Goal: Task Accomplishment & Management: Use online tool/utility

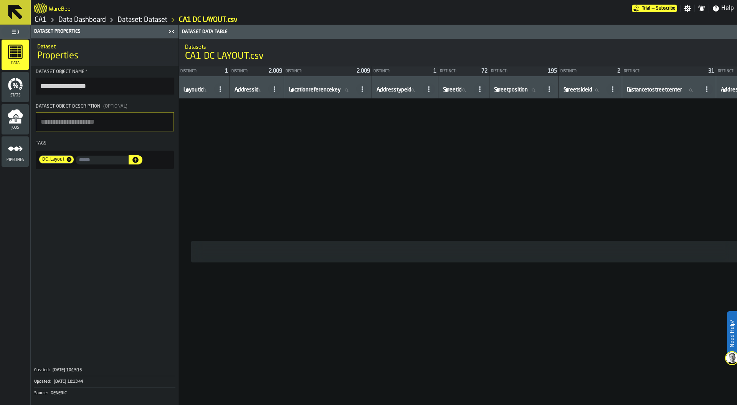
scroll to position [0, 618]
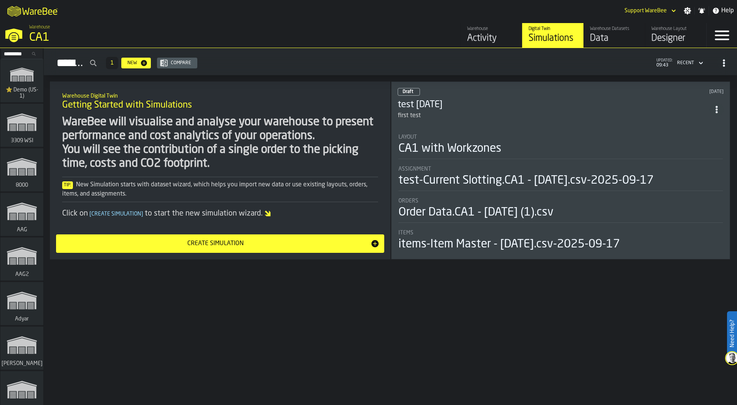
click at [14, 53] on input "Search..." at bounding box center [22, 54] width 40 height 8
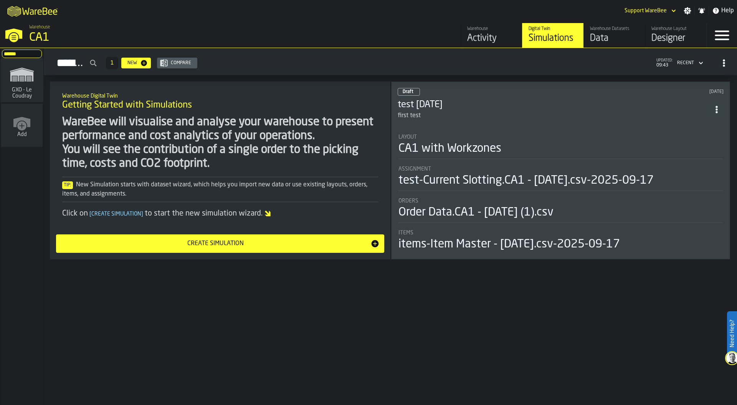
type input "******"
click at [29, 86] on icon "link-to-/wh/i/efd9e906-5eb9-41af-aac9-d3e075764b8d/simulations" at bounding box center [21, 74] width 37 height 25
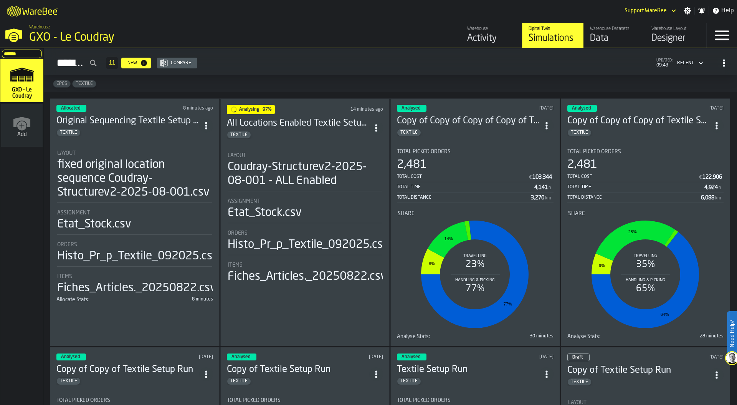
click at [271, 163] on div "Coudray-Structurev2-2025-08-001 - ALL Enabled" at bounding box center [305, 174] width 155 height 28
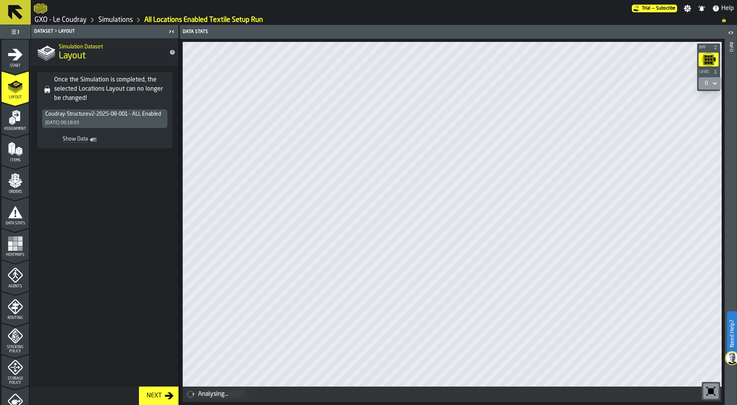
scroll to position [8, 0]
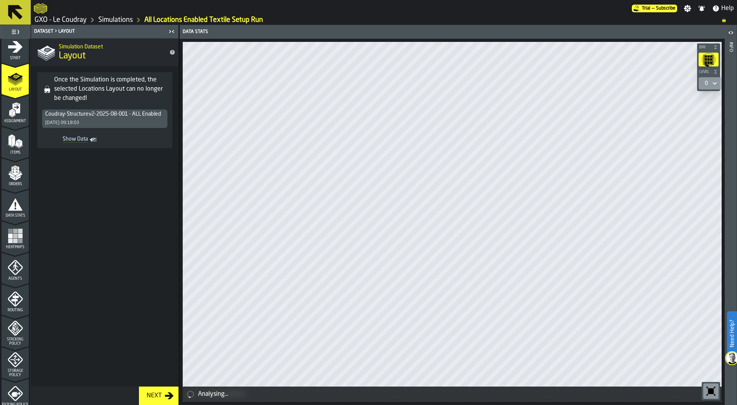
click at [14, 305] on icon "menu Routing" at bounding box center [15, 300] width 8 height 12
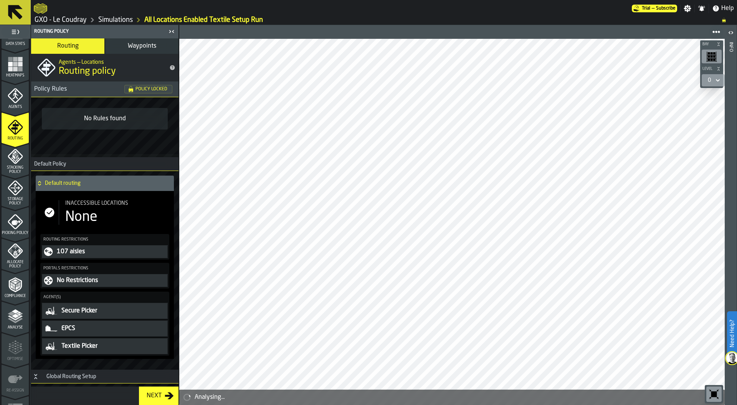
scroll to position [201, 0]
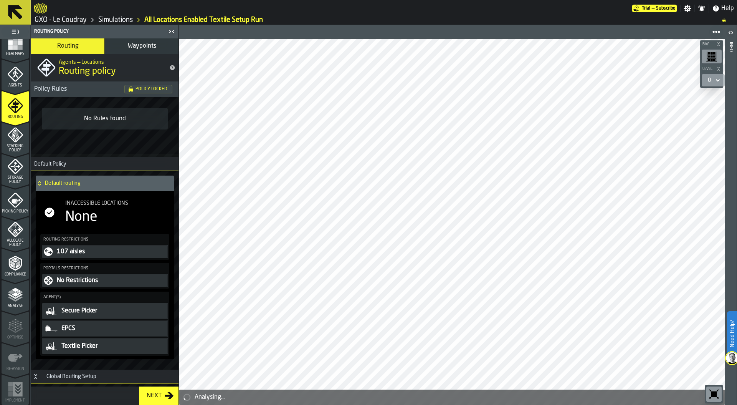
click at [12, 305] on span "Analyse" at bounding box center [15, 306] width 27 height 4
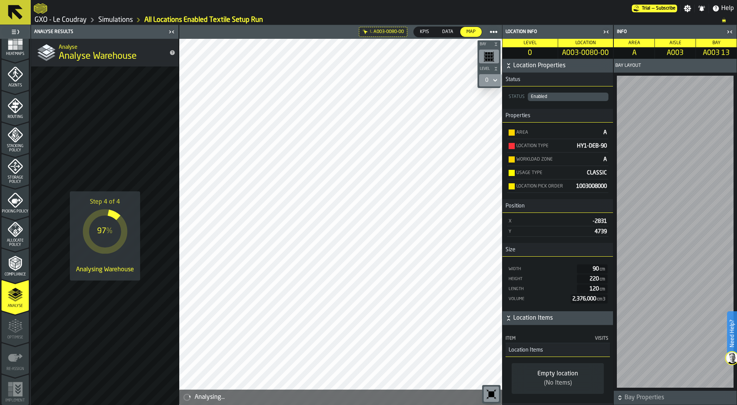
click at [126, 19] on link "Simulations" at bounding box center [115, 20] width 35 height 8
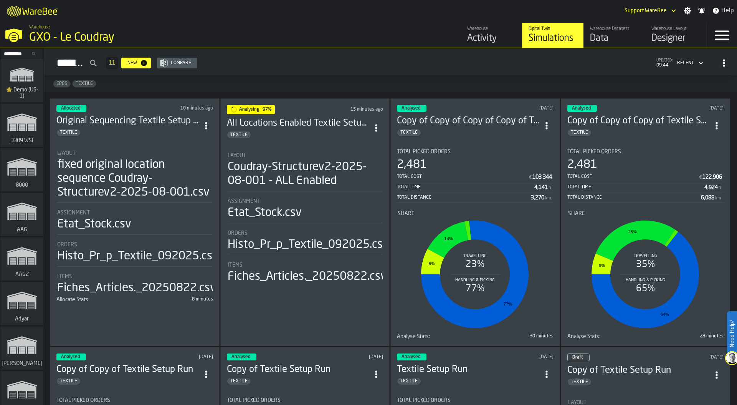
click at [282, 71] on div "Simulations 11 New Compare updated: 09:44 Recent" at bounding box center [390, 63] width 681 height 18
click at [10, 53] on input "Search..." at bounding box center [22, 54] width 40 height 8
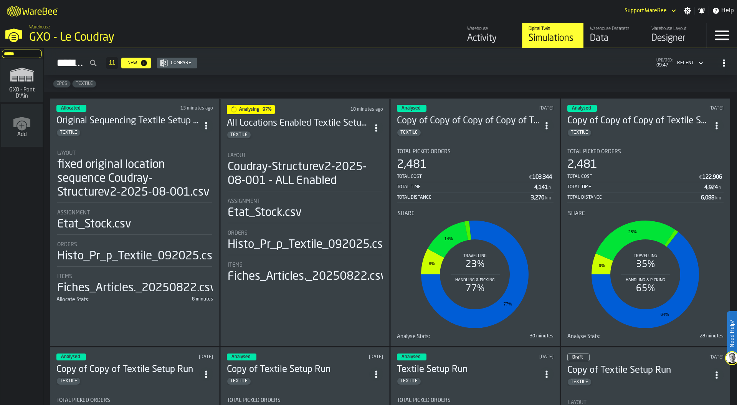
type input "****"
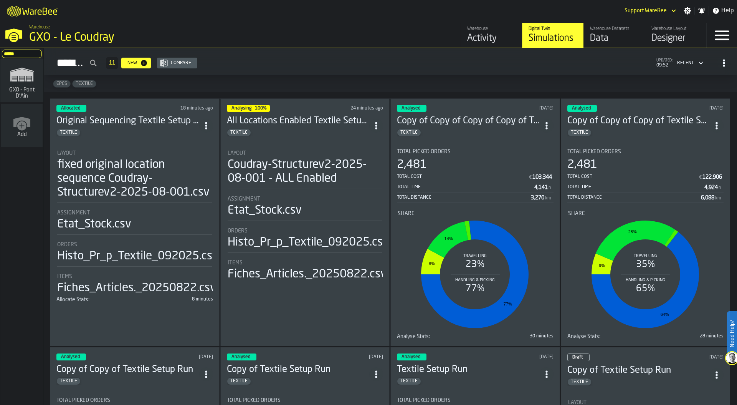
click at [37, 53] on input "****" at bounding box center [22, 54] width 40 height 8
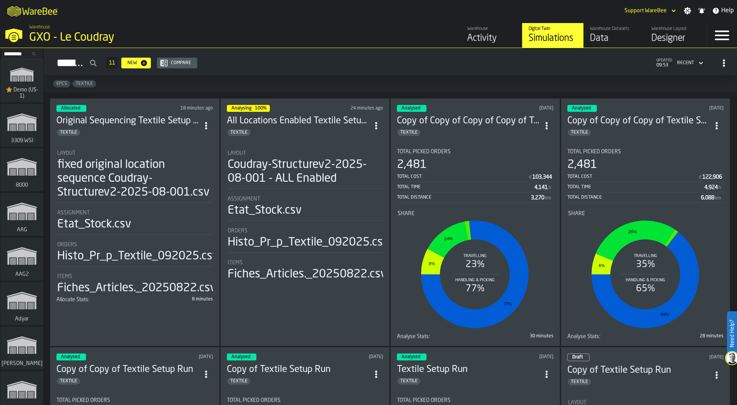
click at [283, 200] on div "Assignment" at bounding box center [305, 199] width 155 height 6
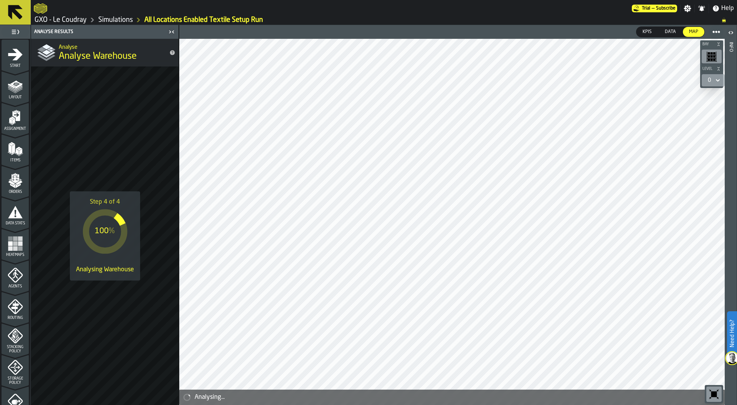
click at [113, 19] on link "Simulations" at bounding box center [115, 20] width 35 height 8
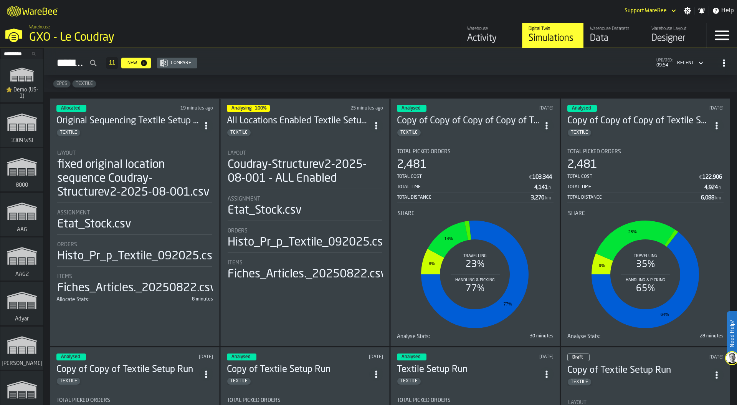
click at [114, 150] on div "Layout" at bounding box center [134, 153] width 155 height 6
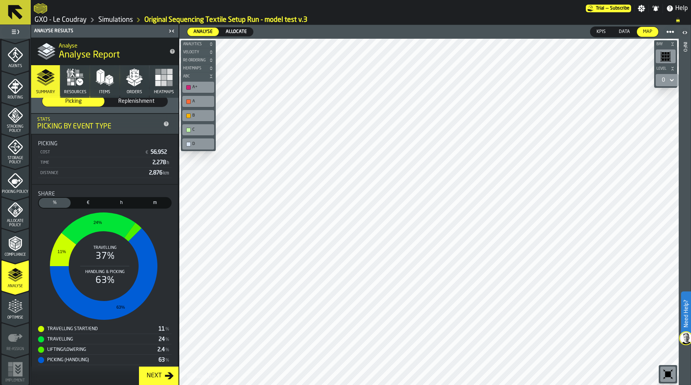
scroll to position [125, 0]
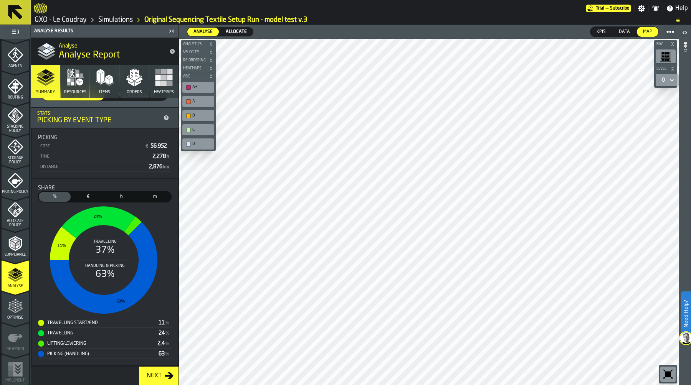
click at [94, 155] on div "Time" at bounding box center [95, 156] width 110 height 5
click at [137, 82] on icon "button" at bounding box center [134, 77] width 18 height 18
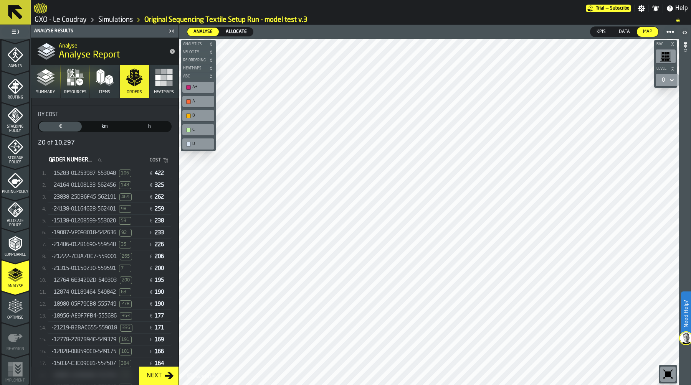
scroll to position [146, 0]
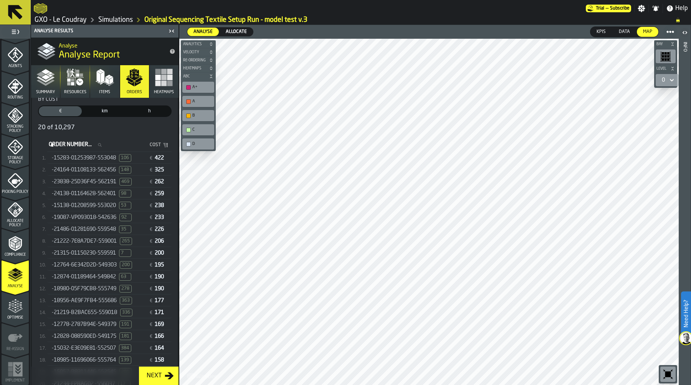
click at [111, 158] on span "-15283-01253987-553048" at bounding box center [84, 158] width 64 height 6
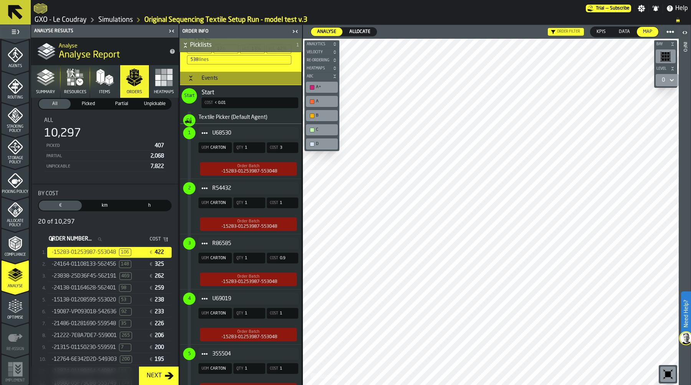
scroll to position [297, 0]
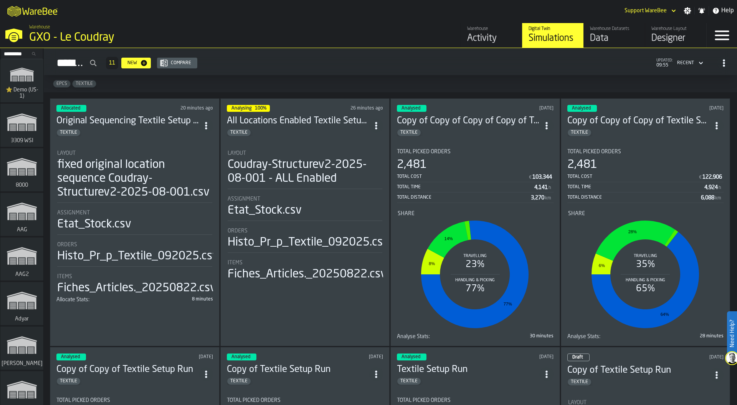
click at [23, 88] on span "⭐ Demo (US-1)" at bounding box center [21, 93] width 37 height 12
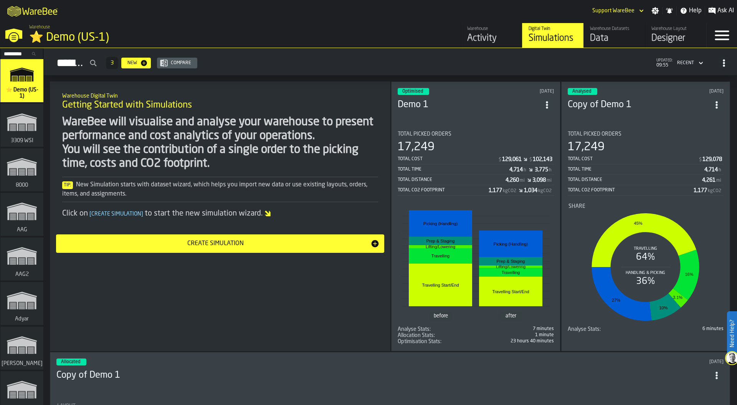
click at [43, 38] on div "⭐ Demo (US-1)" at bounding box center [132, 38] width 207 height 14
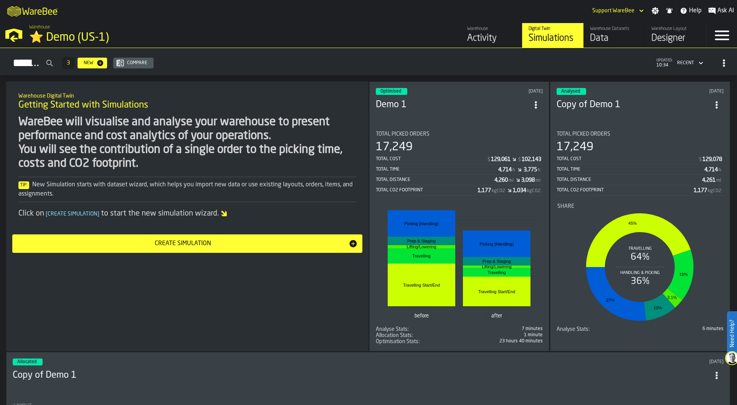
click at [655, 10] on icon "button-toggle-Settings" at bounding box center [656, 11] width 8 height 8
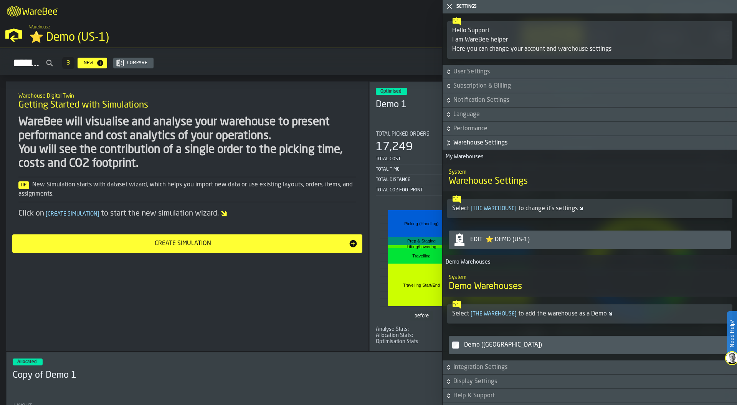
click at [449, 141] on icon "button-" at bounding box center [449, 143] width 8 height 8
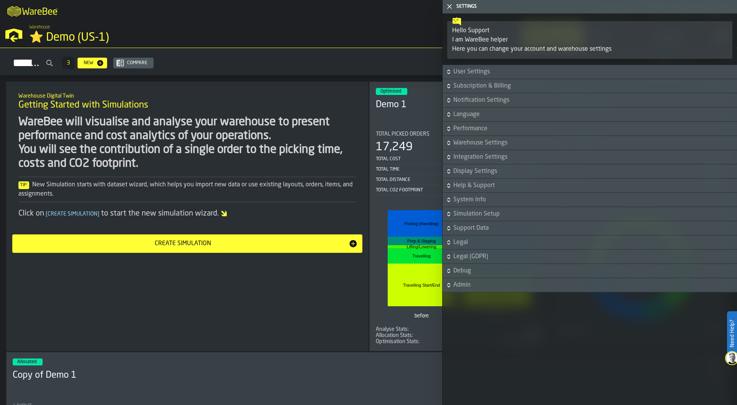
click at [452, 116] on h6 "Language" at bounding box center [589, 114] width 291 height 9
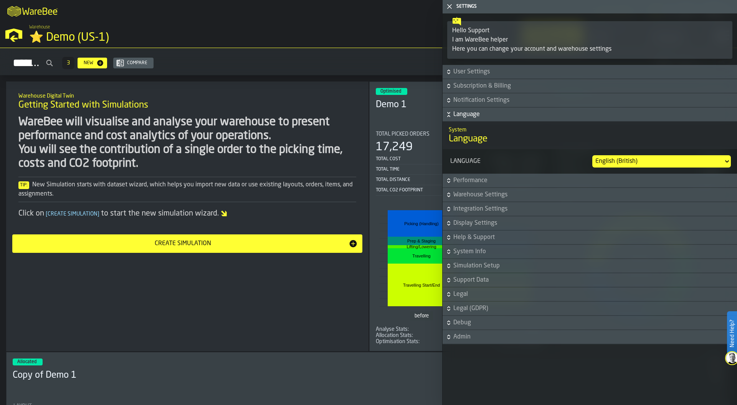
click at [448, 114] on icon "button-" at bounding box center [449, 115] width 8 height 8
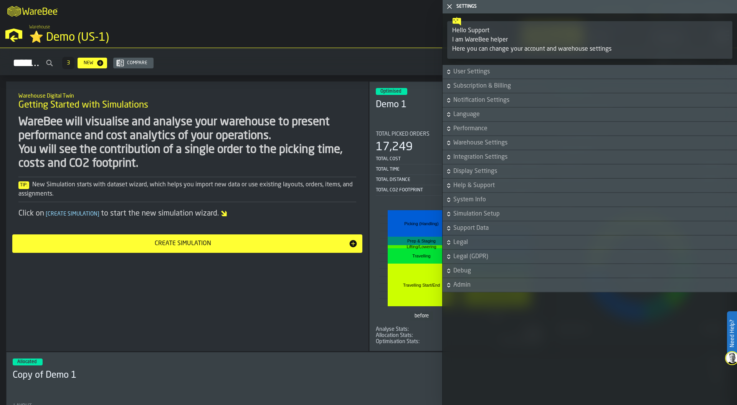
click at [448, 7] on icon "button-toggle-Close me" at bounding box center [449, 6] width 9 height 9
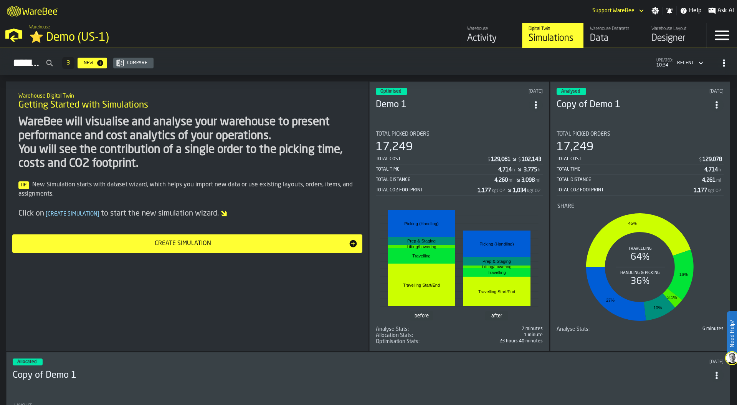
click at [369, 18] on div "M A K I N G W A R E H O U S E S M O R E EF F I C I E N T Support WareBee Settin…" at bounding box center [368, 10] width 737 height 21
click at [481, 38] on div "Activity" at bounding box center [491, 38] width 49 height 12
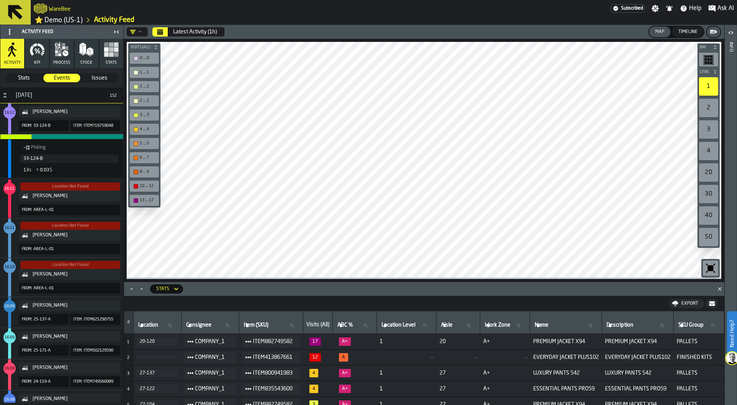
click at [164, 32] on button "Calendar" at bounding box center [159, 31] width 15 height 9
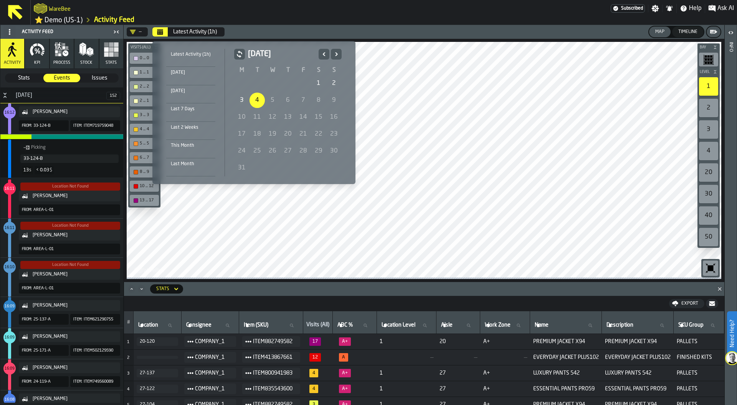
click at [322, 53] on icon "Previous" at bounding box center [324, 54] width 8 height 9
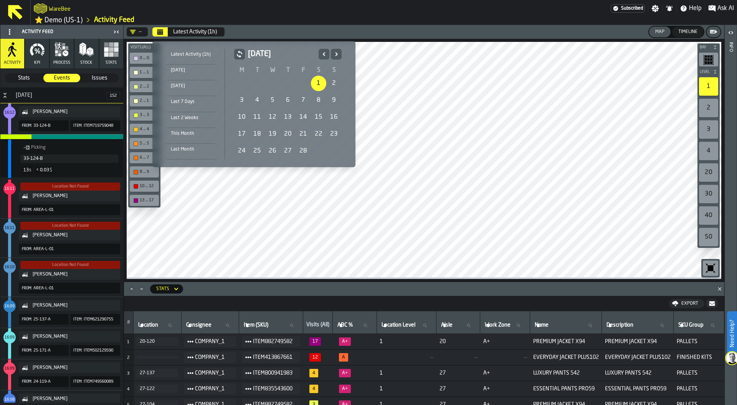
click at [316, 87] on div "1" at bounding box center [318, 83] width 15 height 15
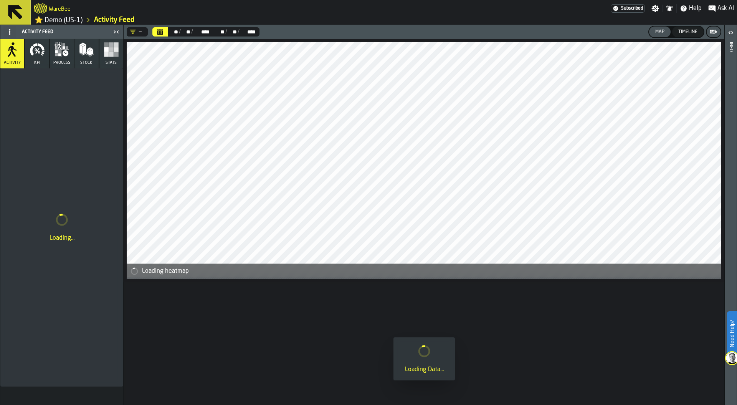
click at [110, 55] on rect "button" at bounding box center [111, 54] width 5 height 5
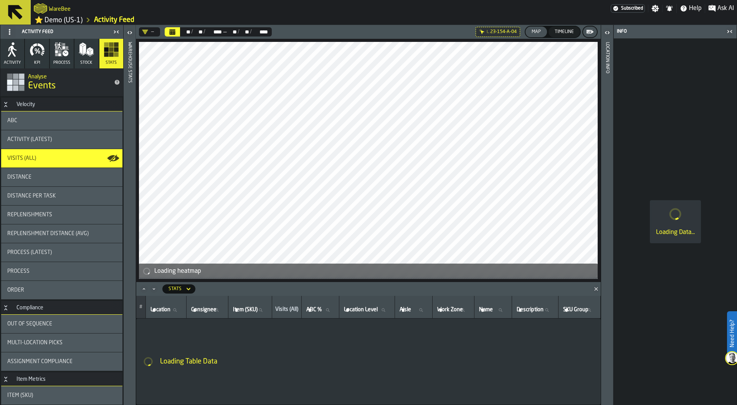
click at [595, 288] on polygon "Close" at bounding box center [595, 288] width 3 height 3
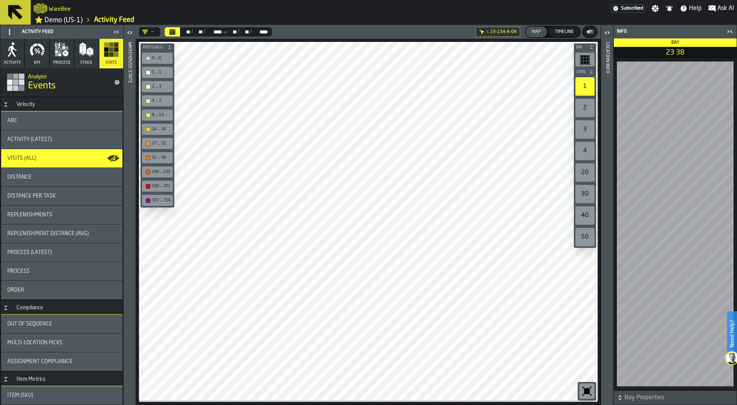
click at [729, 31] on icon "button-toggle-Close me" at bounding box center [729, 31] width 9 height 9
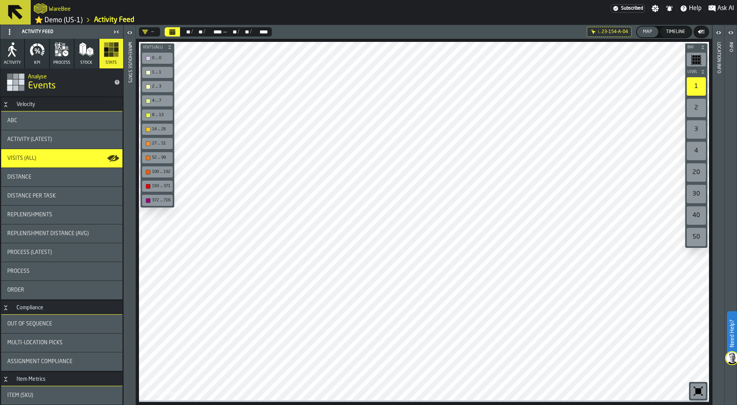
click at [171, 32] on icon "Calendar" at bounding box center [172, 32] width 6 height 6
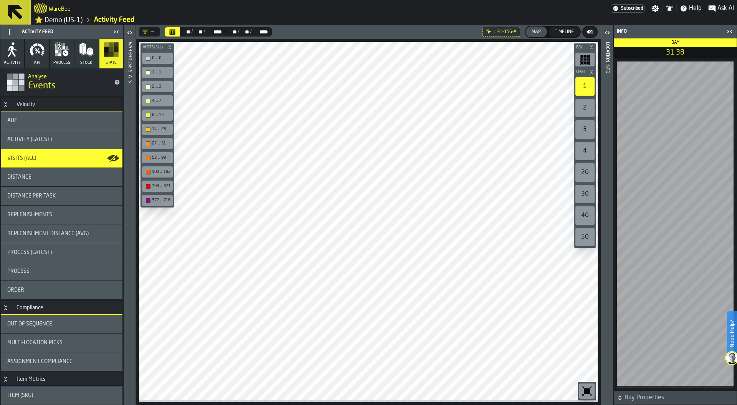
click at [584, 391] on icon "button-toolbar-undefined" at bounding box center [587, 391] width 6 height 6
click at [589, 391] on icon "button-toolbar-undefined" at bounding box center [587, 391] width 6 height 6
click at [54, 121] on div "ABC" at bounding box center [61, 120] width 109 height 6
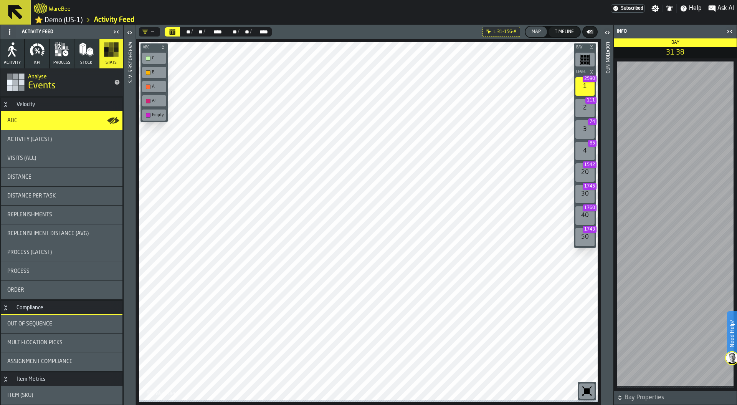
click at [146, 116] on div "Empty" at bounding box center [154, 115] width 21 height 8
click at [58, 141] on div "Activity (Latest)" at bounding box center [61, 139] width 109 height 6
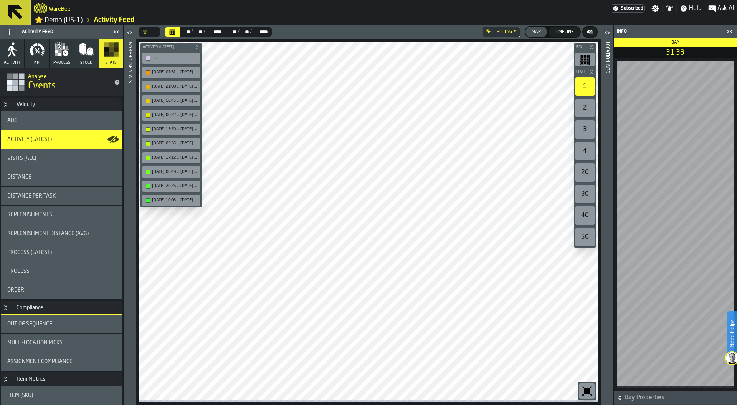
click at [589, 389] on icon "button-toolbar-undefined" at bounding box center [587, 391] width 6 height 6
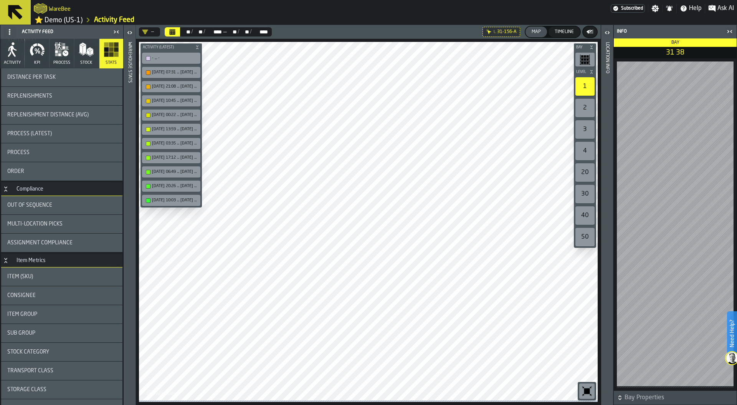
scroll to position [168, 0]
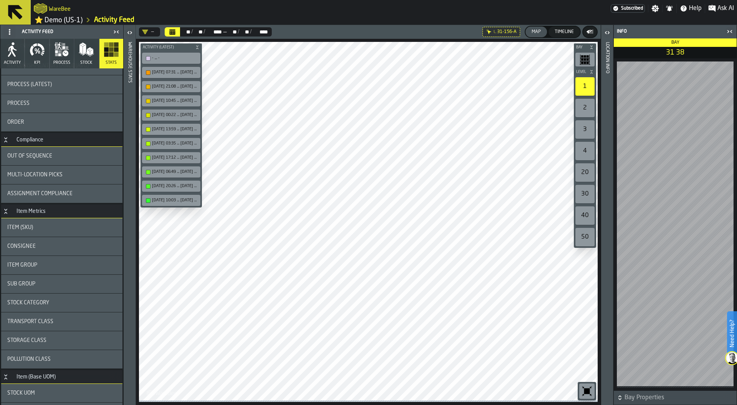
click at [52, 157] on div "Out of Sequence" at bounding box center [61, 156] width 109 height 6
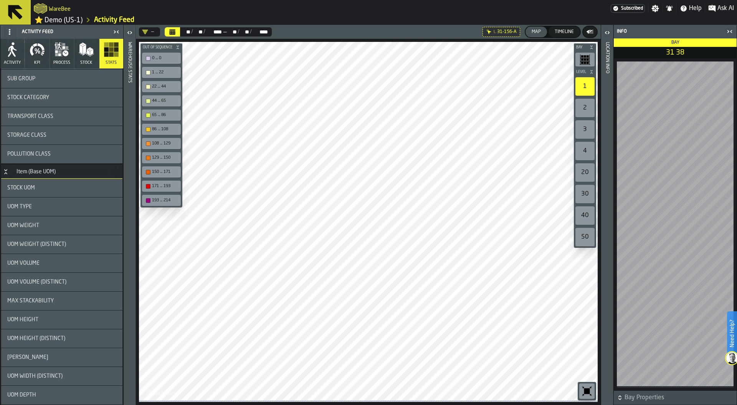
scroll to position [387, 0]
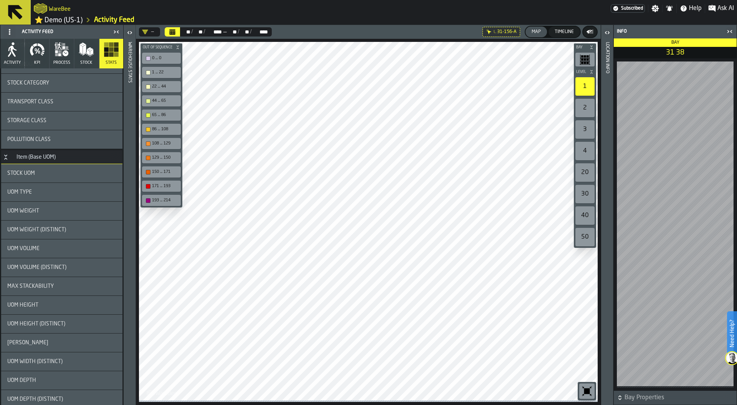
click at [51, 210] on div "UOM Weight" at bounding box center [61, 211] width 109 height 6
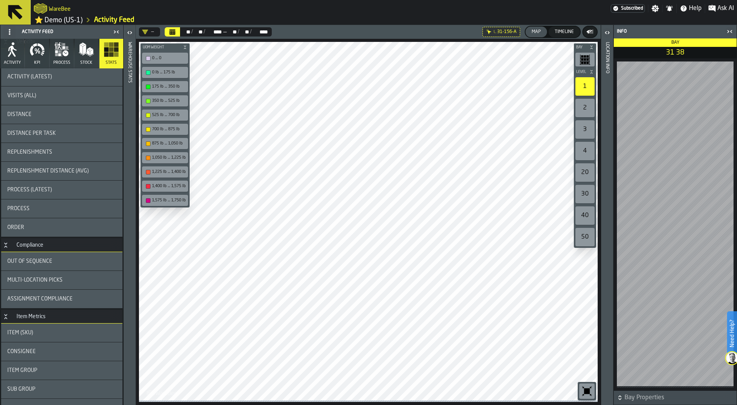
scroll to position [0, 0]
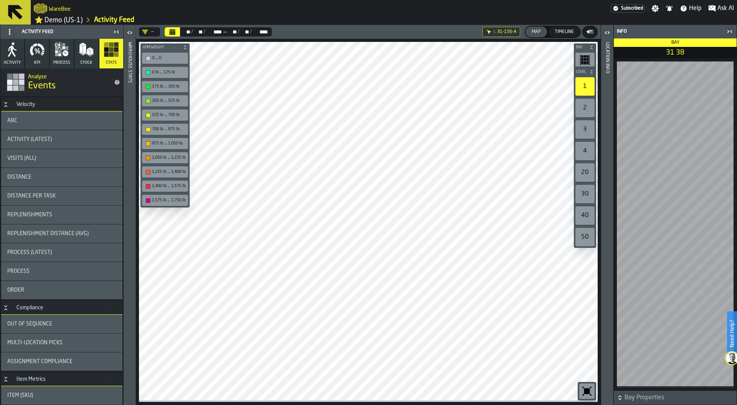
click at [34, 57] on icon "button" at bounding box center [37, 49] width 15 height 15
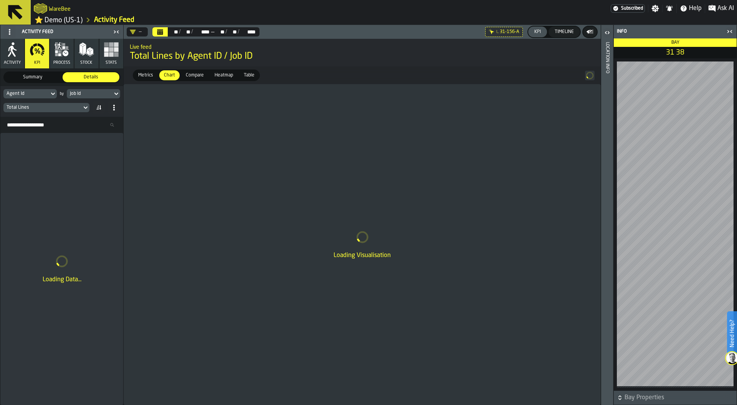
click at [0, 0] on icon at bounding box center [0, 0] width 0 height 0
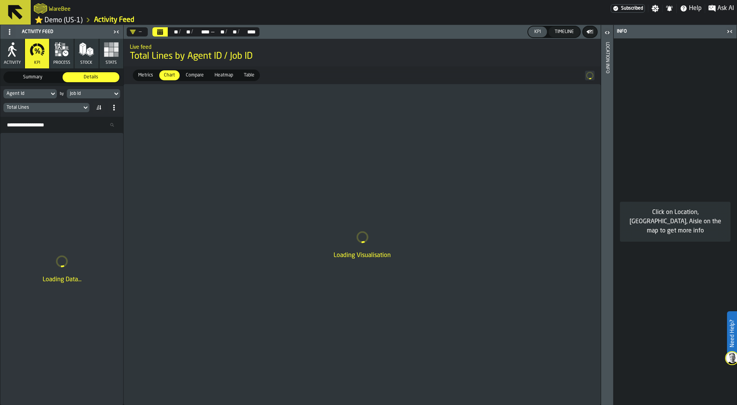
click at [729, 33] on icon "button-toggle-Close me" at bounding box center [729, 31] width 9 height 9
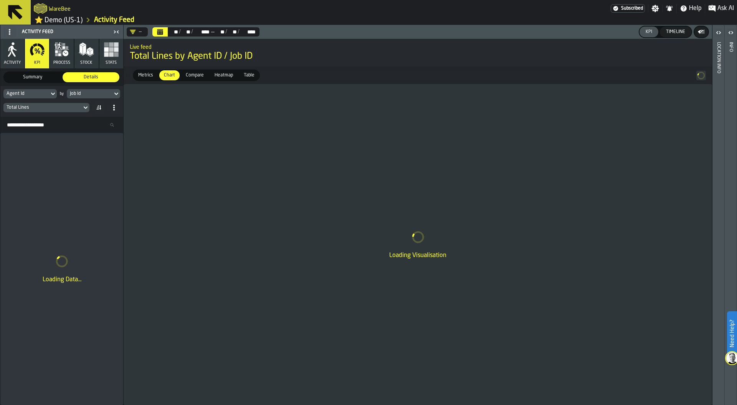
click at [96, 96] on div "Job Id" at bounding box center [90, 93] width 40 height 5
click at [88, 93] on div "Job Id" at bounding box center [90, 93] width 40 height 5
click at [72, 21] on link "⭐ Demo (US-1)" at bounding box center [59, 20] width 48 height 9
click at [101, 23] on link "Activity Feed" at bounding box center [114, 20] width 40 height 8
click at [100, 95] on div "Job Id" at bounding box center [90, 93] width 40 height 5
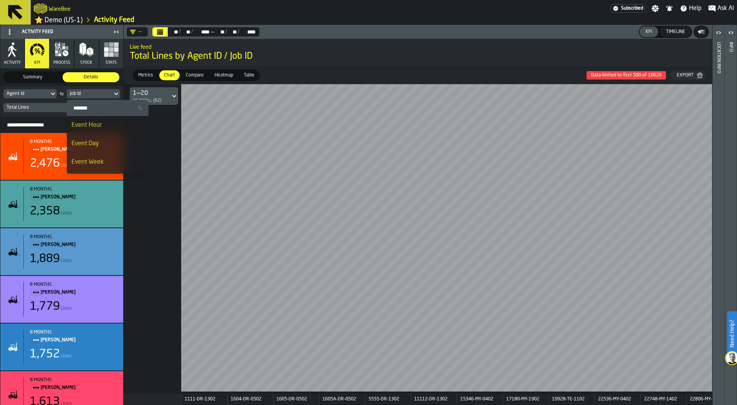
click at [100, 141] on div "Event Day" at bounding box center [107, 143] width 73 height 9
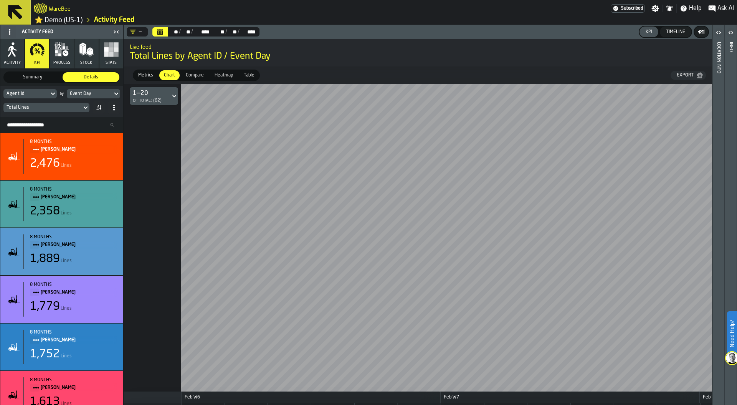
click at [220, 79] on span "Heatmap" at bounding box center [224, 75] width 25 height 7
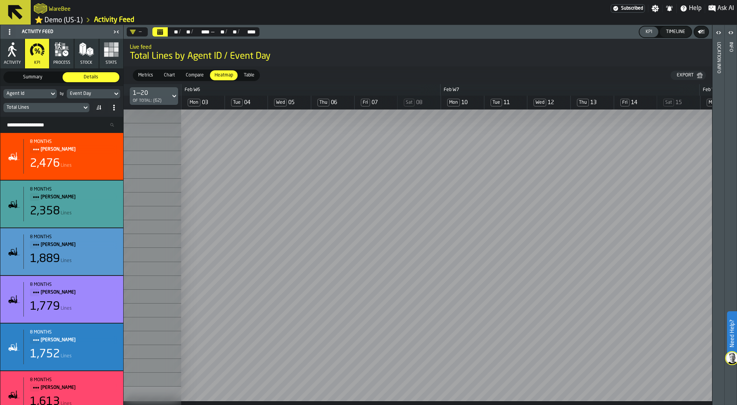
click at [26, 110] on div "Total Lines" at bounding box center [43, 107] width 72 height 5
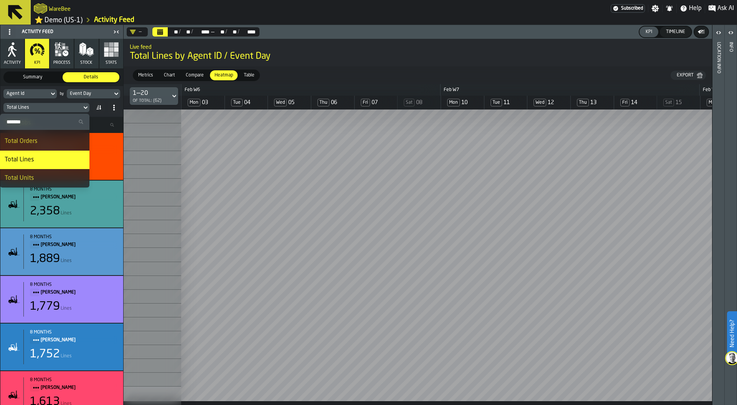
scroll to position [12, 0]
click at [41, 182] on div "Total Units" at bounding box center [45, 182] width 80 height 9
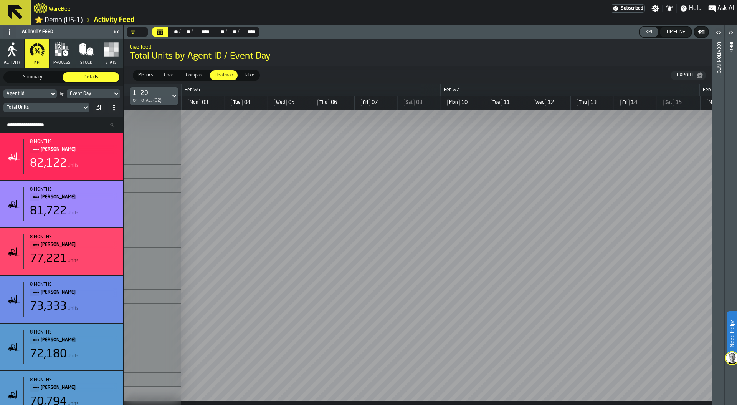
click at [191, 74] on span "Compare" at bounding box center [195, 75] width 24 height 7
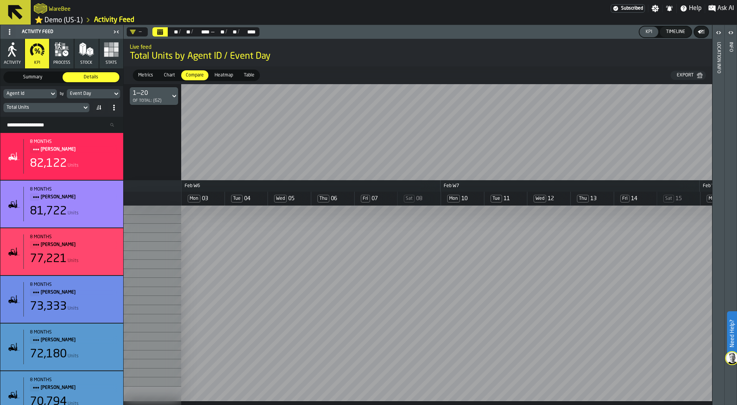
click at [167, 75] on span "Chart" at bounding box center [169, 75] width 17 height 7
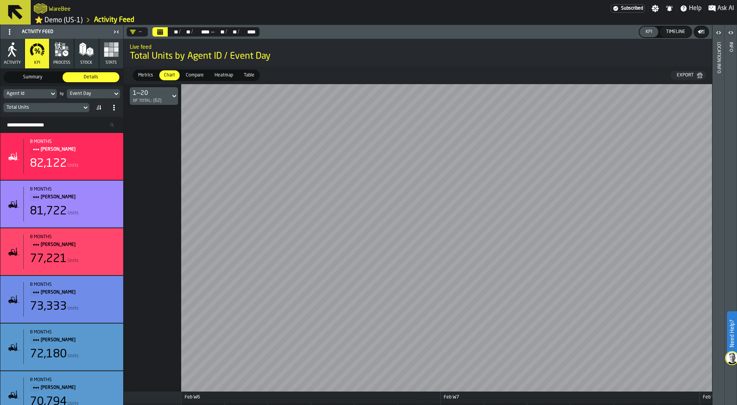
click at [222, 76] on span "Heatmap" at bounding box center [224, 75] width 25 height 7
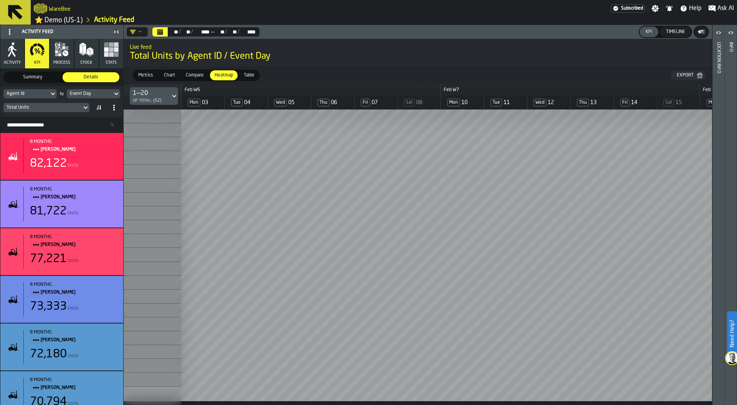
click at [682, 33] on div "Timeline" at bounding box center [675, 31] width 25 height 5
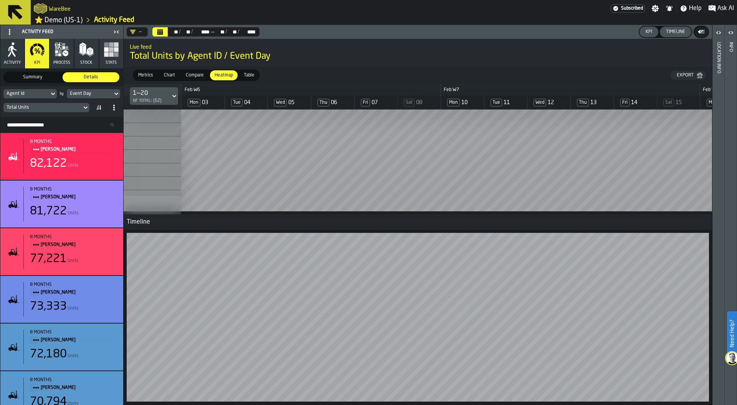
click at [676, 31] on div "Timeline" at bounding box center [675, 31] width 25 height 5
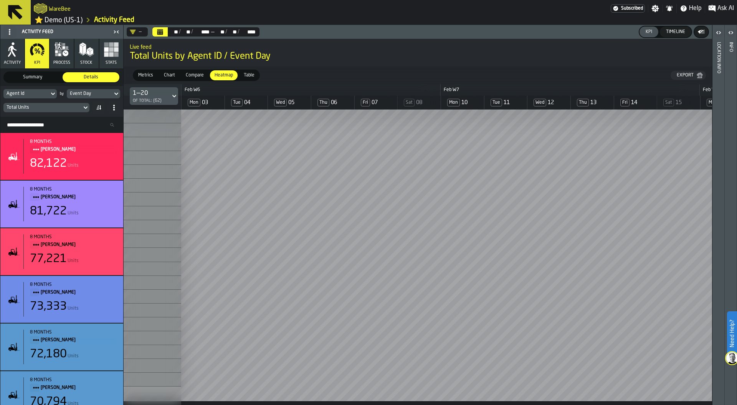
click at [44, 110] on div "Total Units" at bounding box center [43, 107] width 72 height 5
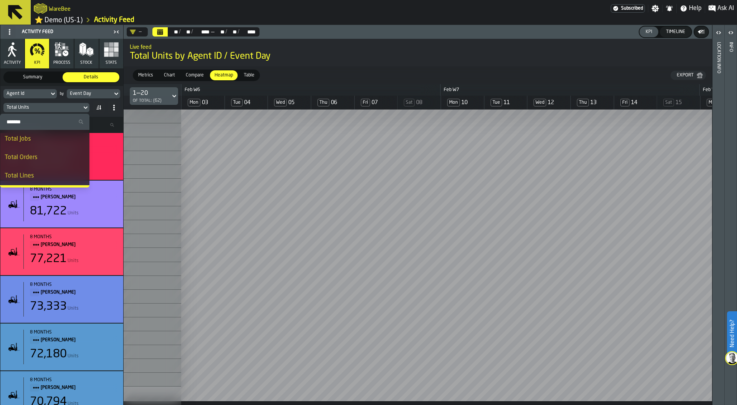
click at [41, 124] on input "Search" at bounding box center [44, 122] width 83 height 10
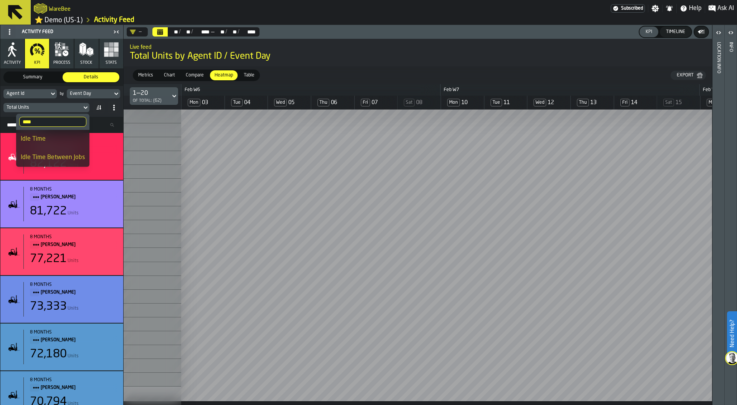
type input "****"
click at [59, 137] on div "Idle Time" at bounding box center [53, 138] width 64 height 9
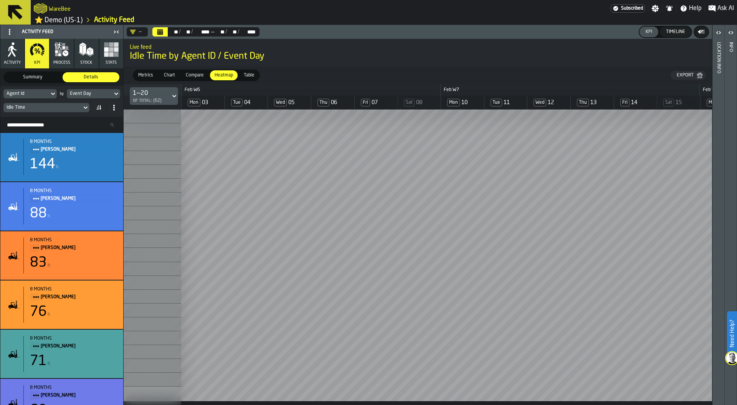
click at [64, 56] on icon "button" at bounding box center [66, 53] width 6 height 6
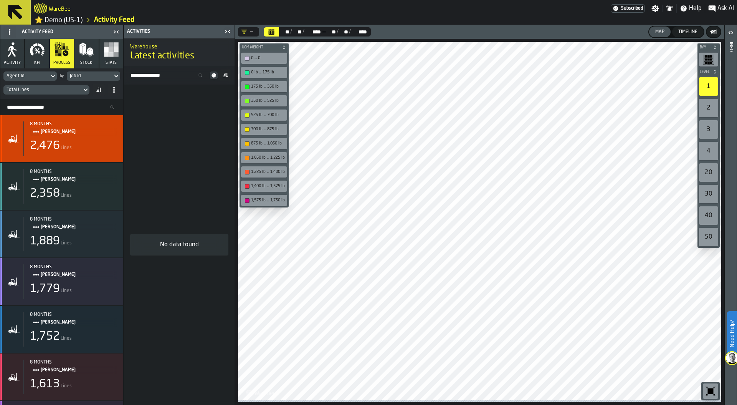
click at [58, 140] on div "8 months JEFFREY LAWRENCE 2,476 Lines" at bounding box center [70, 138] width 94 height 35
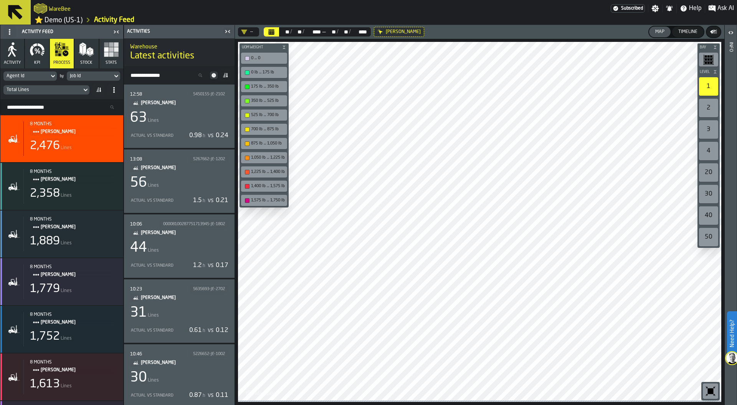
click at [189, 124] on div "63 Lines" at bounding box center [179, 117] width 98 height 15
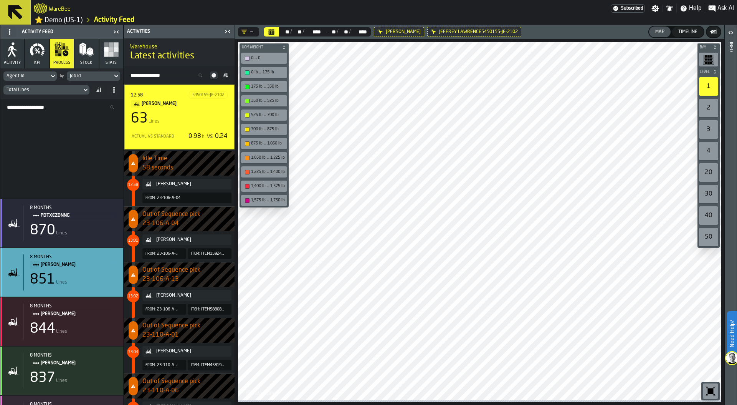
scroll to position [1112, 0]
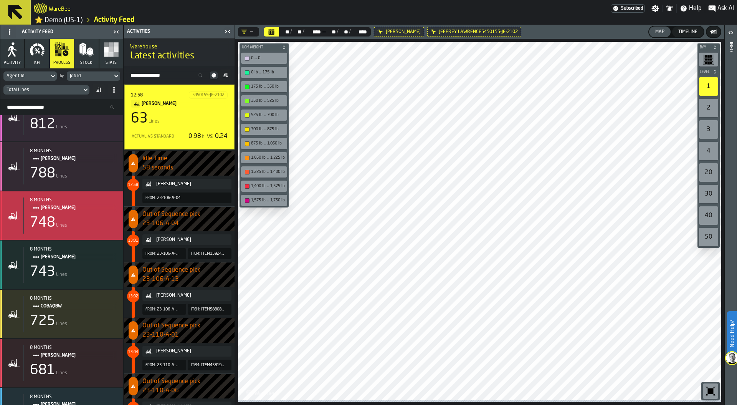
click at [80, 221] on div "748 Lines" at bounding box center [73, 222] width 87 height 15
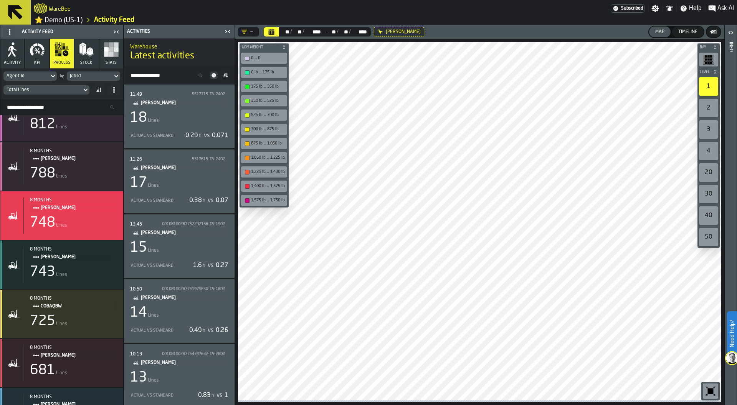
click at [187, 124] on div "18 Lines" at bounding box center [179, 117] width 98 height 15
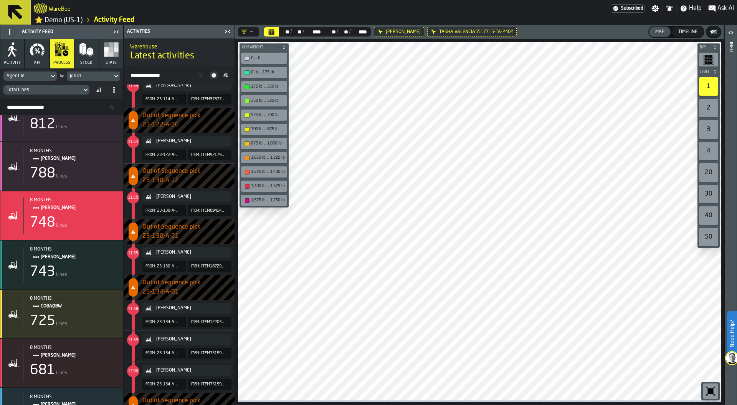
scroll to position [322, 0]
click at [721, 7] on span "Ask AI" at bounding box center [726, 8] width 17 height 9
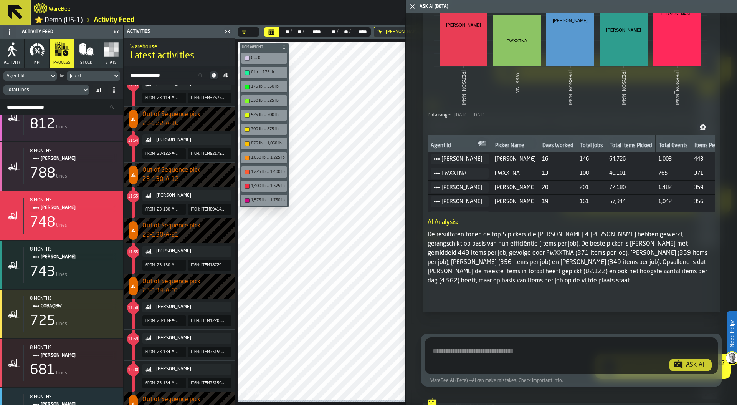
scroll to position [5237, 0]
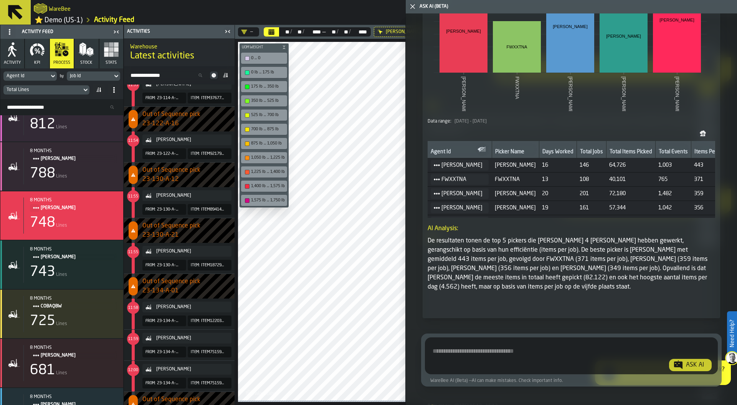
click at [413, 5] on polygon "button-toggle-Close me" at bounding box center [412, 6] width 5 height 5
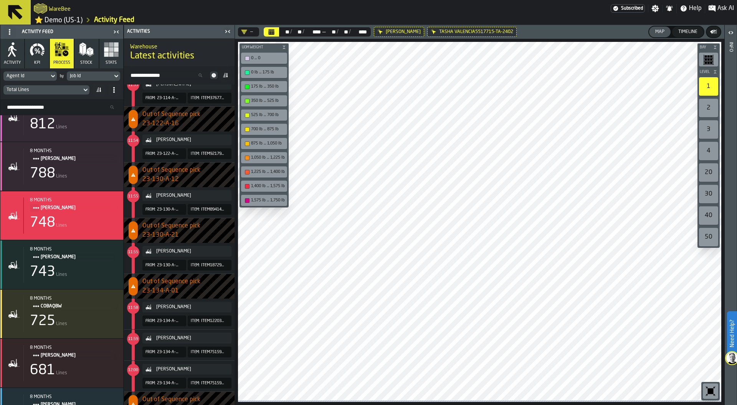
click at [655, 6] on icon "button-toggle-Settings" at bounding box center [655, 8] width 7 height 7
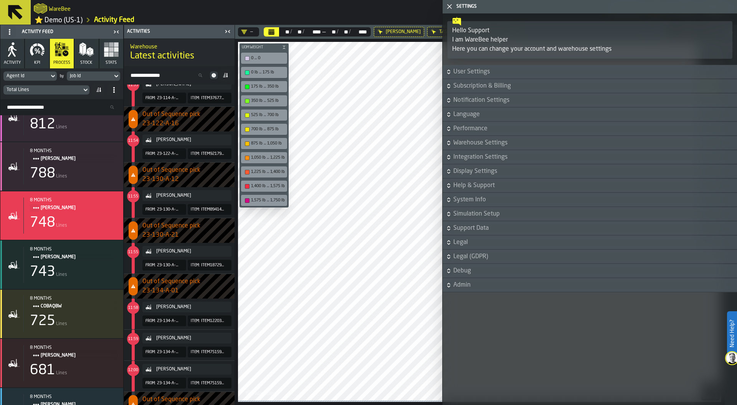
click at [468, 113] on span "Language" at bounding box center [594, 114] width 282 height 9
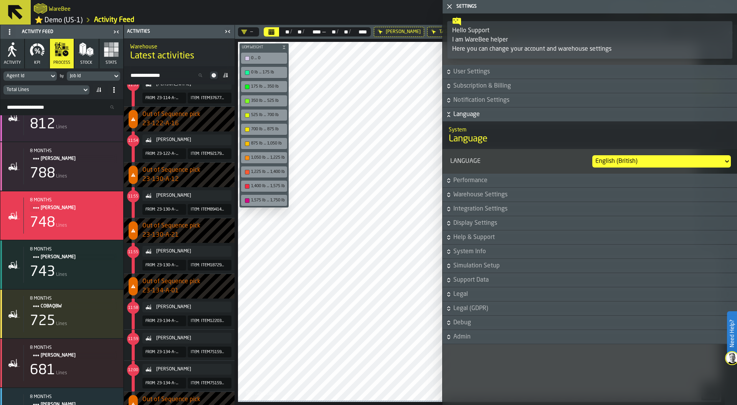
click at [609, 158] on div "English (British)" at bounding box center [657, 161] width 125 height 9
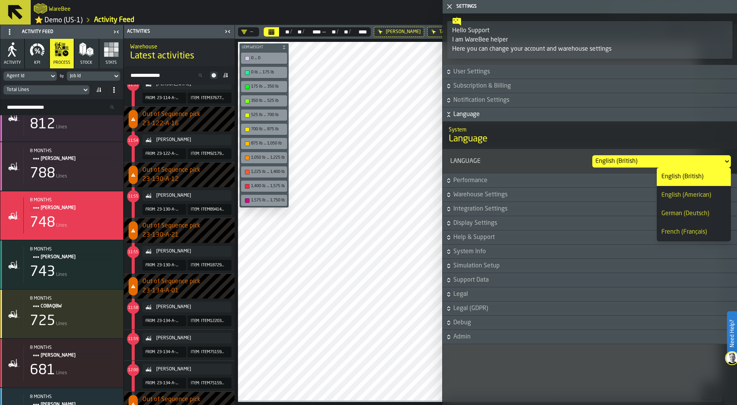
click at [674, 229] on div "French (Français)" at bounding box center [694, 231] width 65 height 9
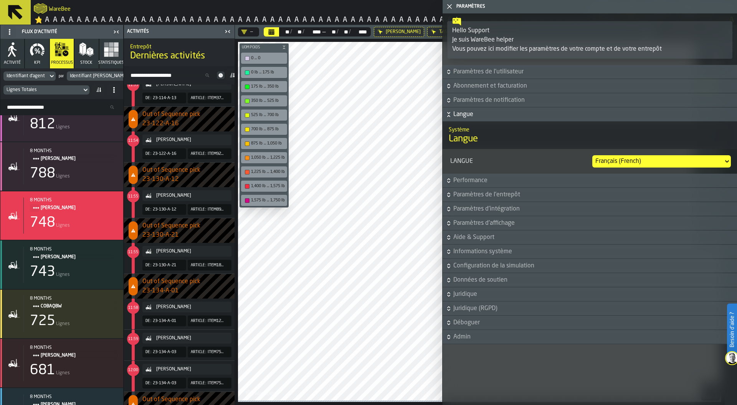
click at [449, 4] on icon "button-toggle-Fermez-moi" at bounding box center [449, 6] width 9 height 9
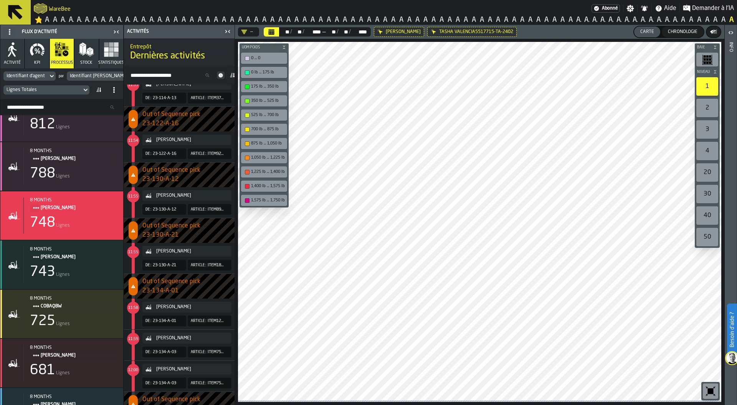
click at [716, 6] on span "Demander à l'IA" at bounding box center [713, 8] width 42 height 9
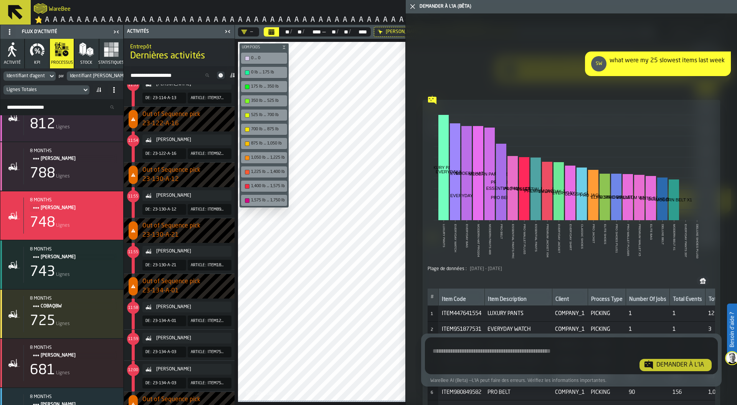
scroll to position [1088, 0]
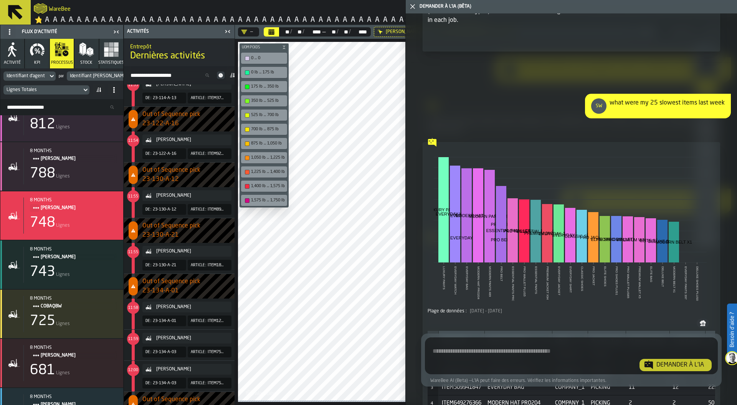
click at [413, 4] on icon "button-toggle-Fermez-moi" at bounding box center [412, 6] width 9 height 9
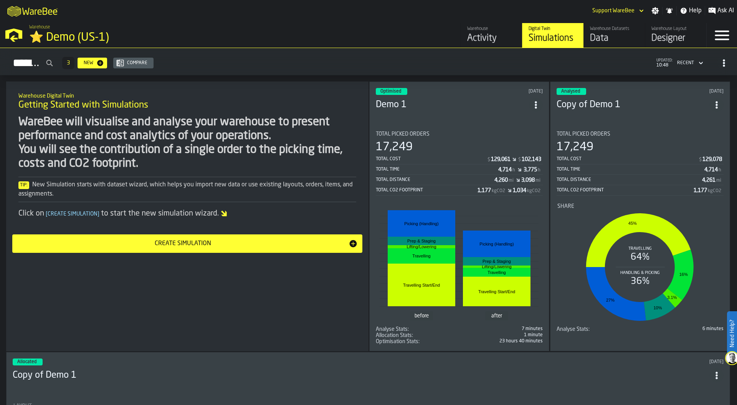
click at [657, 9] on icon "button-toggle-Settings" at bounding box center [655, 10] width 7 height 7
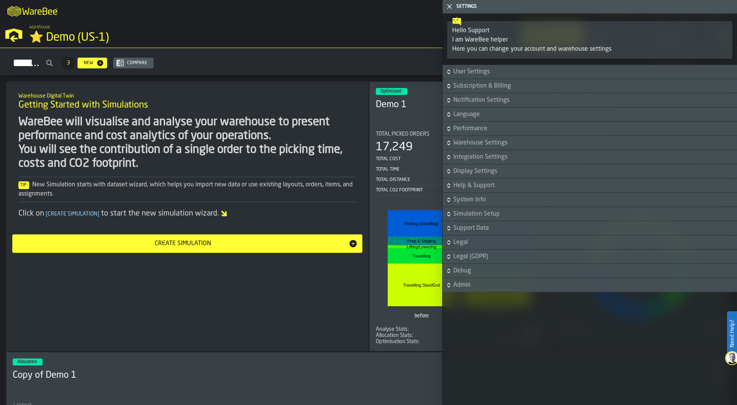
click at [468, 116] on span "Language" at bounding box center [594, 114] width 282 height 9
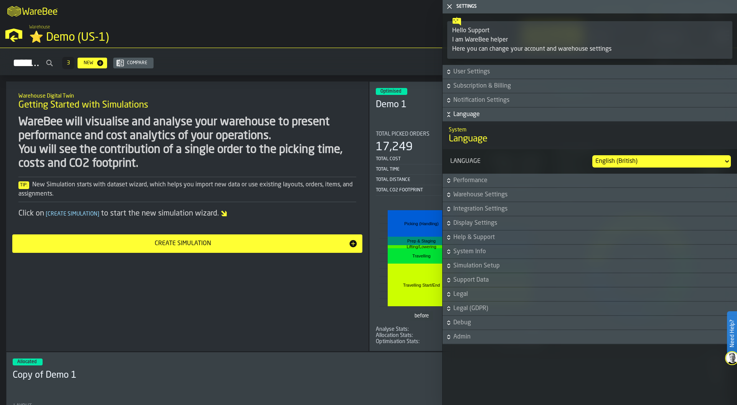
click at [626, 160] on div "English (British)" at bounding box center [657, 161] width 125 height 9
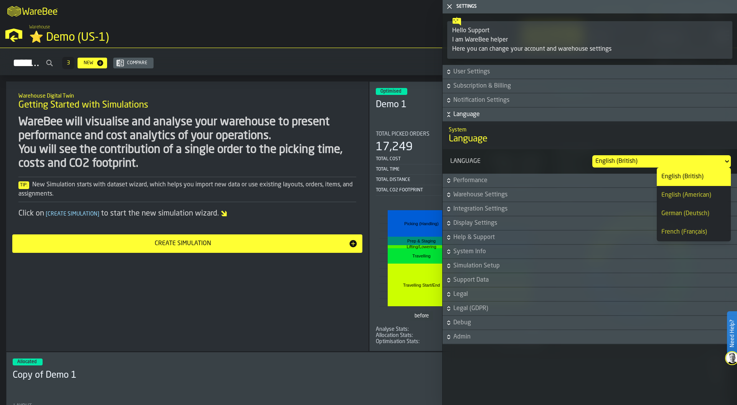
click at [673, 229] on div "French (Français)" at bounding box center [694, 231] width 65 height 9
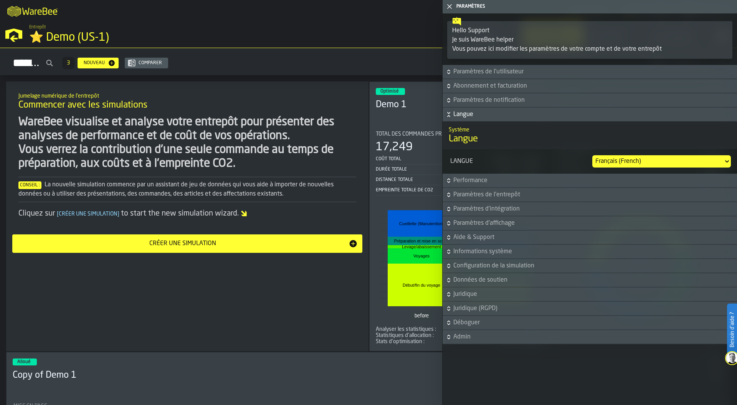
click at [449, 8] on icon "button-toggle-Fermez-moi" at bounding box center [449, 6] width 9 height 9
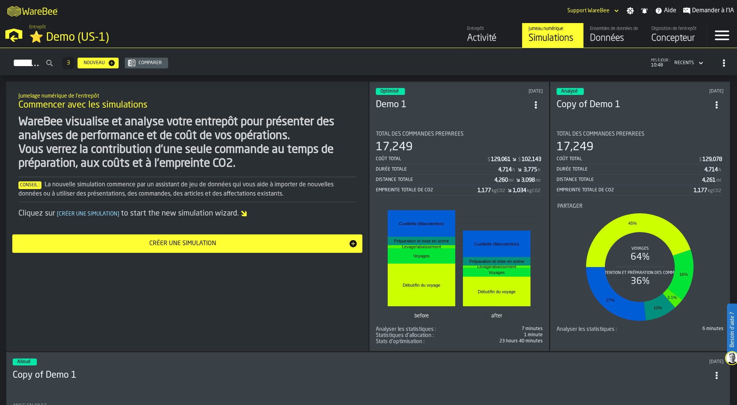
click at [463, 160] on div "Coût total $ 129,061 $ 102,143" at bounding box center [459, 160] width 167 height 10
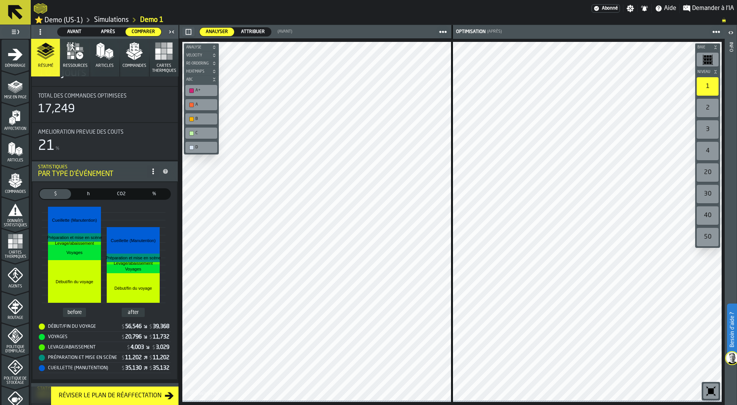
scroll to position [18, 0]
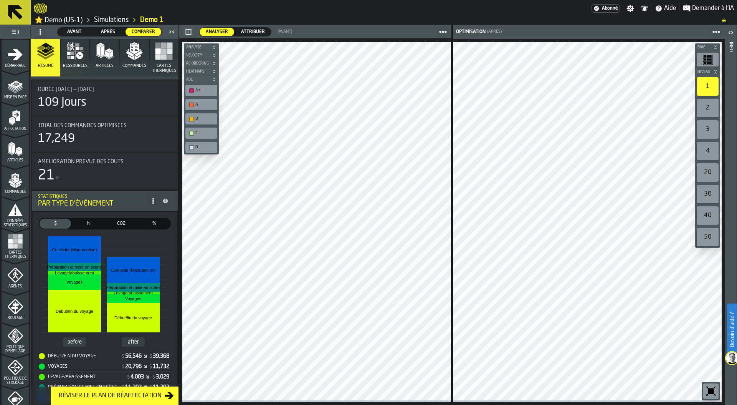
click at [75, 31] on span "Avant" at bounding box center [74, 31] width 27 height 7
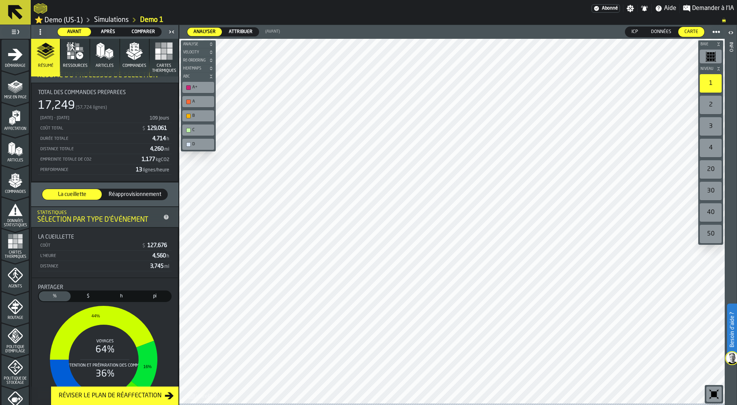
scroll to position [21, 0]
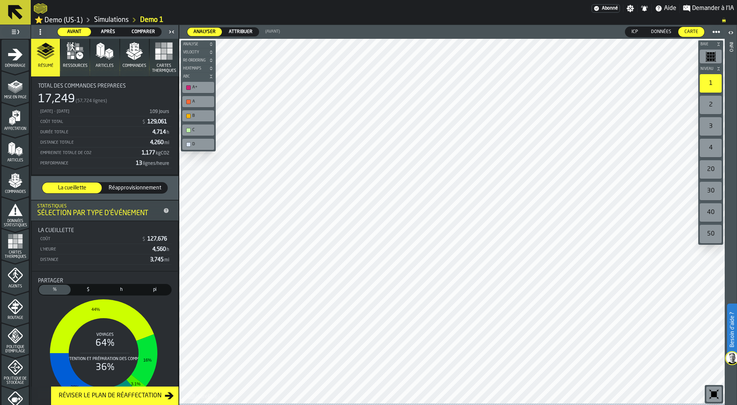
click at [127, 188] on span "Réapprovisionnement" at bounding box center [135, 188] width 59 height 8
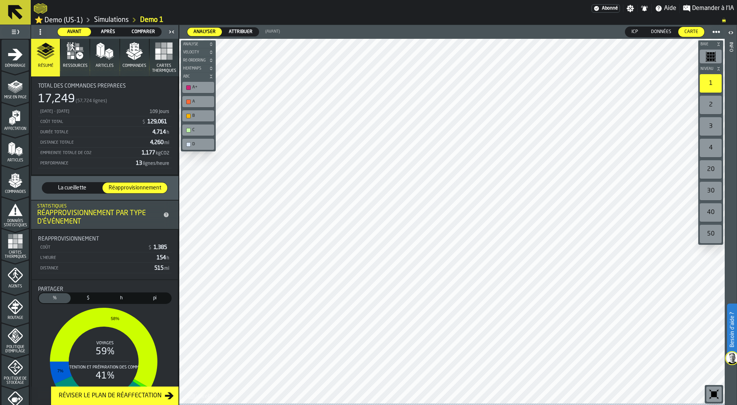
click at [60, 192] on span "La cueillette" at bounding box center [71, 188] width 53 height 8
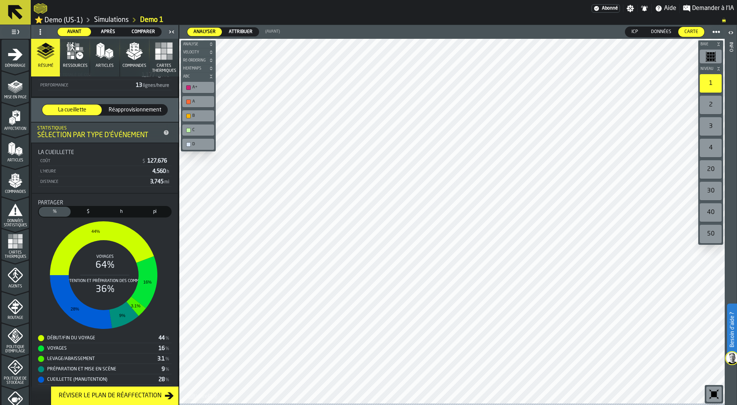
scroll to position [106, 0]
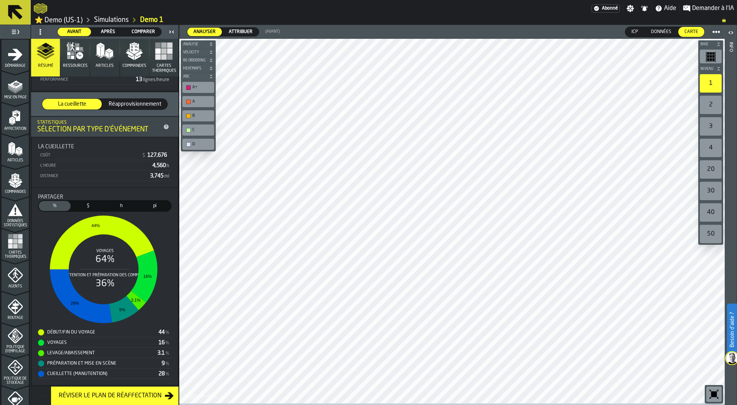
click at [85, 205] on span "$" at bounding box center [88, 205] width 29 height 7
click at [56, 206] on span "%" at bounding box center [54, 205] width 29 height 7
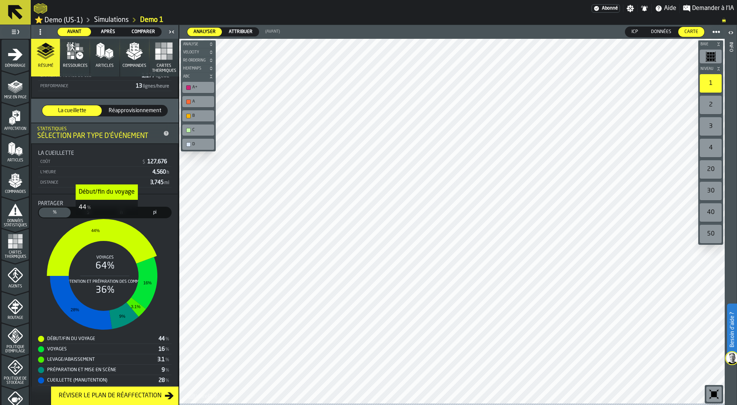
scroll to position [97, 0]
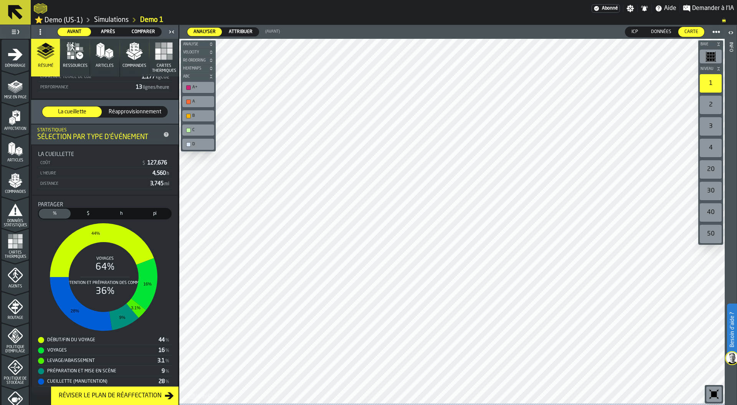
click at [72, 65] on span "Ressources" at bounding box center [75, 65] width 25 height 5
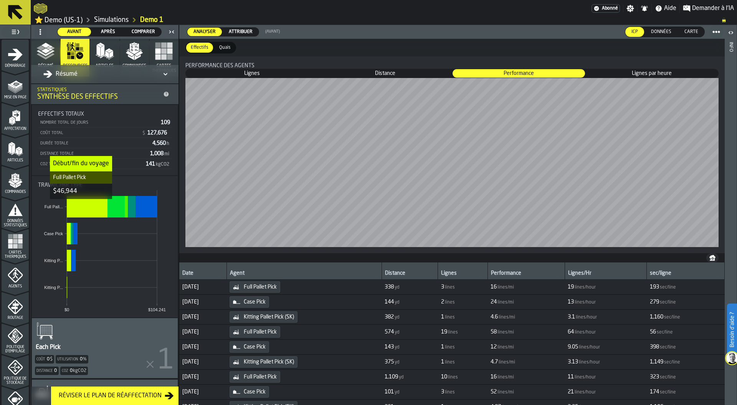
scroll to position [0, 0]
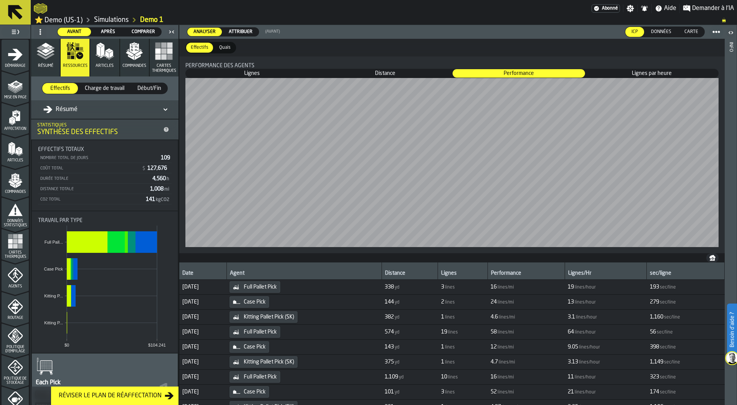
click at [77, 110] on div "Résumé" at bounding box center [100, 109] width 115 height 9
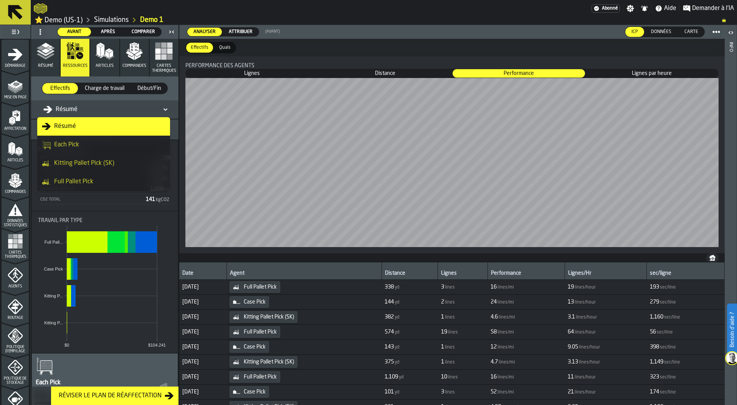
click at [93, 180] on div "Full Pallet Pick" at bounding box center [104, 181] width 124 height 9
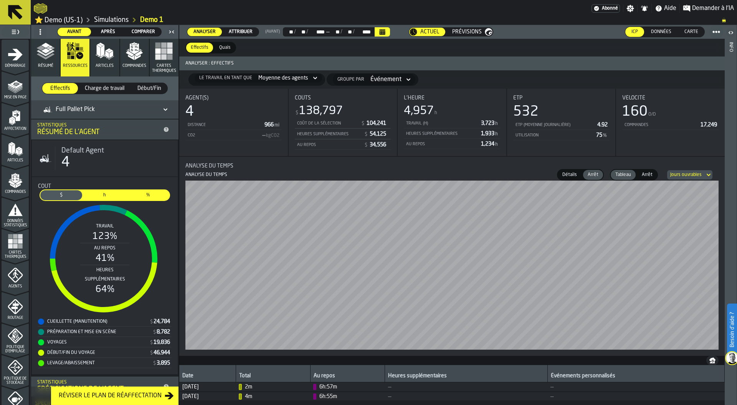
click at [108, 64] on span "Articles" at bounding box center [105, 65] width 18 height 5
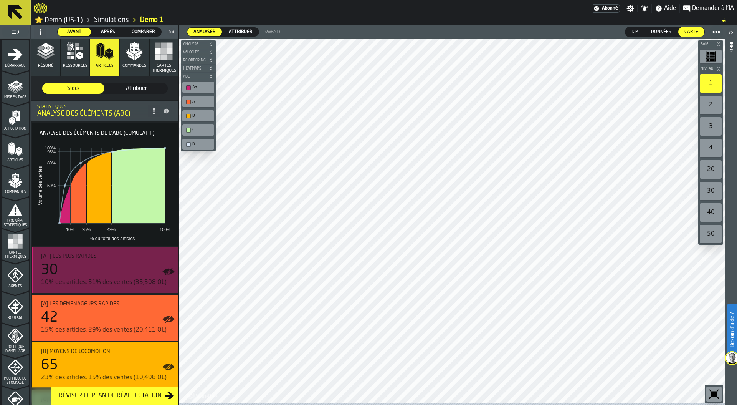
click at [115, 269] on div "30" at bounding box center [106, 269] width 131 height 15
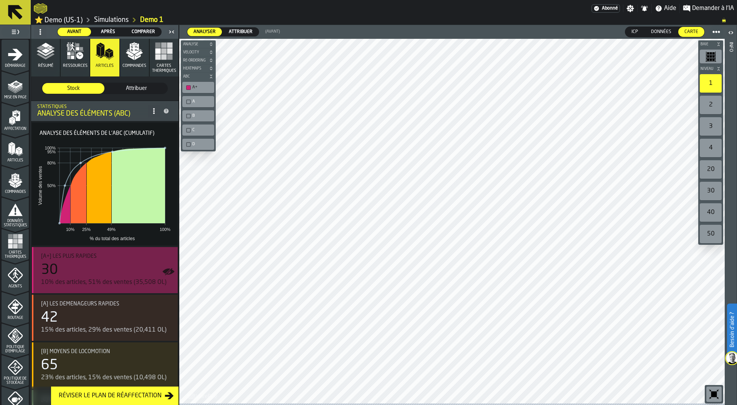
click at [57, 268] on div "30" at bounding box center [49, 269] width 17 height 15
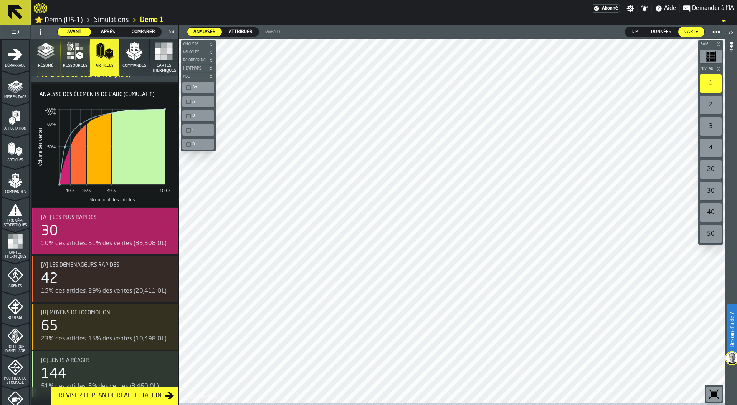
scroll to position [53, 0]
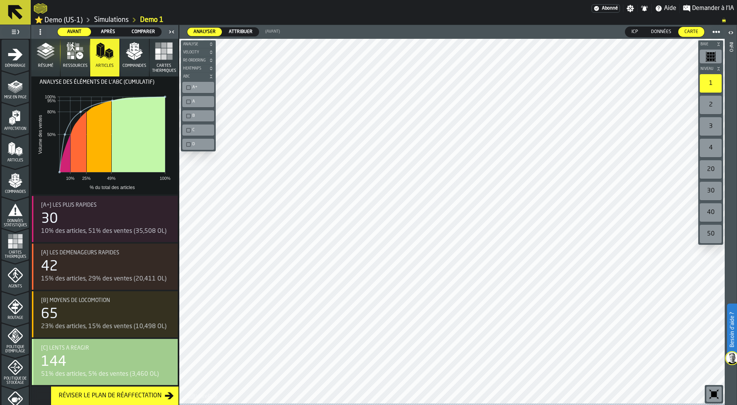
click at [94, 350] on div "[C] Lents à réagir" at bounding box center [106, 348] width 131 height 6
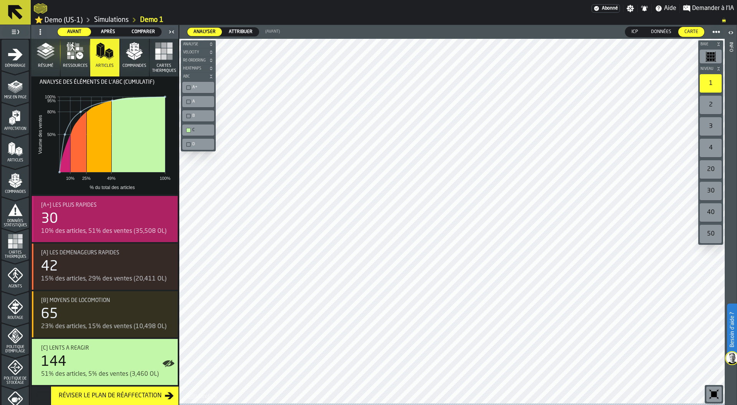
click at [118, 227] on div "10% des articles, 51% des ventes (35,508 OL)" at bounding box center [106, 231] width 131 height 9
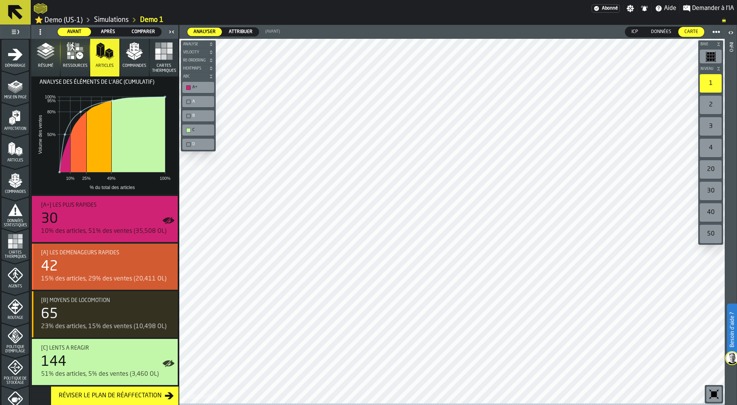
click at [111, 270] on div "42" at bounding box center [106, 266] width 131 height 15
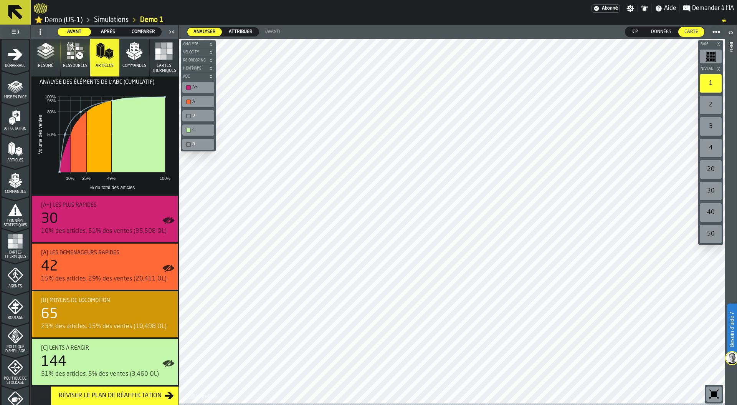
click at [104, 320] on div "65" at bounding box center [106, 313] width 131 height 15
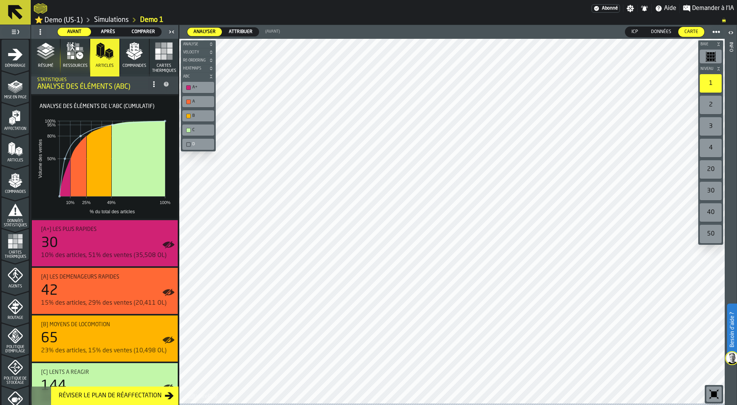
scroll to position [13, 0]
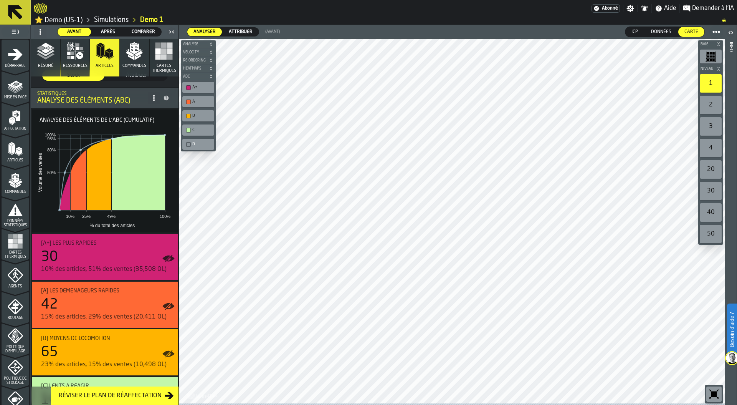
click at [127, 60] on icon "button" at bounding box center [134, 51] width 18 height 18
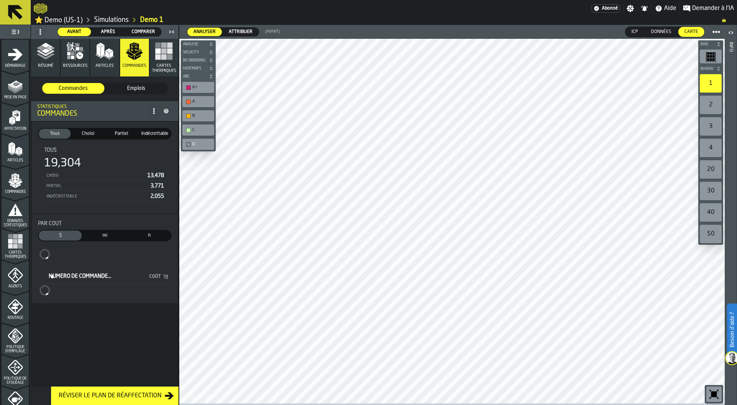
scroll to position [0, 0]
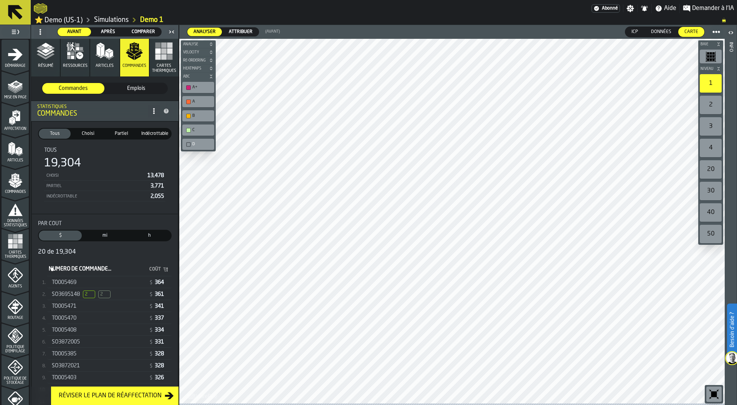
click at [114, 296] on div "SO3695148 2 2" at bounding box center [99, 294] width 94 height 8
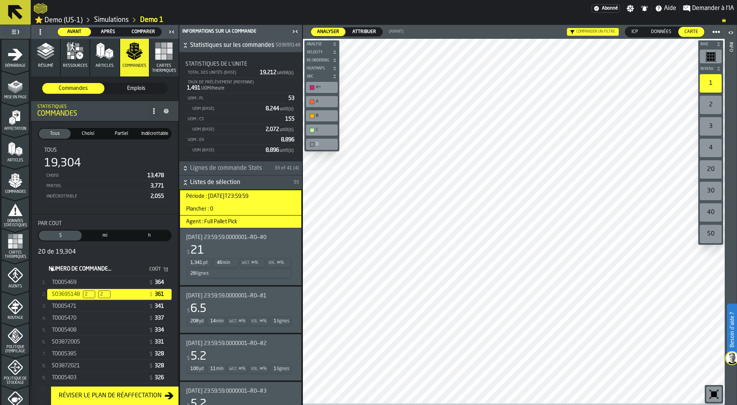
scroll to position [192, 0]
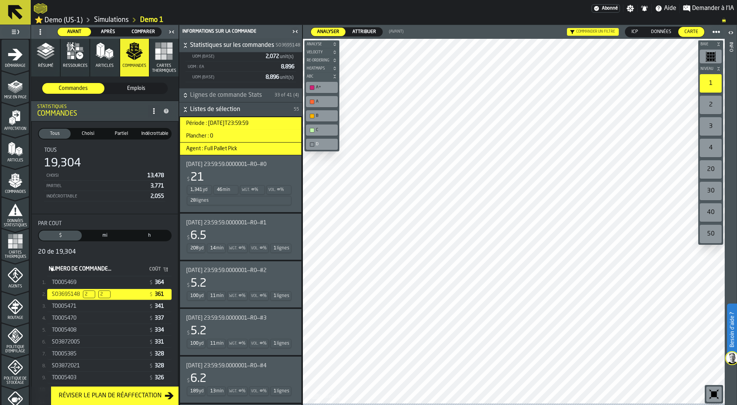
click at [248, 198] on div "28 lignes" at bounding box center [239, 200] width 104 height 9
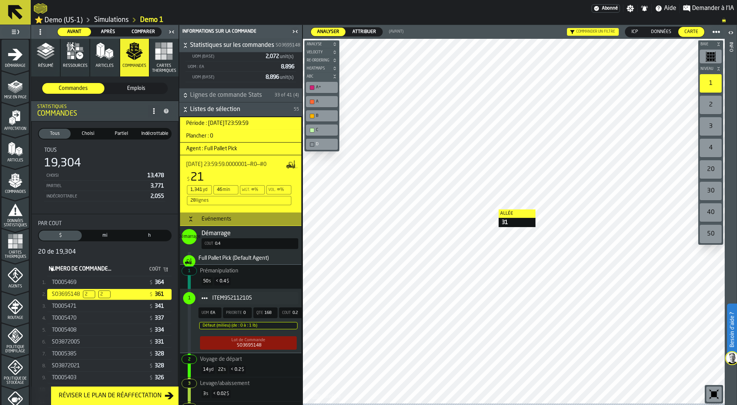
click at [491, 211] on div at bounding box center [514, 221] width 422 height 364
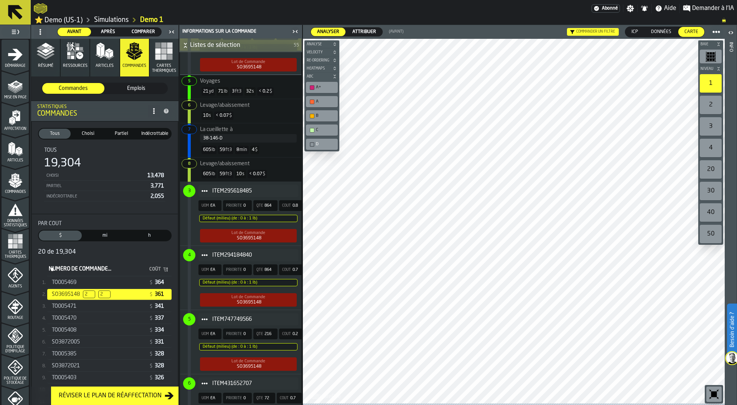
scroll to position [613, 0]
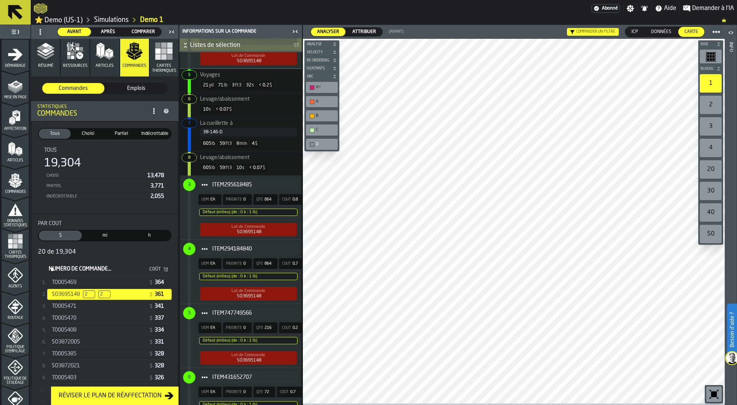
click at [48, 57] on polyline "button" at bounding box center [45, 56] width 18 height 6
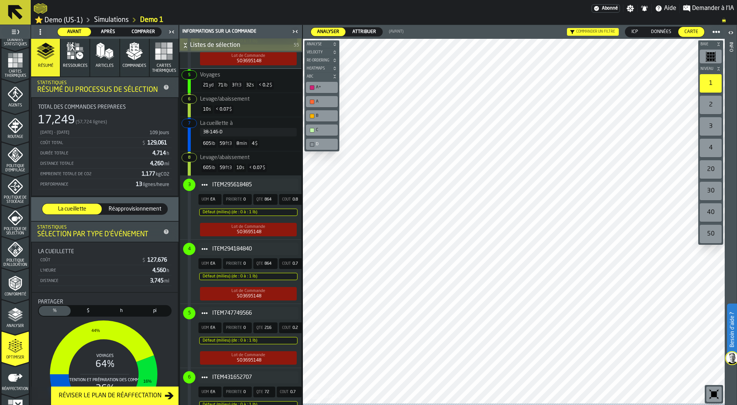
scroll to position [202, 0]
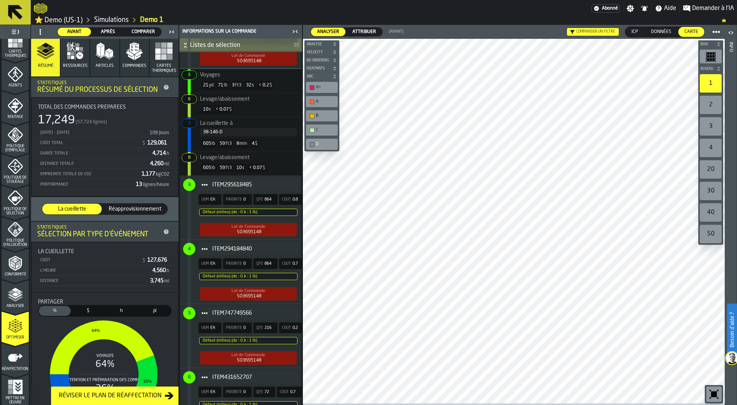
click at [147, 31] on span "Comparer" at bounding box center [144, 31] width 30 height 7
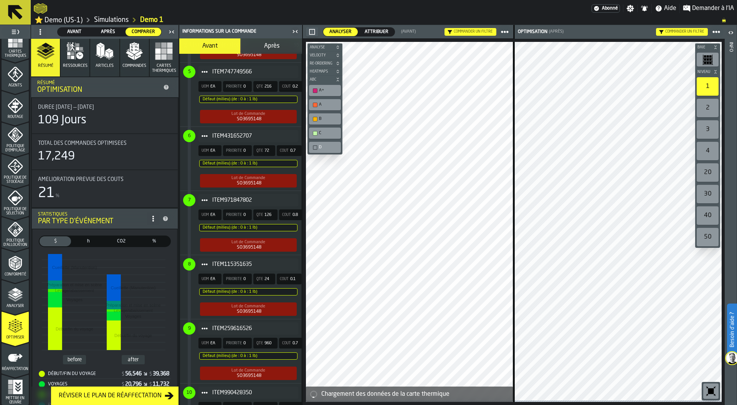
scroll to position [357, 0]
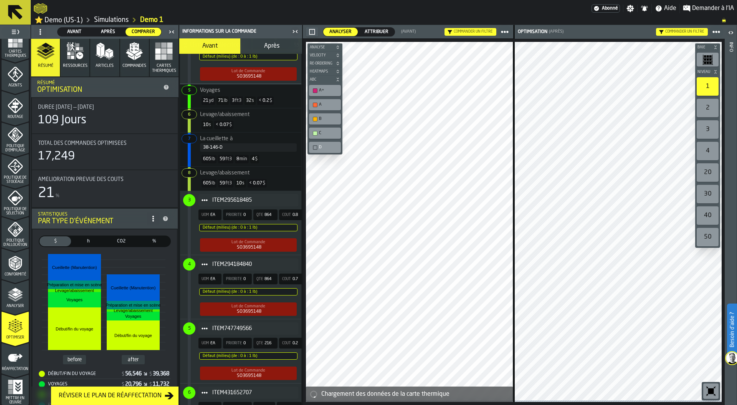
click at [0, 0] on icon at bounding box center [0, 0] width 0 height 0
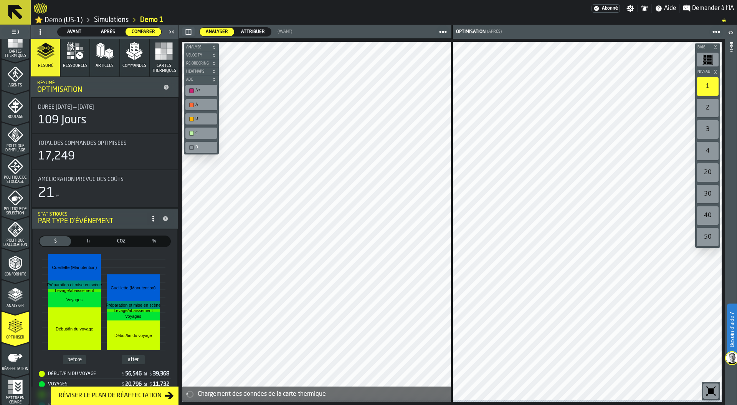
click at [711, 392] on icon "button-toolbar-undefined" at bounding box center [711, 391] width 6 height 6
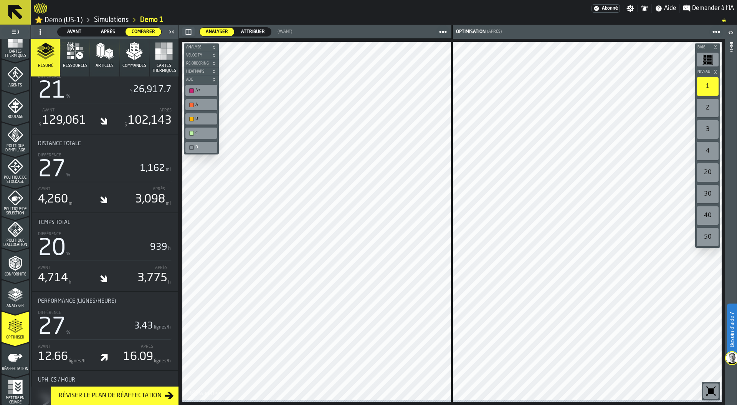
scroll to position [394, 0]
click at [18, 360] on icon "menu Réaffectation" at bounding box center [15, 357] width 15 height 15
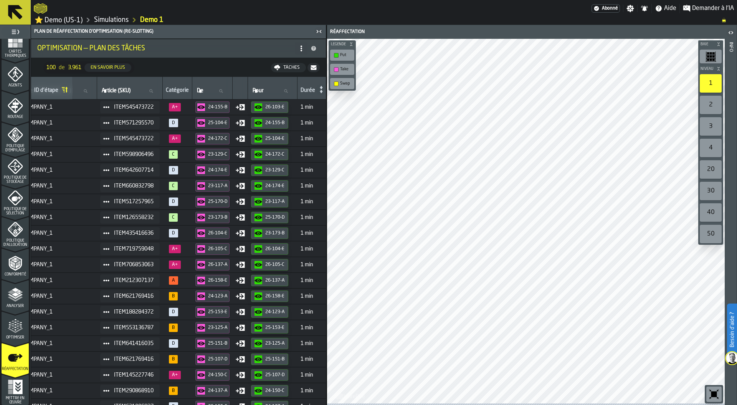
scroll to position [0, 143]
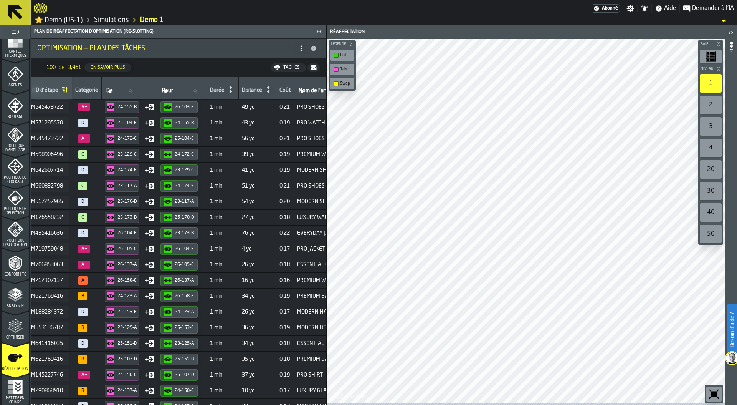
click at [20, 325] on icon "menu Optimiser" at bounding box center [15, 325] width 15 height 15
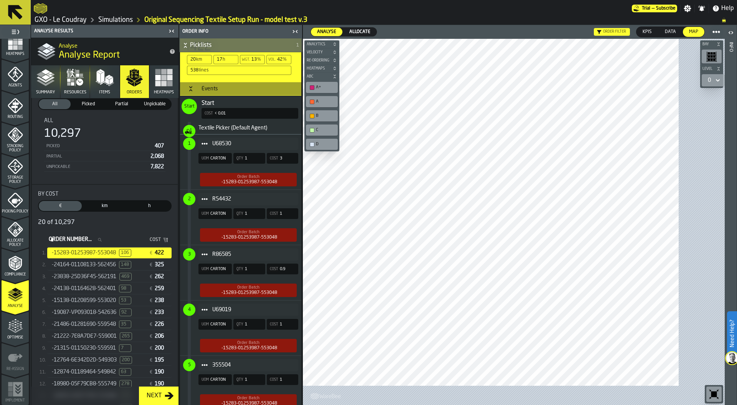
scroll to position [201, 0]
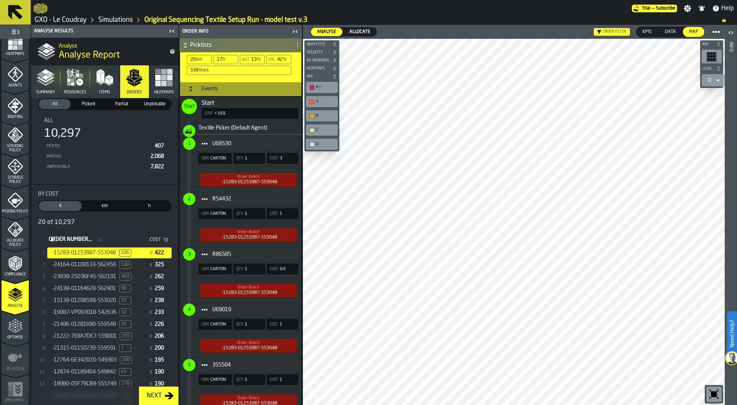
click at [107, 20] on link "Simulations" at bounding box center [115, 20] width 35 height 8
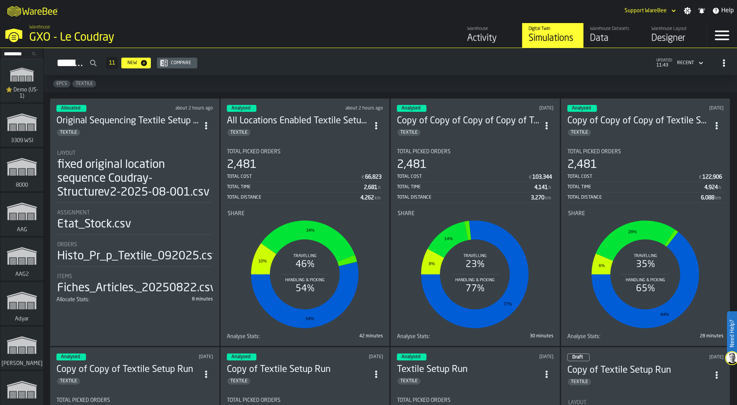
click at [136, 181] on div "fixed original location sequence Coudray-Structurev2-2025-08-001.csv" at bounding box center [134, 178] width 155 height 41
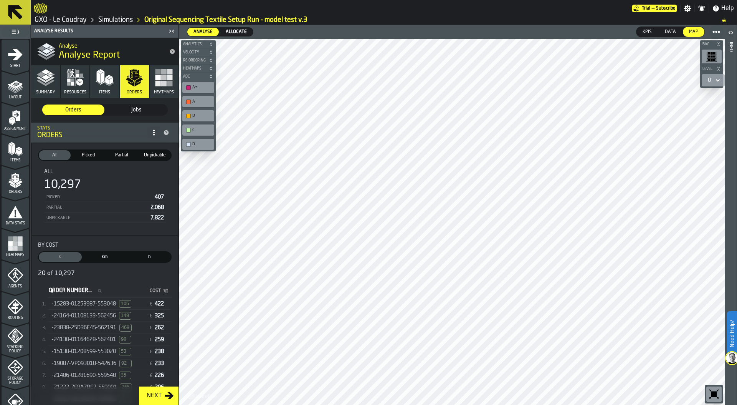
click at [45, 85] on polyline "button" at bounding box center [45, 82] width 18 height 6
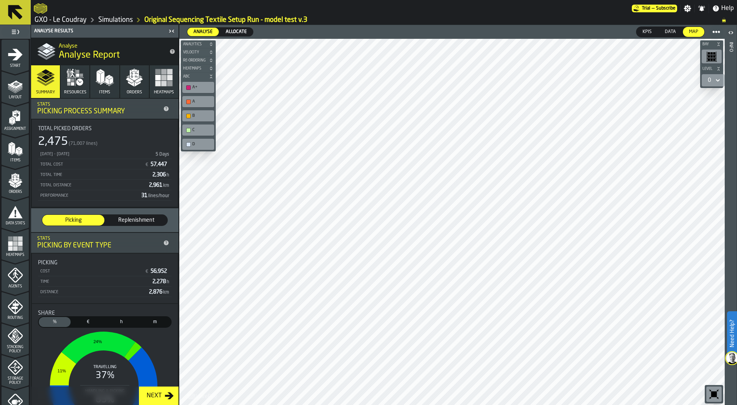
click at [136, 81] on polygon "button" at bounding box center [139, 80] width 8 height 6
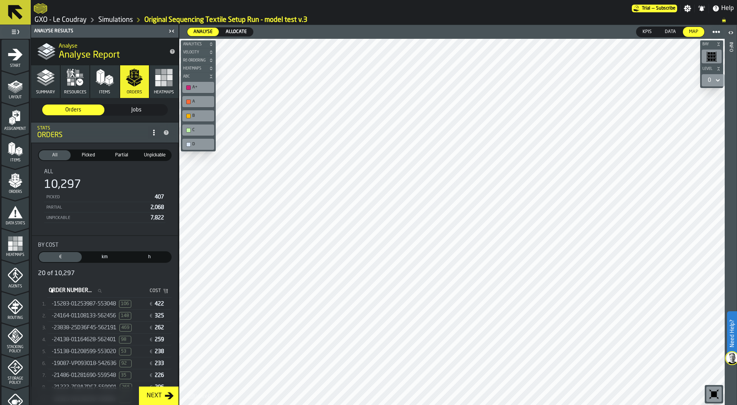
click at [45, 85] on polyline "button" at bounding box center [45, 82] width 18 height 6
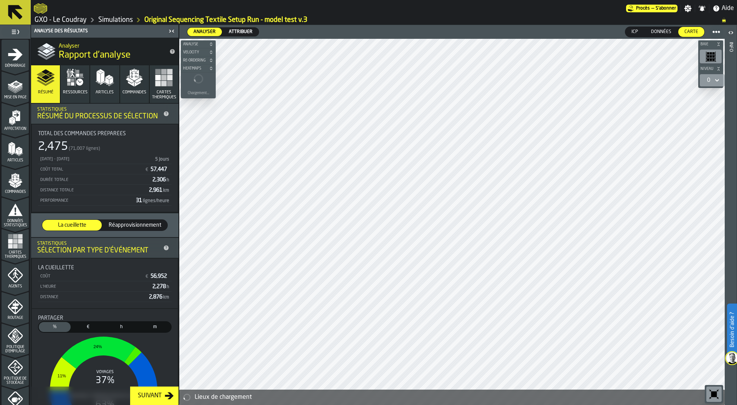
click at [125, 20] on link "Simulations" at bounding box center [115, 20] width 35 height 8
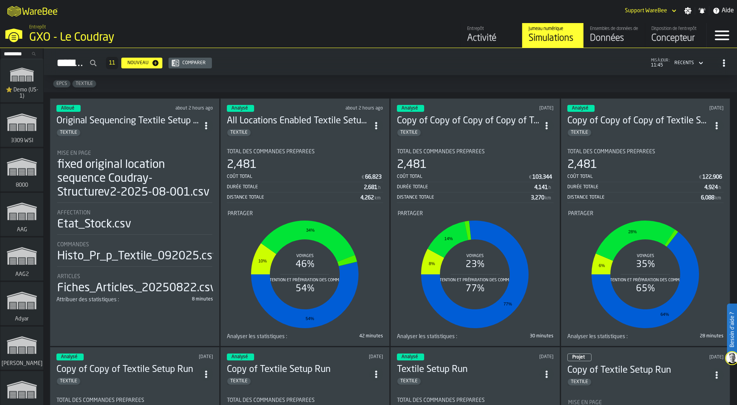
click at [310, 161] on div "2,481" at bounding box center [305, 165] width 157 height 14
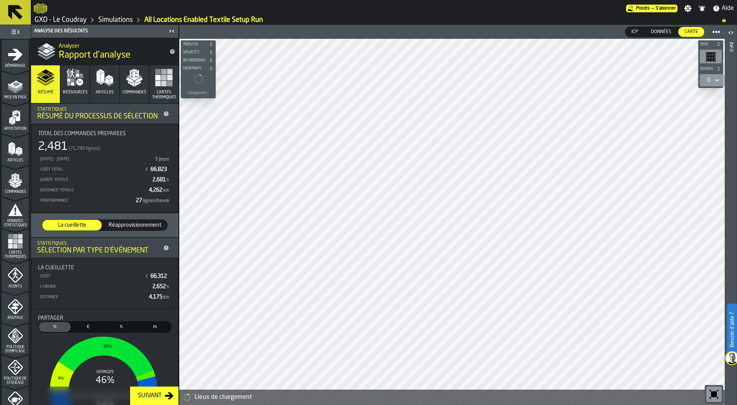
click at [139, 91] on span "Commandes" at bounding box center [134, 92] width 24 height 5
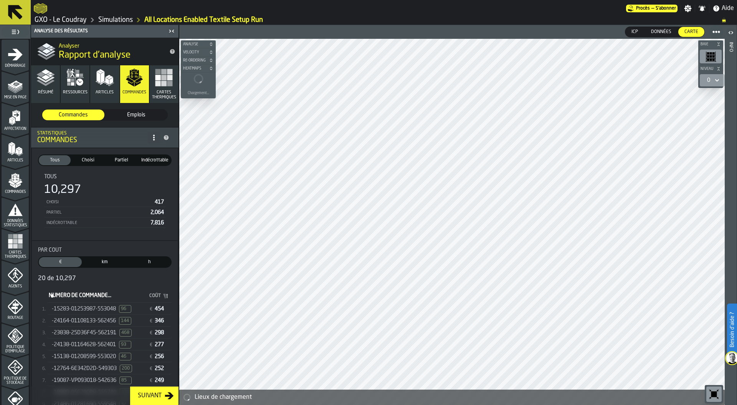
click at [690, 8] on icon "button-toggle-Paramètres" at bounding box center [688, 8] width 7 height 7
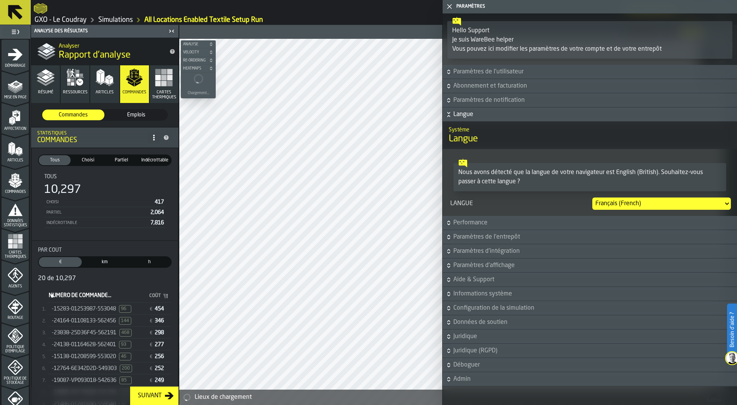
click at [623, 204] on div "Français (French)" at bounding box center [657, 203] width 125 height 9
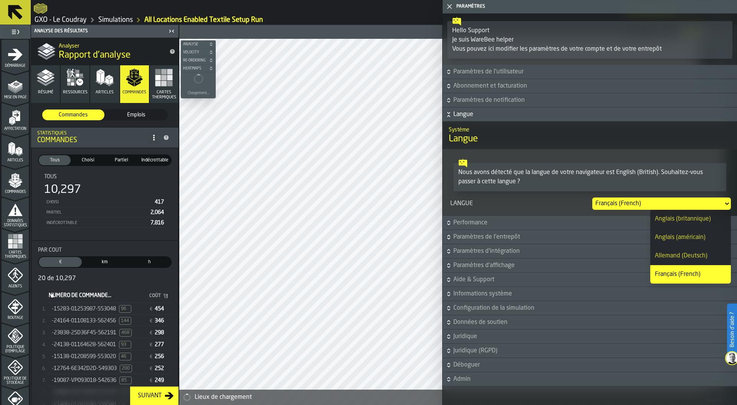
click at [669, 216] on div "Anglais (britannique)" at bounding box center [690, 218] width 71 height 9
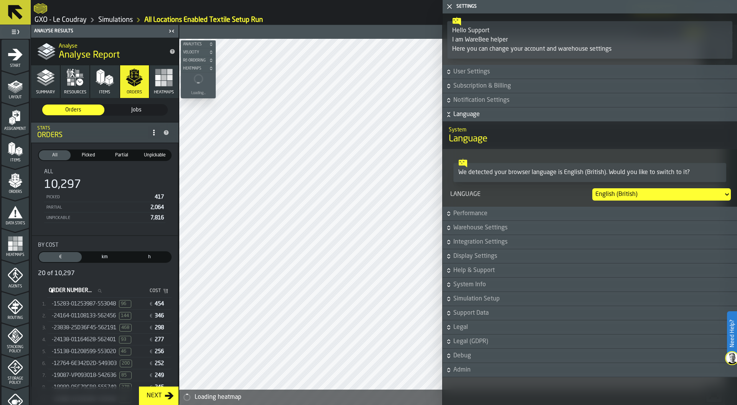
click at [451, 7] on icon "button-toggle-Close me" at bounding box center [449, 6] width 9 height 9
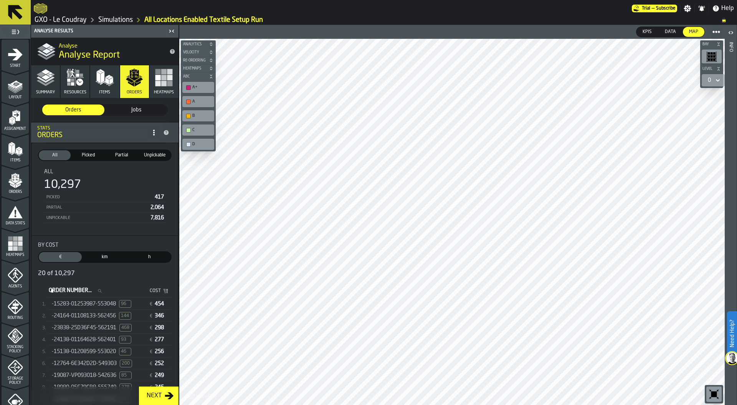
click at [41, 79] on polyline "button" at bounding box center [45, 79] width 18 height 6
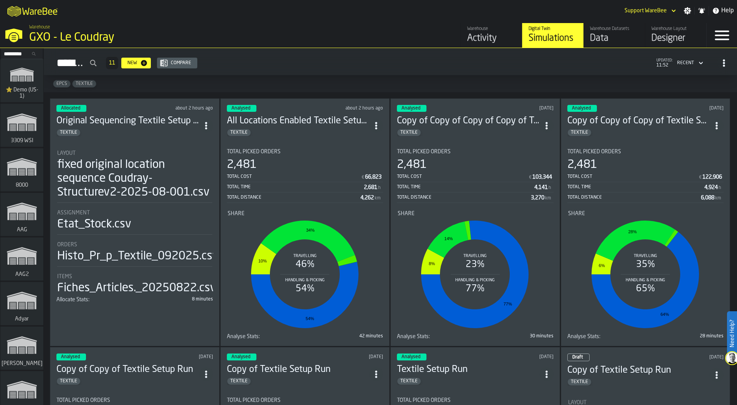
click at [259, 28] on div "Warehouse GXO - Le Coudray" at bounding box center [188, 34] width 324 height 26
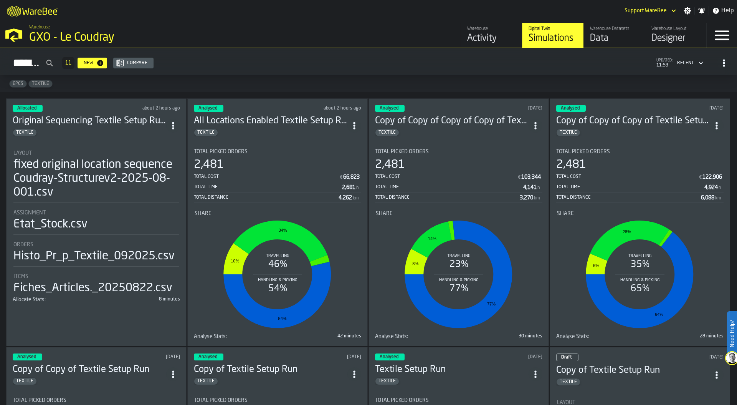
click at [251, 36] on div "Warehouse GXO - Le Coudray" at bounding box center [188, 34] width 324 height 26
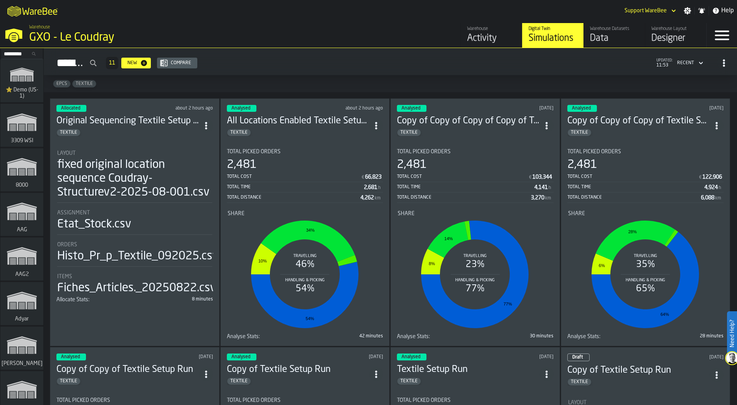
click at [47, 37] on div "GXO - Le Coudray" at bounding box center [132, 38] width 207 height 14
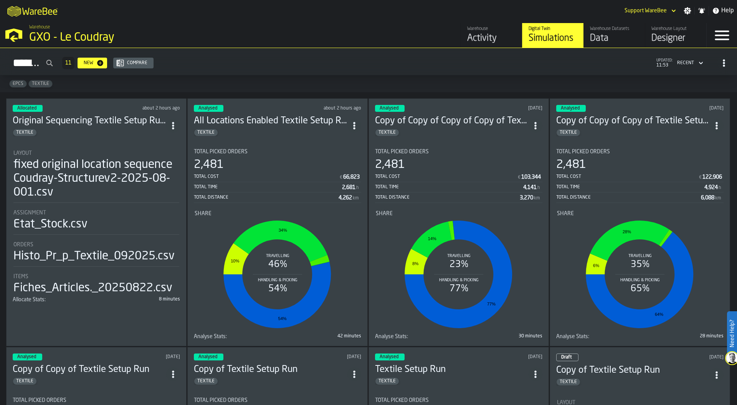
click at [78, 213] on div "Assignment" at bounding box center [96, 213] width 166 height 6
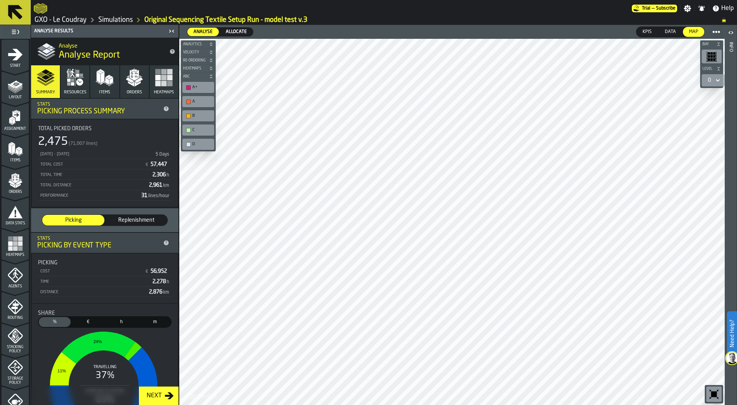
click at [111, 20] on link "Simulations" at bounding box center [115, 20] width 35 height 8
click at [129, 83] on polygon "button" at bounding box center [131, 83] width 6 height 5
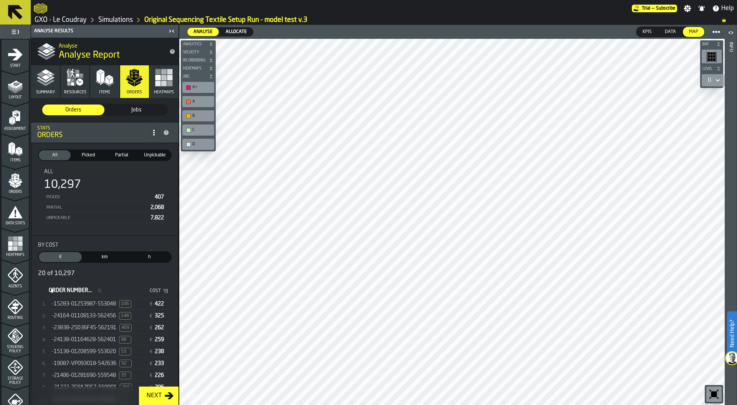
click at [101, 305] on span "-15283-01253987-553048" at bounding box center [84, 304] width 64 height 6
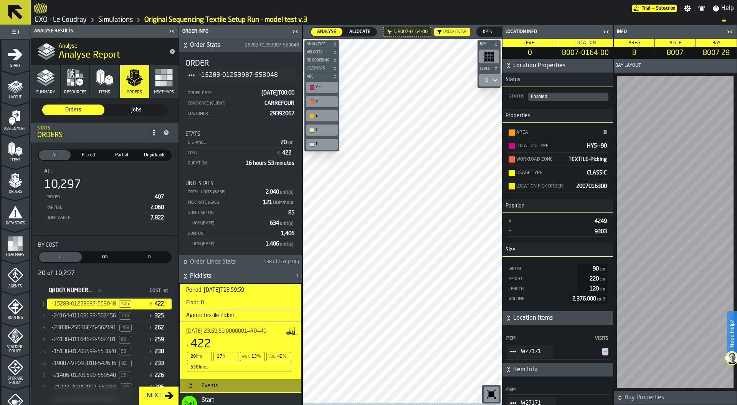
click at [0, 0] on icon at bounding box center [0, 0] width 0 height 0
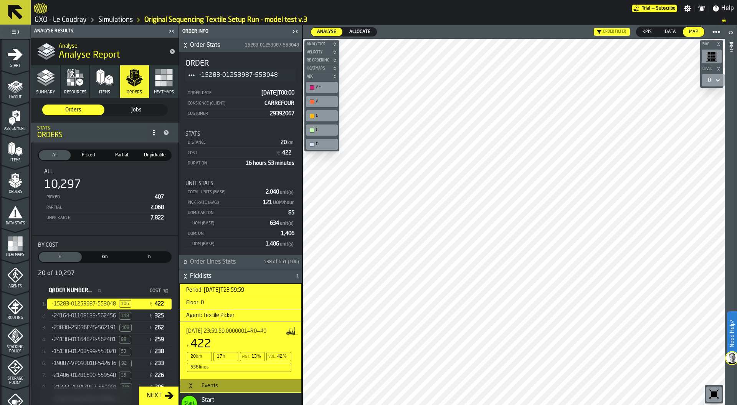
click at [18, 239] on rect "menu Heatmaps" at bounding box center [20, 238] width 5 height 5
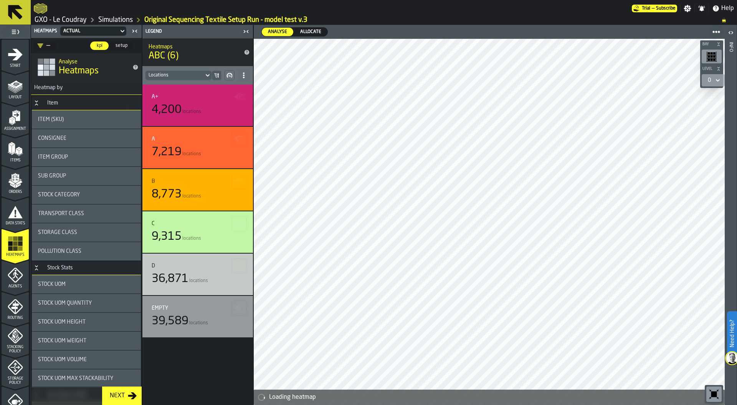
click at [12, 222] on span "Data Stats" at bounding box center [15, 223] width 27 height 4
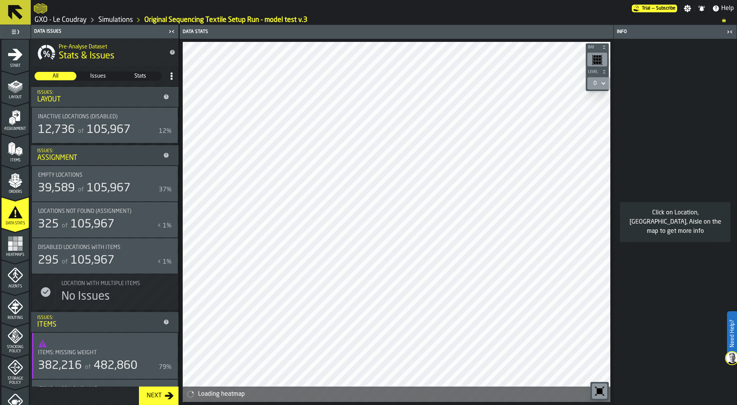
click at [91, 193] on span "105,967" at bounding box center [109, 188] width 44 height 12
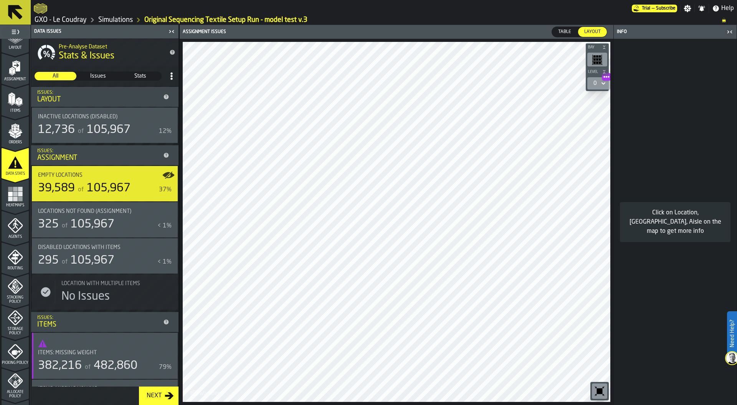
scroll to position [65, 0]
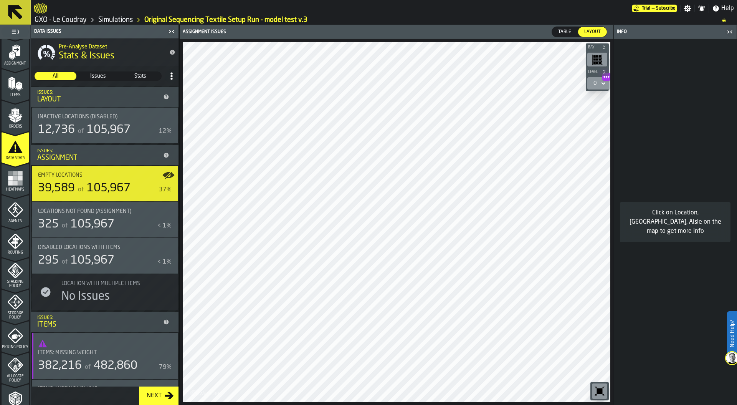
click at [15, 270] on polygon "menu Stacking Policy" at bounding box center [16, 270] width 3 height 5
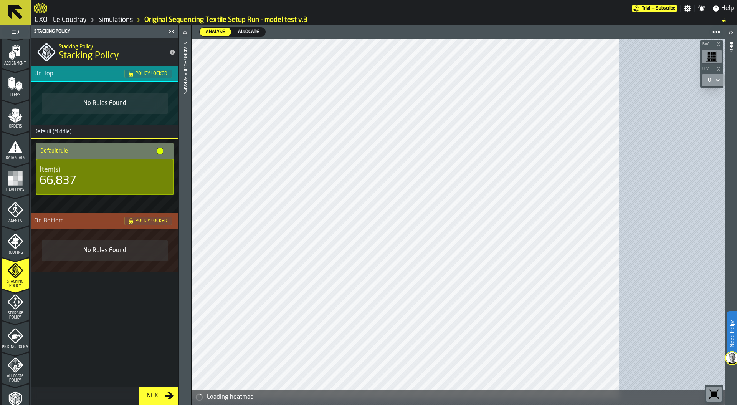
click at [15, 323] on div "Picking Policy" at bounding box center [15, 336] width 27 height 26
click at [17, 306] on icon "menu Storage Policy" at bounding box center [15, 301] width 15 height 15
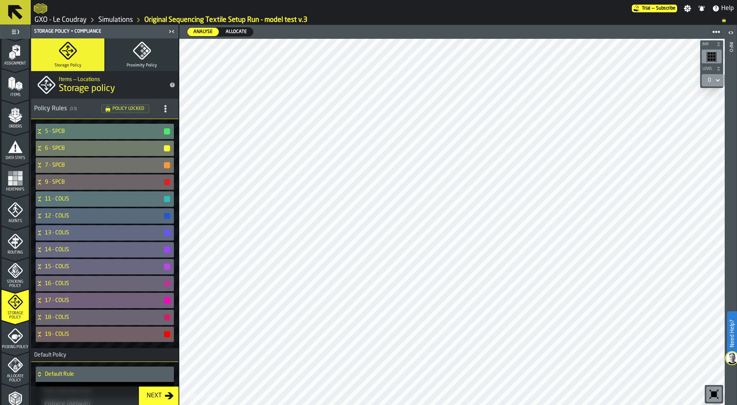
click at [14, 181] on rect "menu Heatmaps" at bounding box center [15, 182] width 5 height 5
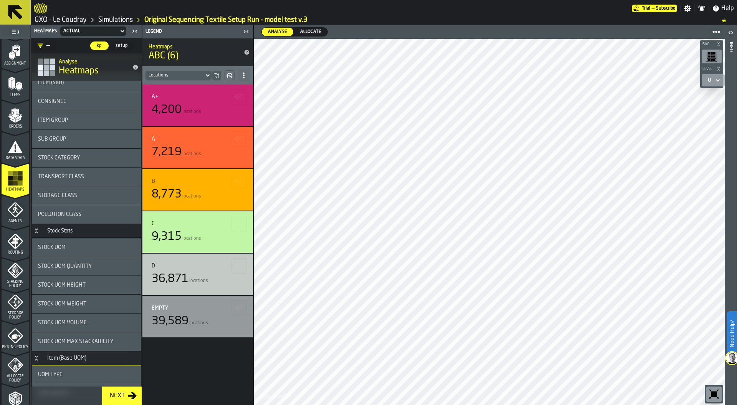
scroll to position [54, 0]
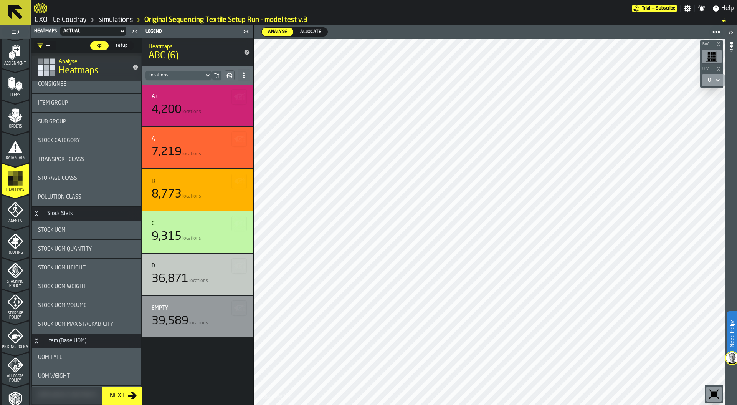
click at [85, 286] on span "Stock UOM Weight" at bounding box center [62, 286] width 48 height 6
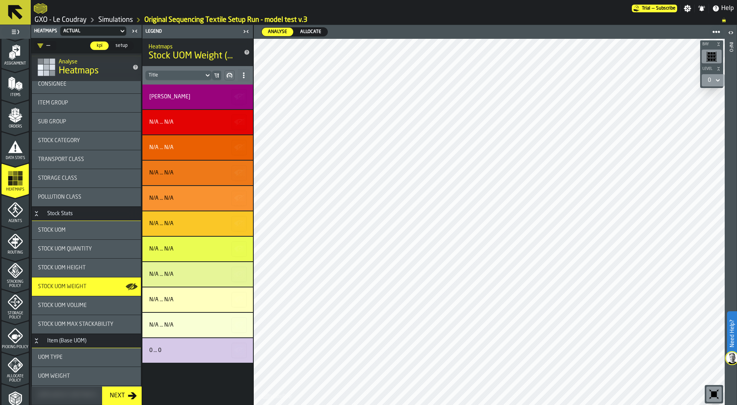
click at [85, 303] on span "Stock UOM Volume" at bounding box center [62, 305] width 49 height 6
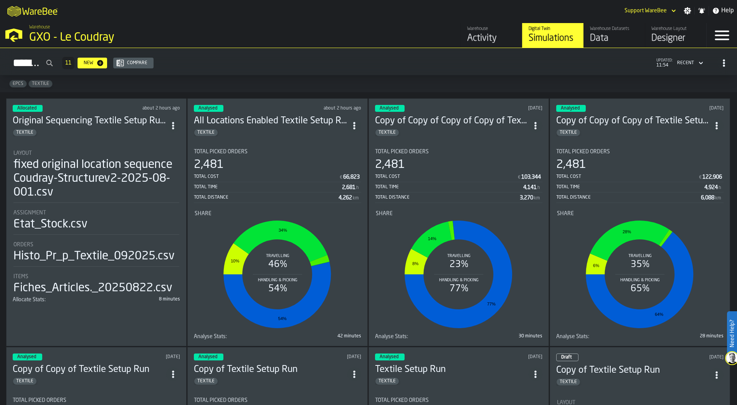
click at [254, 159] on div "2,481" at bounding box center [277, 165] width 167 height 14
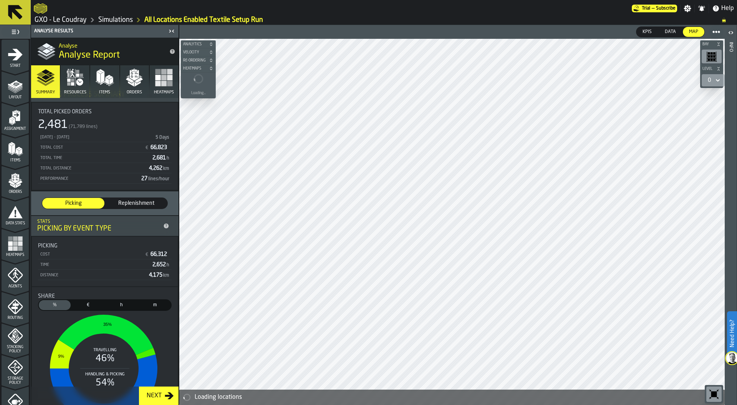
scroll to position [24, 0]
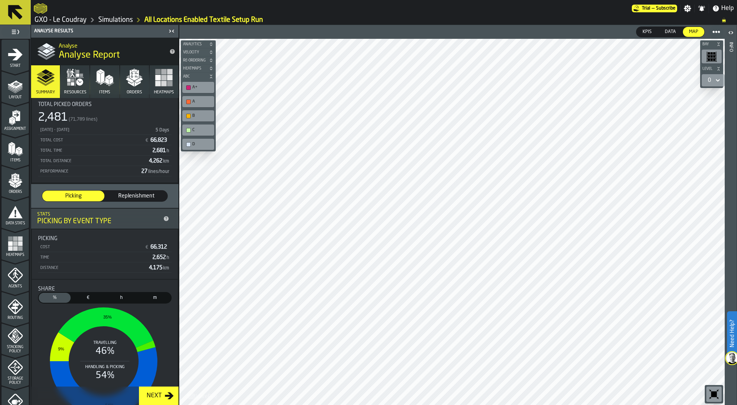
click at [140, 80] on icon "button" at bounding box center [134, 77] width 18 height 18
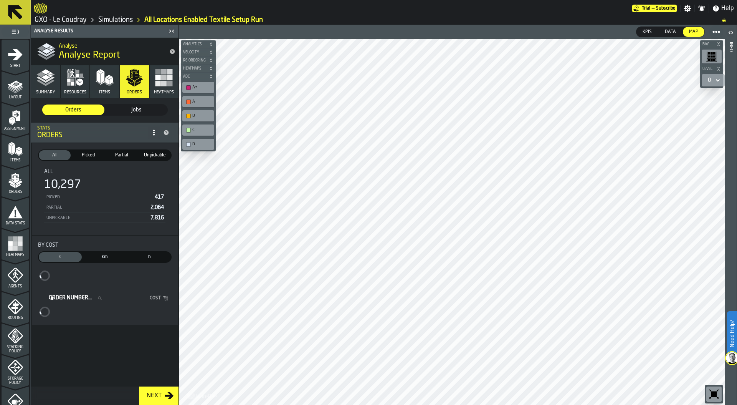
scroll to position [0, 0]
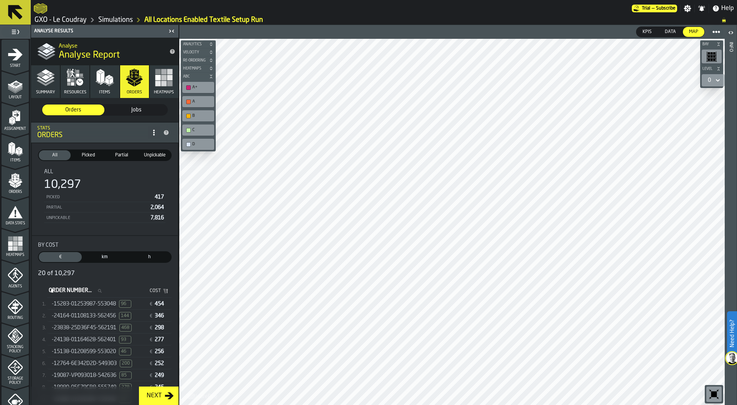
click at [85, 302] on span "-15283-01253987-553048" at bounding box center [84, 304] width 64 height 6
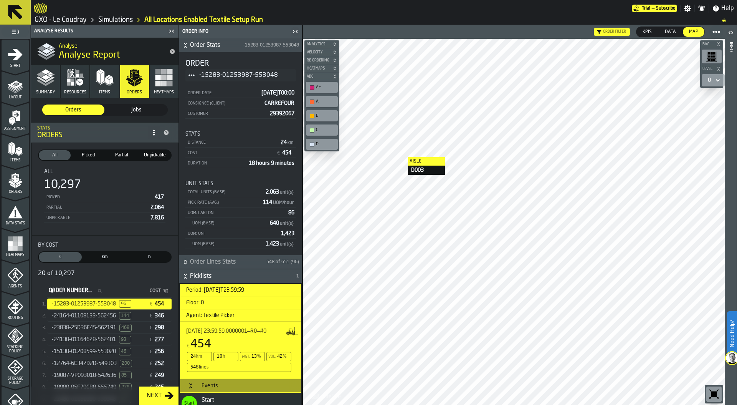
click at [390, 0] on html "Need Help? Trial — Subscribe Settings Notifications Help GXO - Le Coudray Simul…" at bounding box center [368, 202] width 737 height 405
click at [384, 0] on html "Need Help? Trial — Subscribe Settings Notifications Help GXO - Le Coudray Simul…" at bounding box center [368, 202] width 737 height 405
click at [463, 0] on html "Need Help? Trial — Subscribe Settings Notifications Help GXO - Le Coudray Simul…" at bounding box center [368, 202] width 737 height 405
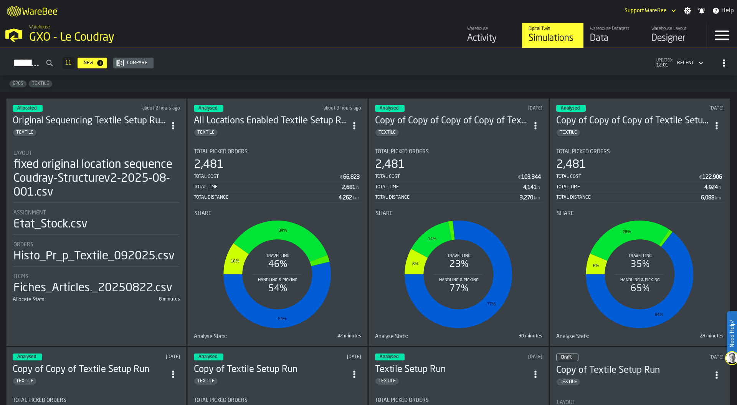
click at [26, 40] on div "Warehouse GXO - Le Coudray" at bounding box center [188, 34] width 324 height 26
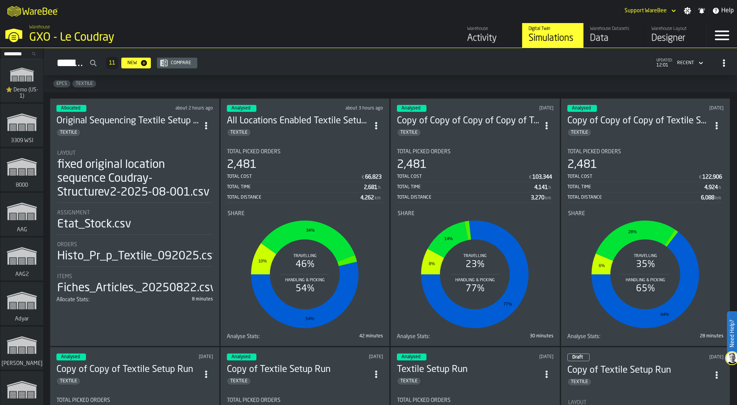
click at [15, 55] on input "Search..." at bounding box center [22, 54] width 40 height 8
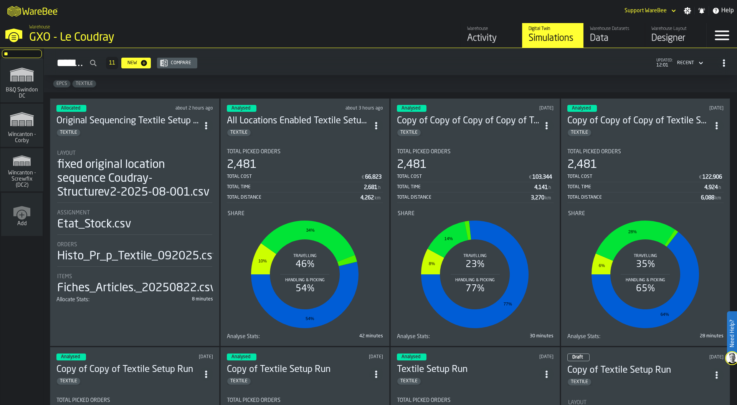
type input "*"
type input "*****"
click at [21, 79] on rect "link-to-/wh/i/ace0e389-6ead-4668-b816-8dc22364bb41/simulations" at bounding box center [22, 79] width 5 height 0
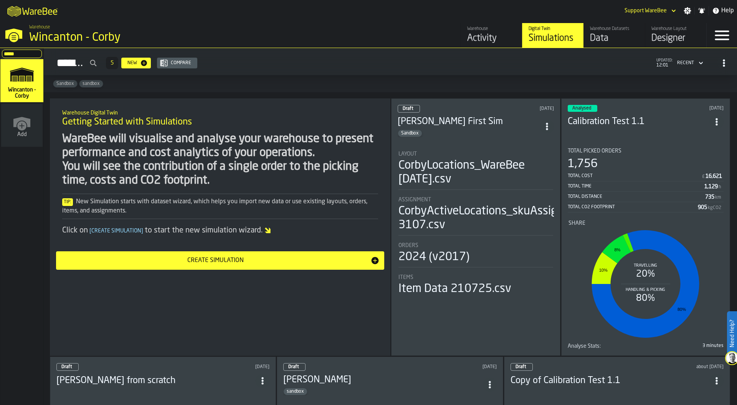
click at [666, 33] on div "Designer" at bounding box center [676, 38] width 49 height 12
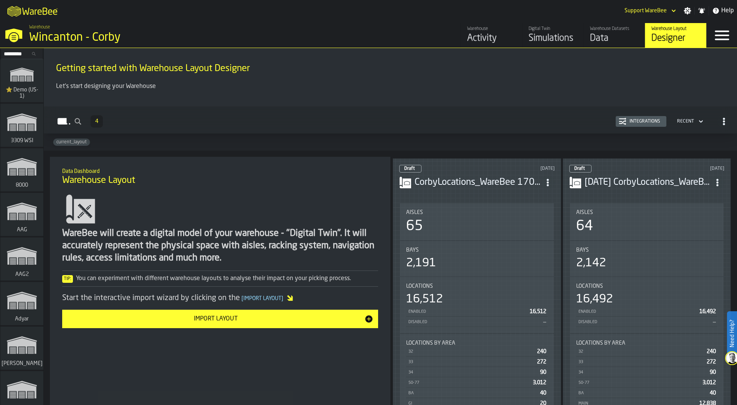
click at [513, 213] on div "Aisles 65" at bounding box center [477, 221] width 142 height 25
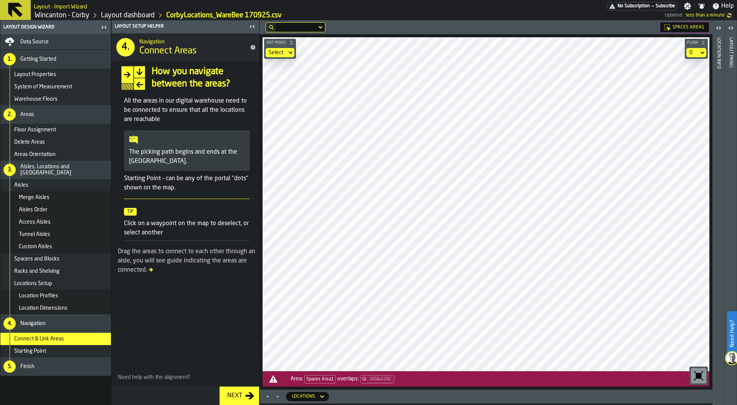
click at [735, 81] on header "Layout panel" at bounding box center [731, 212] width 12 height 384
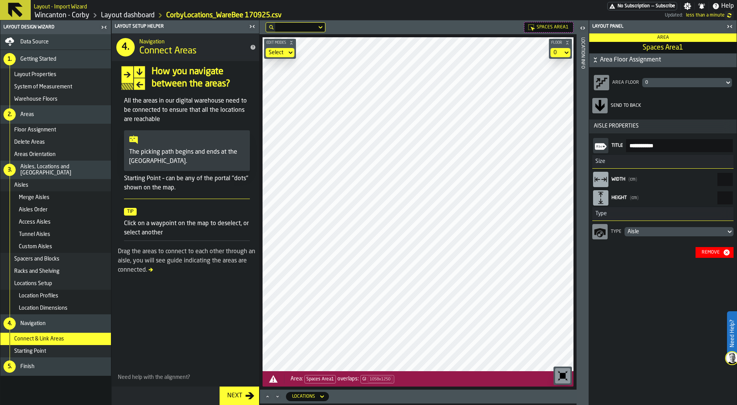
drag, startPoint x: 708, startPoint y: 179, endPoint x: 737, endPoint y: 179, distance: 28.8
click at [737, 179] on div "**********" at bounding box center [663, 212] width 148 height 384
paste input "react-aria2936072546-:r20:"
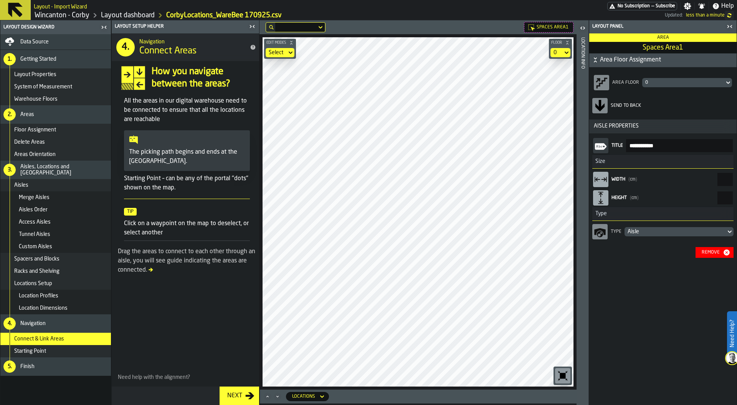
type input "****"
click at [732, 29] on icon "button-toggle-Close me" at bounding box center [729, 26] width 9 height 9
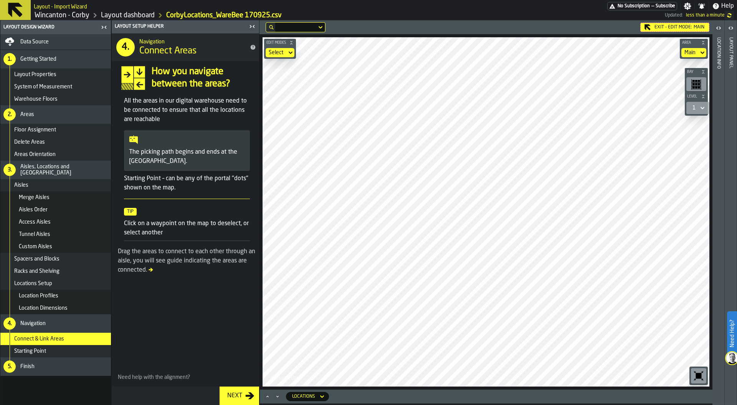
click at [733, 281] on main "Layout Design Wizard Data Source 1. Getting Started Layout Properties System of…" at bounding box center [368, 212] width 737 height 384
click at [224, 230] on main "Layout Design Wizard Data Source 1. Getting Started Layout Properties System of…" at bounding box center [368, 212] width 737 height 384
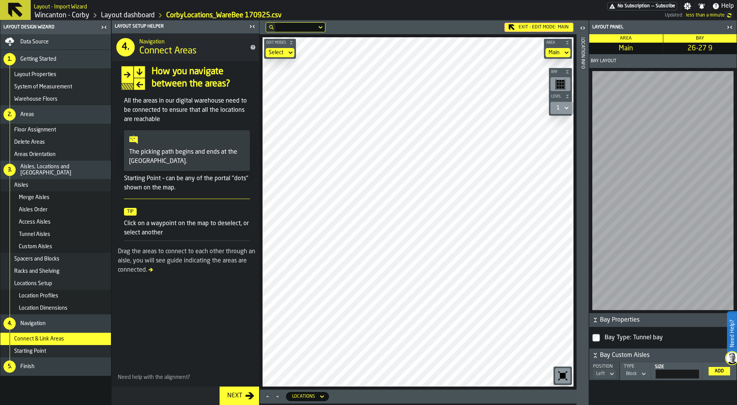
click at [265, 398] on icon "Maximize" at bounding box center [268, 396] width 8 height 8
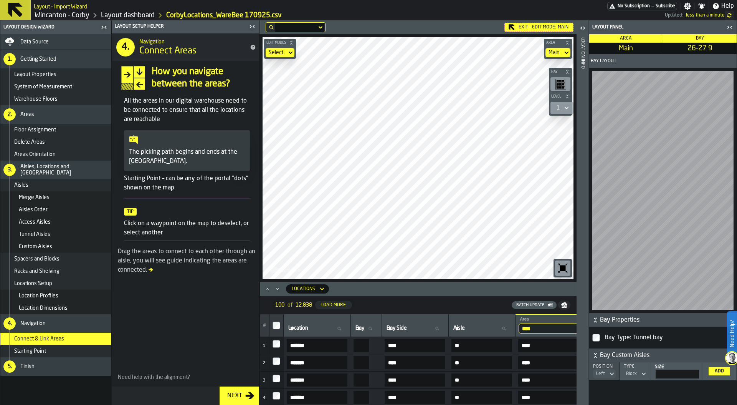
click at [310, 289] on div "Locations" at bounding box center [303, 288] width 23 height 5
click at [312, 338] on div "Spacers" at bounding box center [311, 339] width 40 height 9
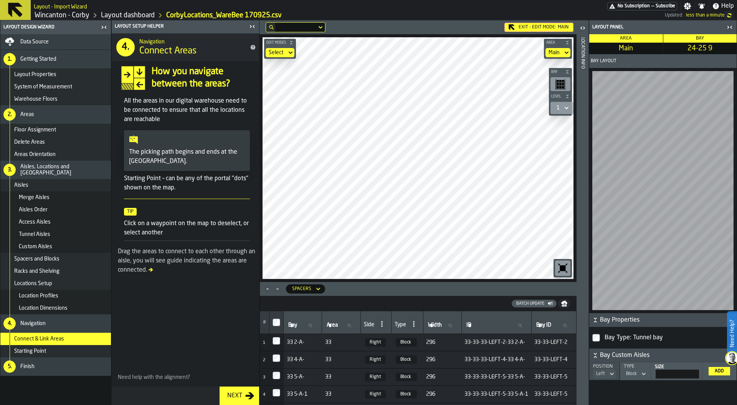
click at [334, 324] on label "Area Area" at bounding box center [341, 325] width 32 height 10
click at [334, 324] on input "Area Area" at bounding box center [341, 325] width 32 height 10
type input "****"
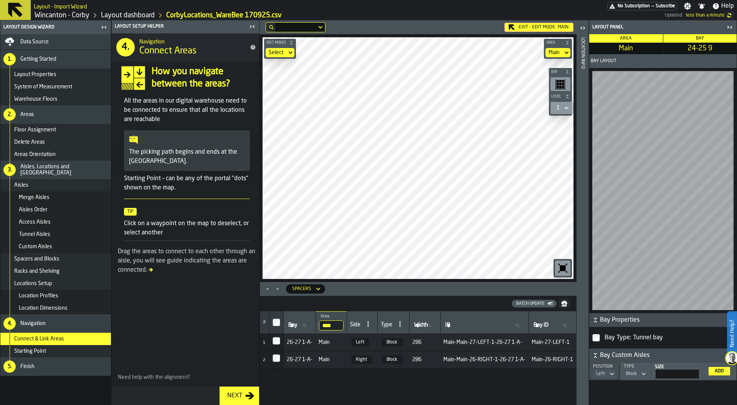
scroll to position [0, 3]
click at [253, 26] on icon "button-toggle-Close me" at bounding box center [254, 26] width 2 height 3
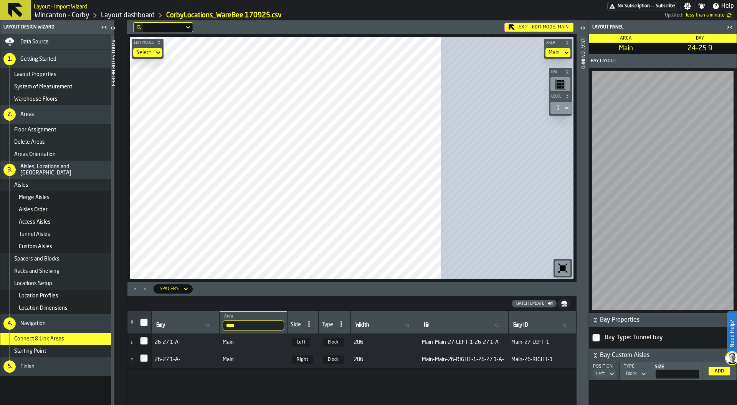
scroll to position [0, 0]
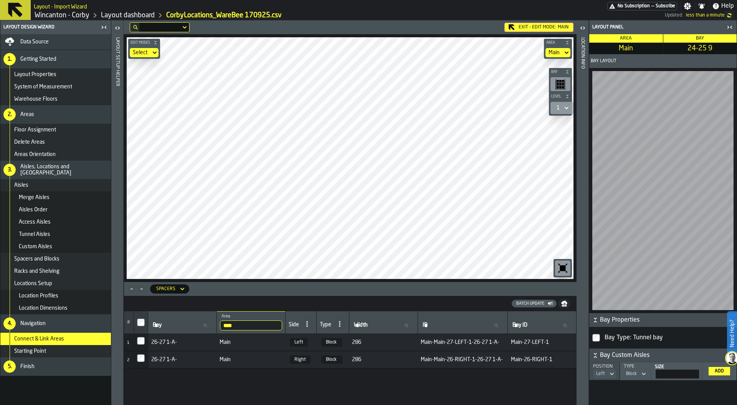
click at [174, 290] on div "Spacers" at bounding box center [165, 288] width 19 height 5
click at [171, 320] on div "Bays" at bounding box center [175, 320] width 40 height 9
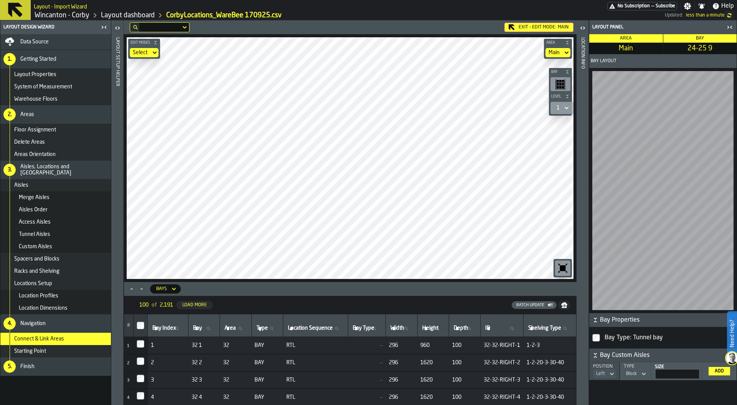
click at [223, 330] on th "Area Area" at bounding box center [235, 325] width 31 height 23
click at [234, 331] on input "Area Area" at bounding box center [235, 328] width 25 height 10
type input "****"
click at [154, 326] on span "Bay Index" at bounding box center [164, 328] width 24 height 6
click at [154, 326] on input "Bay Index Bay Index" at bounding box center [168, 328] width 34 height 10
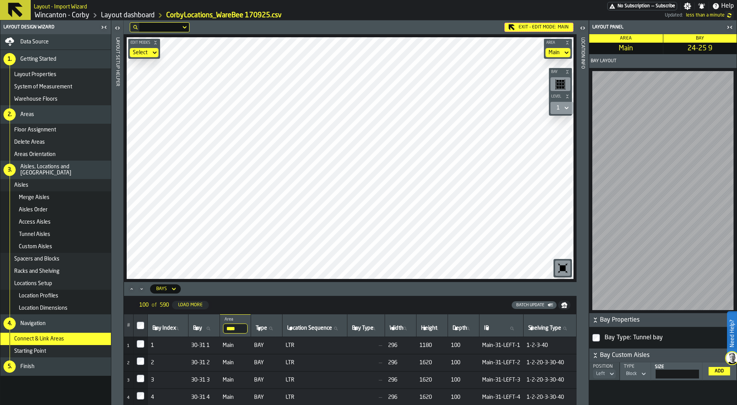
type input "*"
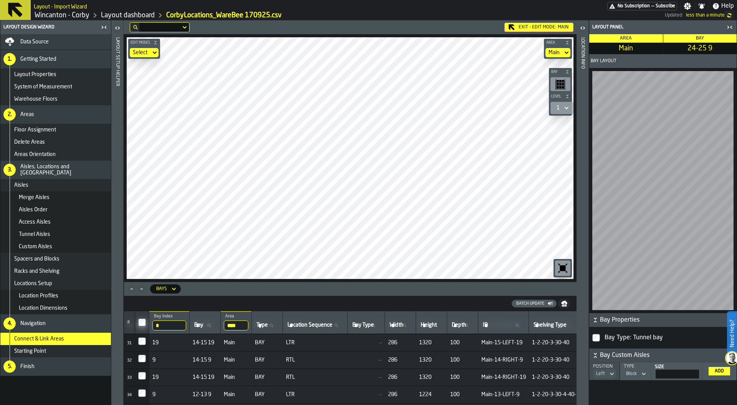
scroll to position [513, 0]
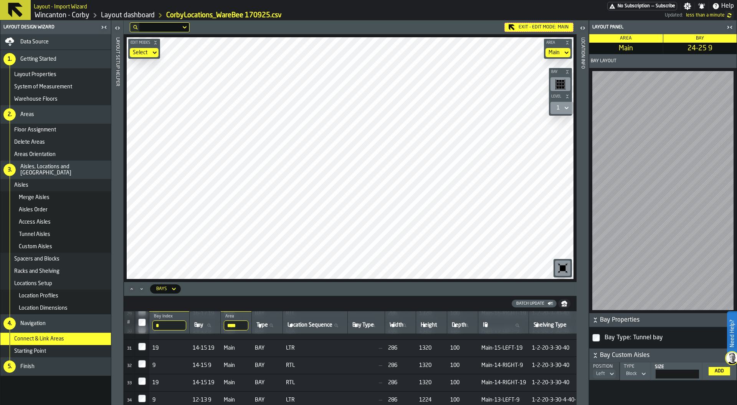
click at [142, 350] on div at bounding box center [142, 347] width 8 height 11
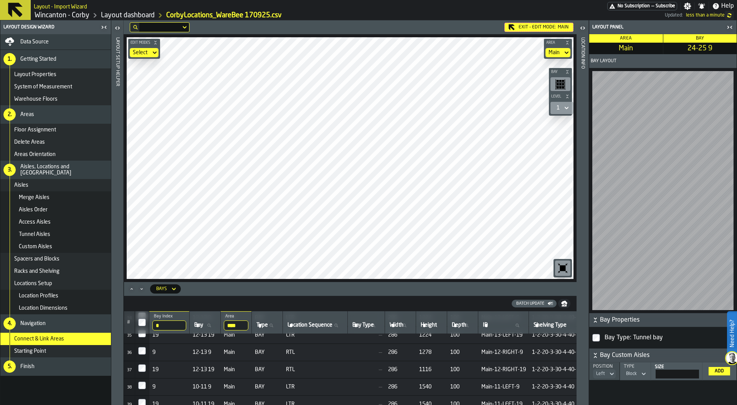
scroll to position [592, 0]
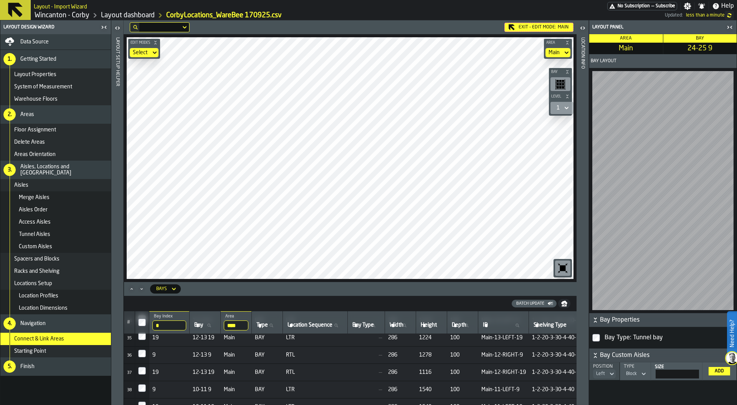
click at [141, 375] on div at bounding box center [142, 372] width 8 height 11
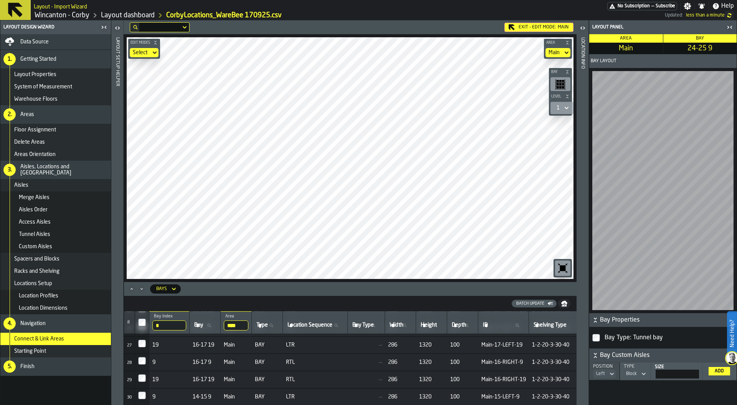
scroll to position [185, 0]
click at [131, 287] on icon "Maximize" at bounding box center [132, 289] width 8 height 8
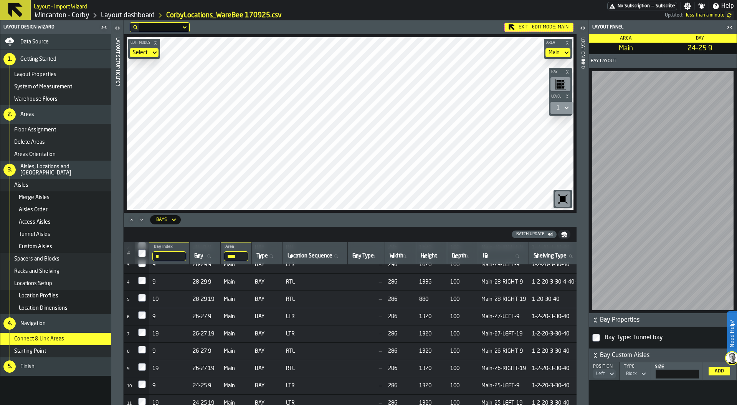
scroll to position [0, 0]
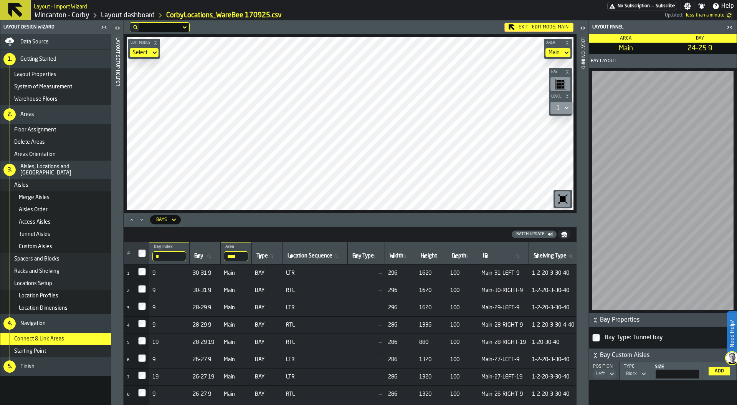
click at [728, 26] on icon "button-toggle-Close me" at bounding box center [728, 27] width 2 height 3
click at [540, 233] on div "Batch Update" at bounding box center [530, 234] width 34 height 5
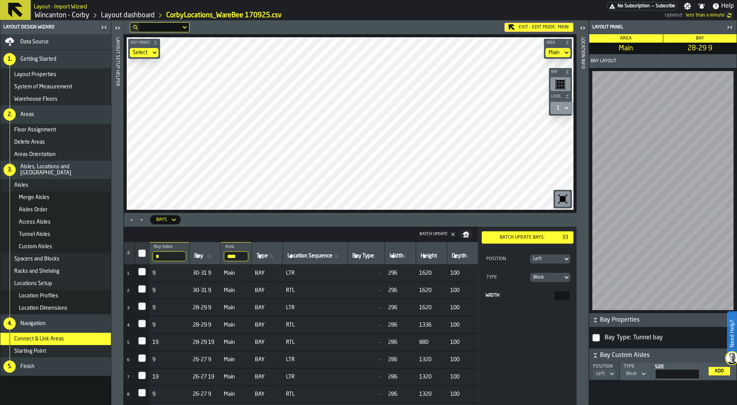
click at [309, 255] on span "Location Sequence" at bounding box center [310, 256] width 45 height 6
click at [309, 255] on input "Location Sequence Location Sequence" at bounding box center [315, 256] width 58 height 10
type input "***"
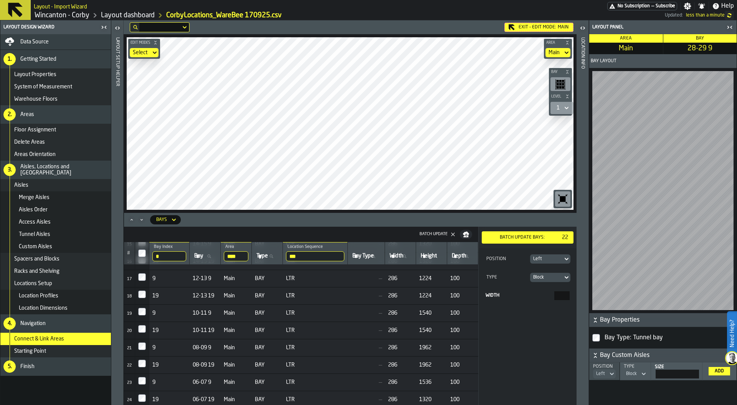
scroll to position [274, 0]
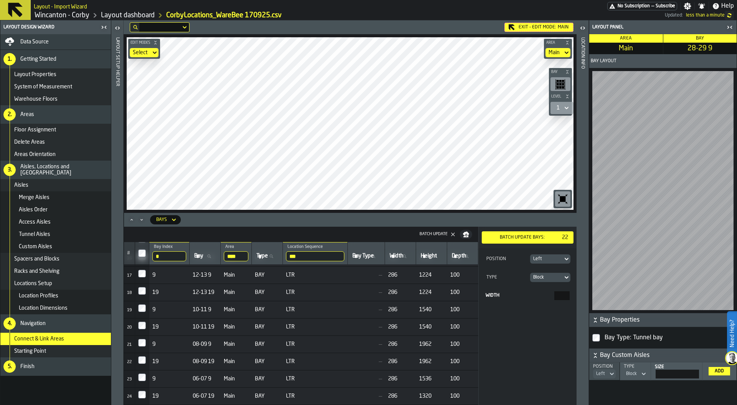
click at [141, 319] on td at bounding box center [142, 326] width 14 height 17
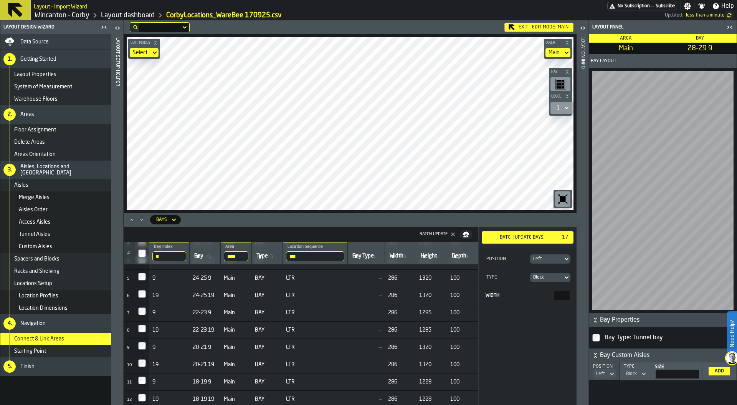
scroll to position [0, 0]
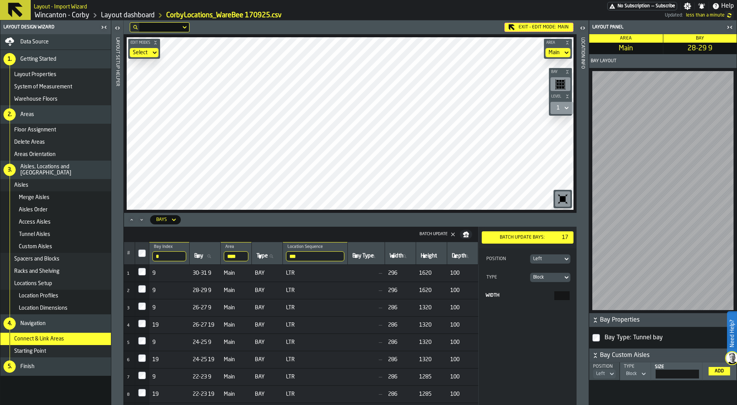
click at [550, 258] on div "Left" at bounding box center [546, 258] width 27 height 5
click at [526, 286] on li "Right" at bounding box center [528, 291] width 86 height 18
click at [551, 275] on div "Block" at bounding box center [546, 277] width 27 height 5
click at [511, 263] on div "Position Right" at bounding box center [528, 258] width 86 height 9
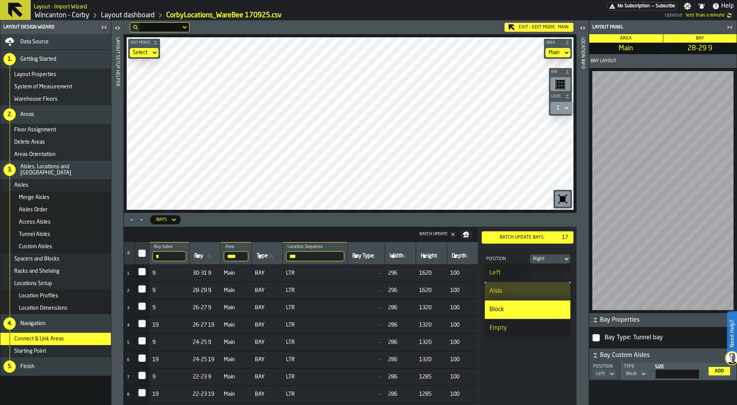
click at [531, 394] on div "Position Right Type Block Width ***" at bounding box center [528, 326] width 98 height 157
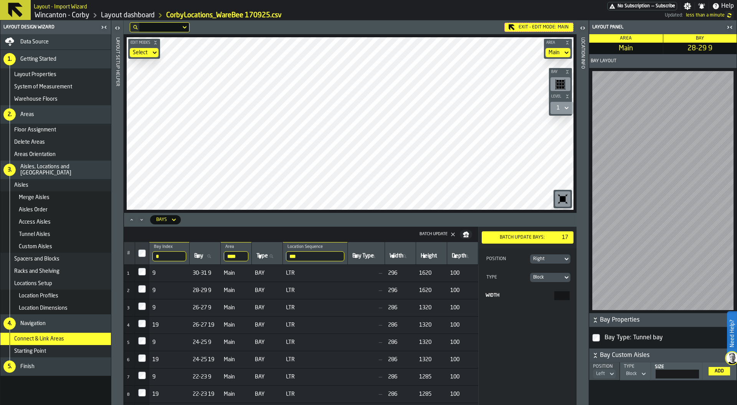
click at [598, 294] on main "Layout Design Wizard Data Source 1. Getting Started Layout Properties System of…" at bounding box center [368, 212] width 737 height 384
type input "***"
click at [528, 235] on div "Batch Update bays:" at bounding box center [522, 237] width 75 height 5
drag, startPoint x: 312, startPoint y: 254, endPoint x: 284, endPoint y: 254, distance: 27.3
click at [284, 254] on tr "# * Bay Index 9 Bay Bay **** Area Main Type Type *** Location Sequence LTR Bay …" at bounding box center [356, 253] width 465 height 23
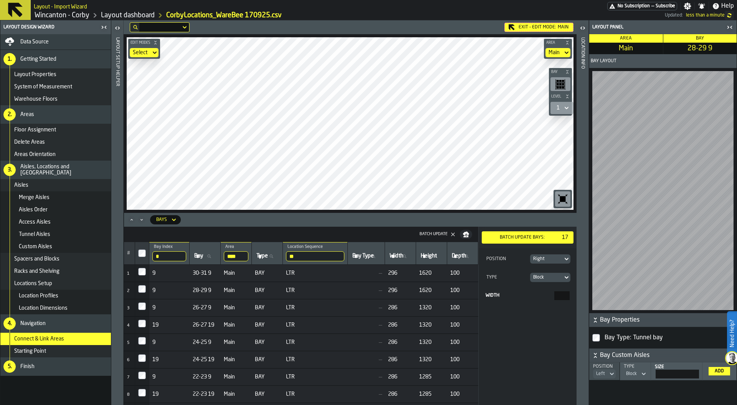
type input "***"
click at [142, 344] on div at bounding box center [142, 342] width 8 height 11
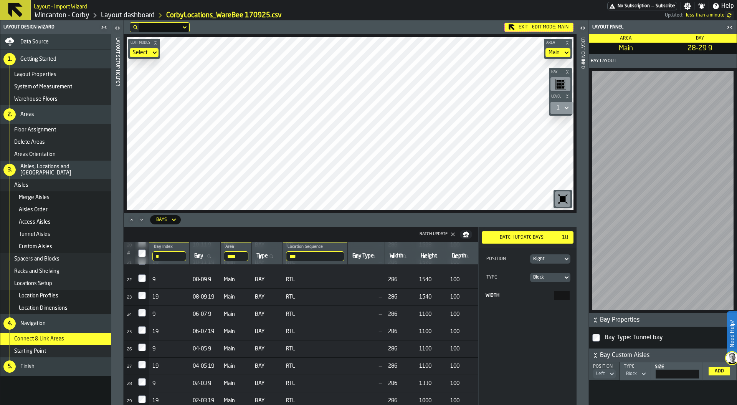
scroll to position [382, 0]
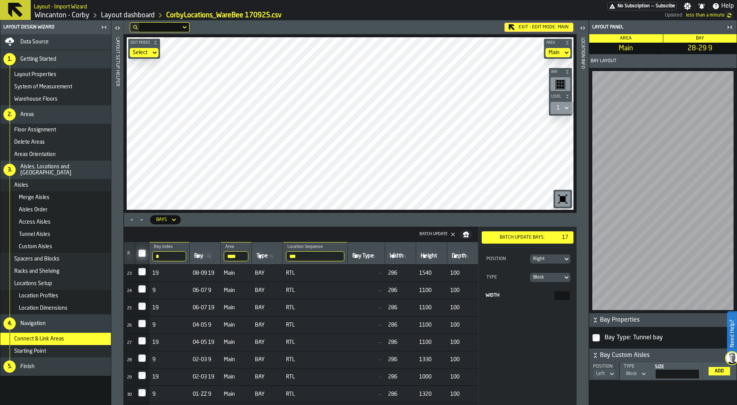
click at [546, 262] on div "Right" at bounding box center [546, 259] width 33 height 8
click at [528, 276] on div "Left" at bounding box center [528, 272] width 76 height 9
click at [542, 237] on div "Batch Update bays:" at bounding box center [522, 237] width 75 height 5
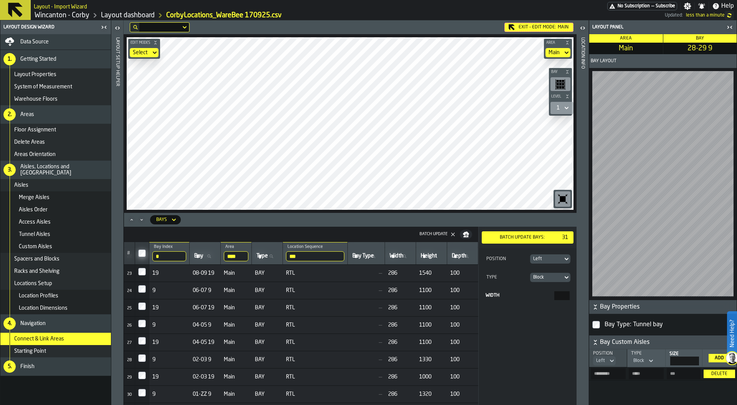
click at [147, 253] on th at bounding box center [142, 253] width 14 height 23
click at [650, 93] on main "Layout Design Wizard Data Source 1. Getting Started Layout Properties System of…" at bounding box center [368, 212] width 737 height 384
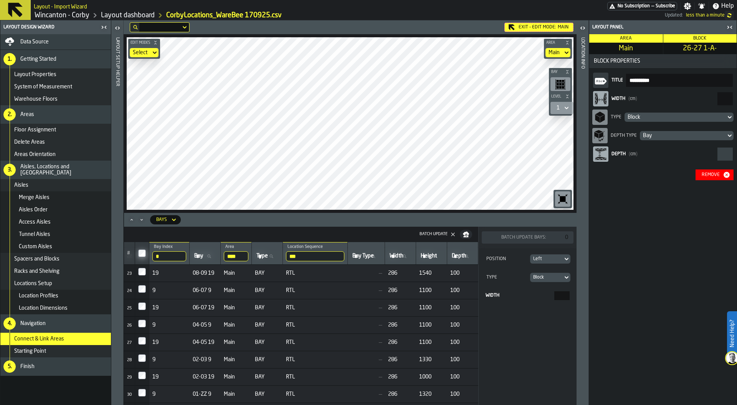
click at [706, 176] on div "Remove" at bounding box center [711, 174] width 24 height 5
click at [709, 177] on div "Remove" at bounding box center [715, 175] width 32 height 8
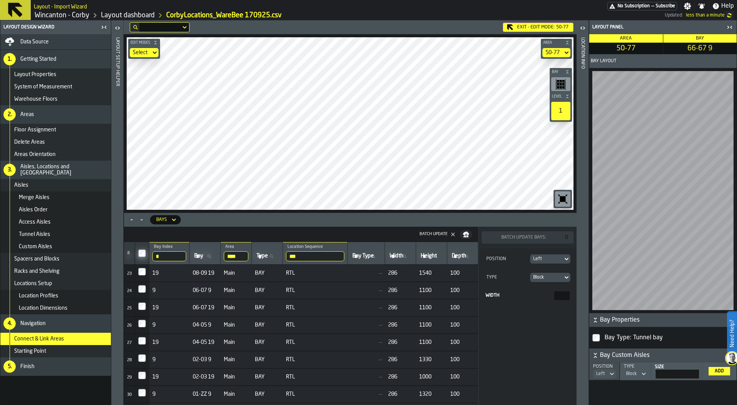
click at [238, 253] on input "****" at bounding box center [236, 256] width 25 height 10
type input "**"
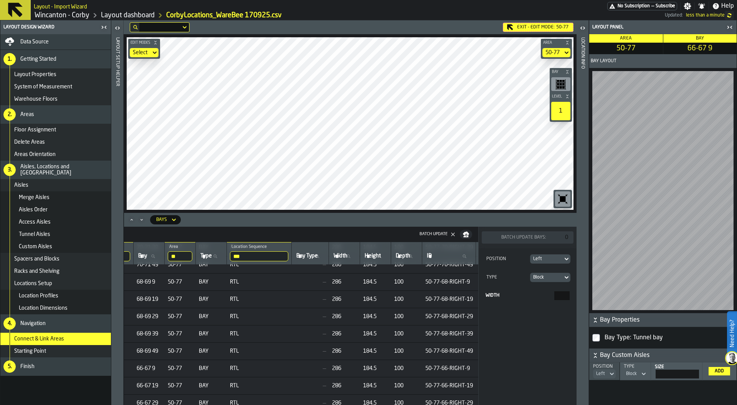
scroll to position [336, 0]
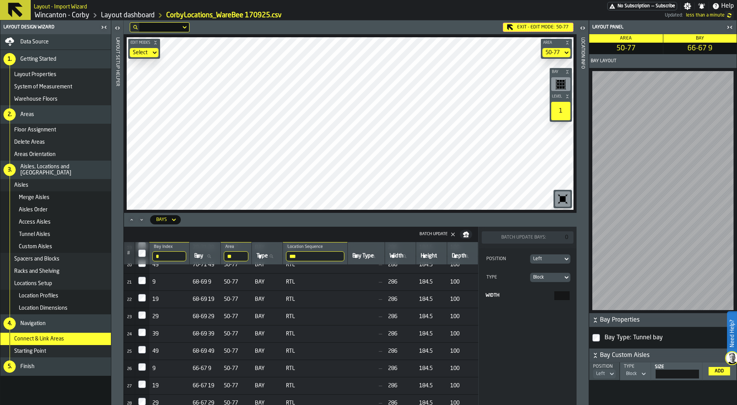
drag, startPoint x: 167, startPoint y: 257, endPoint x: 153, endPoint y: 256, distance: 14.2
click at [153, 256] on input "*" at bounding box center [169, 256] width 34 height 10
click at [182, 255] on input "*" at bounding box center [169, 256] width 34 height 10
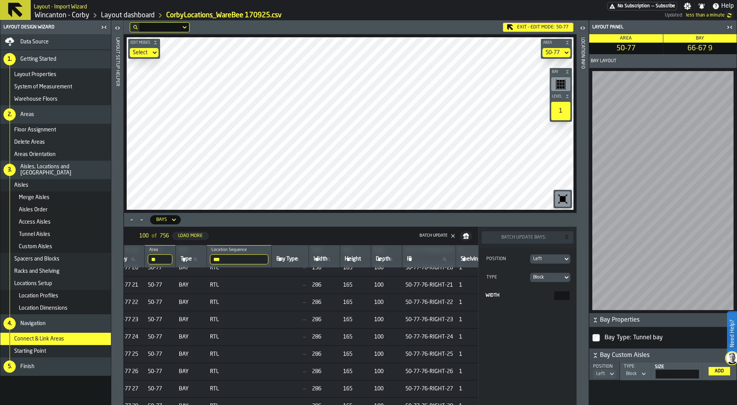
scroll to position [336, 128]
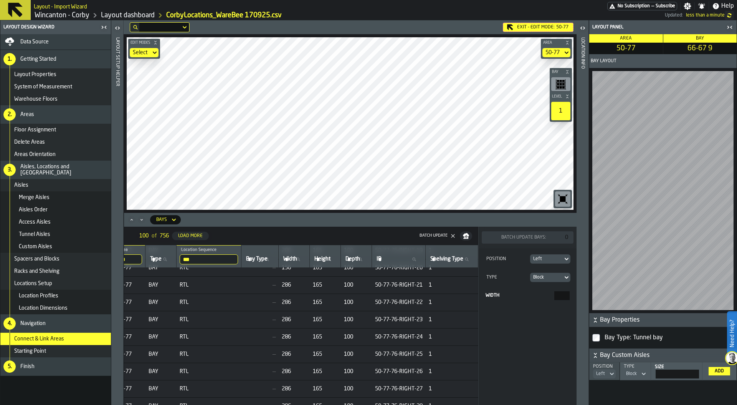
click at [393, 259] on input "ID ID" at bounding box center [398, 259] width 47 height 10
type input "**"
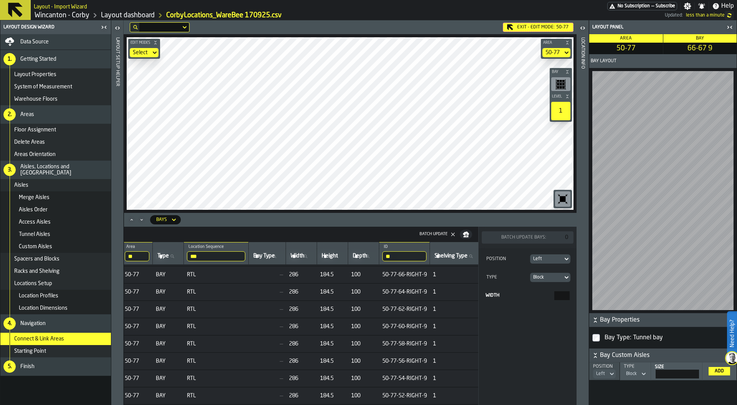
scroll to position [84, 0]
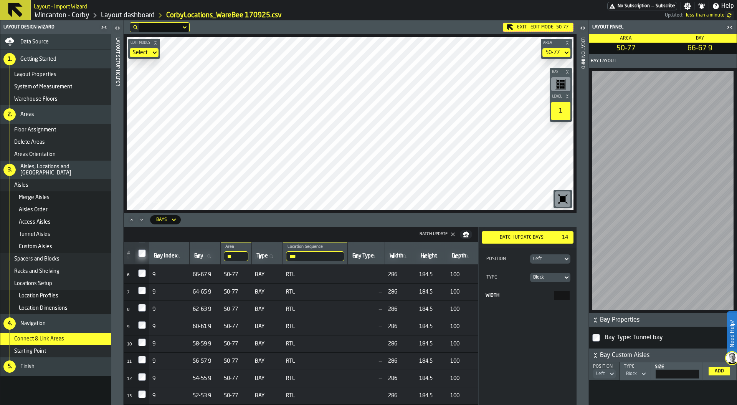
click at [525, 238] on div "Batch Update bays:" at bounding box center [522, 237] width 75 height 5
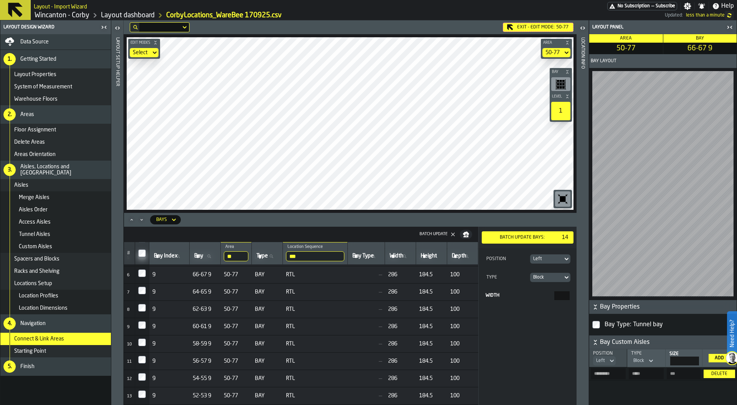
drag, startPoint x: 304, startPoint y: 255, endPoint x: 286, endPoint y: 255, distance: 17.7
click at [286, 255] on tr "# Bay Index Bay Index Bay Bay ** Area 50 Type Type *** Location Sequence RTL Ba…" at bounding box center [353, 253] width 458 height 23
drag, startPoint x: 306, startPoint y: 255, endPoint x: 289, endPoint y: 255, distance: 17.7
click at [289, 255] on th "*** Location Sequence RTL" at bounding box center [315, 253] width 65 height 23
type input "***"
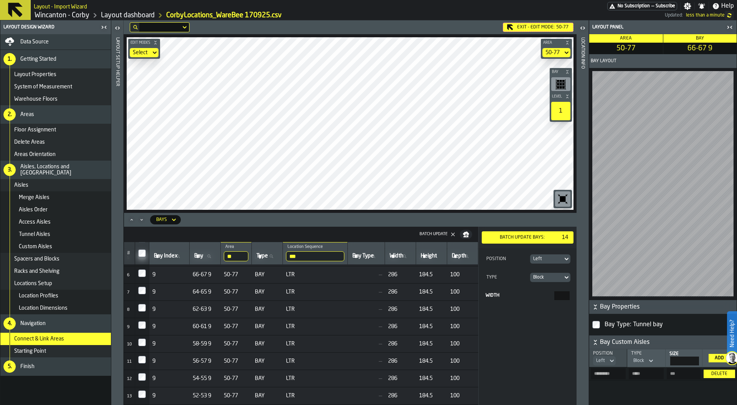
click at [542, 256] on div "Left" at bounding box center [546, 258] width 27 height 5
click at [533, 289] on div "Right" at bounding box center [528, 290] width 76 height 9
click at [519, 233] on div "Batch Update bays: 14" at bounding box center [528, 237] width 86 height 9
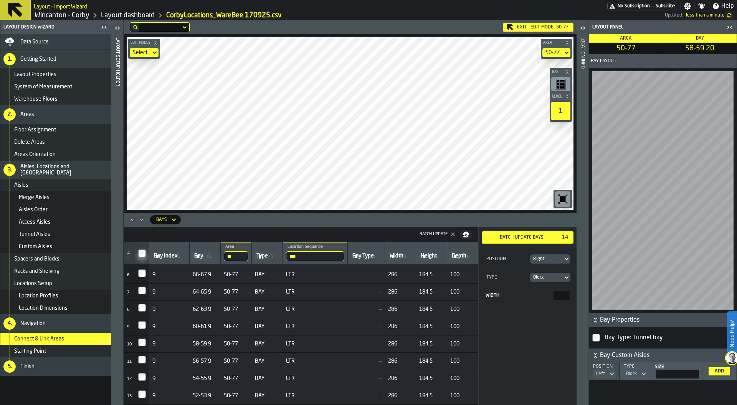
click at [165, 255] on span "Bay Index" at bounding box center [166, 256] width 24 height 6
click at [165, 255] on input "Bay Index Bay Index" at bounding box center [169, 256] width 34 height 10
type input "**"
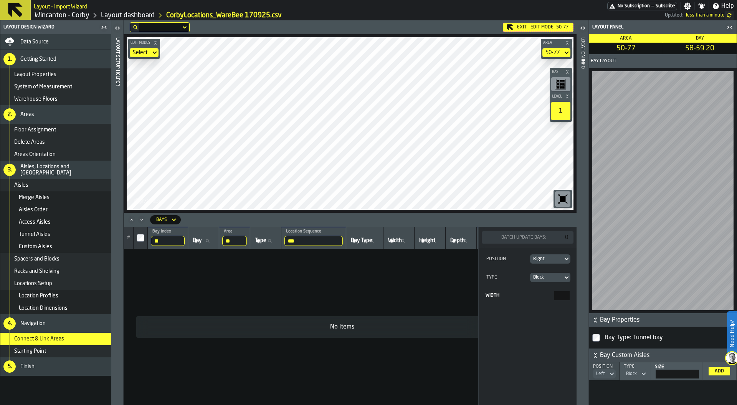
scroll to position [0, 102]
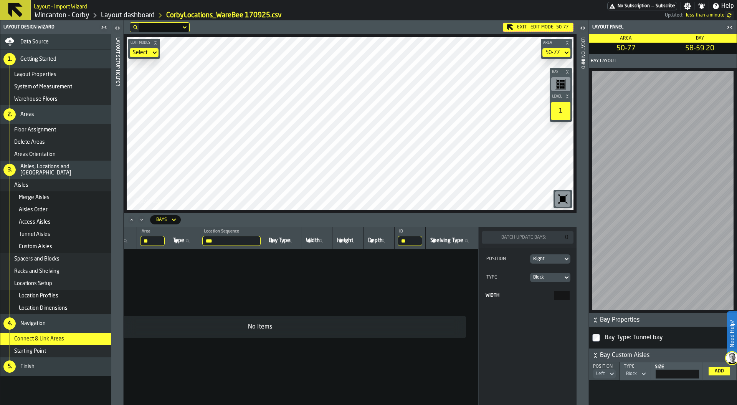
drag, startPoint x: 404, startPoint y: 240, endPoint x: 371, endPoint y: 239, distance: 33.0
click at [372, 239] on tr "# ** Bay Index 20 Bay Bay ** Area 50 Type Type *** Location Sequence LTR Bay Ty…" at bounding box center [260, 238] width 437 height 23
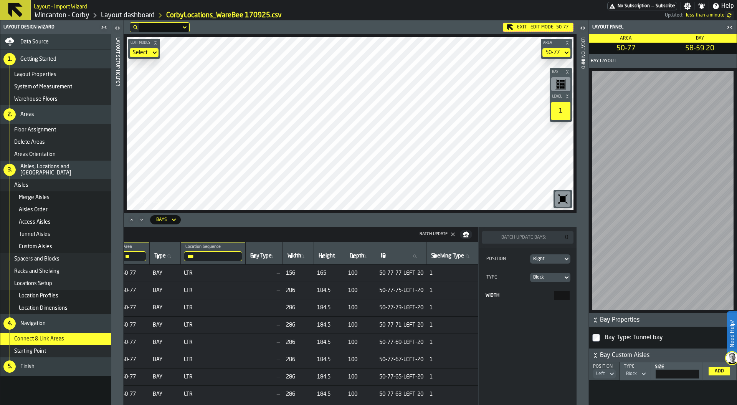
click at [47, 283] on span "Locations Setup" at bounding box center [33, 283] width 38 height 6
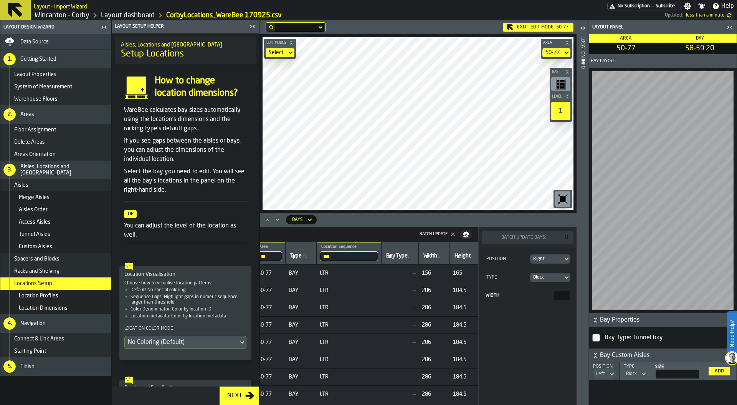
click at [185, 338] on div "No Coloring (Default)" at bounding box center [181, 341] width 107 height 9
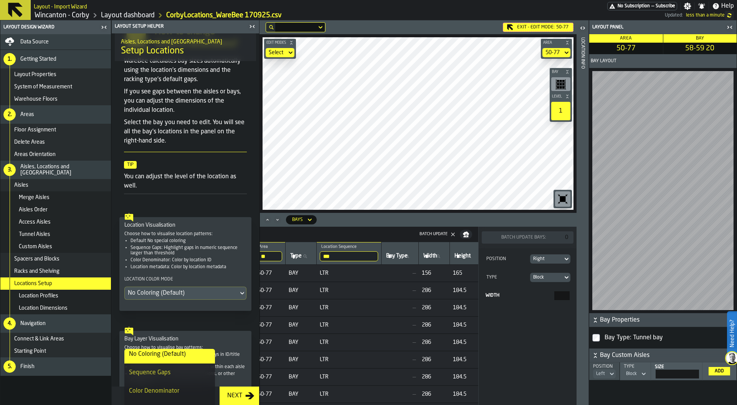
scroll to position [0, 0]
click at [151, 375] on div "Sequence Gaps" at bounding box center [169, 376] width 81 height 9
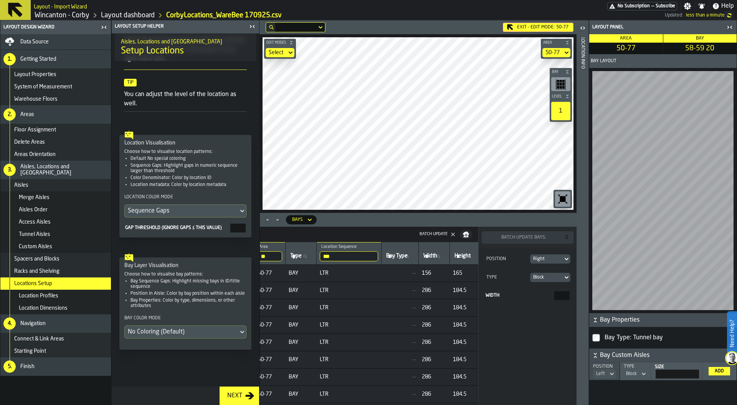
scroll to position [131, 0]
click at [186, 207] on div "Sequence Gaps" at bounding box center [181, 210] width 107 height 9
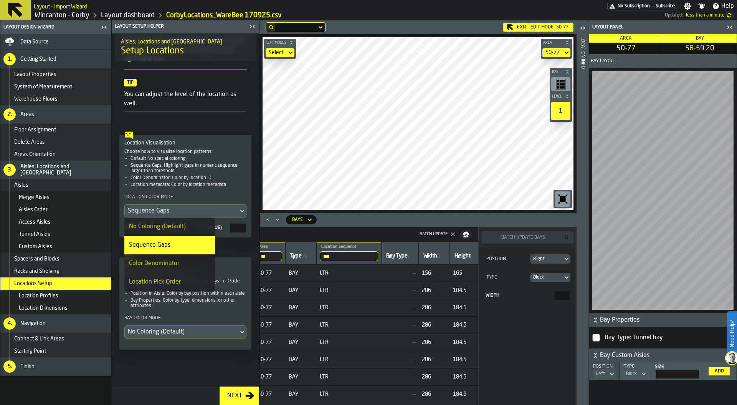
click at [173, 225] on div "No Coloring (Default)" at bounding box center [169, 226] width 81 height 9
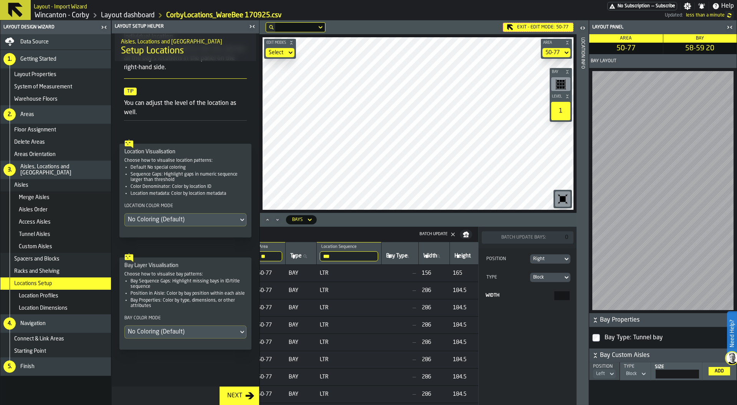
scroll to position [122, 0]
click at [193, 331] on div "No Coloring (Default)" at bounding box center [181, 331] width 107 height 9
click at [163, 367] on div "Bay Sequence Gaps" at bounding box center [157, 365] width 57 height 9
click at [167, 337] on div "Bay Sequence Gaps" at bounding box center [182, 332] width 114 height 12
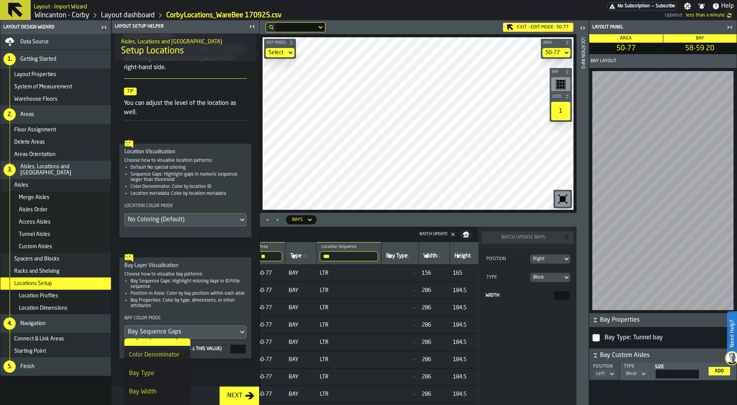
click at [160, 354] on div "Color Denominator" at bounding box center [157, 354] width 57 height 9
click at [48, 41] on span "Data Source" at bounding box center [34, 42] width 28 height 6
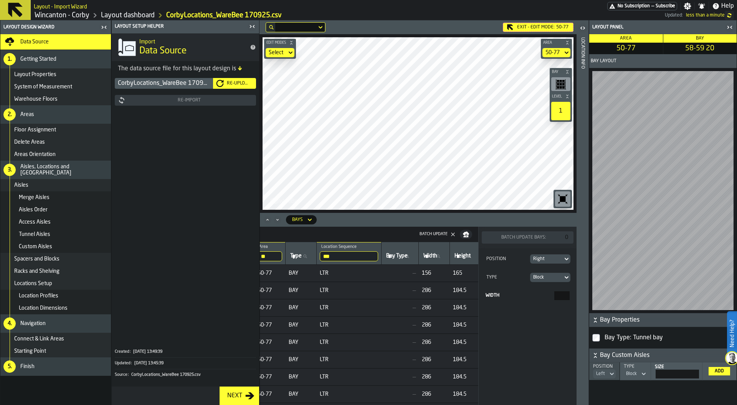
scroll to position [0, 0]
click at [196, 99] on div "Re-Import" at bounding box center [189, 100] width 127 height 5
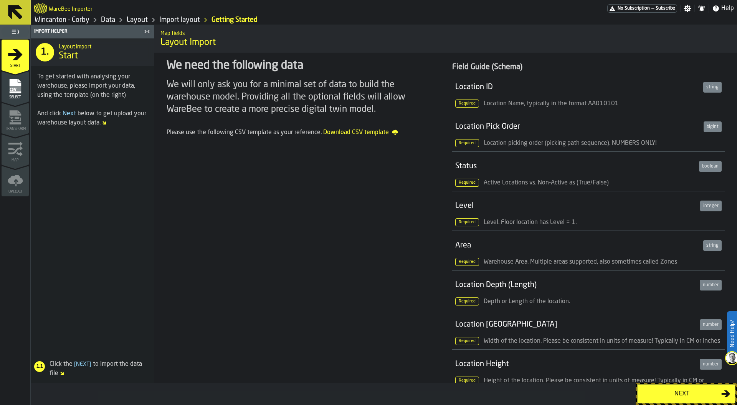
click at [682, 392] on div "Next" at bounding box center [681, 393] width 79 height 9
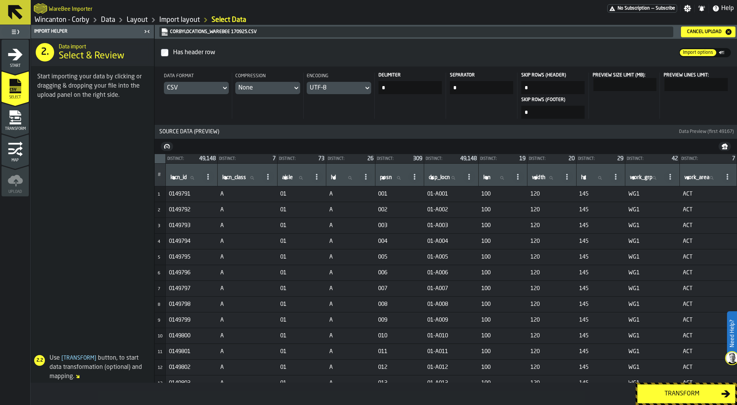
click at [685, 393] on div "Transform" at bounding box center [681, 393] width 79 height 9
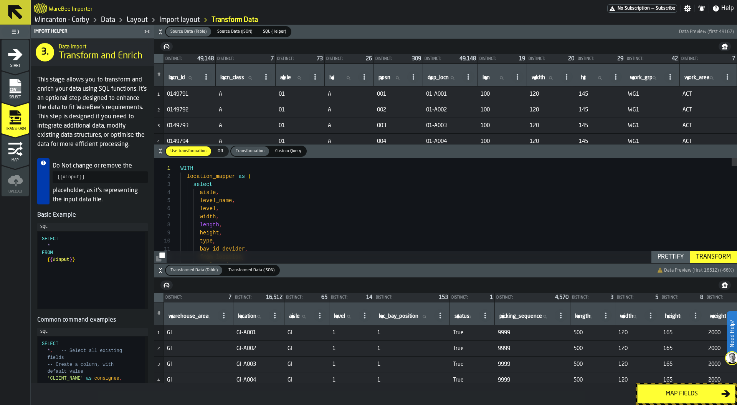
click at [430, 75] on span "dsp_locn" at bounding box center [438, 77] width 21 height 6
click at [430, 75] on input "dsp_locn dsp_locn" at bounding box center [443, 78] width 34 height 10
type input "**"
click at [442, 77] on input "**" at bounding box center [443, 78] width 34 height 10
type input "***"
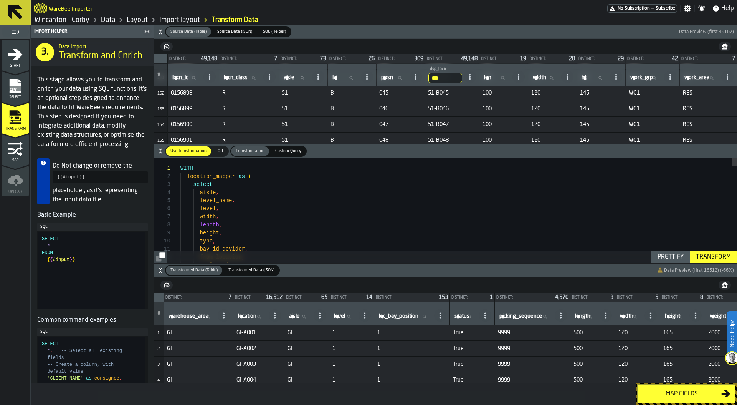
scroll to position [2540, 0]
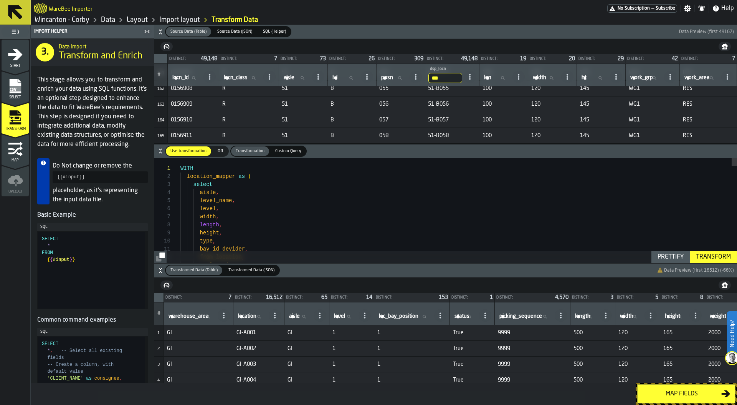
click at [300, 314] on span "aisle" at bounding box center [294, 316] width 11 height 6
click at [301, 314] on input "aisle aisle" at bounding box center [300, 316] width 25 height 10
type input "**"
click at [242, 314] on label "location location" at bounding box center [251, 316] width 31 height 10
click at [242, 314] on input "location location" at bounding box center [251, 316] width 31 height 10
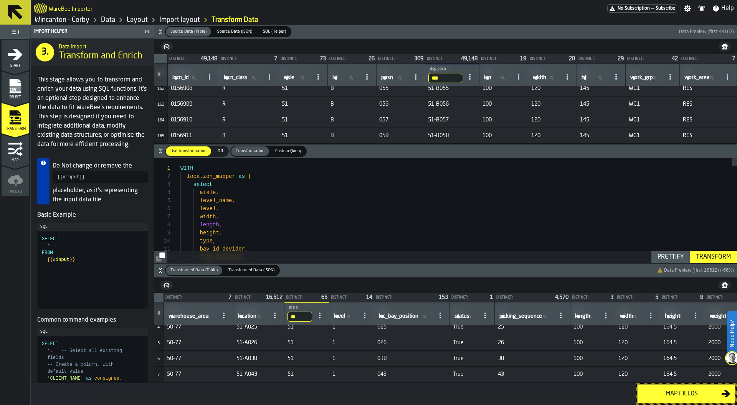
scroll to position [0, 0]
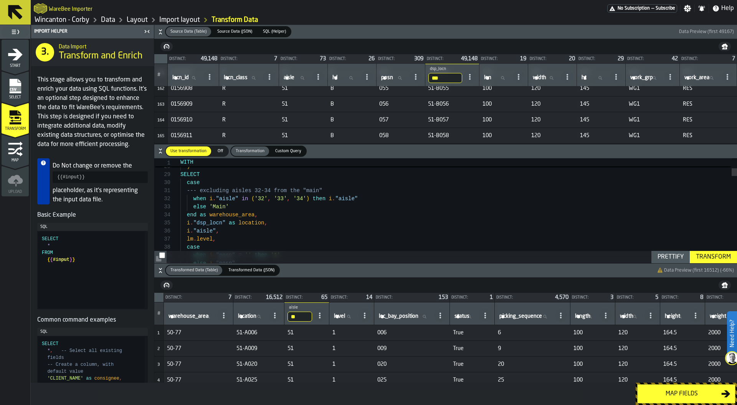
type textarea "**********"
type textarea "*"
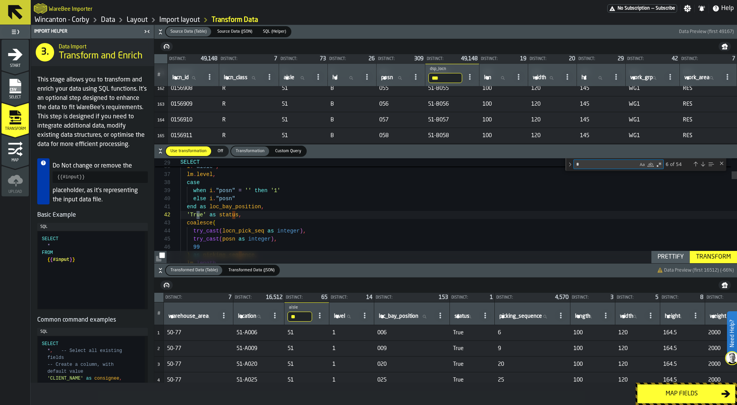
type textarea "**********"
type textarea "**"
type textarea "**********"
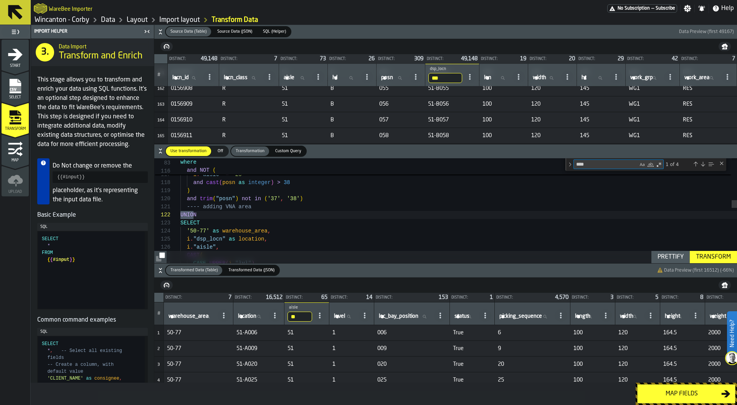
type textarea "*****"
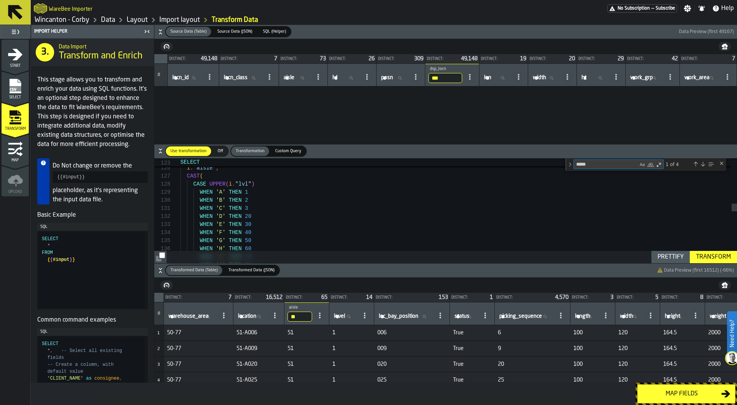
scroll to position [81, 0]
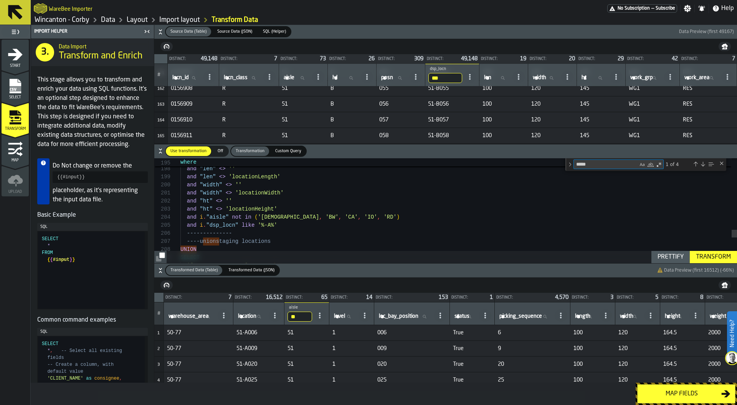
type textarea "*****"
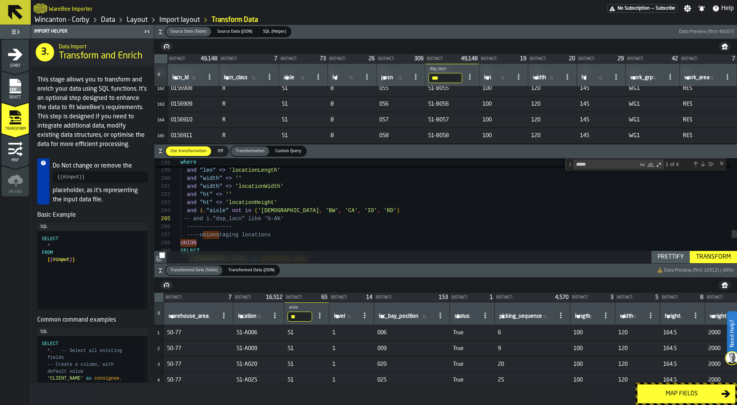
type textarea "**********"
click at [713, 256] on div "Transform" at bounding box center [713, 256] width 41 height 9
click at [248, 316] on label "location location" at bounding box center [251, 316] width 31 height 10
click at [248, 316] on input "location location" at bounding box center [251, 316] width 31 height 10
type input "*"
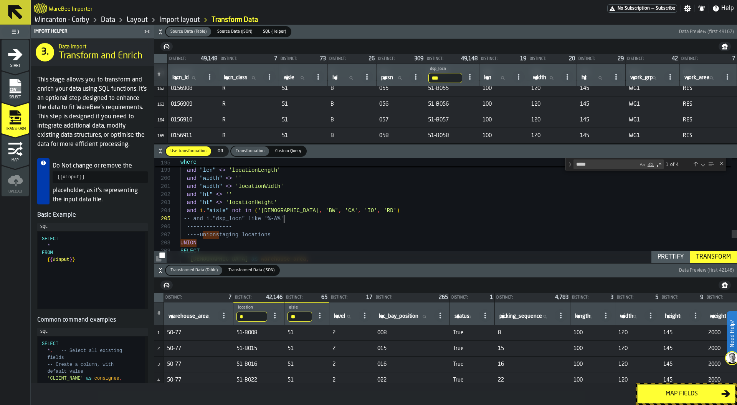
drag, startPoint x: 594, startPoint y: 164, endPoint x: 566, endPoint y: 164, distance: 28.0
click at [566, 164] on div "***** union 1 of 4" at bounding box center [646, 164] width 161 height 13
type textarea "**********"
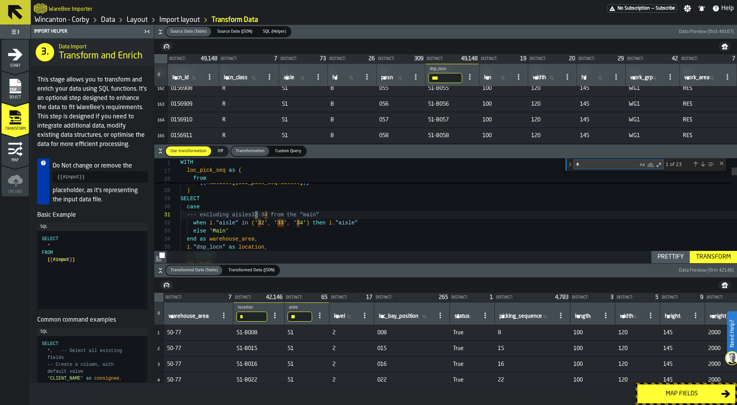
scroll to position [81, 0]
type textarea "**"
type textarea "**********"
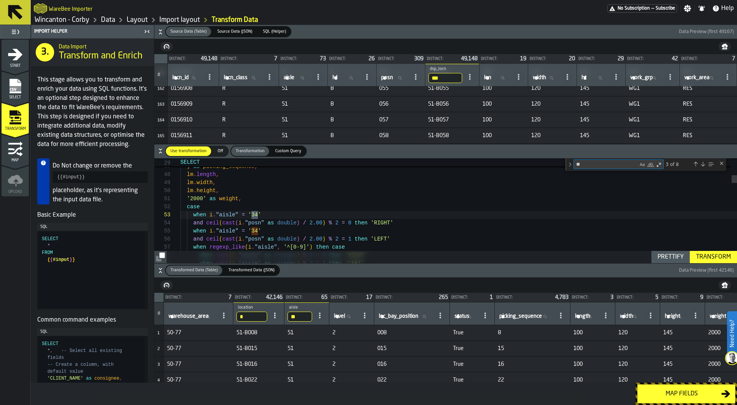
type textarea "**"
click at [107, 18] on link "Data" at bounding box center [108, 20] width 14 height 8
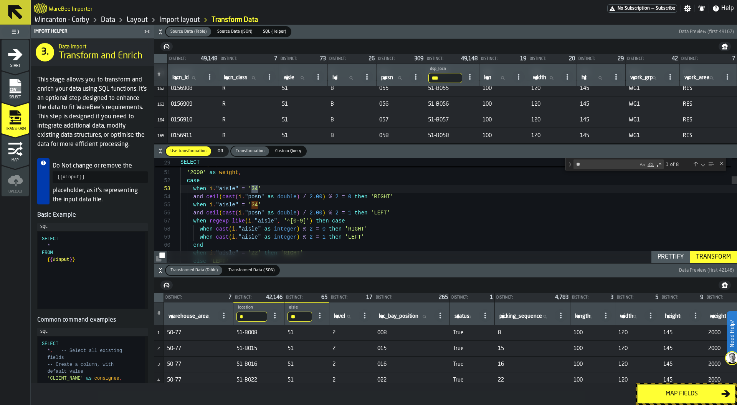
scroll to position [16, 0]
drag, startPoint x: 189, startPoint y: 188, endPoint x: 289, endPoint y: 188, distance: 100.6
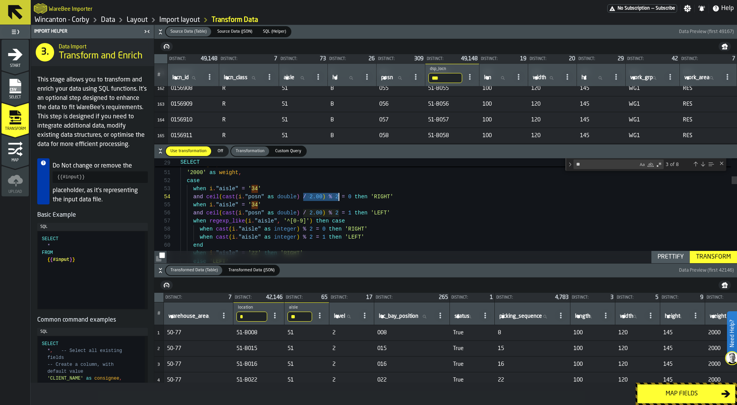
drag, startPoint x: 303, startPoint y: 197, endPoint x: 338, endPoint y: 197, distance: 34.9
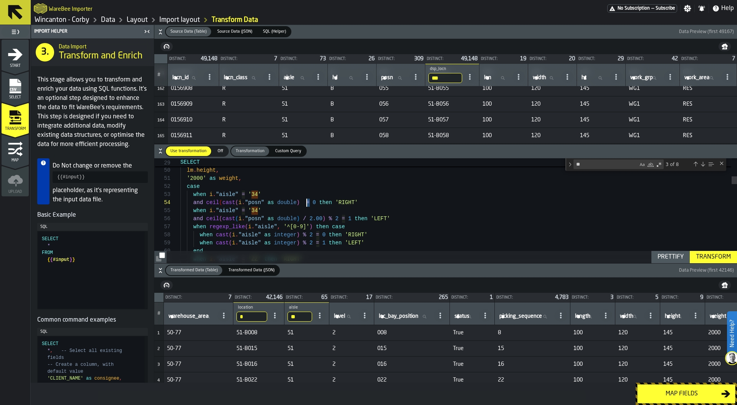
drag, startPoint x: 193, startPoint y: 202, endPoint x: 320, endPoint y: 204, distance: 126.3
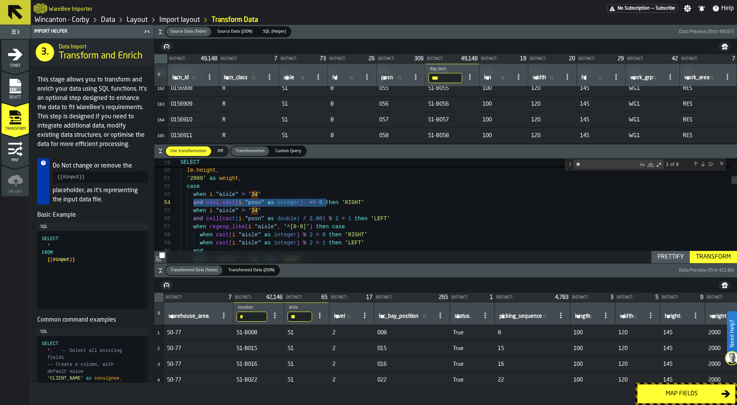
drag, startPoint x: 192, startPoint y: 202, endPoint x: 323, endPoint y: 203, distance: 130.9
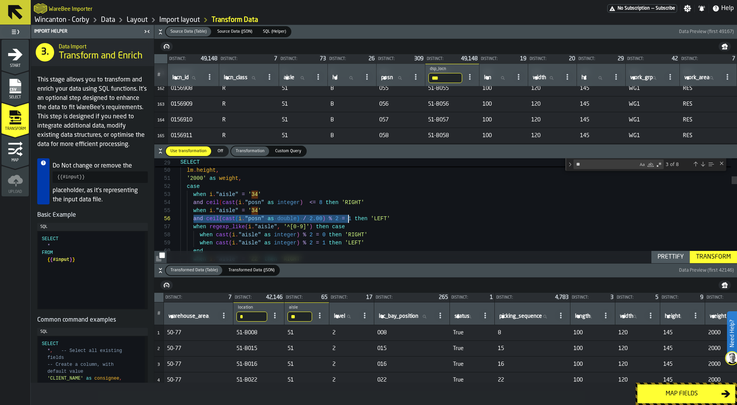
drag, startPoint x: 193, startPoint y: 219, endPoint x: 350, endPoint y: 220, distance: 156.6
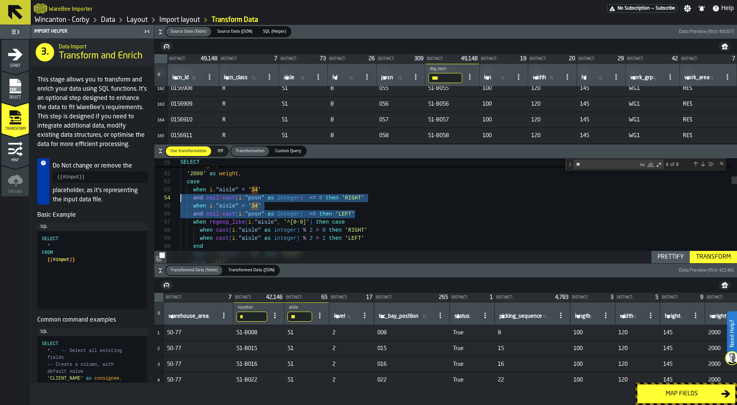
scroll to position [16, 0]
drag, startPoint x: 360, startPoint y: 210, endPoint x: 130, endPoint y: 190, distance: 230.9
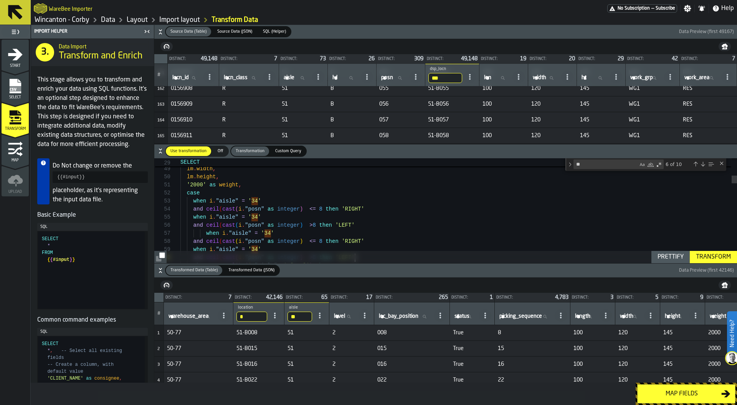
scroll to position [48, 0]
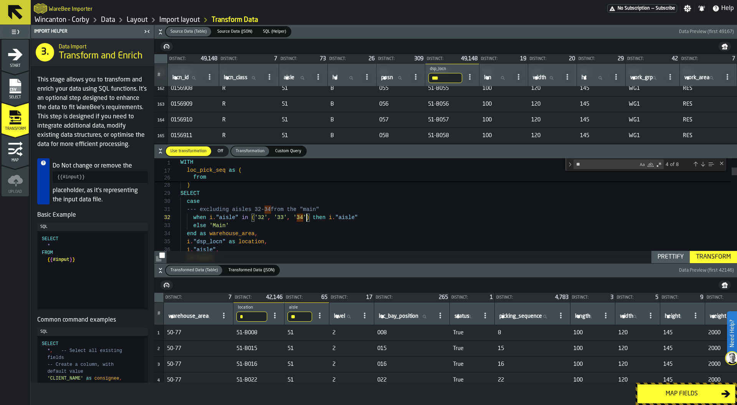
drag, startPoint x: 293, startPoint y: 218, endPoint x: 323, endPoint y: 217, distance: 29.9
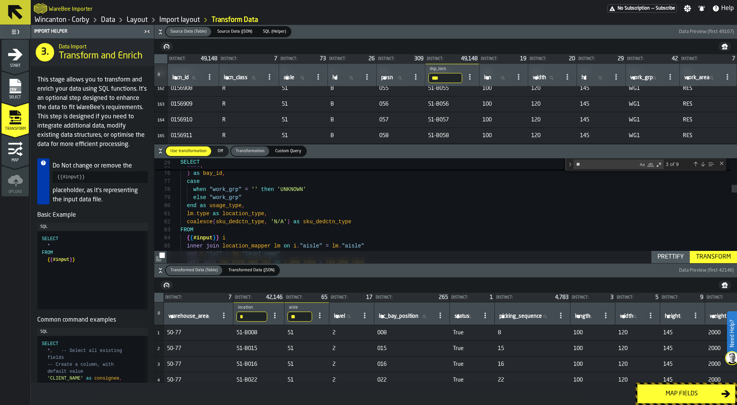
click at [655, 255] on div "Prettify" at bounding box center [671, 256] width 32 height 9
click at [713, 255] on div "Transform" at bounding box center [713, 256] width 41 height 9
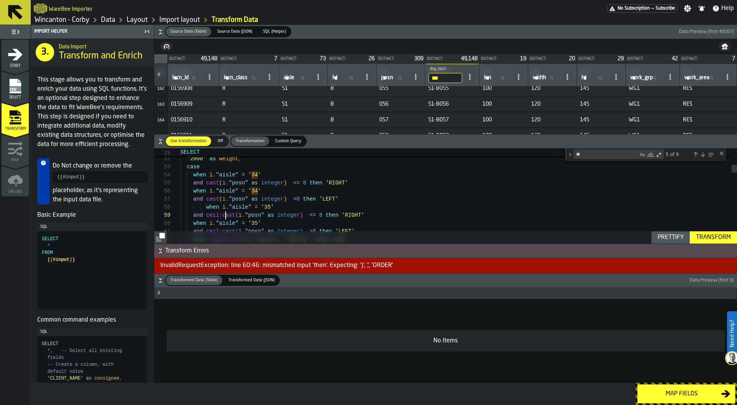
scroll to position [64, 0]
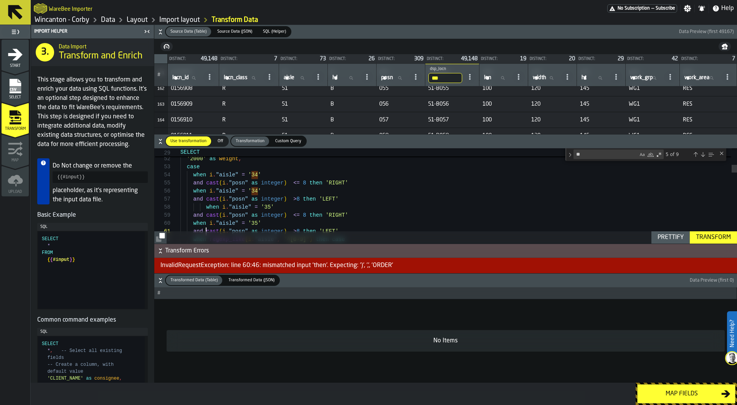
type textarea "**********"
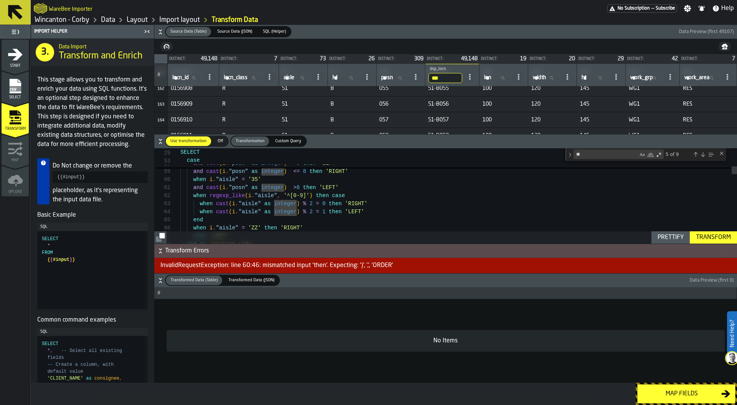
click at [720, 237] on div "Transform" at bounding box center [713, 237] width 41 height 9
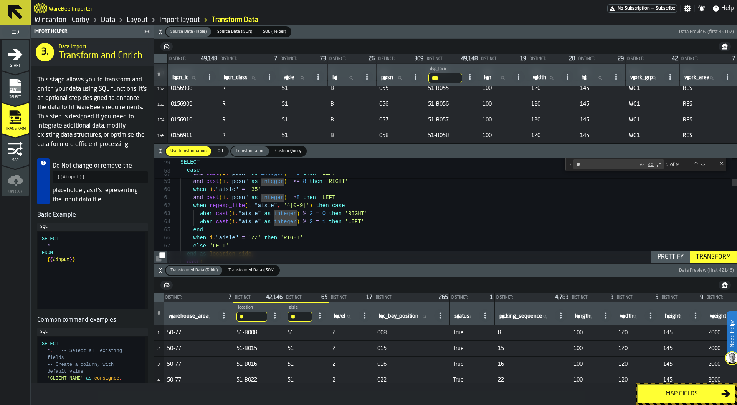
drag, startPoint x: 249, startPoint y: 314, endPoint x: 227, endPoint y: 314, distance: 21.9
click at [227, 314] on tr "# warehouse_area warehouse_area * location B ** aisle 51 level level loc_bay_po…" at bounding box center [605, 313] width 903 height 23
click at [262, 314] on input "*" at bounding box center [251, 316] width 31 height 10
click at [281, 318] on tr "# warehouse_area warehouse_area location location ** aisle 51 level level loc_b…" at bounding box center [605, 313] width 903 height 23
type input "**"
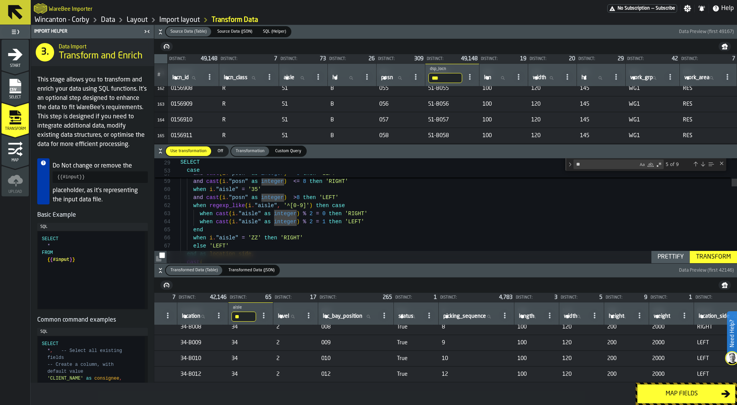
scroll to position [69, 0]
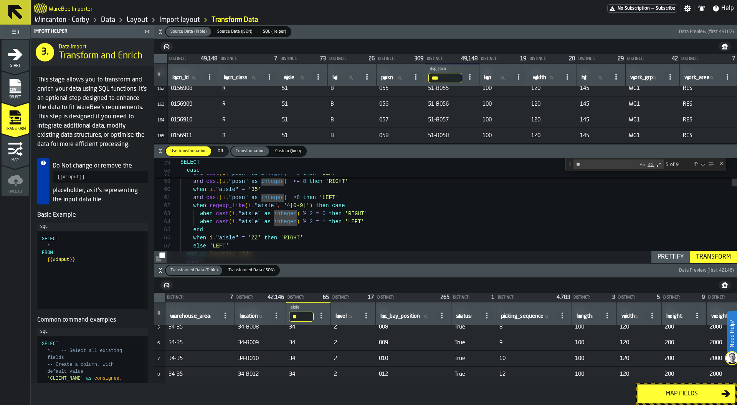
click at [681, 391] on div "Map fields" at bounding box center [681, 393] width 79 height 9
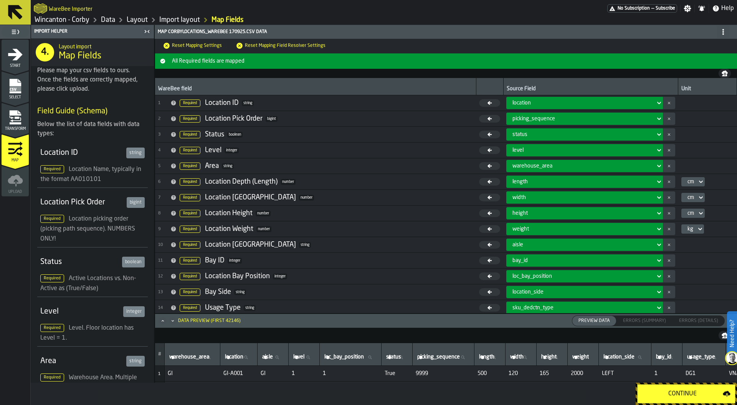
click at [675, 393] on div "Continue" at bounding box center [682, 393] width 81 height 9
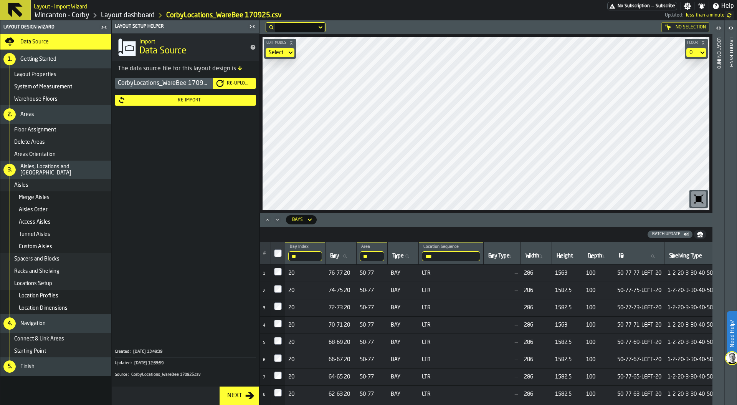
click at [278, 220] on icon "Minimize" at bounding box center [278, 220] width 8 height 8
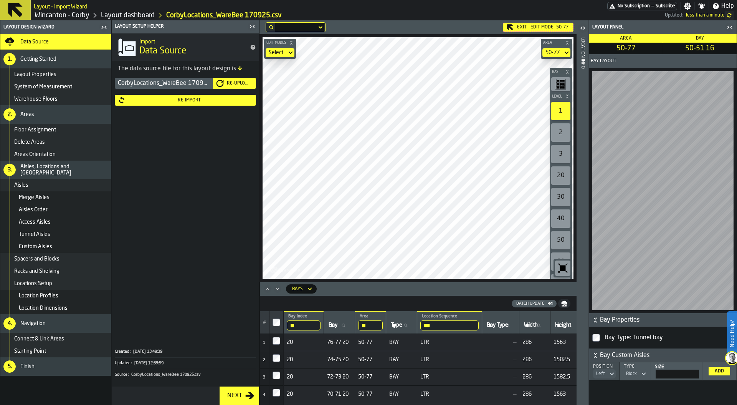
click at [251, 224] on main "Layout Design Wizard Data Source 1. Getting Started Layout Properties System of…" at bounding box center [368, 212] width 737 height 384
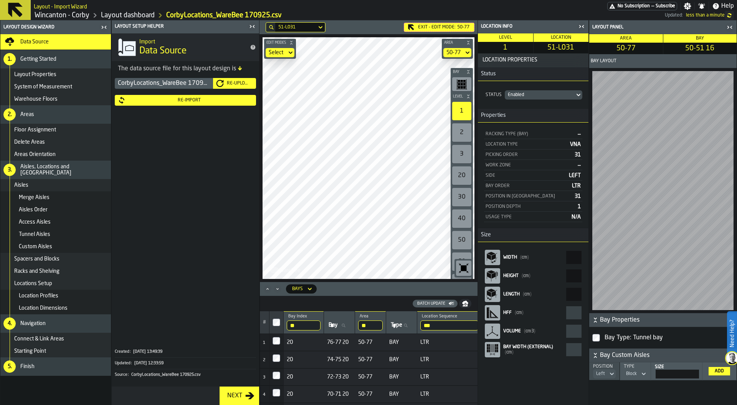
click at [253, 25] on icon "button-toggle-Close me" at bounding box center [252, 26] width 9 height 9
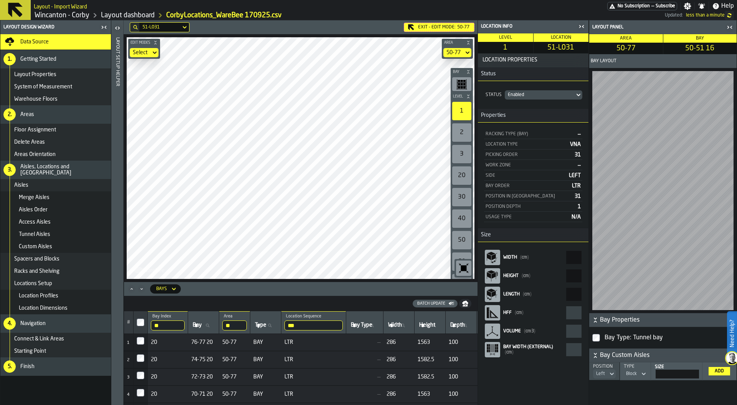
click at [564, 152] on main "Layout Design Wizard Data Source 1. Getting Started Layout Properties System of…" at bounding box center [368, 212] width 737 height 384
click at [531, 180] on main "Layout Design Wizard Data Source 1. Getting Started Layout Properties System of…" at bounding box center [368, 212] width 737 height 384
click at [118, 146] on main "Layout Design Wizard Data Source 1. Getting Started Layout Properties System of…" at bounding box center [368, 212] width 737 height 384
click at [63, 43] on div "Data Source" at bounding box center [64, 42] width 88 height 6
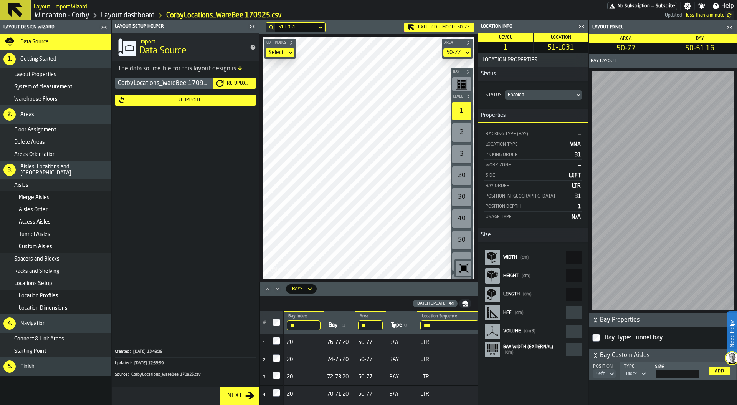
click at [178, 98] on div "Re-Import" at bounding box center [189, 100] width 127 height 5
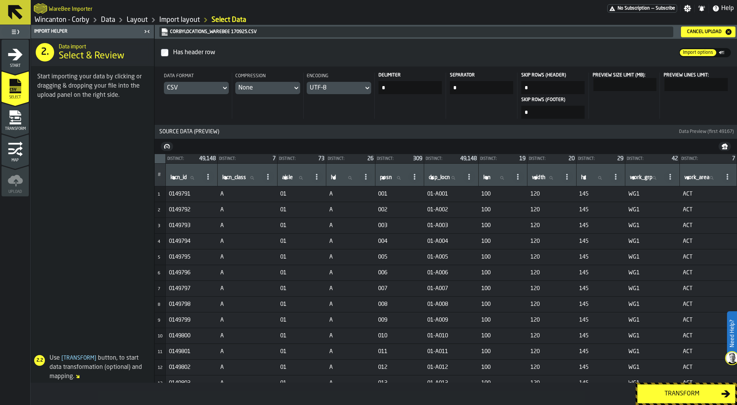
click at [675, 393] on div "Transform" at bounding box center [681, 393] width 79 height 9
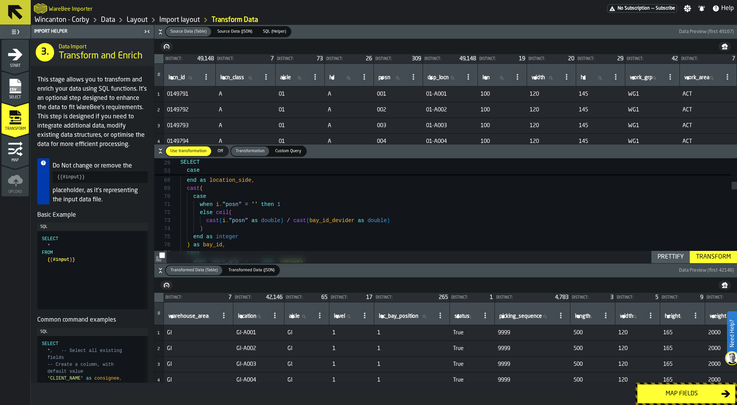
scroll to position [8, 0]
type textarea "**********"
type textarea "*"
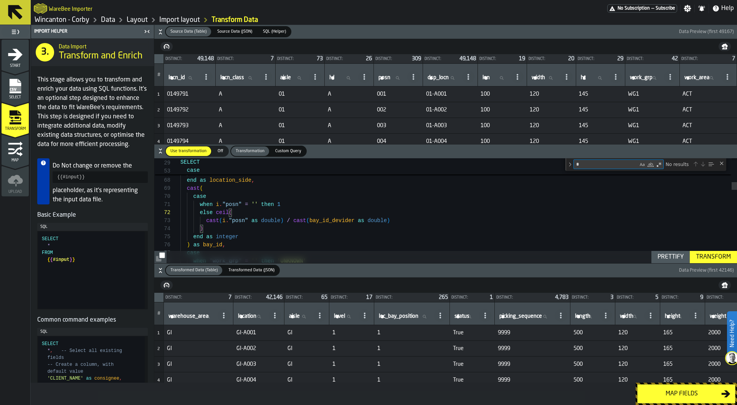
type textarea "**********"
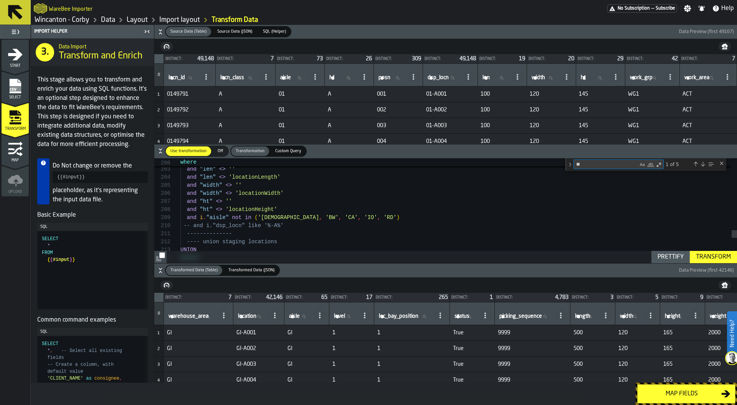
type textarea "**"
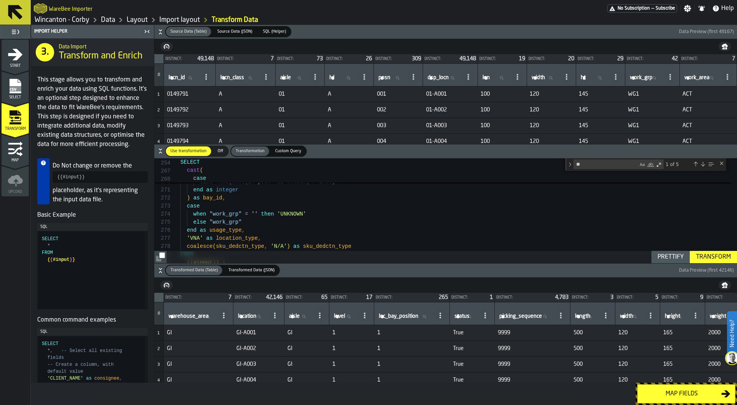
drag, startPoint x: 588, startPoint y: 161, endPoint x: 561, endPoint y: 161, distance: 26.9
click at [561, 158] on div "254 267 268 SELECT cast ( case ** 50 1 of 5" at bounding box center [445, 158] width 583 height 0
type textarea "**********"
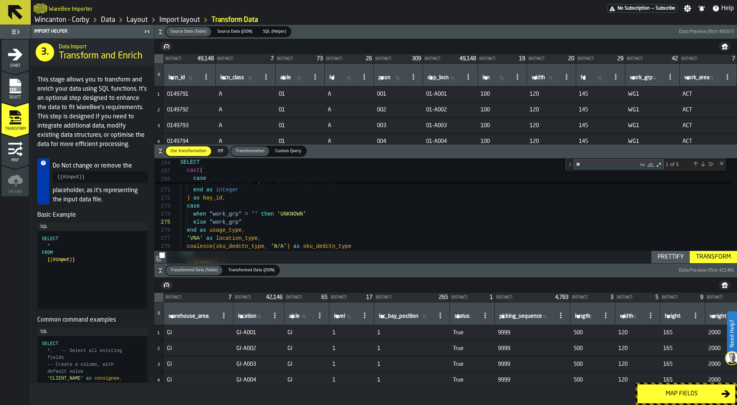
type textarea "*"
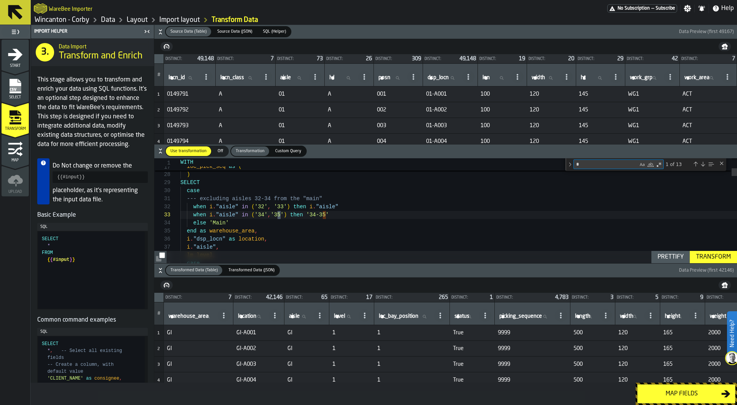
type textarea "**********"
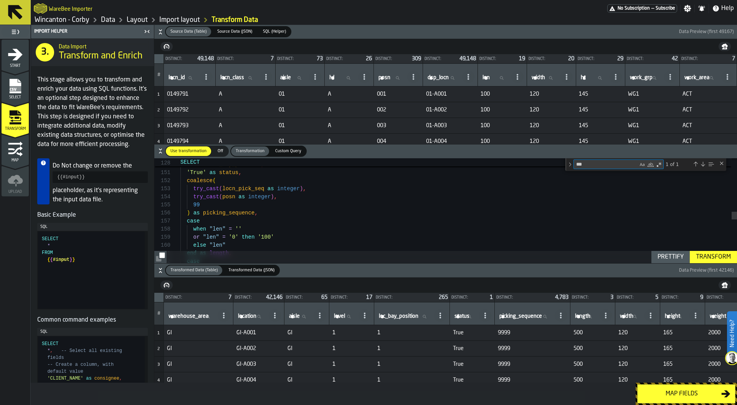
type textarea "***"
click at [160, 33] on icon "button-" at bounding box center [161, 32] width 8 height 8
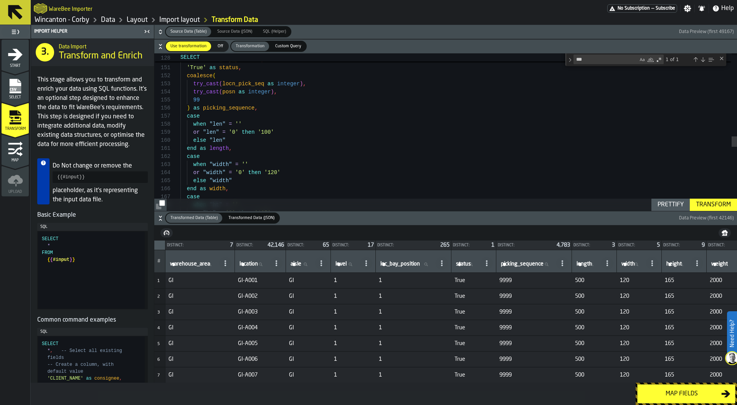
click at [157, 219] on icon "button-" at bounding box center [161, 218] width 8 height 8
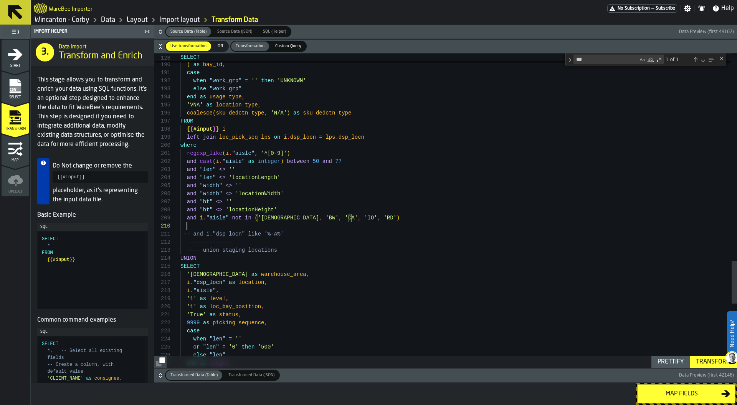
scroll to position [73, 0]
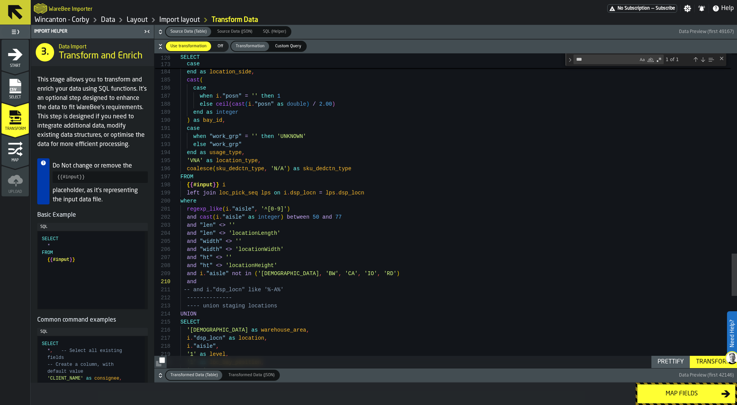
click at [157, 30] on icon "button-" at bounding box center [161, 32] width 8 height 8
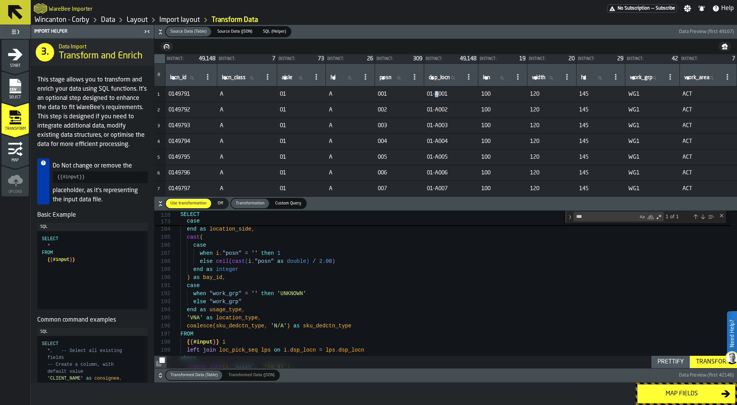
click at [437, 94] on span "01-A001" at bounding box center [451, 94] width 48 height 6
click at [162, 31] on icon "button-" at bounding box center [161, 32] width 8 height 8
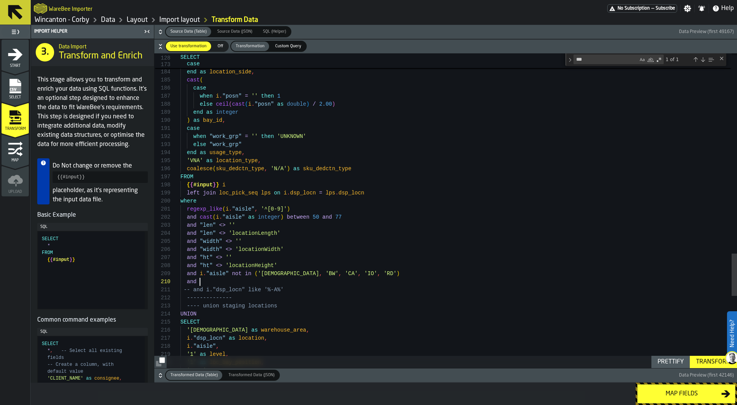
click at [159, 31] on icon "button-" at bounding box center [161, 32] width 8 height 8
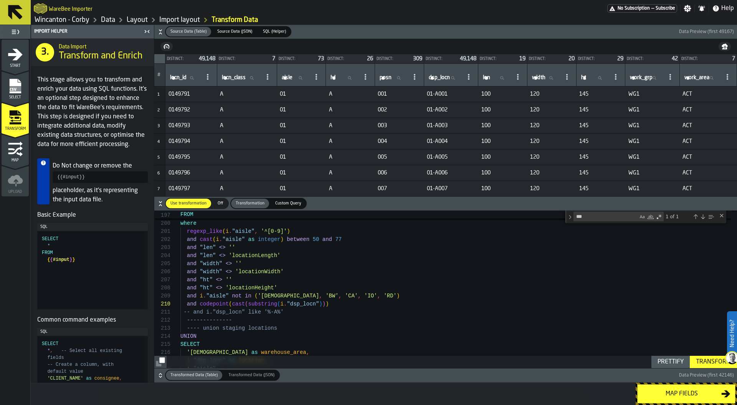
click at [437, 93] on span "01-A001" at bounding box center [451, 94] width 48 height 6
drag, startPoint x: 385, startPoint y: 304, endPoint x: 390, endPoint y: 304, distance: 4.2
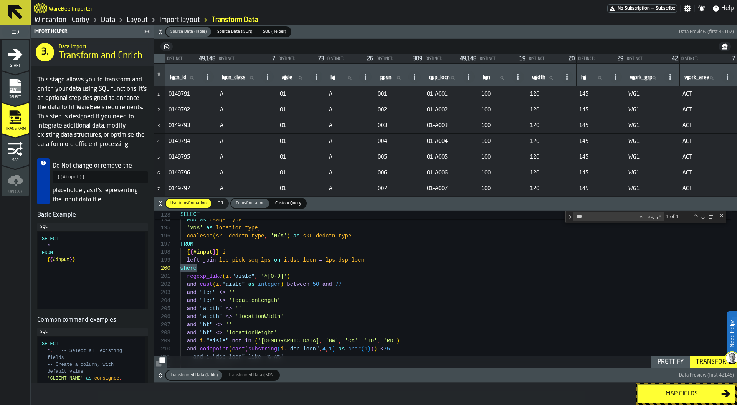
drag, startPoint x: 181, startPoint y: 270, endPoint x: 213, endPoint y: 269, distance: 32.6
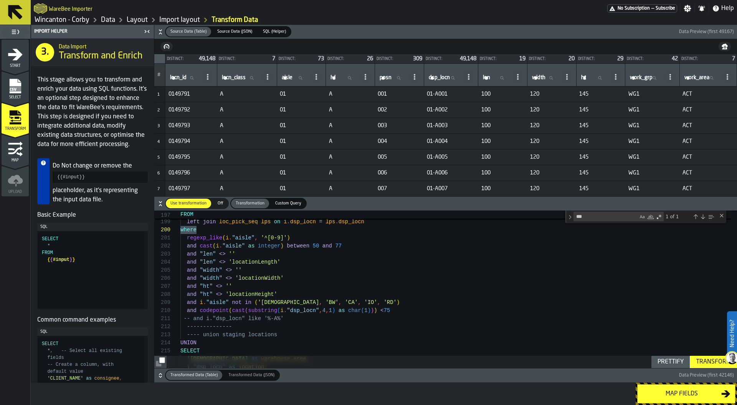
click at [707, 361] on div "Transform" at bounding box center [713, 361] width 41 height 9
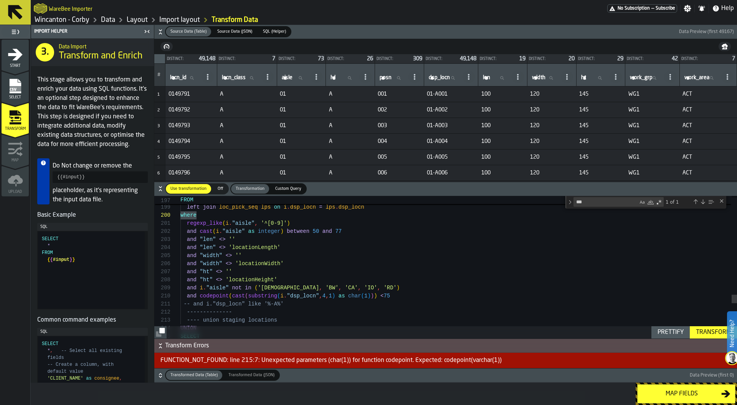
type textarea "**********"
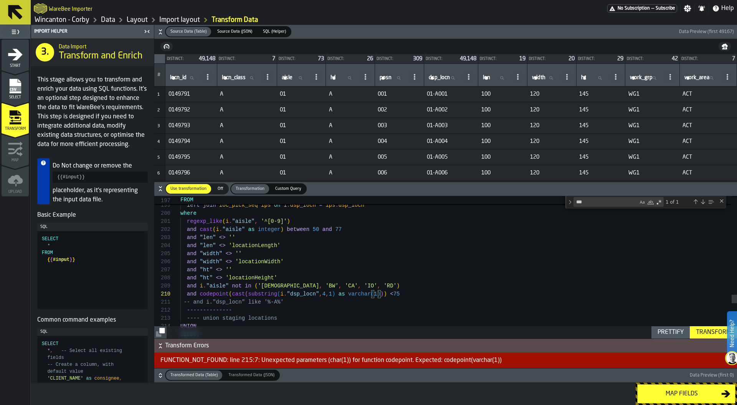
click at [699, 331] on div "Transform" at bounding box center [713, 331] width 41 height 9
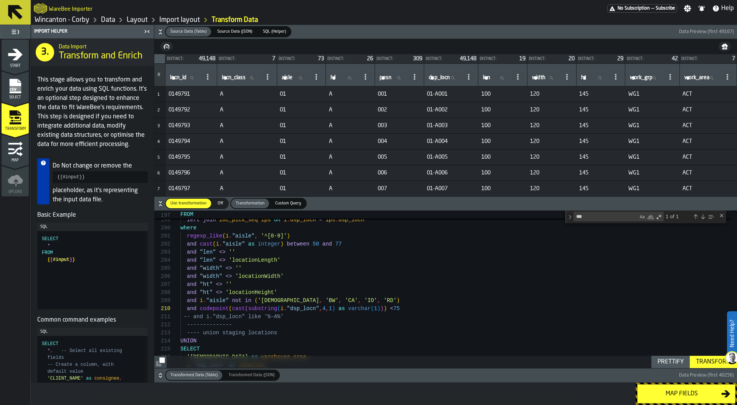
click at [163, 372] on icon "button-" at bounding box center [161, 375] width 8 height 8
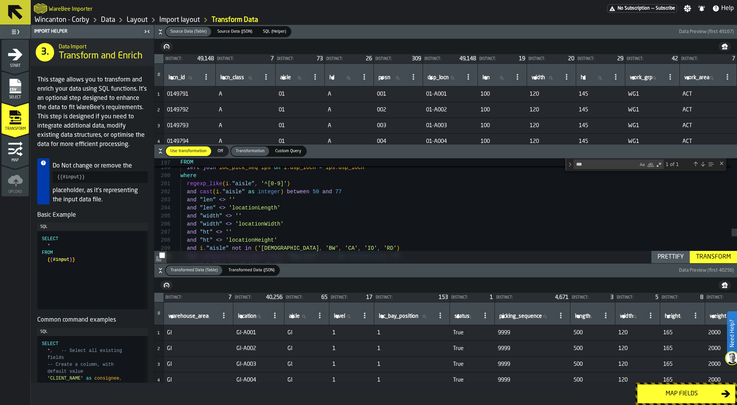
click at [300, 316] on label "aisle aisle" at bounding box center [300, 316] width 25 height 10
click at [300, 316] on input "aisle aisle" at bounding box center [300, 316] width 25 height 10
type input "**"
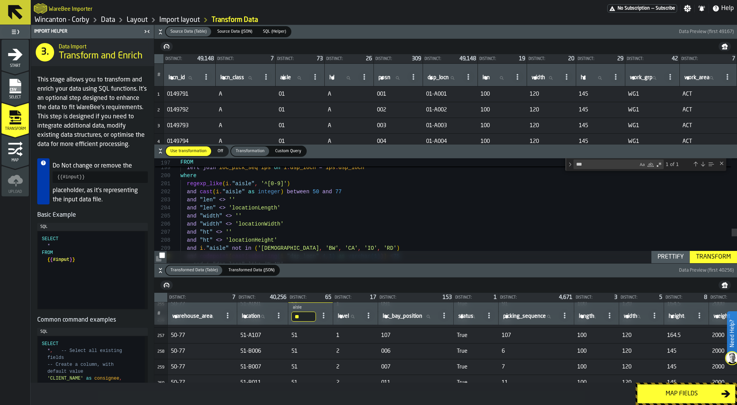
scroll to position [3791, 0]
click at [670, 389] on div "Map fields" at bounding box center [681, 393] width 79 height 9
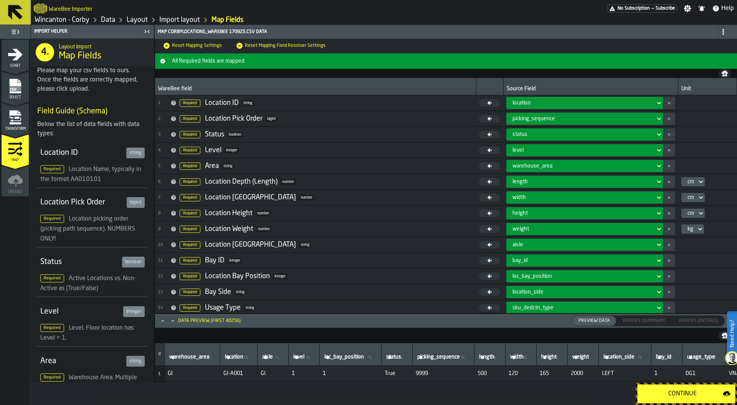
click at [689, 393] on div "Continue" at bounding box center [682, 393] width 81 height 9
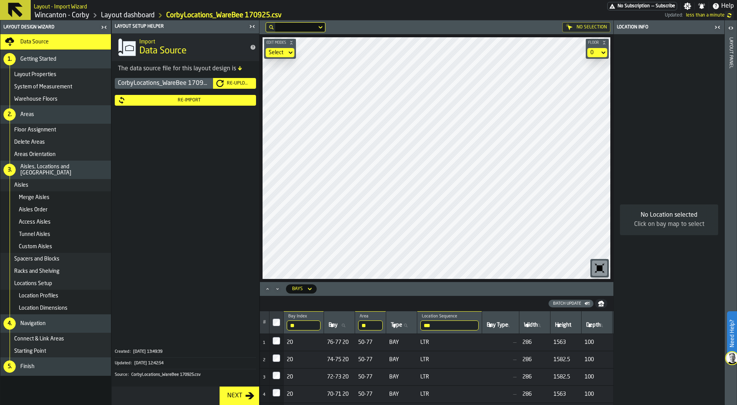
click at [251, 26] on icon "button-toggle-Close me" at bounding box center [251, 26] width 2 height 3
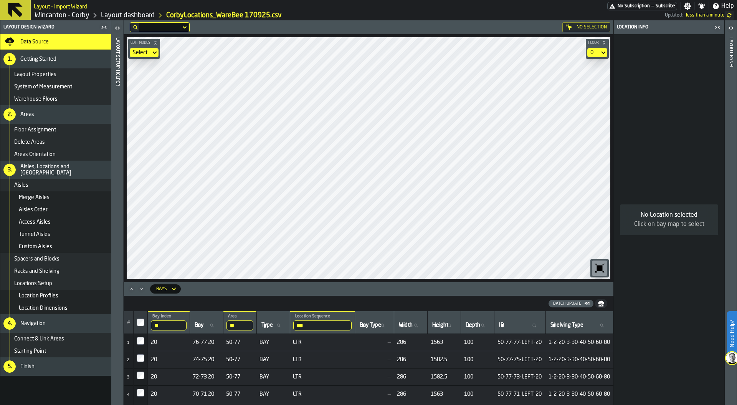
click at [717, 26] on icon "button-toggle-Close me" at bounding box center [717, 27] width 9 height 9
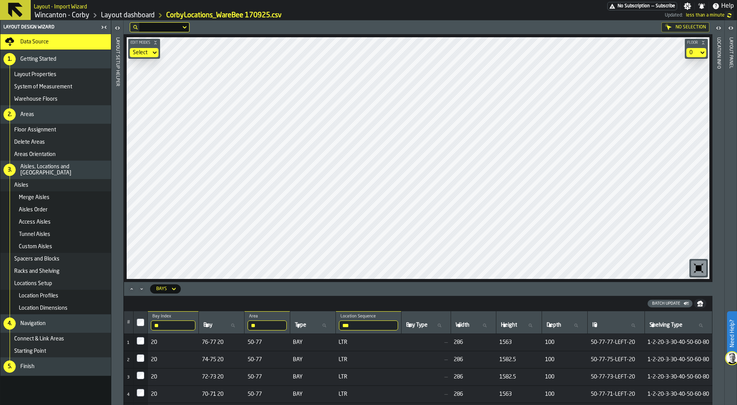
click at [679, 27] on div "No Selection" at bounding box center [686, 27] width 48 height 10
click at [674, 27] on div "No Selection" at bounding box center [686, 27] width 48 height 10
click at [698, 23] on div "50-77" at bounding box center [695, 27] width 30 height 11
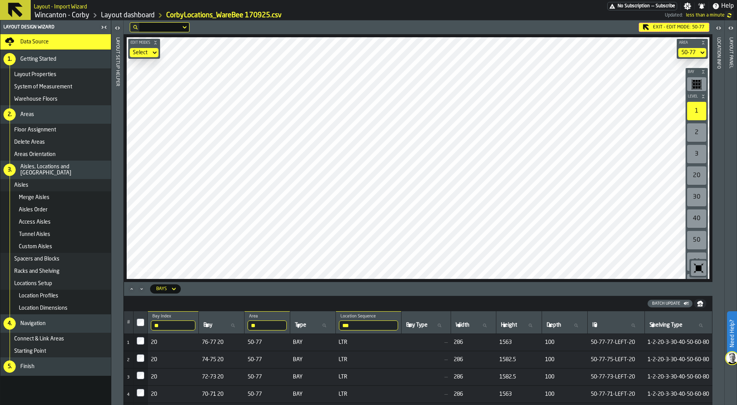
click at [696, 26] on span "50-77" at bounding box center [698, 27] width 12 height 5
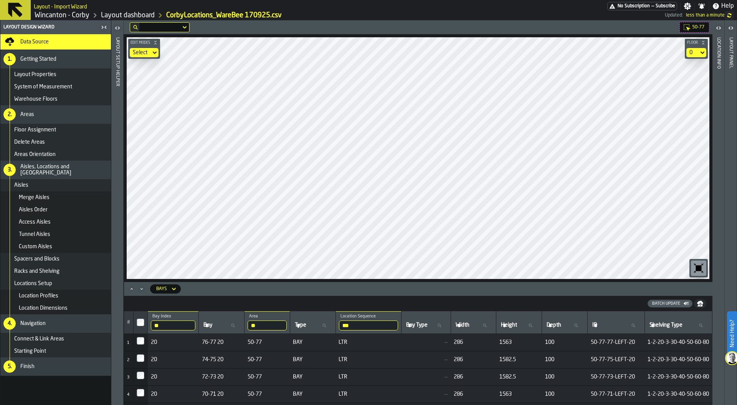
click at [696, 26] on span "50-77" at bounding box center [698, 27] width 12 height 5
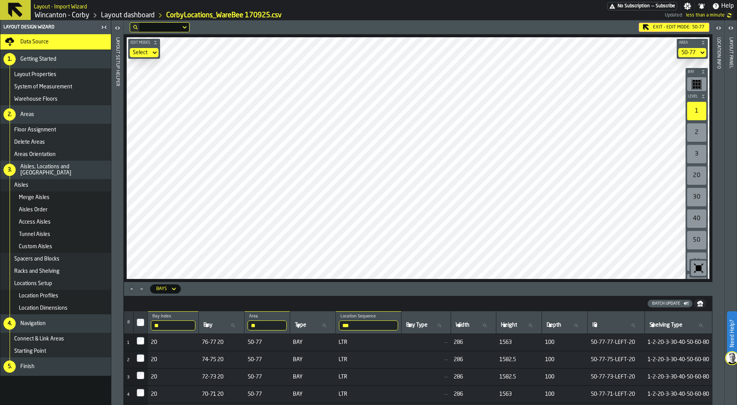
click at [685, 126] on div "Edit Modes Select Area 50-77 Bay Level 1 2 3 20 30 40 50 60 80 M A K I N G W A …" at bounding box center [418, 158] width 589 height 248
click at [692, 53] on div "50-77" at bounding box center [688, 53] width 14 height 6
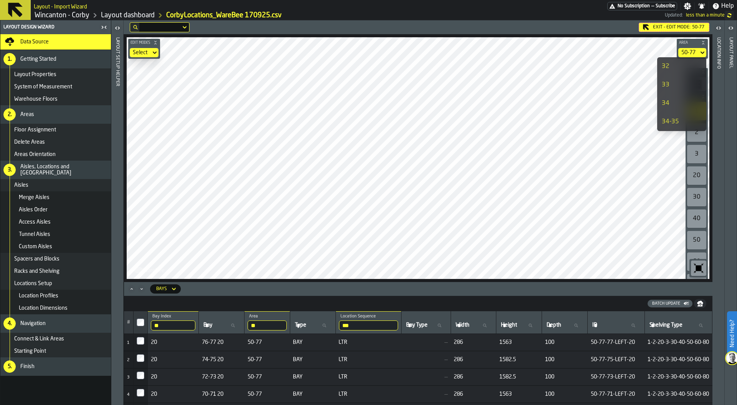
click at [676, 118] on div "34-35" at bounding box center [682, 121] width 40 height 9
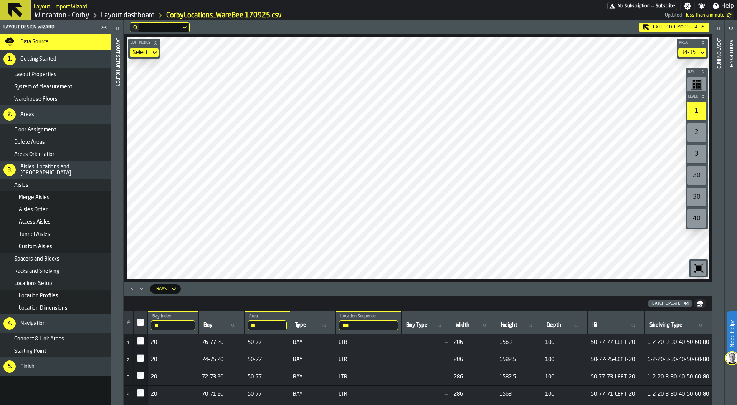
click at [698, 265] on icon "button-toolbar-undefined" at bounding box center [699, 268] width 12 height 12
click at [698, 48] on div "34-35" at bounding box center [688, 52] width 20 height 9
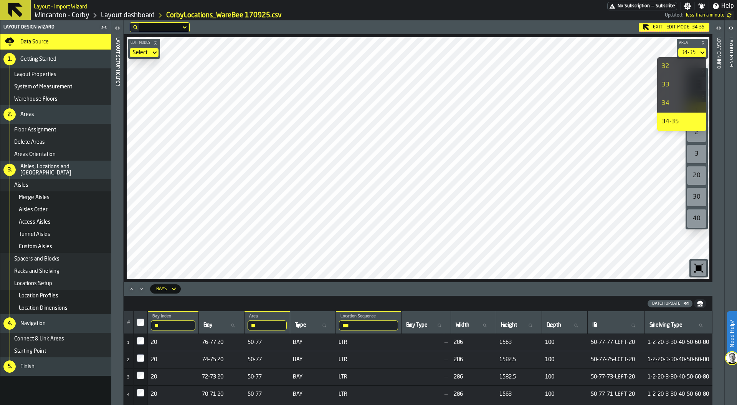
click at [49, 140] on div "Delete Areas" at bounding box center [61, 142] width 94 height 6
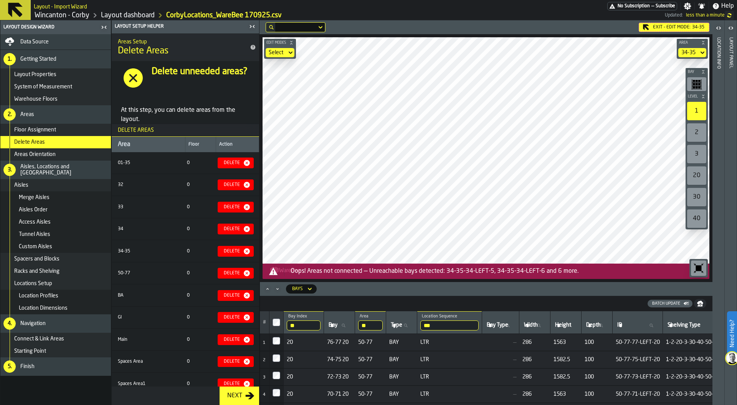
click at [696, 51] on div "34-35" at bounding box center [688, 52] width 20 height 9
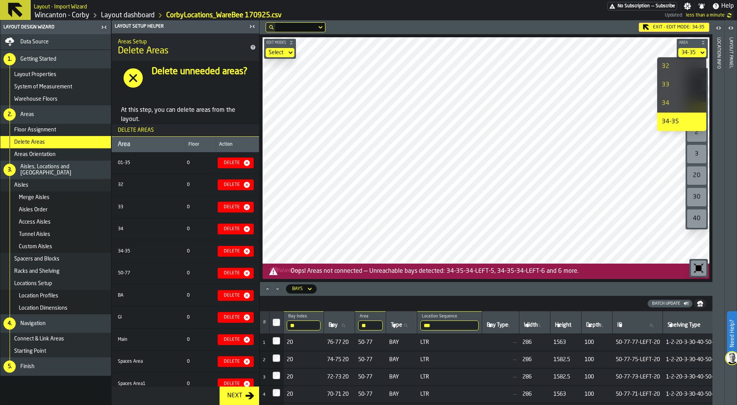
click at [680, 101] on div "34" at bounding box center [682, 103] width 40 height 9
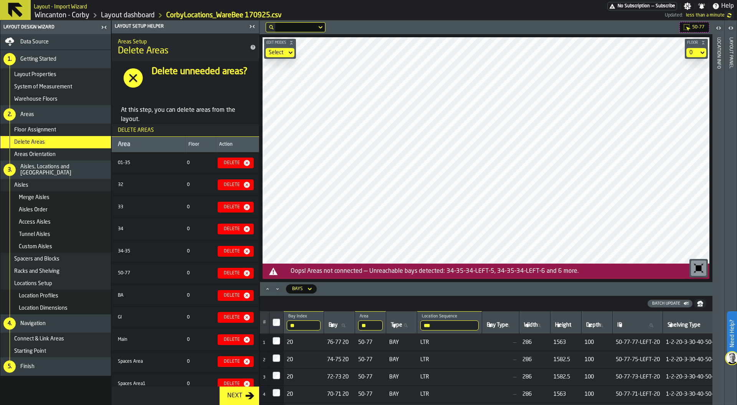
click at [702, 267] on icon "button-toolbar-undefined" at bounding box center [699, 268] width 12 height 12
click at [235, 231] on div "Delete" at bounding box center [232, 228] width 22 height 5
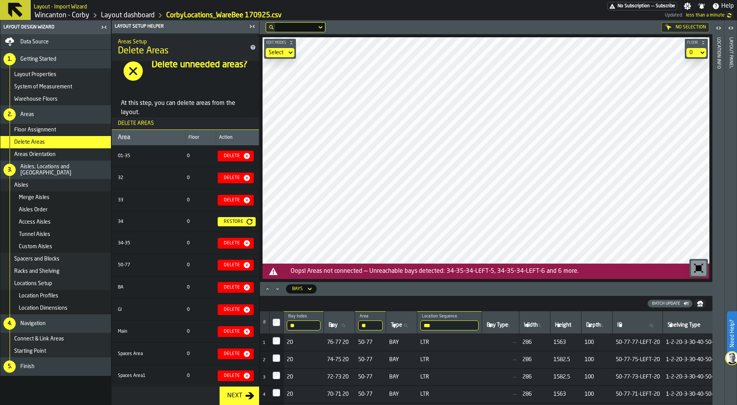
scroll to position [8, 0]
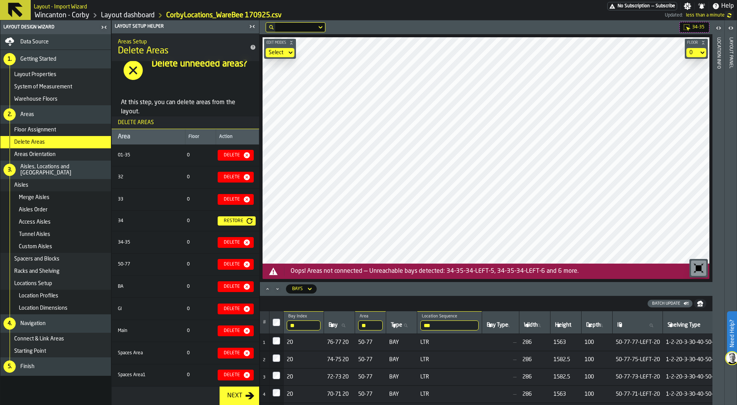
drag, startPoint x: 300, startPoint y: 324, endPoint x: 269, endPoint y: 324, distance: 31.5
click at [269, 324] on tr "# ** Bay Index 20 Bay Bay ** Area 50 Type Type *** Location Sequence LTR Bay Ty…" at bounding box center [495, 322] width 471 height 23
click at [296, 289] on div "Bays" at bounding box center [297, 288] width 11 height 5
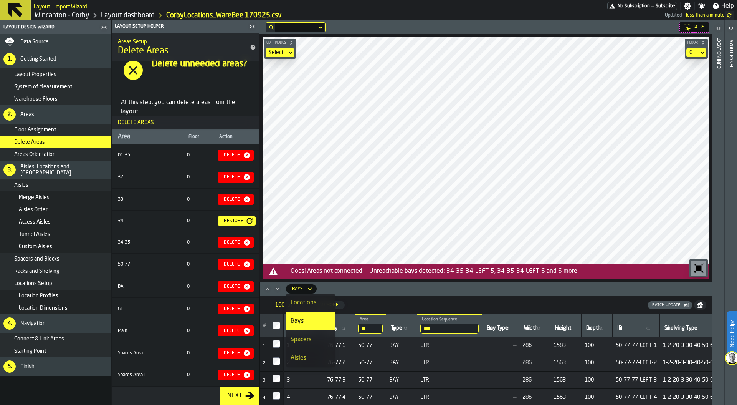
click at [310, 302] on div "Locations" at bounding box center [311, 302] width 40 height 9
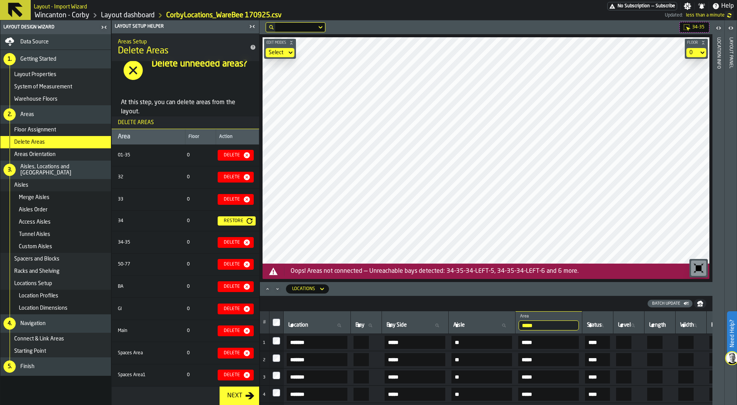
click at [566, 325] on input "*****" at bounding box center [549, 325] width 60 height 10
click at [579, 325] on input "*****" at bounding box center [549, 325] width 60 height 10
click at [487, 324] on input "Aisle Aisle" at bounding box center [482, 325] width 60 height 10
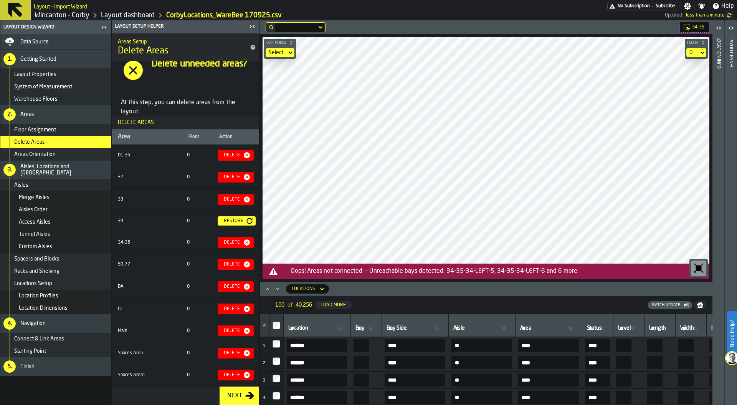
click at [487, 324] on input "Aisle Aisle" at bounding box center [482, 328] width 60 height 10
type input "**"
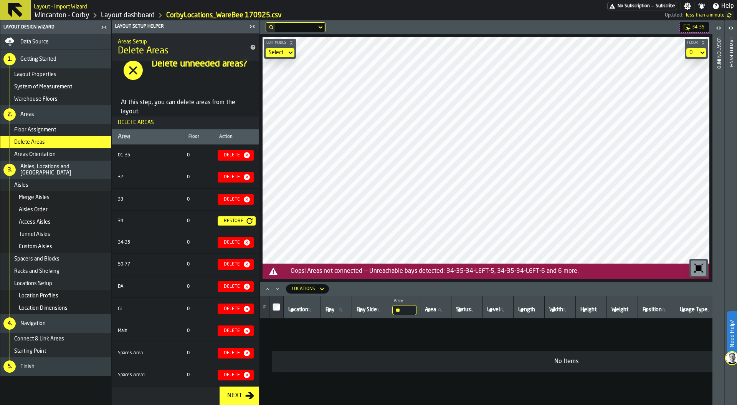
click at [53, 42] on div "Data Source" at bounding box center [64, 42] width 88 height 6
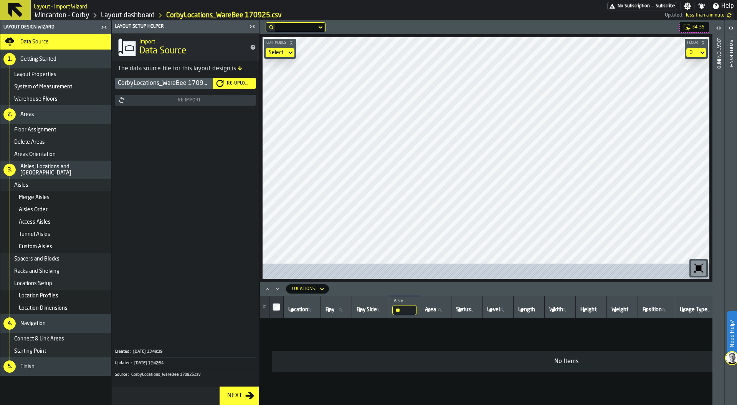
scroll to position [0, 0]
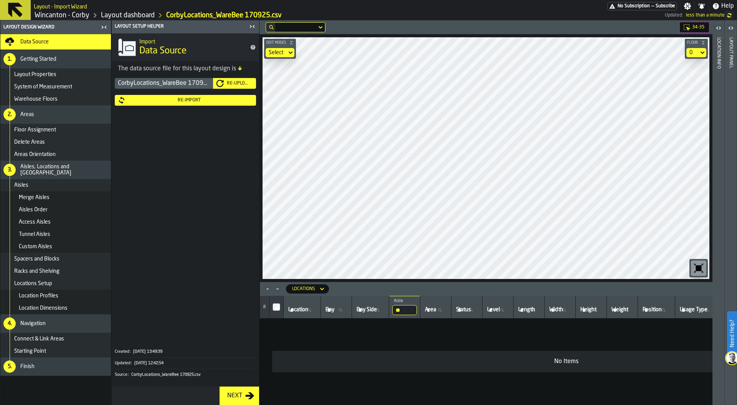
click at [174, 98] on div "Re-Import" at bounding box center [189, 100] width 127 height 5
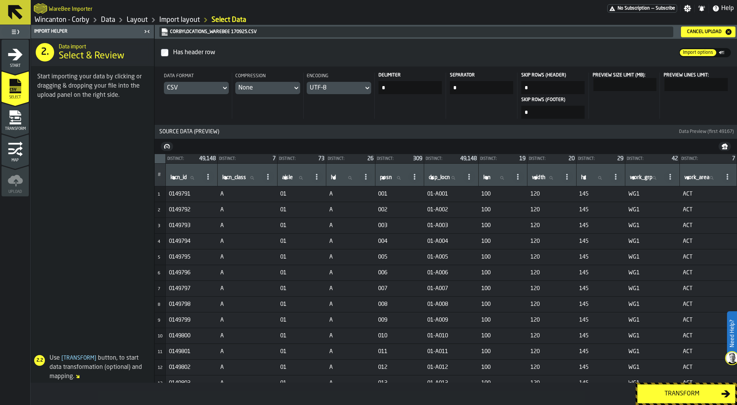
click at [676, 393] on div "Transform" at bounding box center [681, 393] width 79 height 9
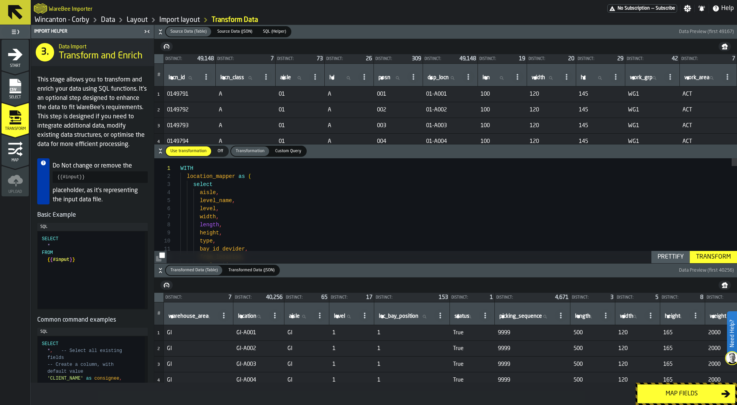
click at [288, 78] on label "aisle aisle" at bounding box center [293, 78] width 29 height 10
click at [288, 78] on input "aisle aisle" at bounding box center [293, 78] width 29 height 10
type input "**"
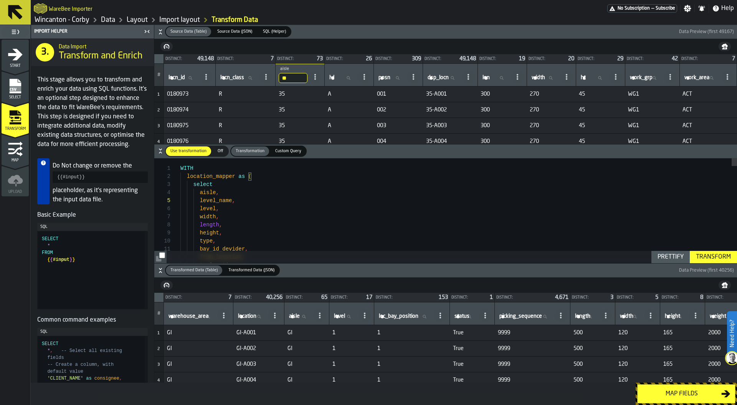
click at [160, 272] on icon "button-" at bounding box center [161, 270] width 8 height 8
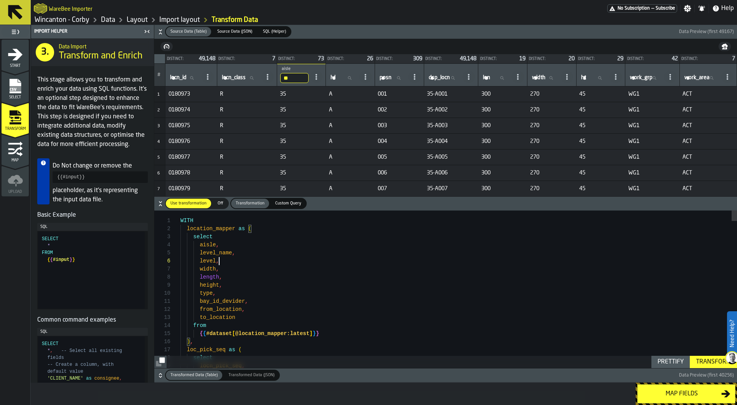
scroll to position [40, 0]
type textarea "**********"
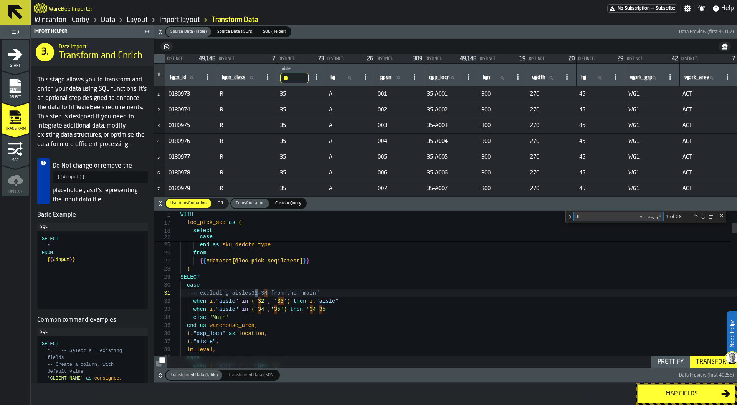
scroll to position [81, 0]
type textarea "**"
click at [705, 217] on div "Next Match (Enter)" at bounding box center [703, 216] width 6 height 6
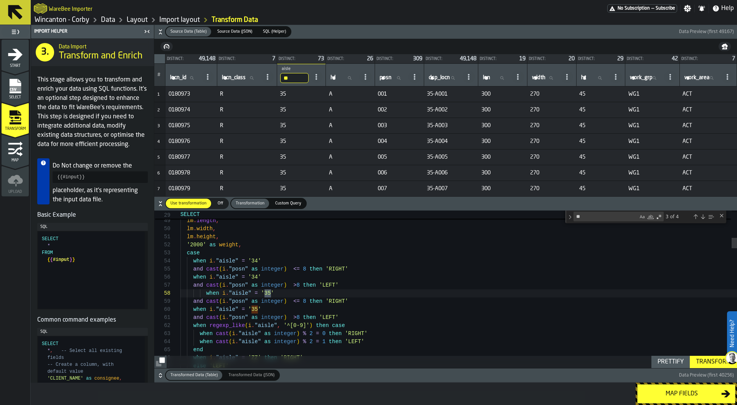
click at [705, 217] on div "Next Match (Enter)" at bounding box center [703, 216] width 6 height 6
type textarea "**********"
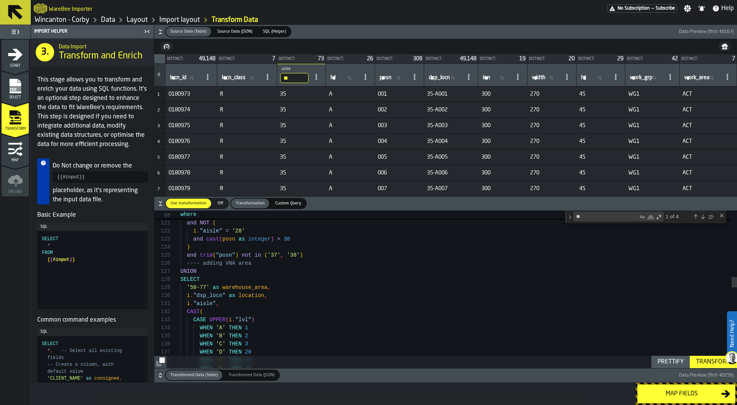
click at [157, 375] on icon "button-" at bounding box center [161, 375] width 8 height 8
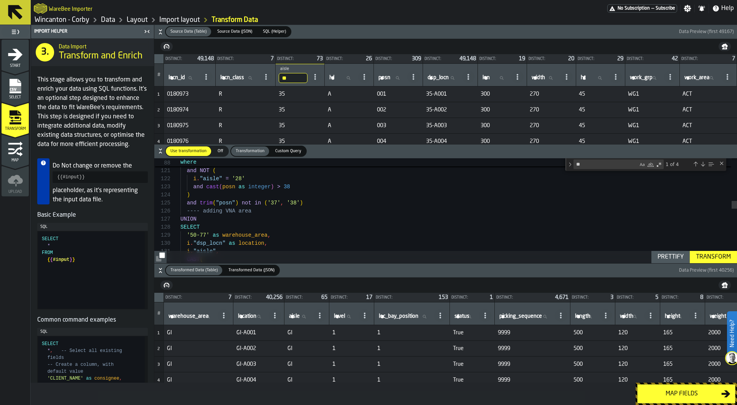
click at [300, 314] on span "aisle" at bounding box center [294, 316] width 11 height 6
click at [301, 314] on input "aisle aisle" at bounding box center [300, 316] width 25 height 10
type input "**"
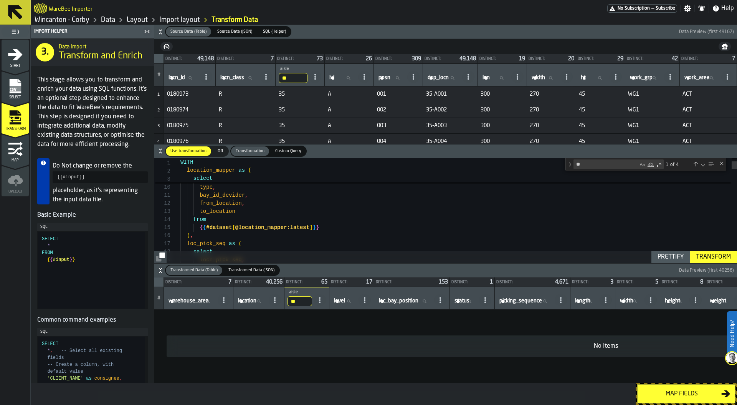
click at [159, 269] on icon "button-" at bounding box center [161, 270] width 8 height 8
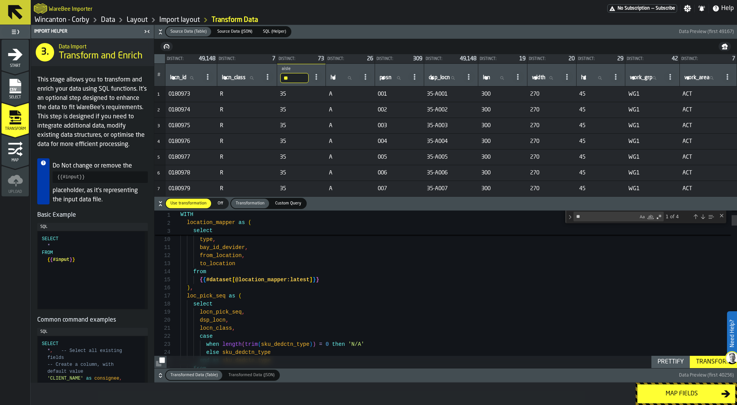
click at [159, 30] on icon "button-" at bounding box center [161, 32] width 8 height 8
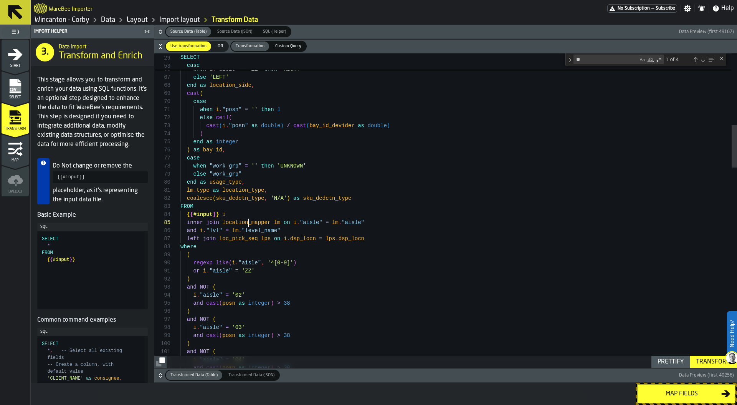
click at [132, 20] on link "Layout" at bounding box center [137, 20] width 21 height 8
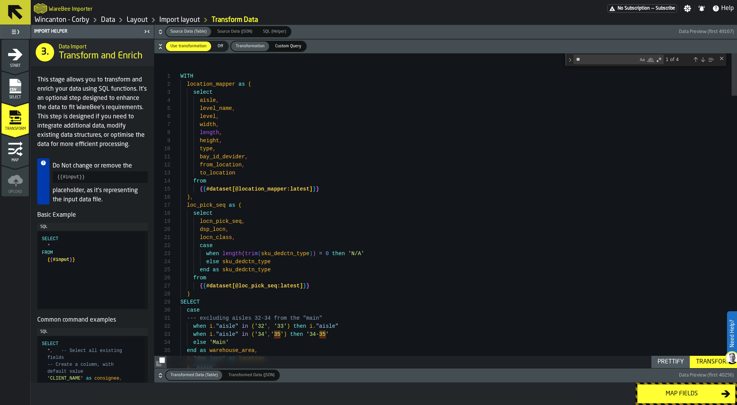
type textarea "**********"
drag, startPoint x: 238, startPoint y: 189, endPoint x: 286, endPoint y: 191, distance: 48.8
click at [705, 361] on div "Transform" at bounding box center [713, 361] width 41 height 9
click at [158, 375] on icon "button-" at bounding box center [161, 375] width 8 height 8
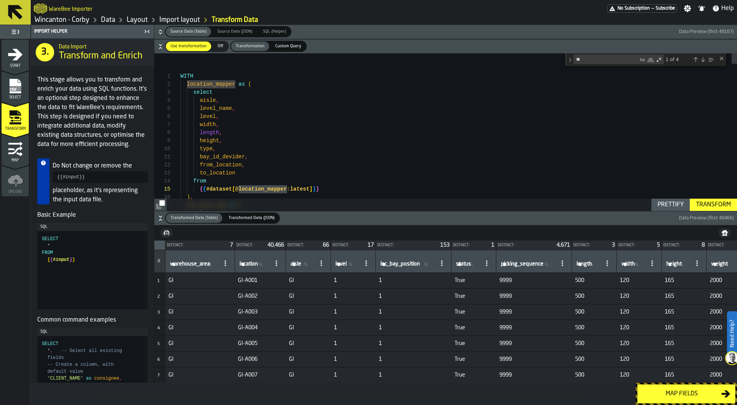
click at [242, 245] on div "Distinct:" at bounding box center [250, 245] width 28 height 4
click at [301, 261] on label "aisle aisle" at bounding box center [301, 264] width 25 height 10
click at [301, 261] on input "aisle aisle" at bounding box center [301, 264] width 25 height 10
type input "**"
click at [687, 395] on div "Map fields" at bounding box center [681, 393] width 79 height 9
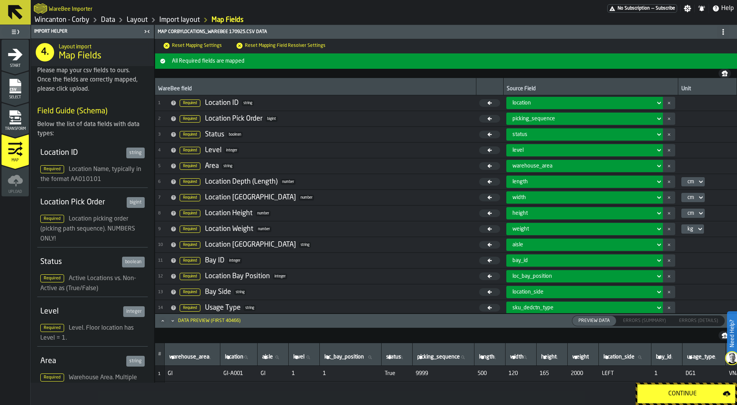
click at [687, 395] on div "Continue" at bounding box center [682, 393] width 81 height 9
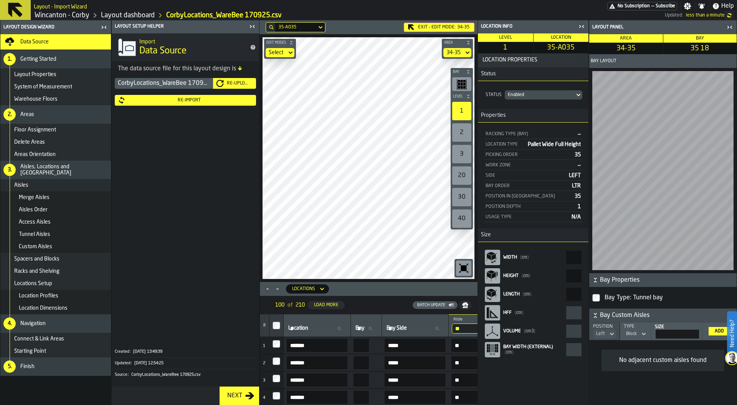
click at [332, 14] on main "Layout - Import Wizard No Subscription — Subscribe Settings Notifications Help …" at bounding box center [368, 202] width 737 height 405
click at [177, 100] on div "Re-Import" at bounding box center [189, 100] width 127 height 5
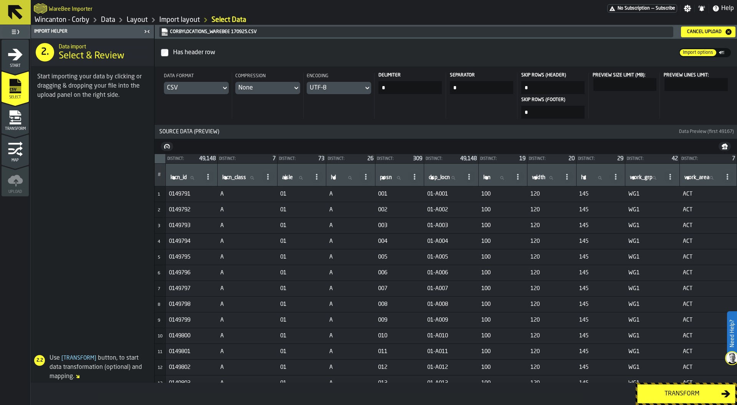
click at [673, 391] on div "Transform" at bounding box center [681, 393] width 79 height 9
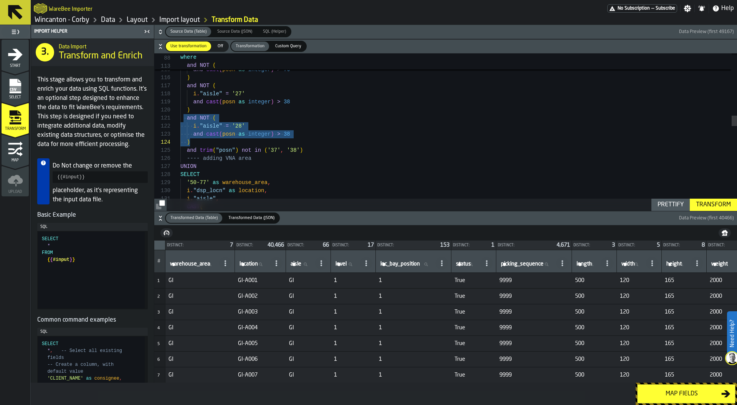
drag, startPoint x: 185, startPoint y: 118, endPoint x: 220, endPoint y: 144, distance: 44.0
click at [220, 144] on div "i . "aisle" = '28' and NOT ( ) and cast ( posn as integer ) > 38 i . "aisle" = …" at bounding box center [458, 297] width 557 height 2314
click at [216, 144] on div "i . "aisle" = '28' and NOT ( ) and cast ( posn as integer ) > 38 i . "aisle" = …" at bounding box center [458, 297] width 557 height 2314
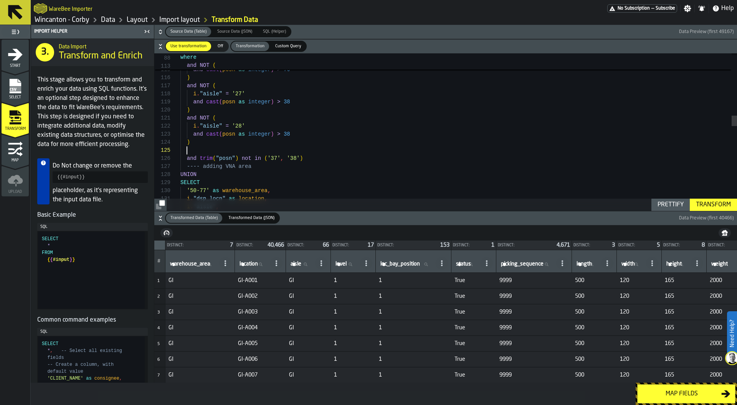
scroll to position [56, 0]
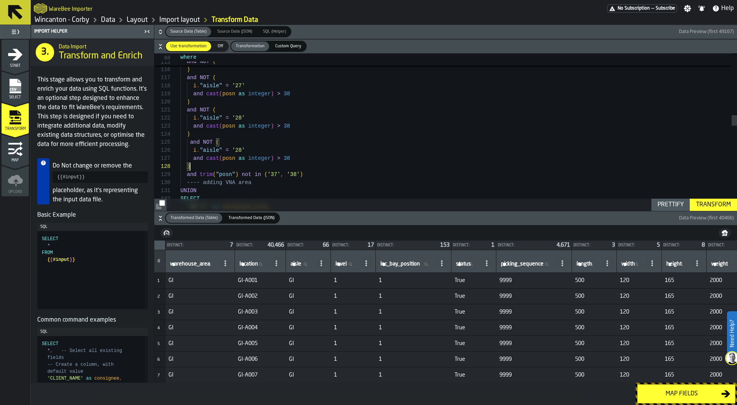
click at [235, 149] on div "i . "aisle" = '28' and NOT ( ) and cast ( posn as integer ) > 38 i . "aisle" = …" at bounding box center [458, 305] width 557 height 2347
drag, startPoint x: 284, startPoint y: 159, endPoint x: 294, endPoint y: 159, distance: 9.2
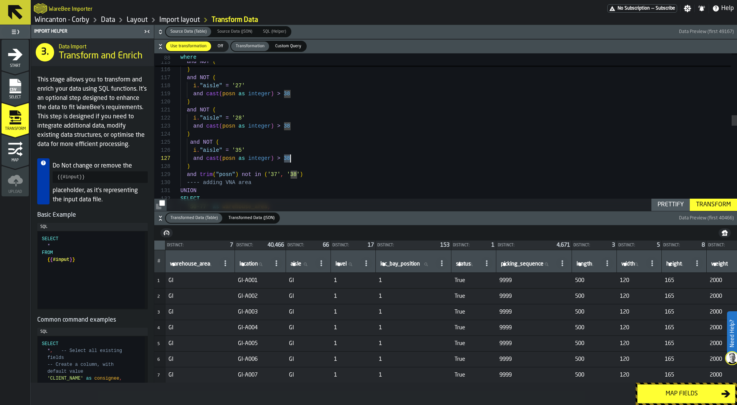
click at [294, 159] on div "i . "aisle" = '28' and NOT ( ) and cast ( posn as integer ) > 38 i . "aisle" = …" at bounding box center [458, 305] width 557 height 2347
type textarea "**********"
click at [723, 209] on div "Transform" at bounding box center [713, 204] width 41 height 9
drag, startPoint x: 204, startPoint y: 142, endPoint x: 212, endPoint y: 142, distance: 8.1
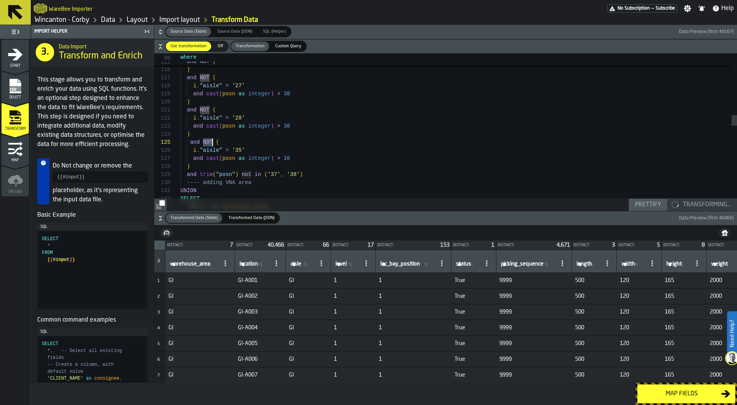
click at [212, 142] on div "i . "aisle" = '28' and NOT ( ) and cast ( posn as integer ) > 38 i . "aisle" = …" at bounding box center [458, 305] width 557 height 2347
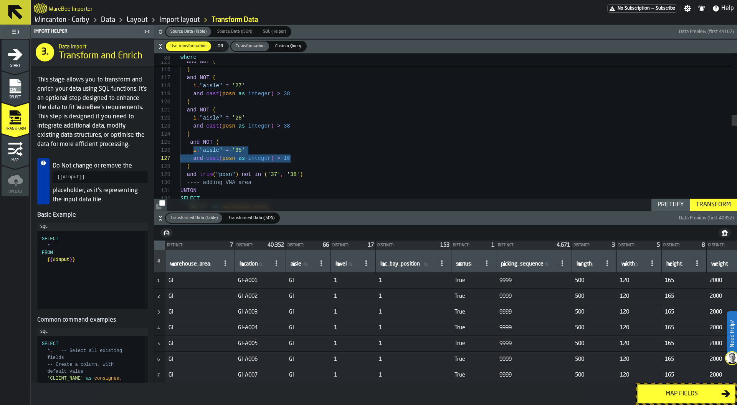
drag, startPoint x: 197, startPoint y: 149, endPoint x: 302, endPoint y: 158, distance: 105.6
click at [302, 158] on div "i . "aisle" = '28' and NOT ( ) and cast ( posn as integer ) > 38 i . "aisle" = …" at bounding box center [458, 305] width 557 height 2347
drag, startPoint x: 205, startPoint y: 140, endPoint x: 210, endPoint y: 140, distance: 5.4
click at [210, 140] on div "i . "aisle" = '28' and NOT ( ) and cast ( posn as integer ) > 38 i . "aisle" = …" at bounding box center [458, 305] width 557 height 2347
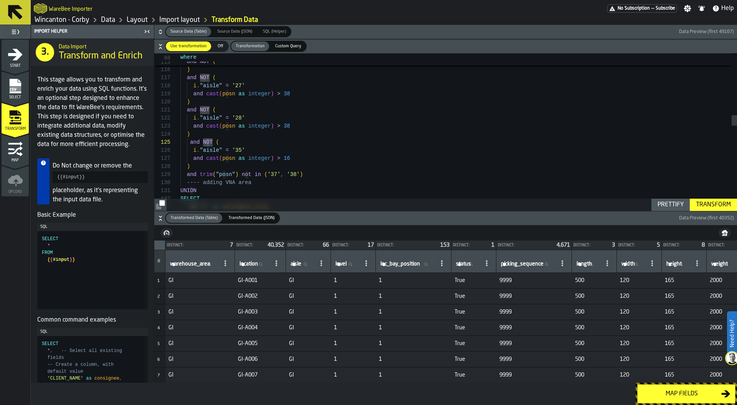
click at [207, 141] on div "i . "aisle" = '28' and NOT ( ) and cast ( posn as integer ) > 38 i . "aisle" = …" at bounding box center [458, 305] width 557 height 2347
click at [302, 258] on div "aisle aisle" at bounding box center [308, 261] width 38 height 16
click at [306, 268] on input "aisle aisle" at bounding box center [301, 264] width 25 height 10
type input "**"
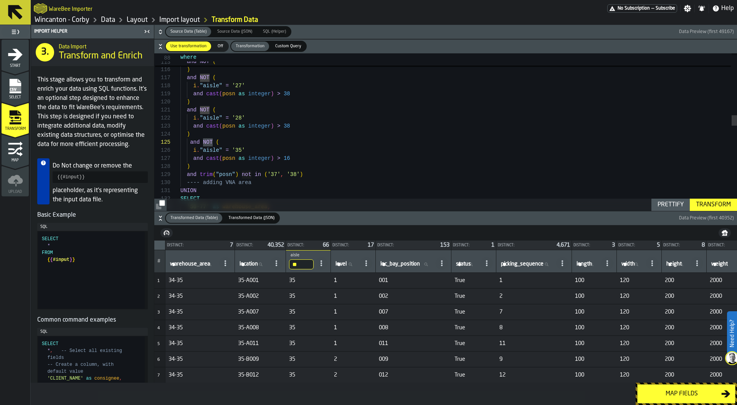
click at [403, 266] on label "loc_bay_position loc_bay_position" at bounding box center [406, 264] width 55 height 10
click at [403, 266] on input "loc_bay_position loc_bay_position" at bounding box center [406, 264] width 55 height 10
type input "***"
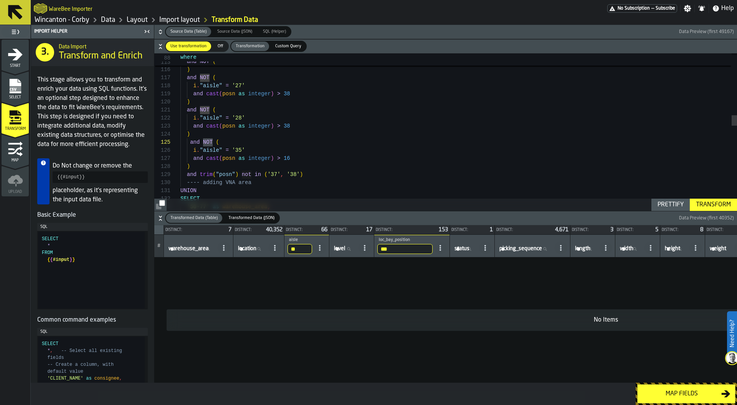
click at [418, 252] on input "***" at bounding box center [404, 249] width 55 height 10
click at [433, 251] on input "***" at bounding box center [404, 249] width 55 height 10
click at [433, 249] on input "***" at bounding box center [404, 249] width 55 height 10
click at [670, 398] on div "Map fields" at bounding box center [681, 393] width 79 height 9
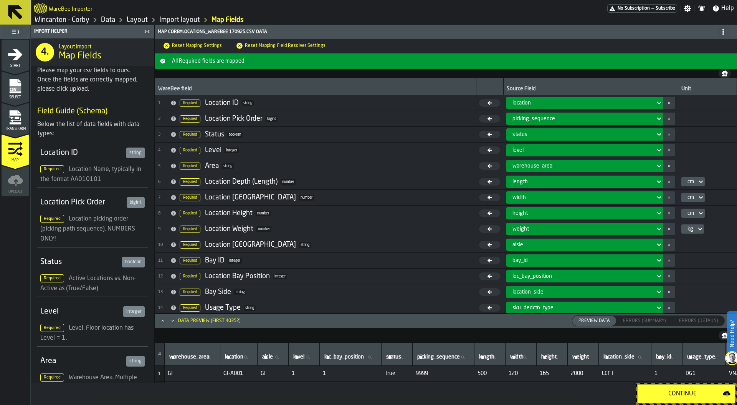
click at [682, 392] on div "Continue" at bounding box center [682, 393] width 81 height 9
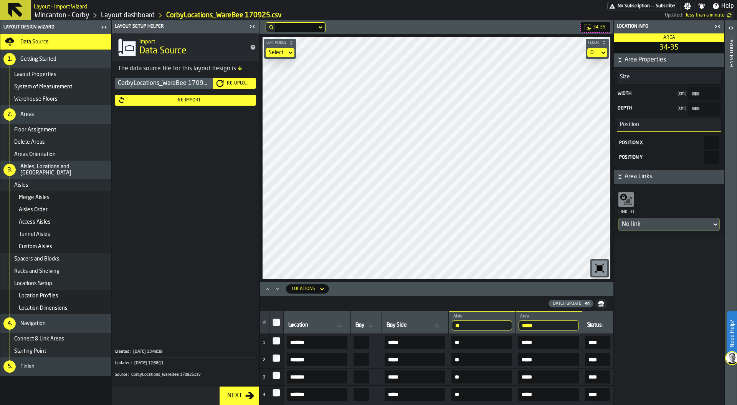
click at [731, 114] on div "Layout panel" at bounding box center [730, 219] width 5 height 367
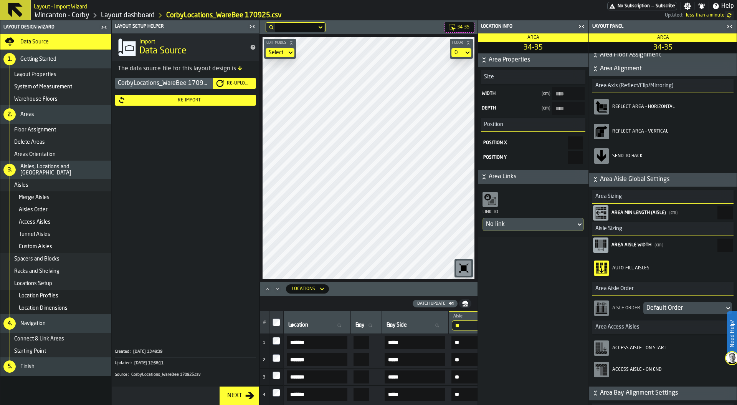
scroll to position [154, 0]
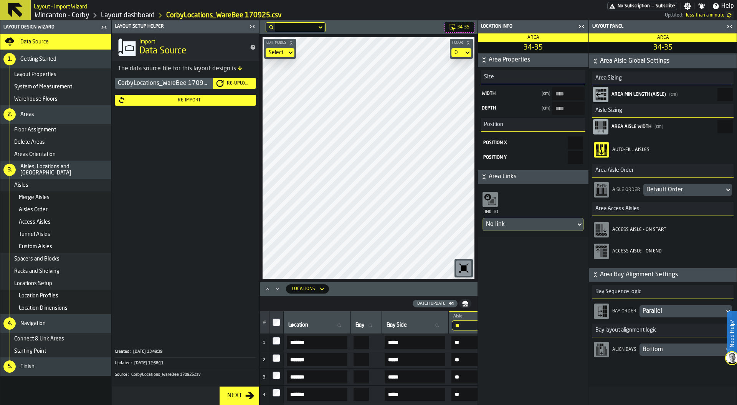
click at [671, 189] on div "Default Order" at bounding box center [684, 189] width 75 height 9
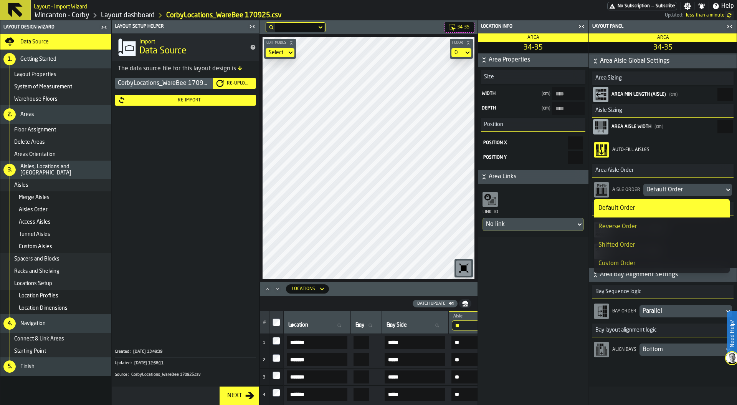
click at [660, 226] on div "Reverse Order" at bounding box center [662, 226] width 127 height 9
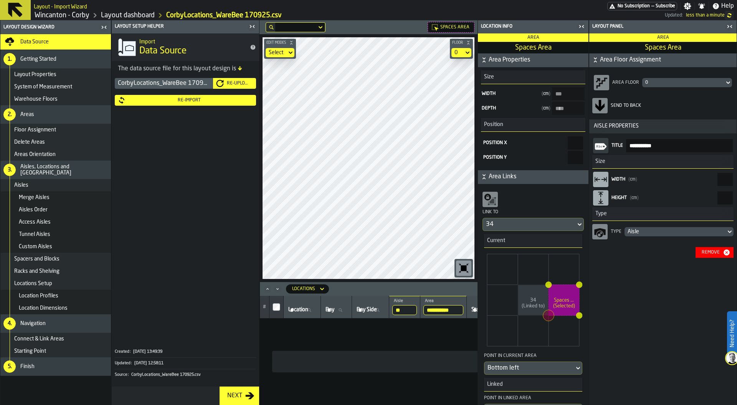
type Area-size-w "***"
type Area-size-d "****"
type Area-size-w "****"
type Area-size-d "****"
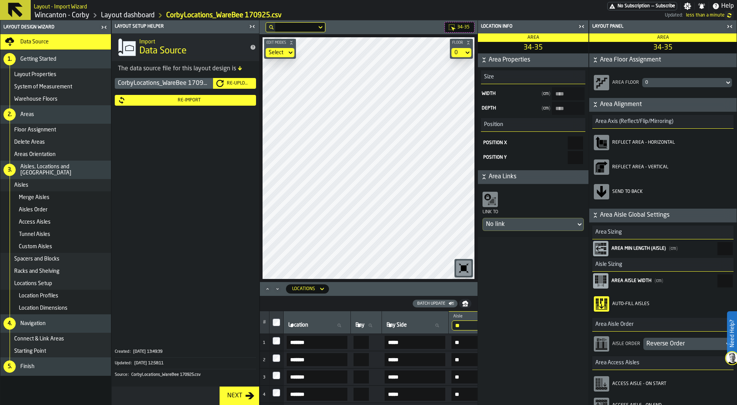
click at [506, 70] on main "Layout Design Wizard Data Source 1. Getting Started Layout Properties System of…" at bounding box center [368, 212] width 737 height 384
type input "*****"
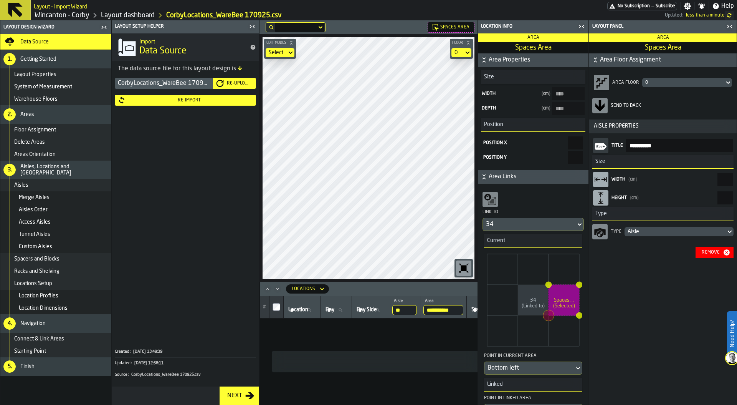
type Area-size-w "***"
type Area-size-d "****"
click at [501, 217] on div "Link to" at bounding box center [533, 212] width 101 height 9
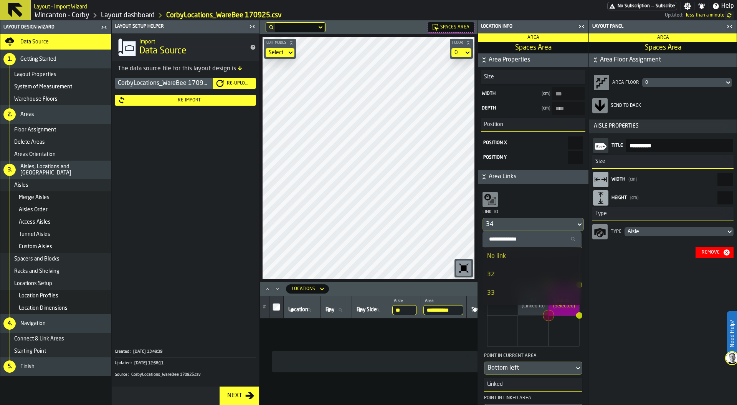
click at [501, 258] on div "No link" at bounding box center [532, 255] width 90 height 9
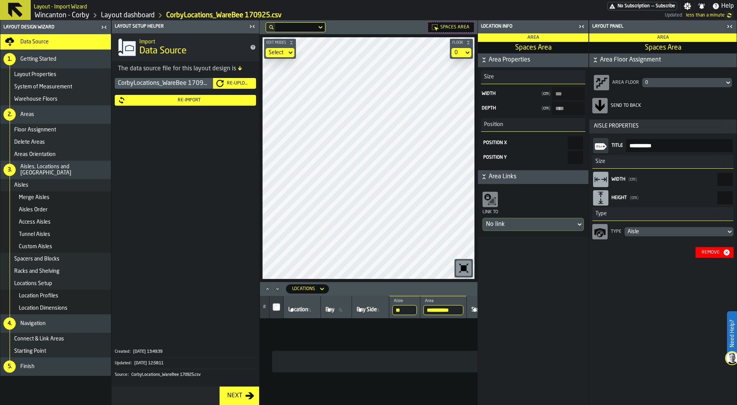
type input "*****"
type Area-size-w "****"
type Area-size-d "****"
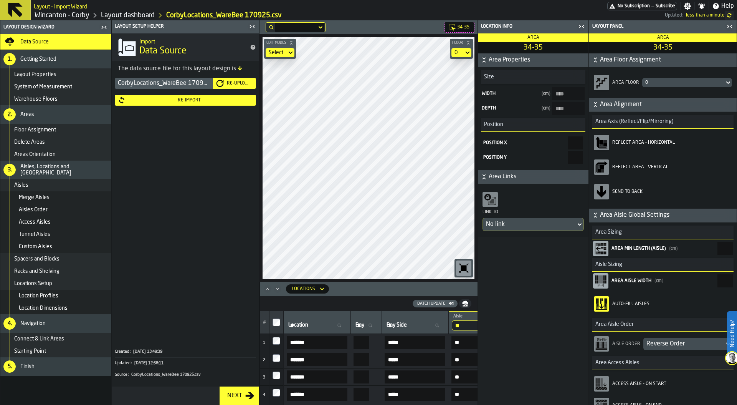
type input "*****"
type input "****"
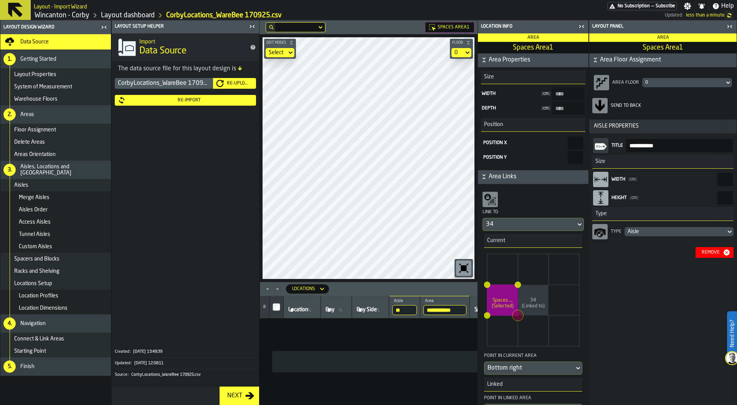
click at [503, 220] on div "34" at bounding box center [529, 224] width 87 height 9
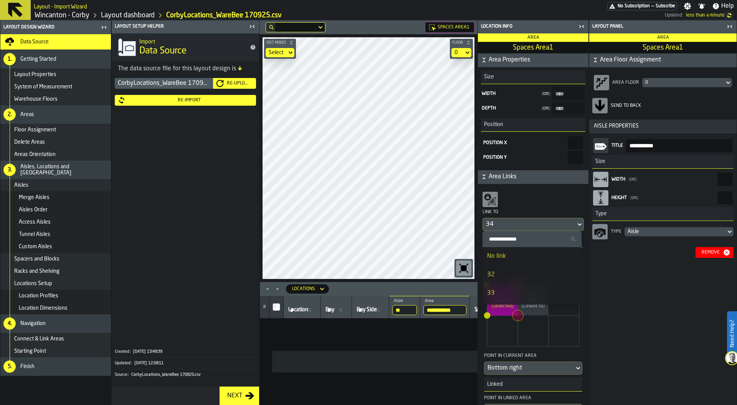
click at [501, 257] on div "No link" at bounding box center [532, 255] width 90 height 9
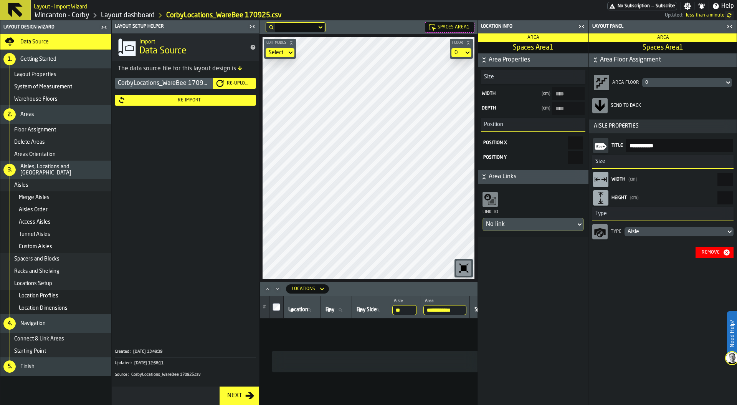
type input "*****"
type Area1-size-w "****"
type Area1-size-d "****"
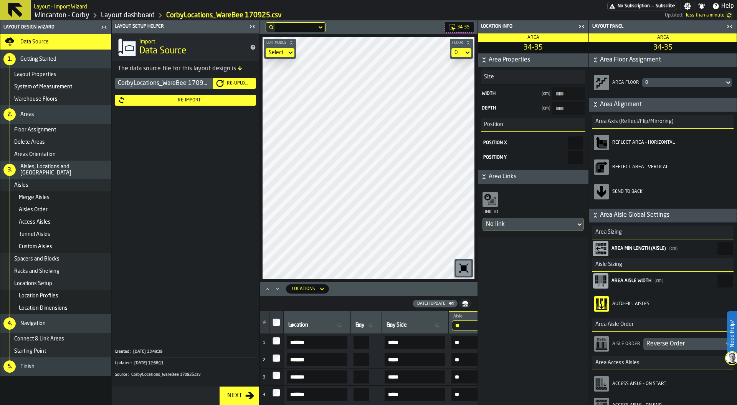
type input "*****"
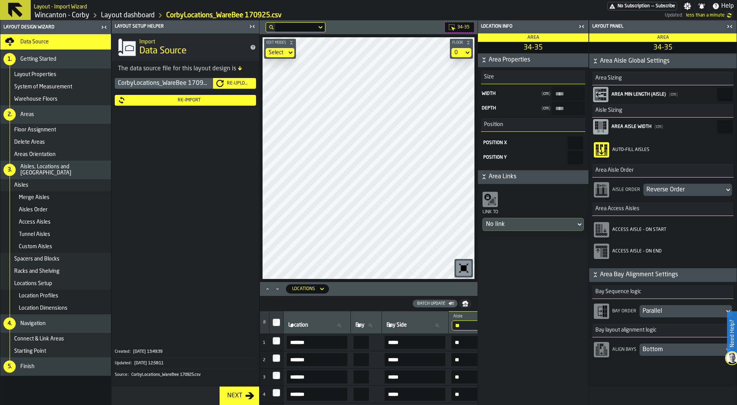
click at [604, 228] on icon "button-toolbar-Access Aisle - On Start" at bounding box center [601, 229] width 12 height 12
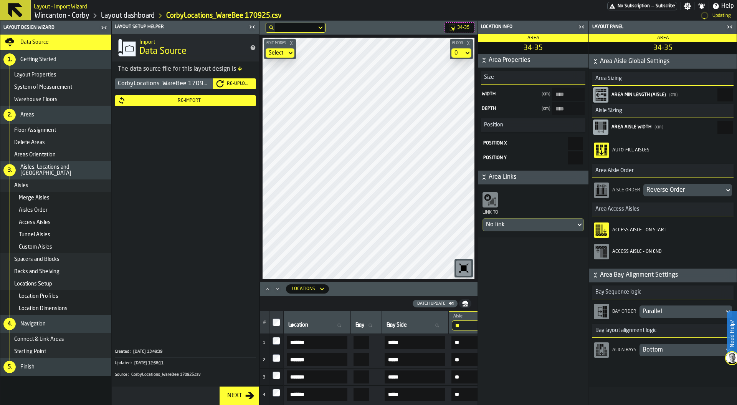
type input "****"
type input "*****"
click at [479, 141] on main "Layout Design Wizard Data Source 1. Getting Started Layout Properties System of…" at bounding box center [368, 212] width 737 height 384
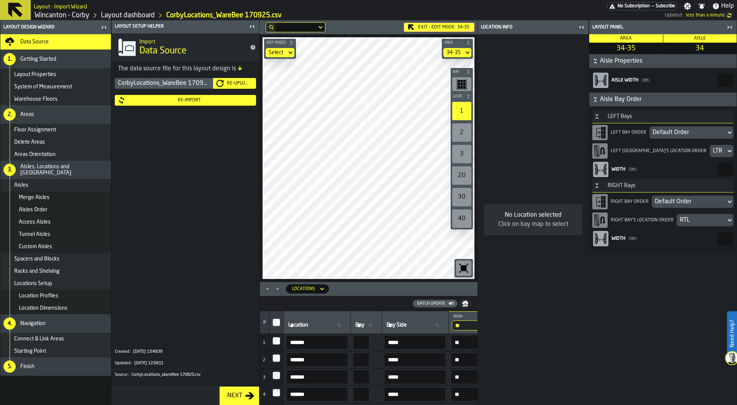
click at [675, 204] on div "Default Order" at bounding box center [689, 201] width 68 height 9
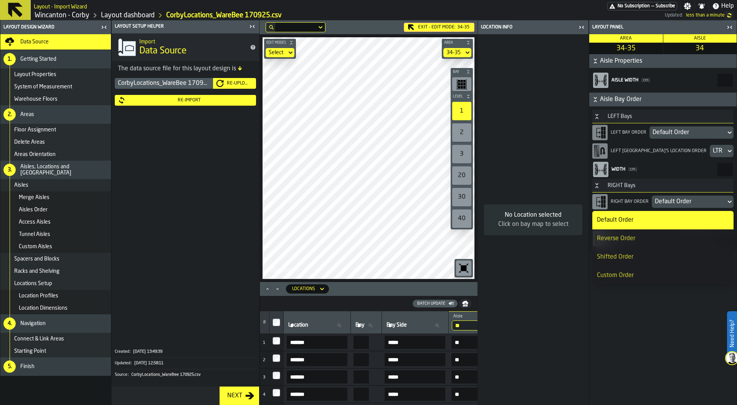
click at [654, 240] on div "Reverse Order" at bounding box center [663, 238] width 132 height 9
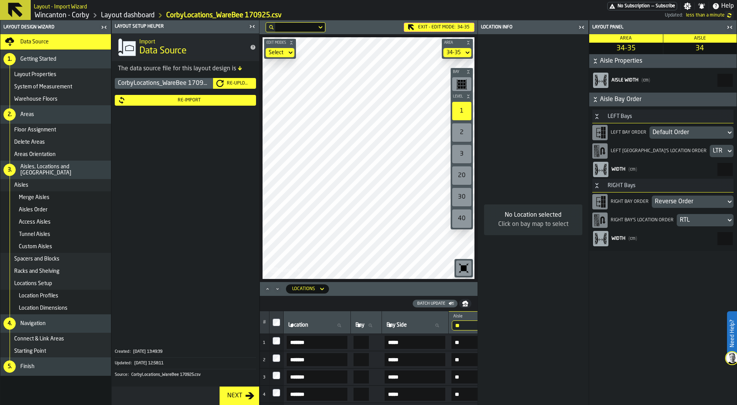
click at [694, 218] on div "RTL" at bounding box center [701, 219] width 43 height 9
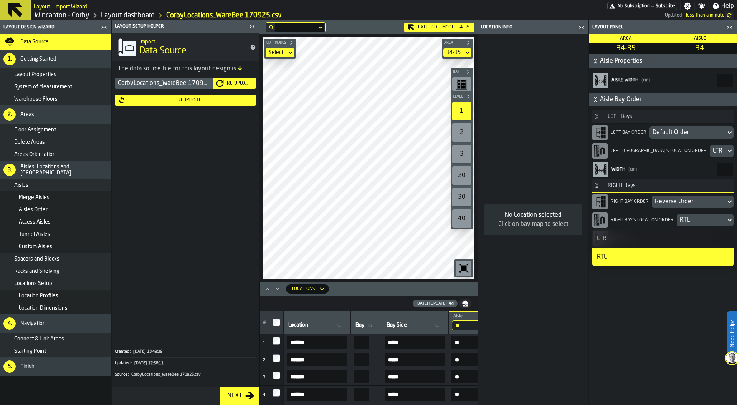
click at [668, 238] on div "LTR" at bounding box center [663, 238] width 132 height 9
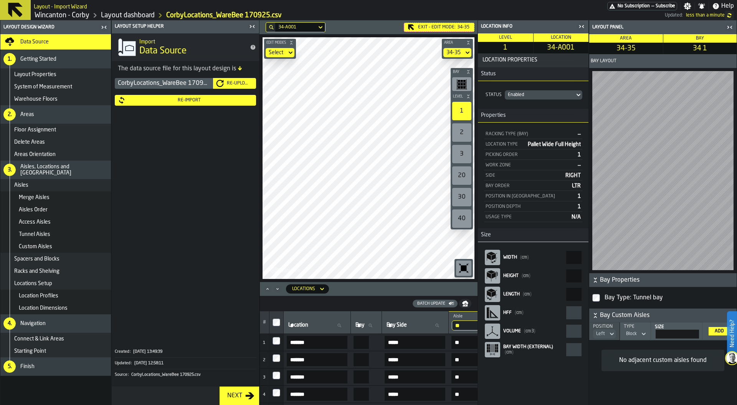
click at [369, 0] on html "Need Help? Layout - Import Wizard No Subscription — Subscribe Settings Notifica…" at bounding box center [368, 202] width 737 height 405
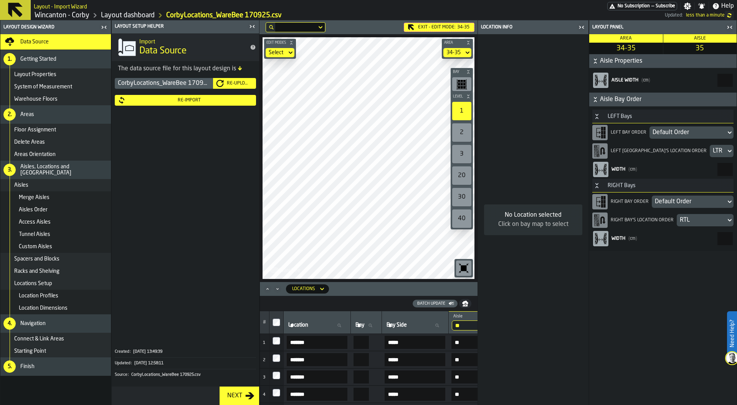
click at [680, 202] on div "Default Order" at bounding box center [689, 201] width 68 height 9
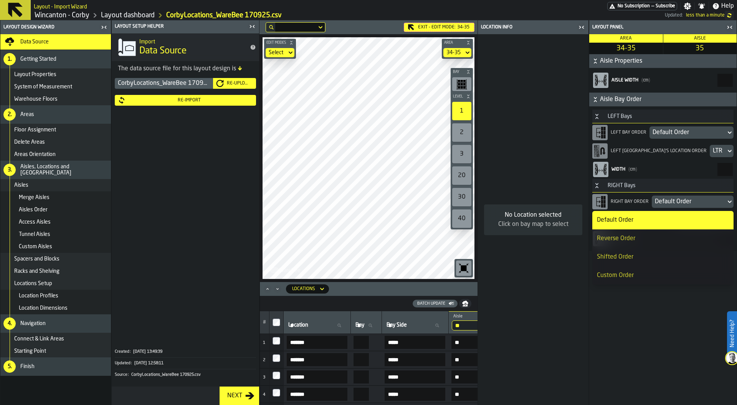
click at [659, 238] on div "Reverse Order" at bounding box center [663, 238] width 132 height 9
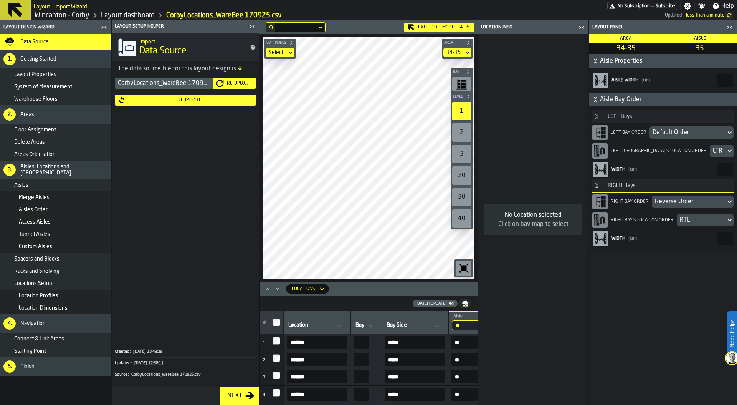
click at [705, 221] on div "RTL" at bounding box center [701, 219] width 43 height 9
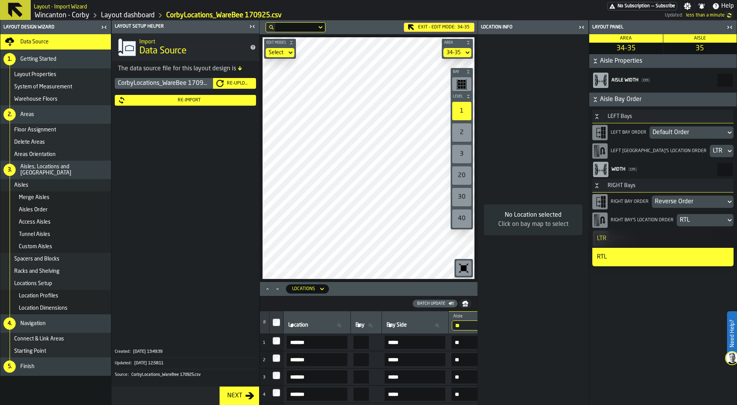
click at [650, 239] on div "LTR" at bounding box center [663, 238] width 132 height 9
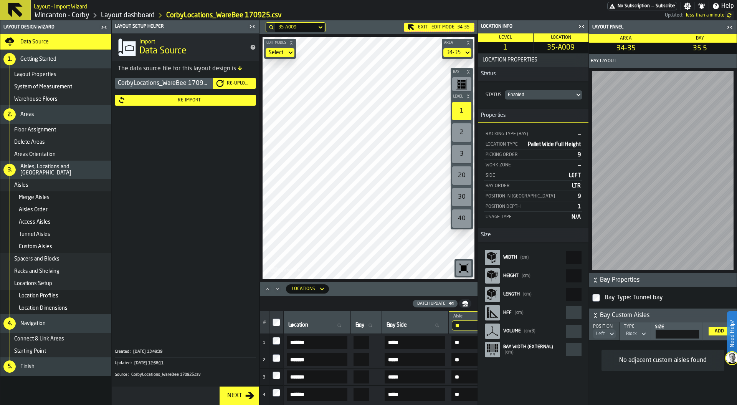
click at [0, 0] on icon at bounding box center [0, 0] width 0 height 0
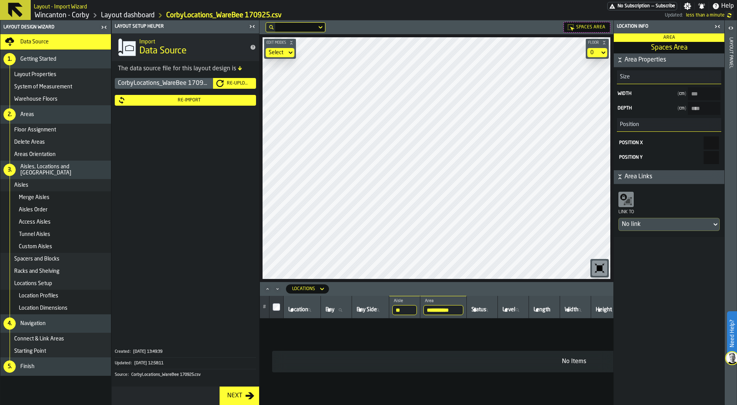
type input "*****"
type Area-size-w "****"
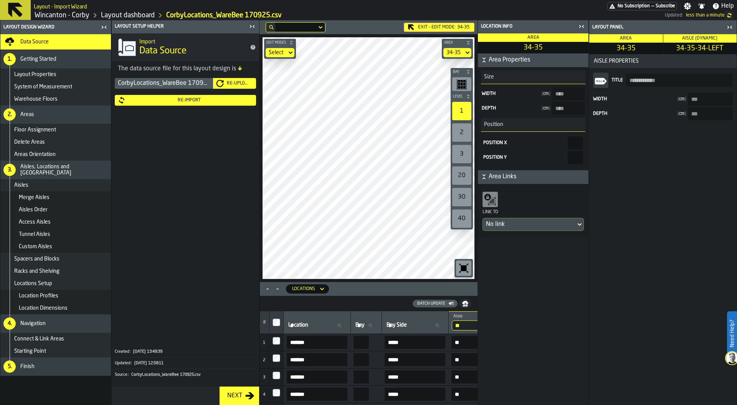
click at [351, 26] on div "Exit - Edit Mode: 34-35 Edit Modes Select Area 34-35 Bay Level 1 2 3 20 30 40 M…" at bounding box center [369, 150] width 218 height 261
click at [0, 0] on icon at bounding box center [0, 0] width 0 height 0
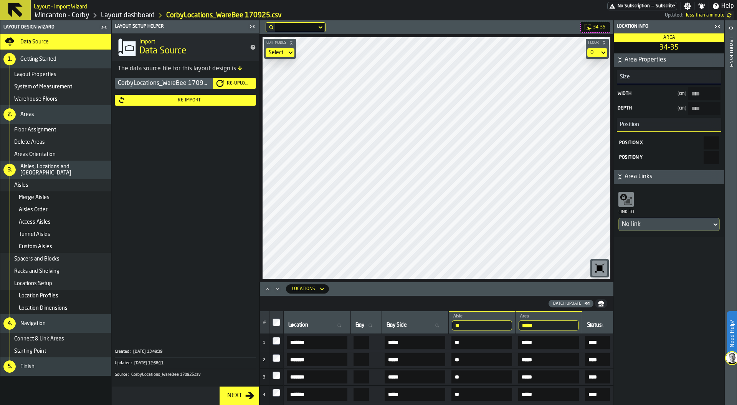
type input "***"
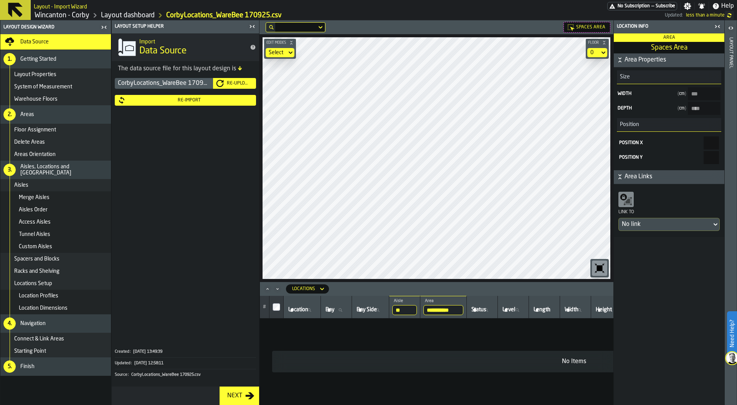
type input "*****"
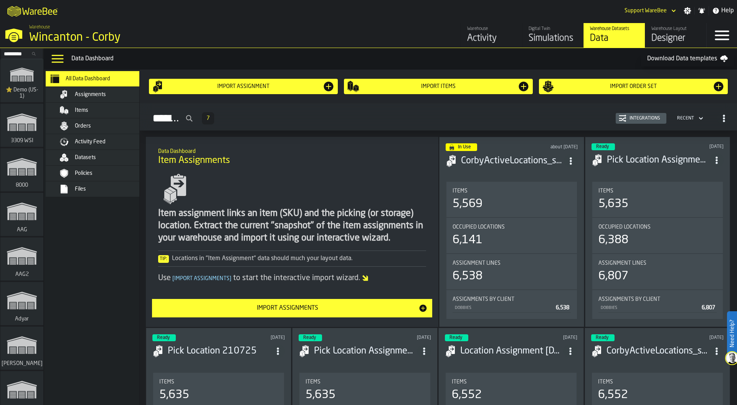
click at [672, 31] on div "Warehouse Layout" at bounding box center [676, 28] width 49 height 5
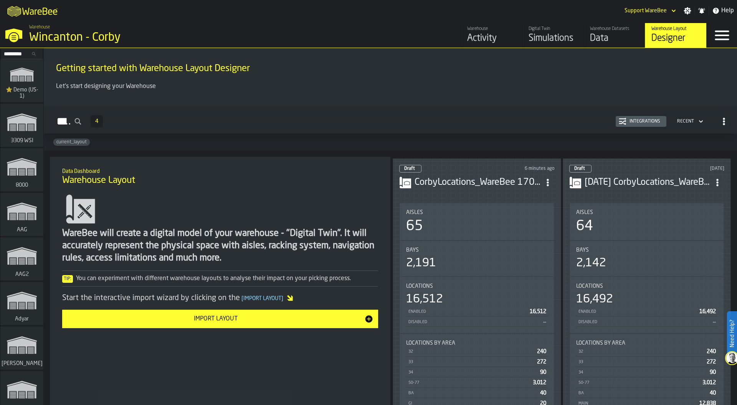
click at [528, 198] on div "Draft 6 minutes ago CorbyLocations_WareBee 170925.csv Aisles 65 Bays 2,191 Loca…" at bounding box center [477, 295] width 169 height 275
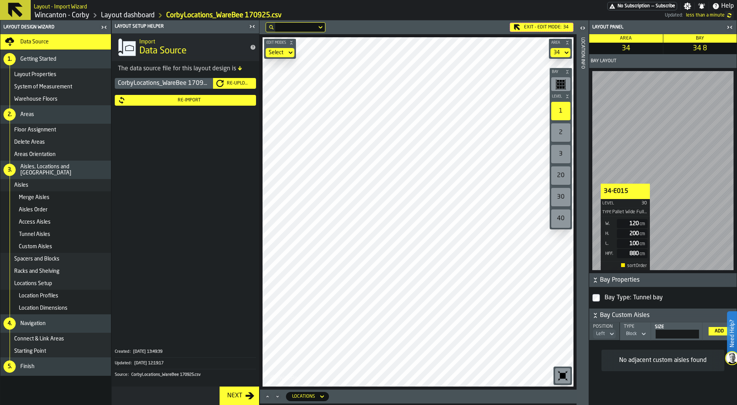
click at [729, 26] on icon "button-toggle-Close me" at bounding box center [729, 27] width 9 height 9
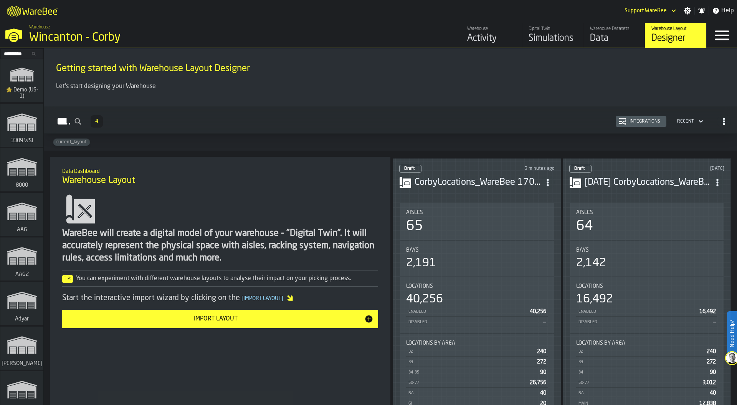
click at [597, 38] on div "Data" at bounding box center [614, 38] width 49 height 12
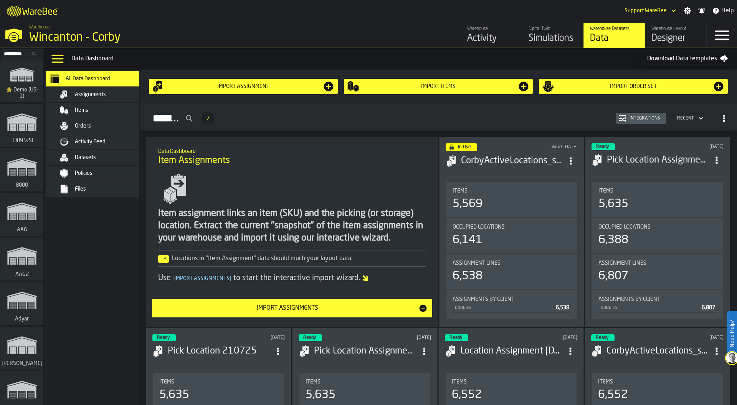
click at [86, 154] on span "Datasets" at bounding box center [85, 157] width 21 height 6
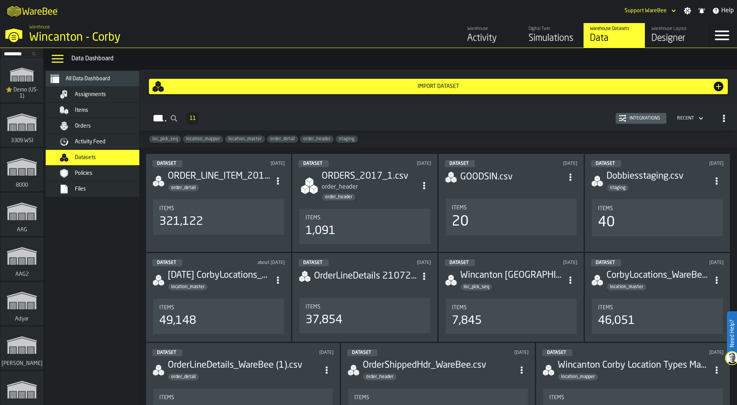
click at [210, 138] on span "location_mapper" at bounding box center [203, 138] width 40 height 5
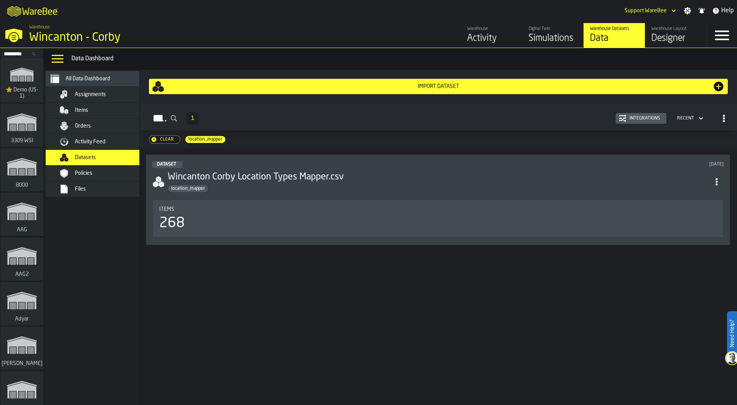
click at [265, 206] on div "Items" at bounding box center [437, 209] width 557 height 6
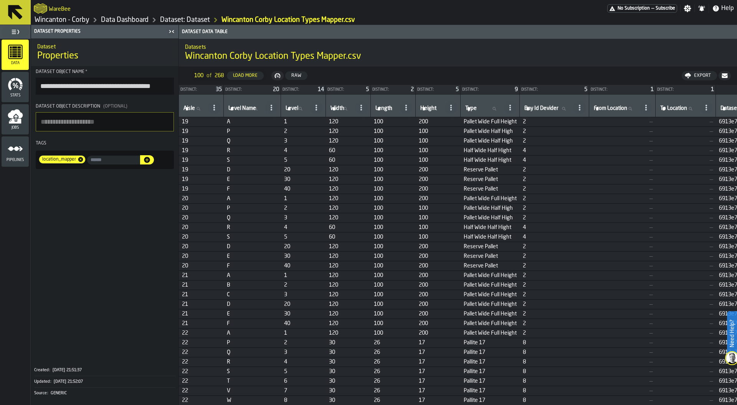
click at [181, 106] on th "Aisle Aisle" at bounding box center [201, 105] width 45 height 23
click at [188, 109] on label "Aisle Aisle" at bounding box center [194, 109] width 25 height 10
click at [188, 109] on input "Aisle Aisle" at bounding box center [194, 109] width 25 height 10
type input "**"
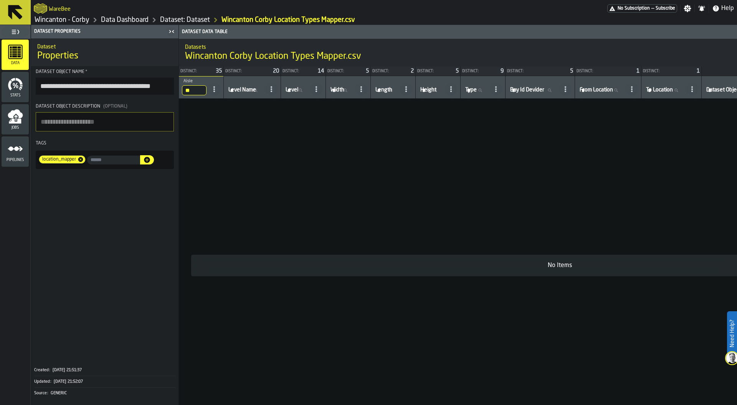
click at [193, 90] on input "**" at bounding box center [194, 90] width 25 height 10
click at [200, 89] on input "**" at bounding box center [194, 90] width 25 height 10
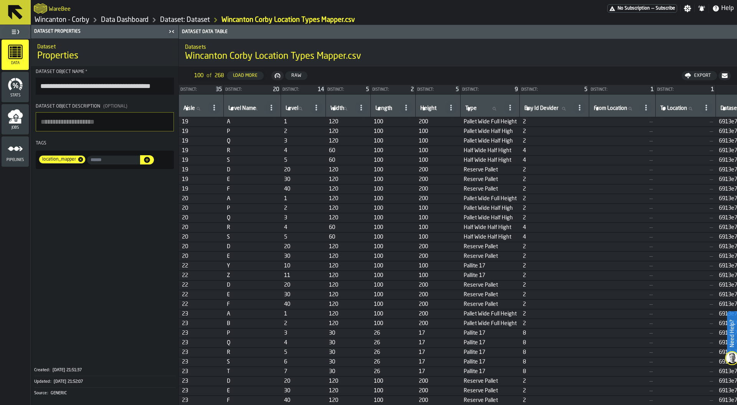
click at [192, 109] on label "Aisle Aisle" at bounding box center [194, 109] width 25 height 10
click at [192, 109] on input "Aisle Aisle" at bounding box center [194, 109] width 25 height 10
type input "**"
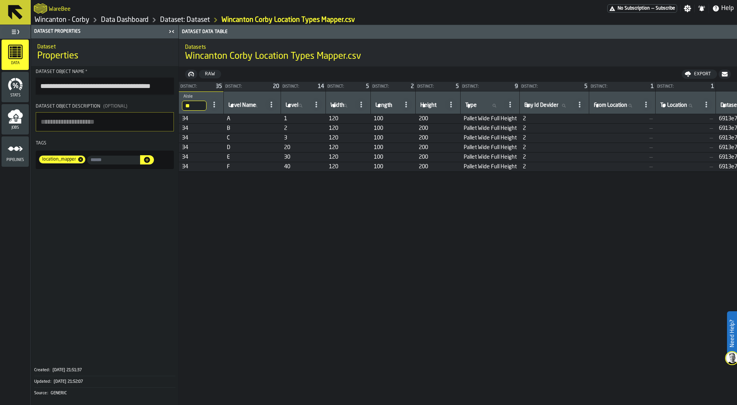
click at [309, 180] on div "Distinct: 35 Distinct: 20 Distinct: 14 Distinct: 5 Distinct: 2 Distinct: 5 Dist…" at bounding box center [458, 265] width 558 height 366
click at [134, 20] on link "Data Dashboard" at bounding box center [125, 20] width 48 height 8
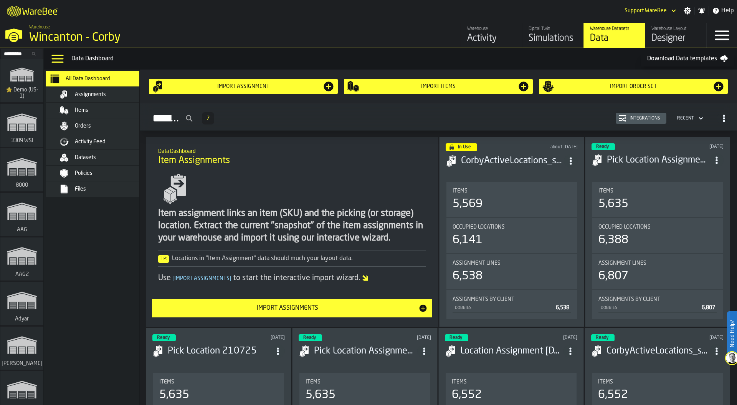
click at [110, 157] on div "Datasets" at bounding box center [112, 157] width 75 height 6
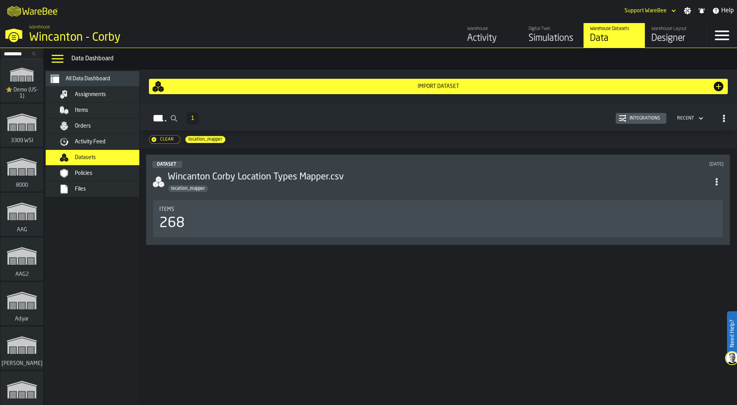
click at [86, 36] on div "Wincanton - Corby" at bounding box center [132, 38] width 207 height 14
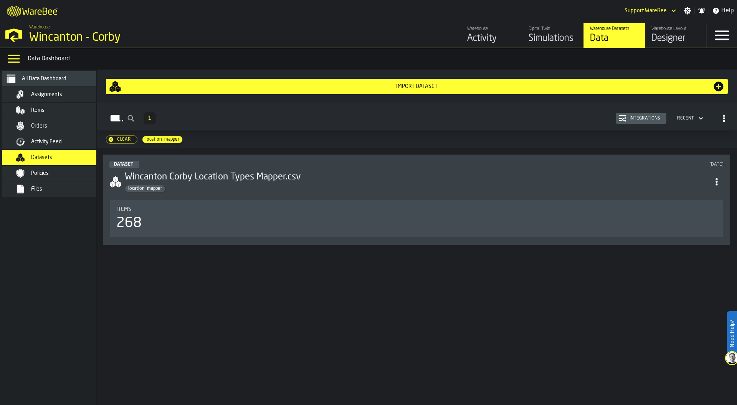
click at [433, 86] on div "Import Dataset" at bounding box center [416, 86] width 591 height 6
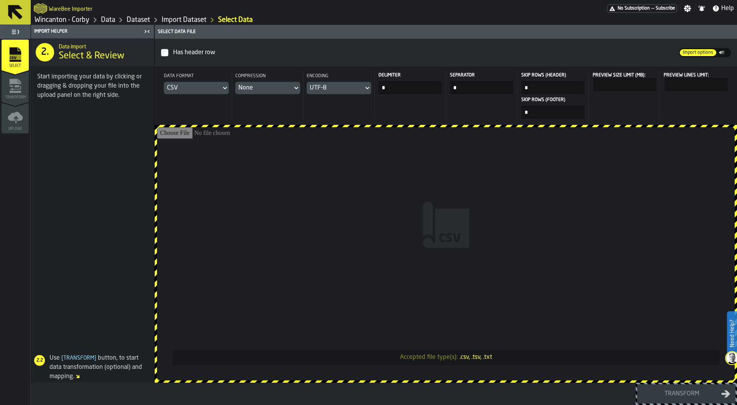
click at [398, 196] on input "Accepted file type(s): .csv, .tsv, .txt" at bounding box center [446, 253] width 578 height 253
type input "**********"
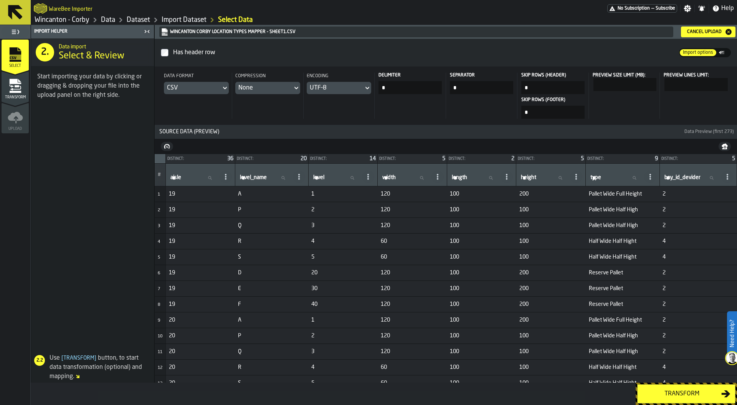
click at [686, 390] on div "Transform" at bounding box center [681, 393] width 79 height 9
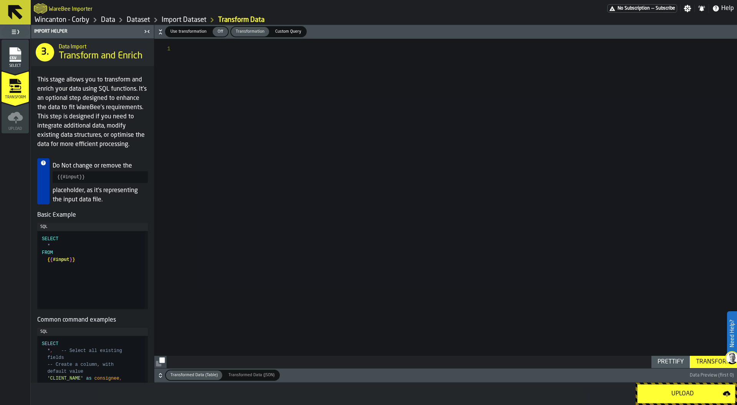
click at [665, 390] on div "Upload" at bounding box center [682, 393] width 81 height 9
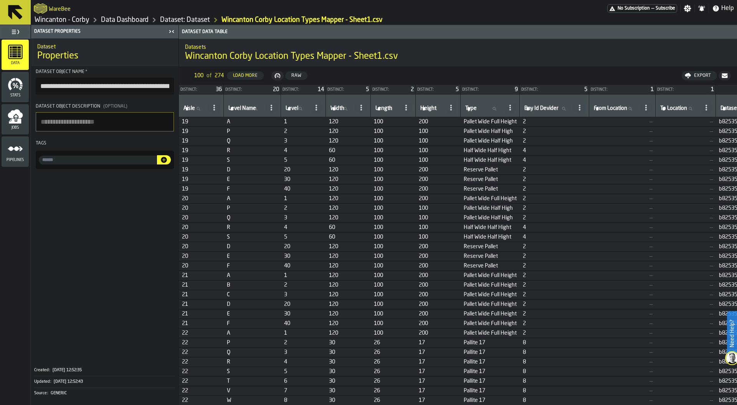
click at [70, 163] on input "input-value-" at bounding box center [98, 159] width 118 height 9
paste input "**********"
type input "**********"
click at [165, 161] on icon "button-" at bounding box center [164, 160] width 6 height 6
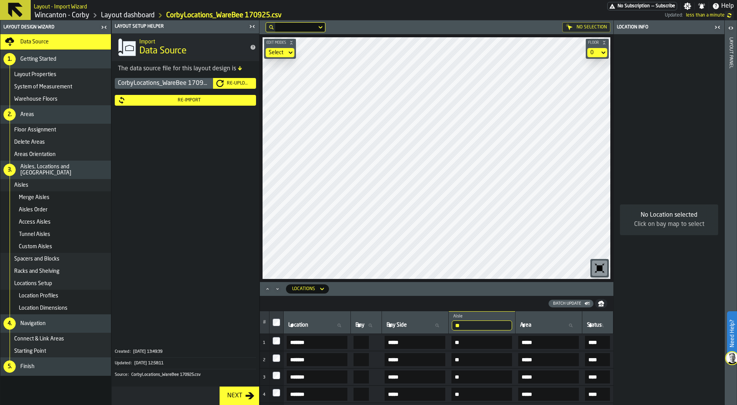
click at [284, 48] on div "Select" at bounding box center [276, 52] width 21 height 9
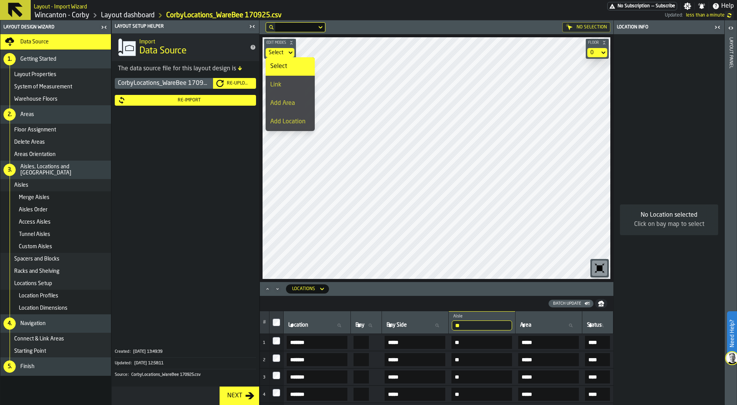
click at [286, 84] on div "Link" at bounding box center [290, 84] width 40 height 9
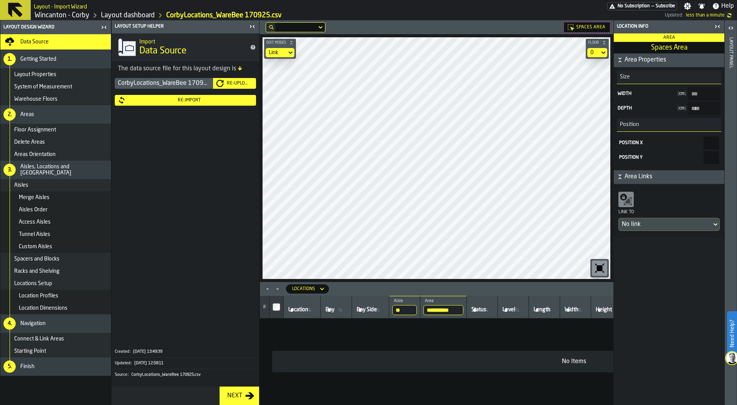
type input "*****"
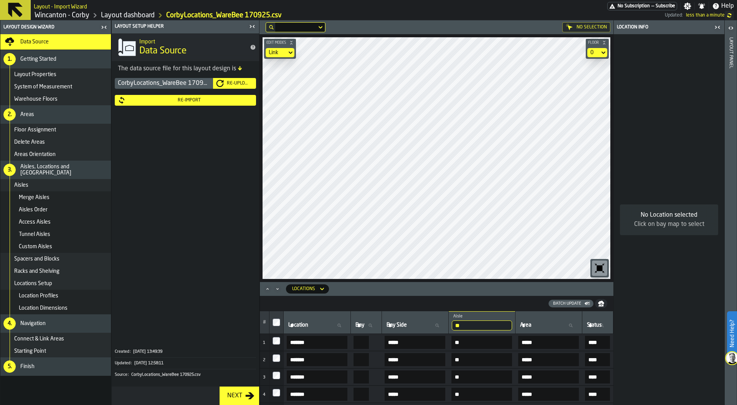
click at [59, 332] on div "Connect & Link Areas" at bounding box center [55, 338] width 111 height 12
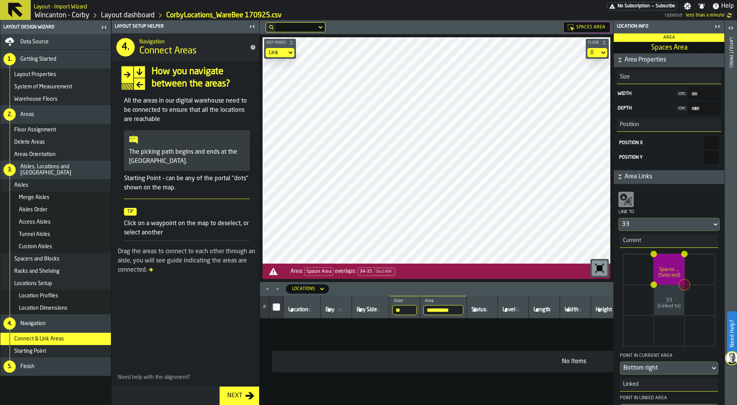
click at [729, 126] on div "Layout panel" at bounding box center [730, 219] width 5 height 367
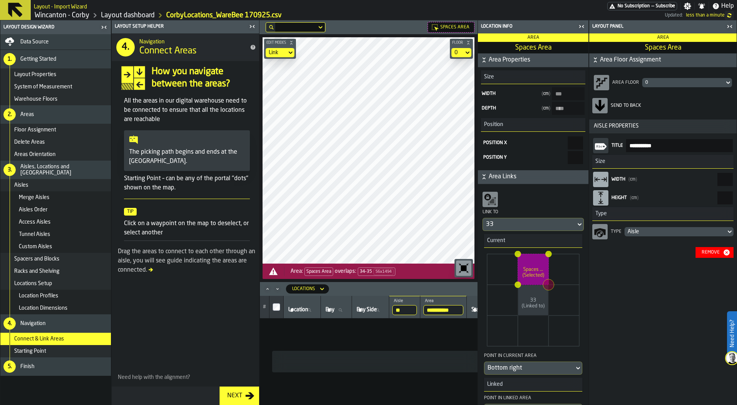
drag, startPoint x: 706, startPoint y: 181, endPoint x: 737, endPoint y: 181, distance: 30.3
click at [737, 181] on div "**********" at bounding box center [663, 212] width 148 height 384
type input "***"
type Area-size-w "***"
type input "*****"
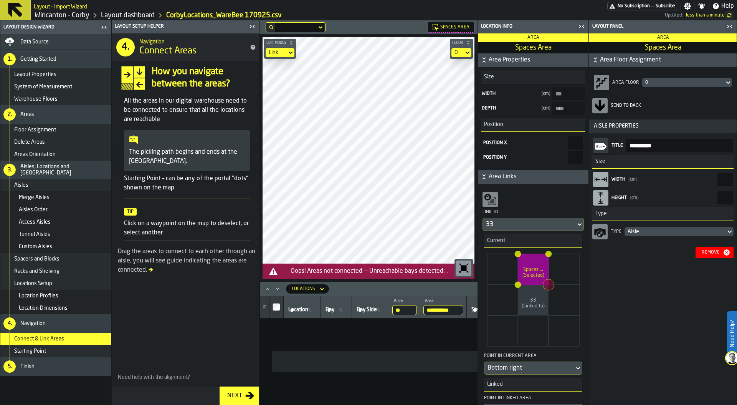
type input "***"
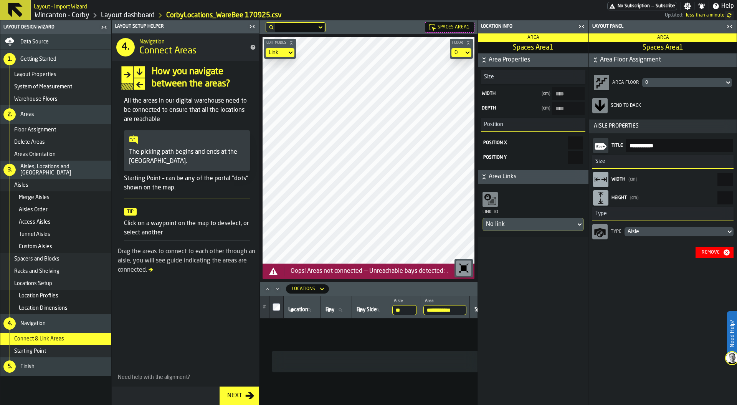
type Area1-size-w "****"
type input "*****"
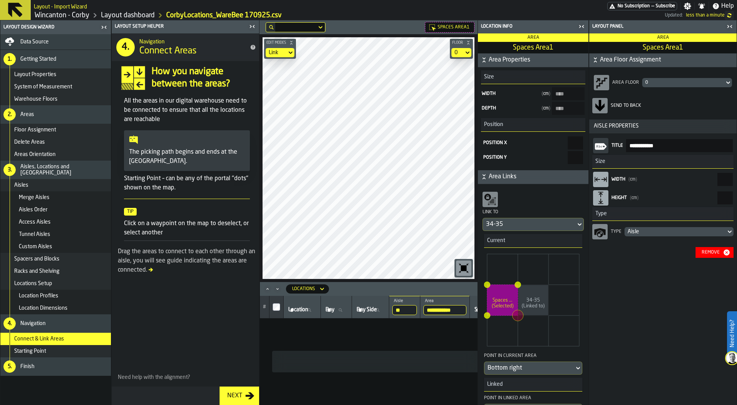
click at [544, 110] on main "Layout Design Wizard Data Source 1. Getting Started Layout Properties System of…" at bounding box center [368, 212] width 737 height 384
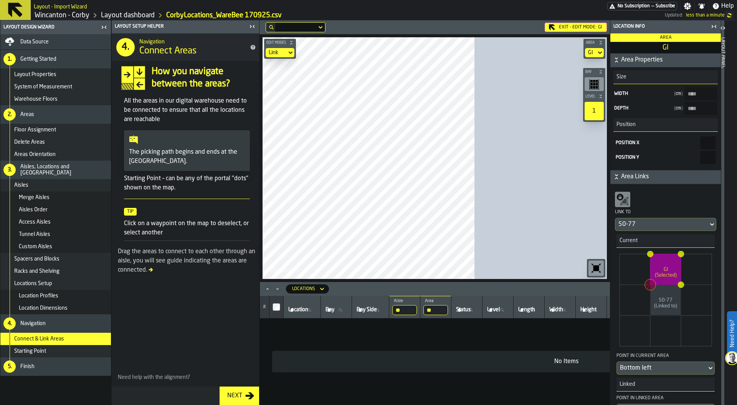
type input "****"
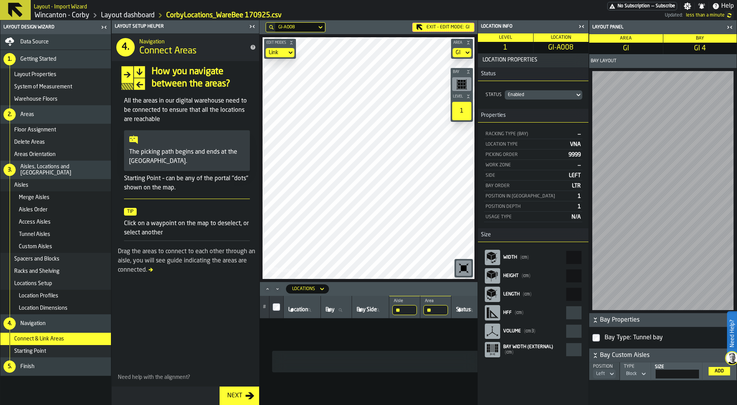
click at [0, 0] on icon at bounding box center [0, 0] width 0 height 0
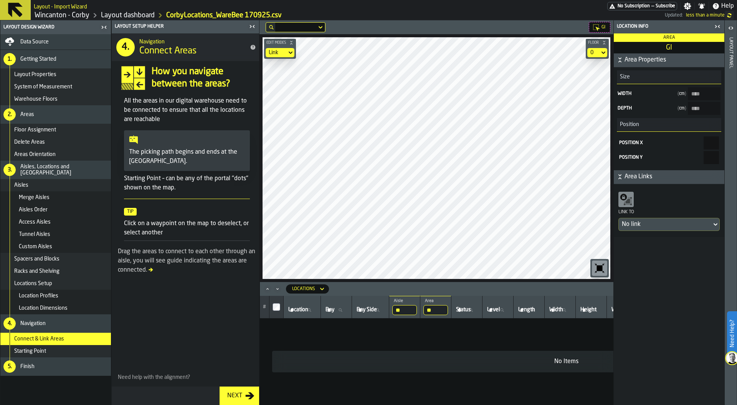
type input "*****"
type input "****"
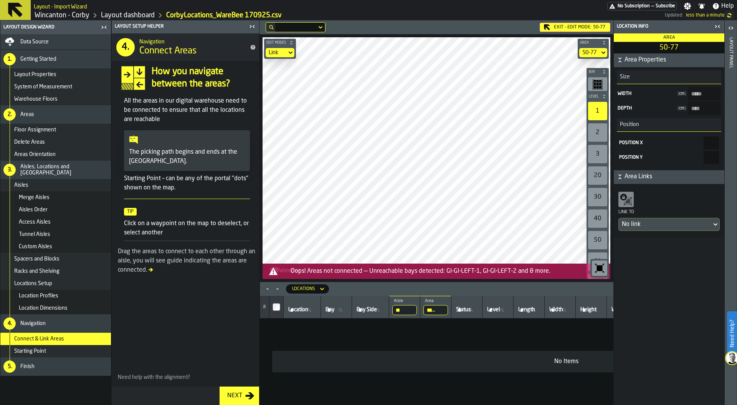
type input "*****"
type input "****"
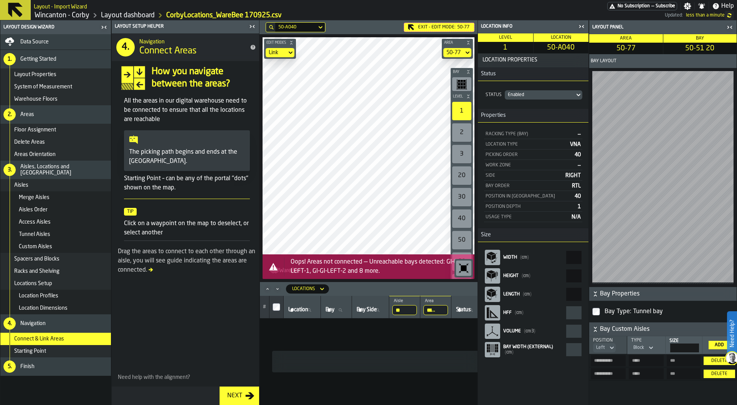
click at [461, 134] on div "2" at bounding box center [461, 132] width 19 height 18
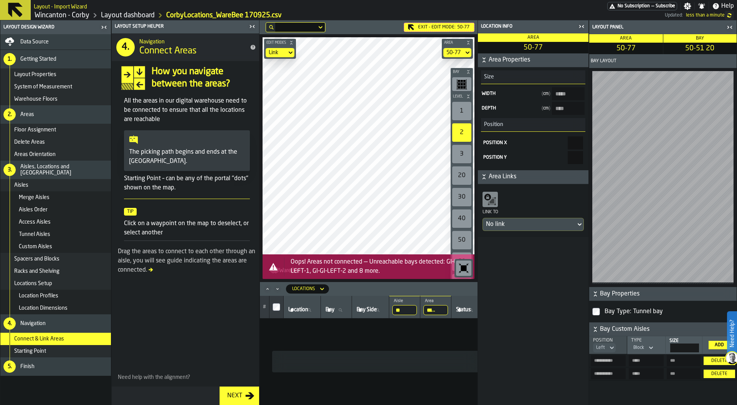
click at [462, 155] on div "3" at bounding box center [461, 154] width 19 height 18
click at [461, 133] on div "2" at bounding box center [461, 132] width 19 height 18
click at [0, 0] on icon at bounding box center [0, 0] width 0 height 0
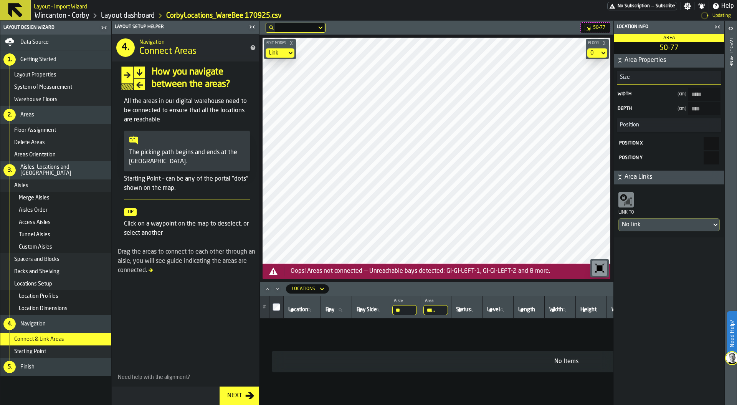
type input "*****"
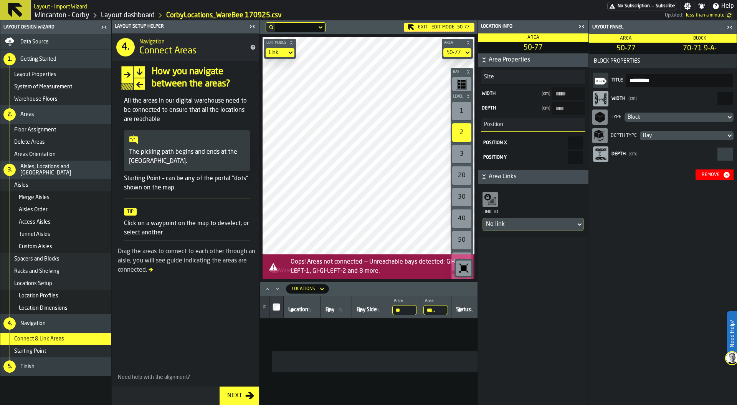
click at [710, 176] on div "Remove" at bounding box center [711, 174] width 24 height 5
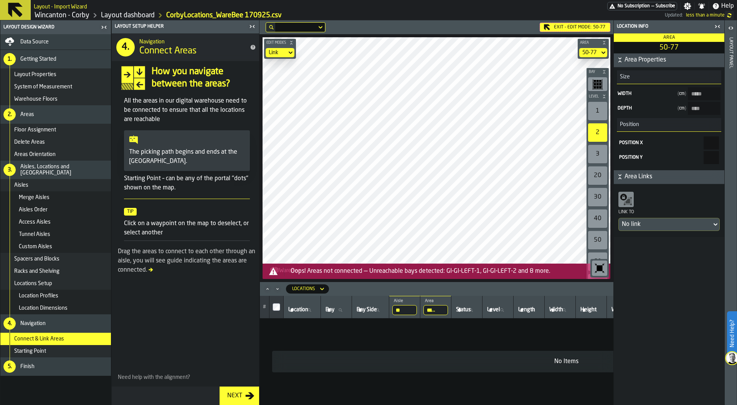
click at [600, 109] on div "1" at bounding box center [597, 111] width 19 height 18
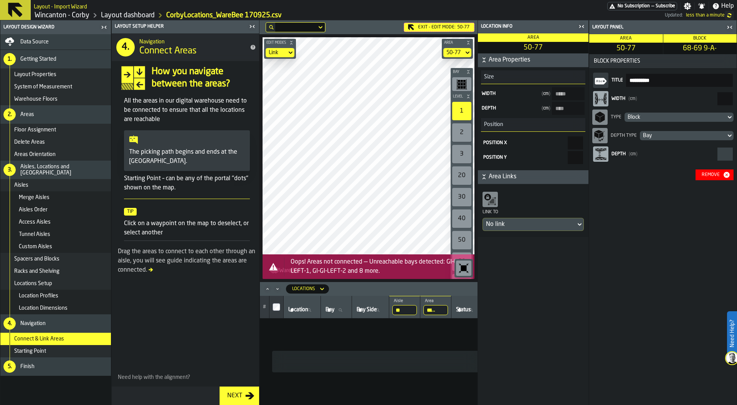
click at [251, 26] on icon "button-toggle-Close me" at bounding box center [251, 26] width 2 height 3
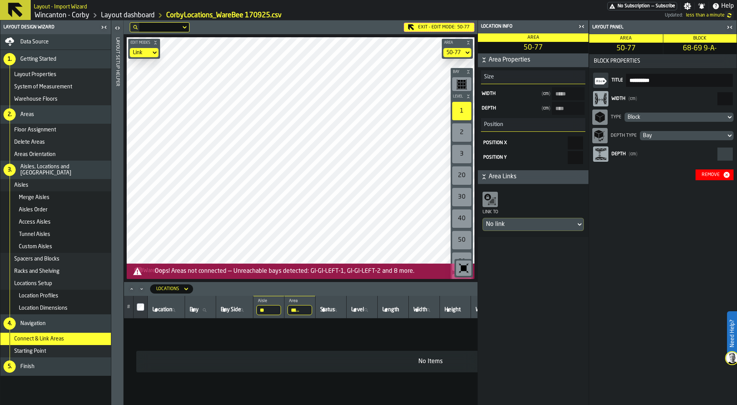
click at [175, 285] on div "Locations" at bounding box center [167, 288] width 29 height 8
click at [172, 338] on div "Spacers" at bounding box center [175, 339] width 40 height 9
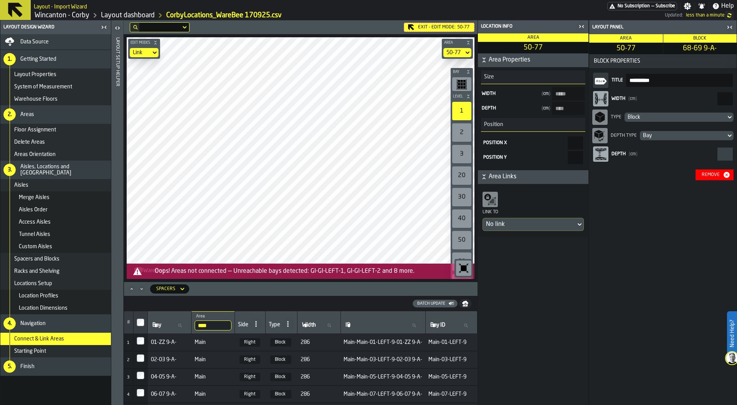
click at [158, 326] on label "Bay Bay" at bounding box center [169, 325] width 37 height 10
click at [158, 326] on input "Bay Bay" at bounding box center [169, 325] width 37 height 10
click at [433, 328] on input "Bay ID Bay ID" at bounding box center [451, 325] width 45 height 10
type input "**"
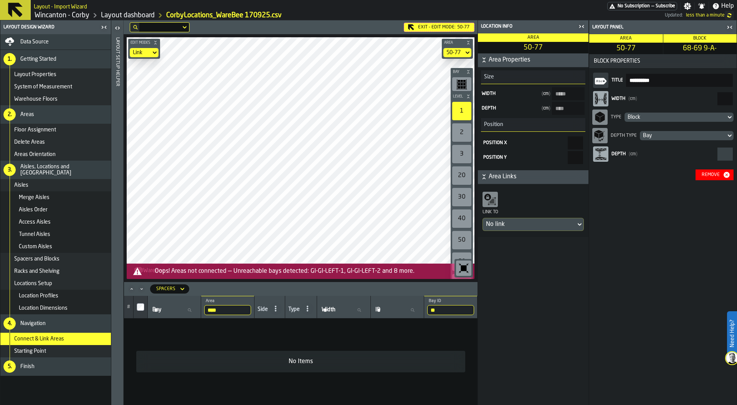
click at [440, 309] on input "**" at bounding box center [450, 310] width 47 height 10
click at [468, 308] on input "**" at bounding box center [450, 310] width 47 height 10
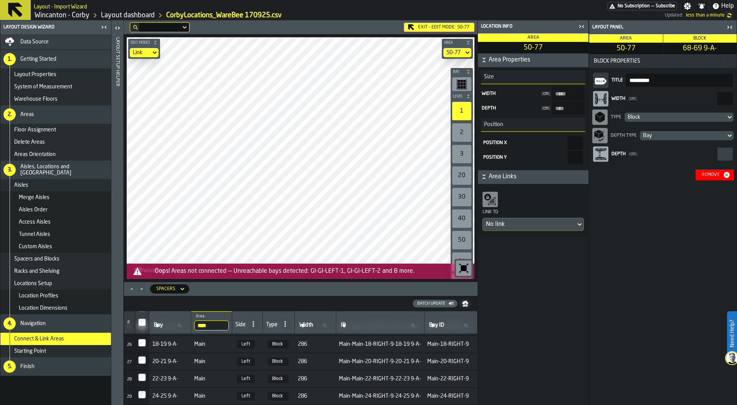
scroll to position [501, 0]
click at [208, 326] on input "****" at bounding box center [209, 325] width 31 height 10
click at [215, 326] on input "****" at bounding box center [209, 325] width 31 height 10
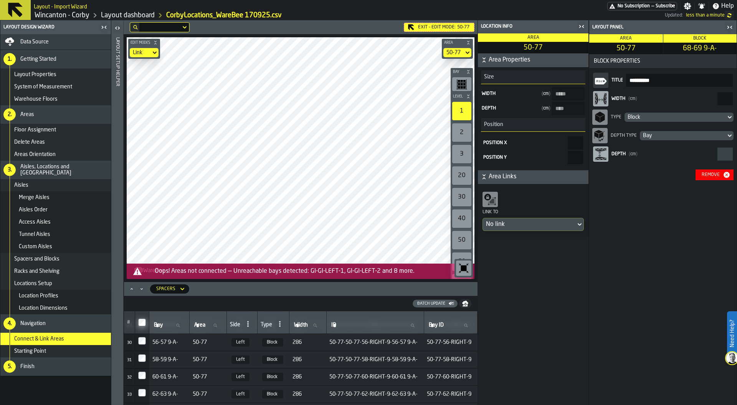
click at [193, 328] on input "Area Area" at bounding box center [208, 325] width 31 height 10
type input "**"
click at [445, 305] on div "Batch Update" at bounding box center [431, 303] width 34 height 5
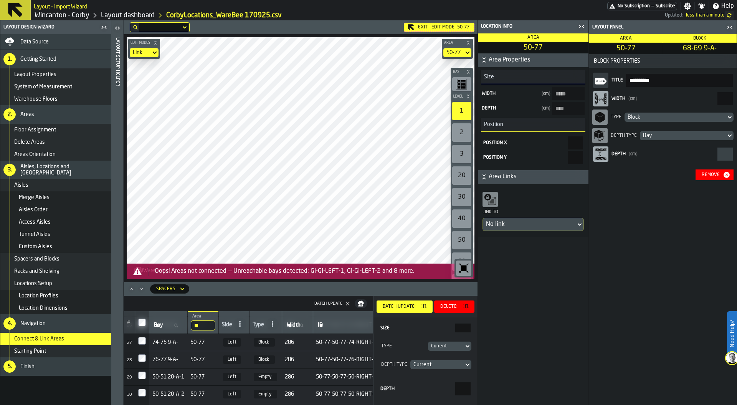
click at [450, 305] on div "Delete:" at bounding box center [448, 306] width 23 height 5
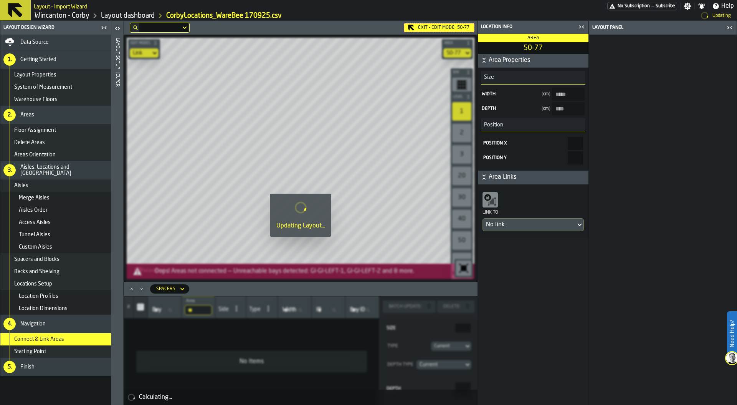
scroll to position [0, 0]
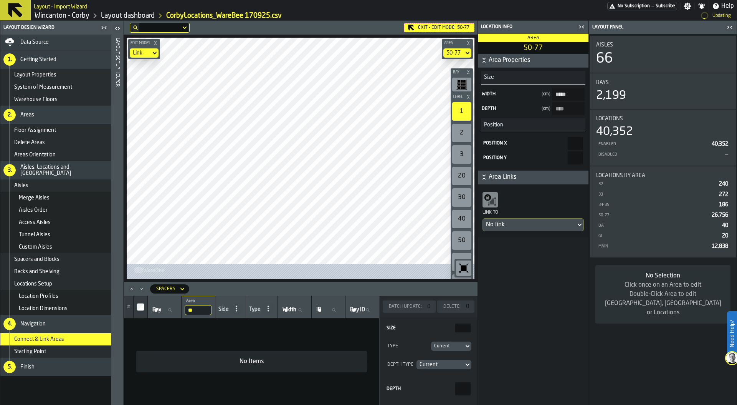
type input "*****"
type input "****"
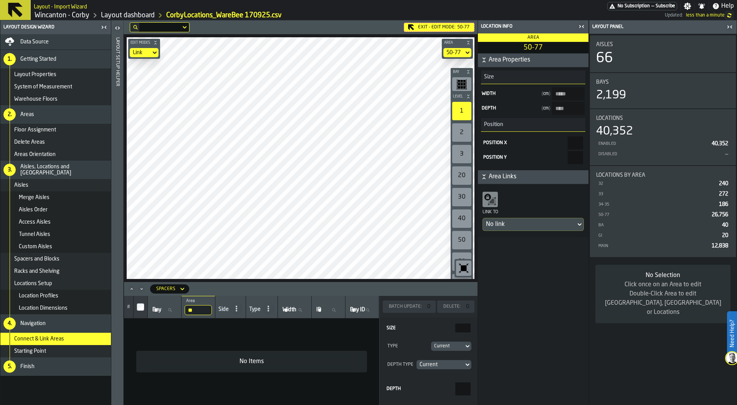
click at [162, 289] on div "Spacers" at bounding box center [165, 288] width 19 height 5
click at [164, 304] on div "Locations" at bounding box center [175, 302] width 40 height 9
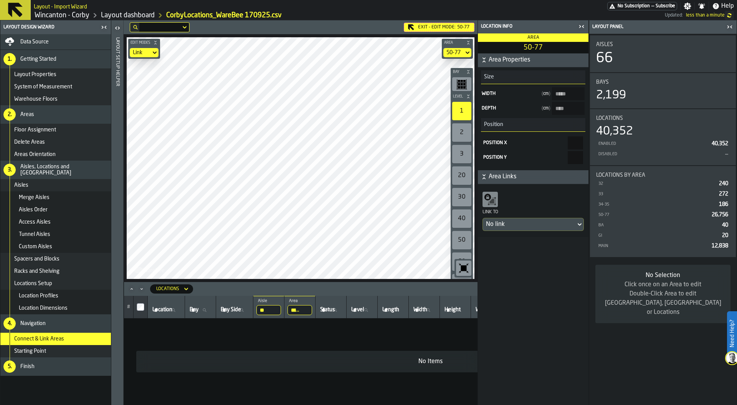
click at [280, 308] on input "**" at bounding box center [268, 310] width 25 height 10
click at [275, 308] on icon at bounding box center [272, 310] width 5 height 5
click at [280, 308] on input "Aisle Aisle" at bounding box center [268, 310] width 25 height 10
click at [310, 311] on input "*****" at bounding box center [300, 310] width 25 height 10
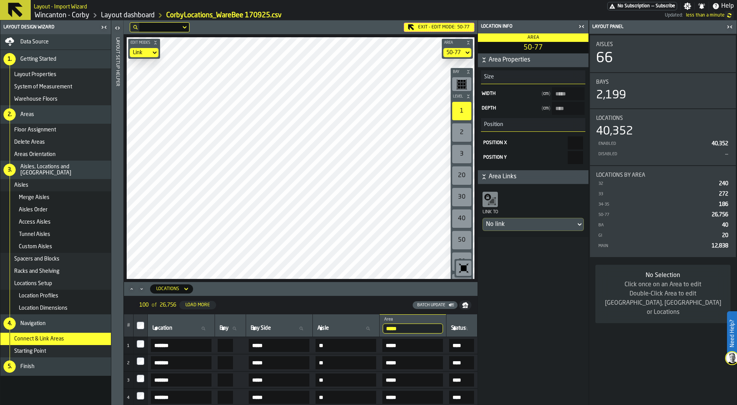
click at [162, 327] on span "Location" at bounding box center [162, 328] width 20 height 6
click at [162, 327] on input "Location Location" at bounding box center [181, 328] width 61 height 10
type input "**"
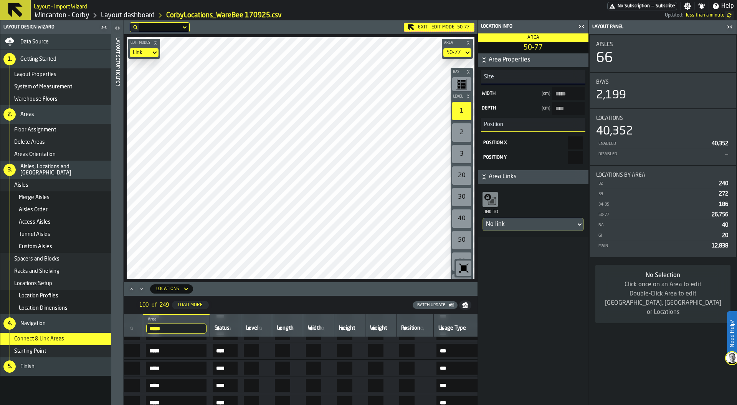
scroll to position [1118, 242]
click at [265, 327] on label "Level Level" at bounding box center [252, 328] width 25 height 10
click at [265, 327] on input "Level Level" at bounding box center [252, 328] width 25 height 10
type input "*"
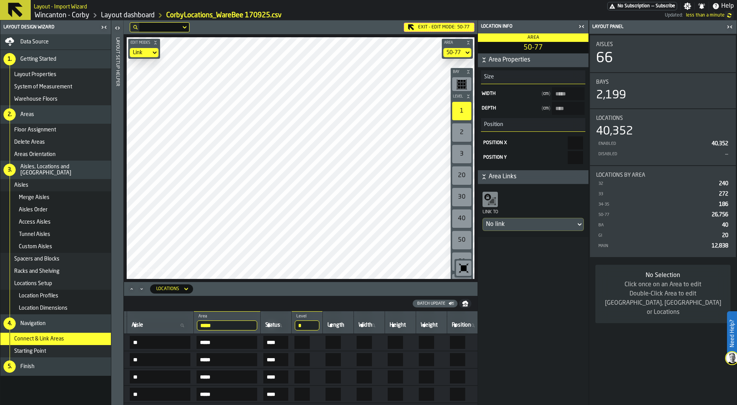
scroll to position [346, 0]
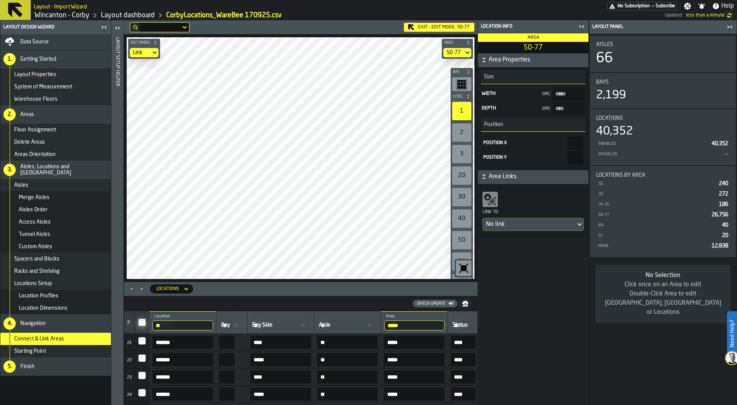
click at [139, 326] on th at bounding box center [142, 322] width 14 height 23
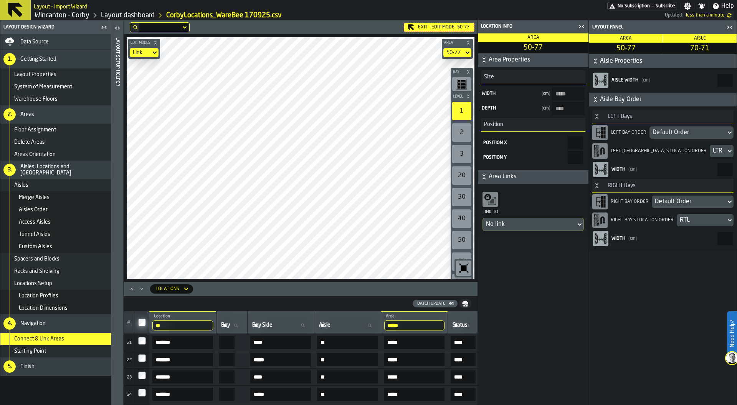
click at [441, 301] on div "Batch Update" at bounding box center [431, 303] width 34 height 5
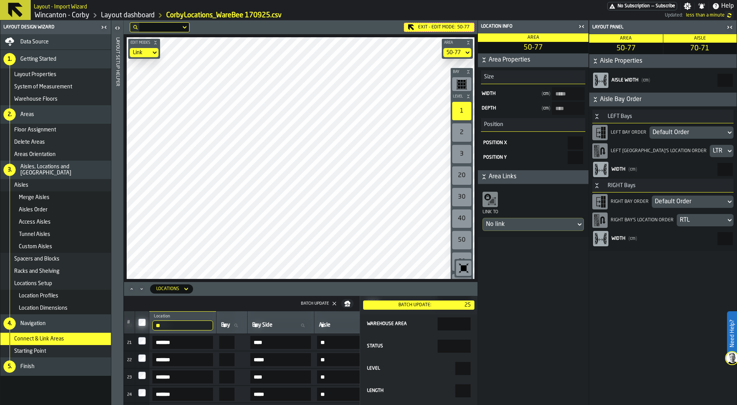
scroll to position [74, 0]
click at [454, 340] on input "Status" at bounding box center [454, 342] width 33 height 13
type input "*****"
click at [415, 303] on div "Batch Update:" at bounding box center [415, 304] width 98 height 5
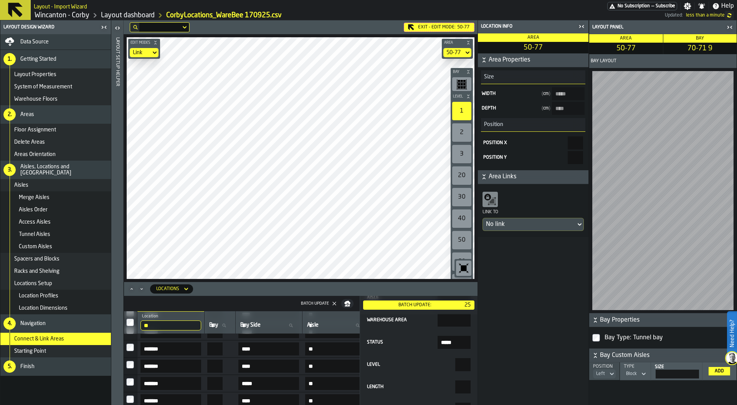
scroll to position [322, 5]
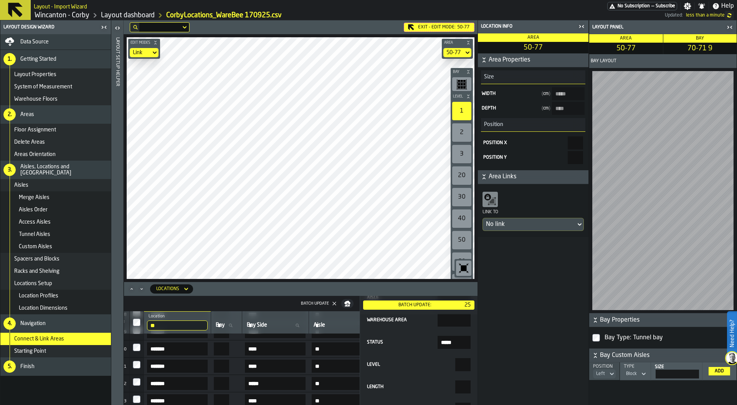
click at [225, 325] on span "Bay" at bounding box center [220, 325] width 9 height 6
click at [231, 325] on input "Bay Bay" at bounding box center [226, 325] width 25 height 10
type input "*"
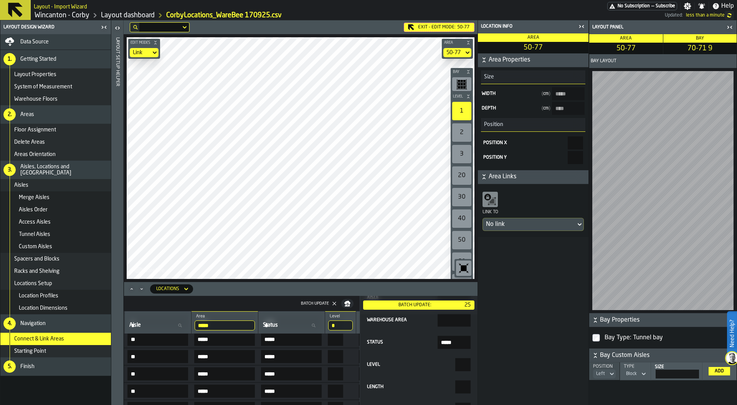
scroll to position [297, 183]
click at [164, 328] on input "Aisle Aisle" at bounding box center [164, 325] width 60 height 10
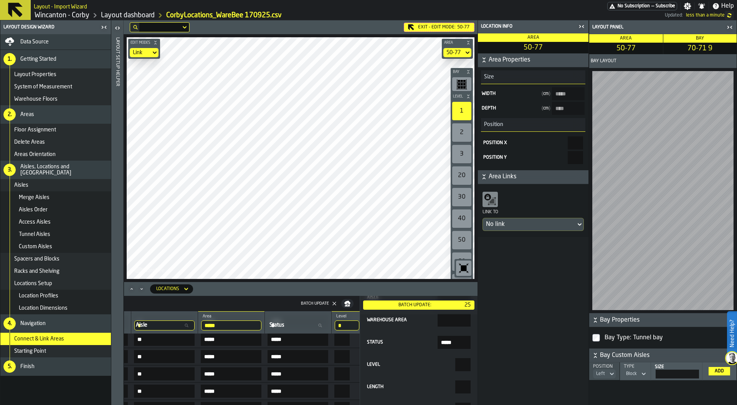
type input "**"
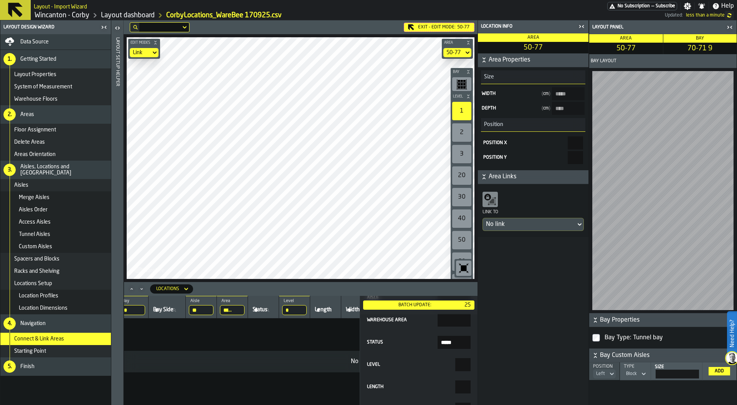
scroll to position [0, 0]
click at [204, 307] on input "*" at bounding box center [200, 310] width 25 height 10
click at [208, 308] on input "*" at bounding box center [200, 310] width 25 height 10
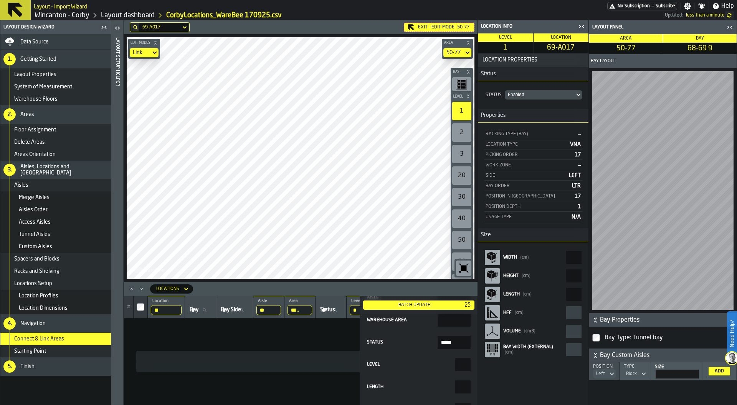
click at [178, 311] on input "**" at bounding box center [166, 310] width 31 height 10
click at [270, 306] on input "**" at bounding box center [268, 310] width 25 height 10
click at [280, 308] on input "**" at bounding box center [268, 310] width 25 height 10
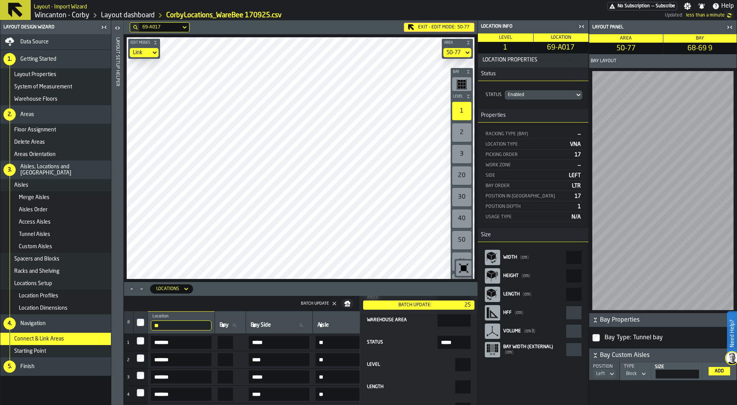
click at [453, 342] on input "*****" at bounding box center [454, 342] width 33 height 13
click at [418, 304] on div "Batch Update:" at bounding box center [415, 304] width 98 height 5
click at [531, 95] on div "Enabled" at bounding box center [540, 94] width 64 height 5
click at [445, 341] on input "*****" at bounding box center [454, 342] width 33 height 13
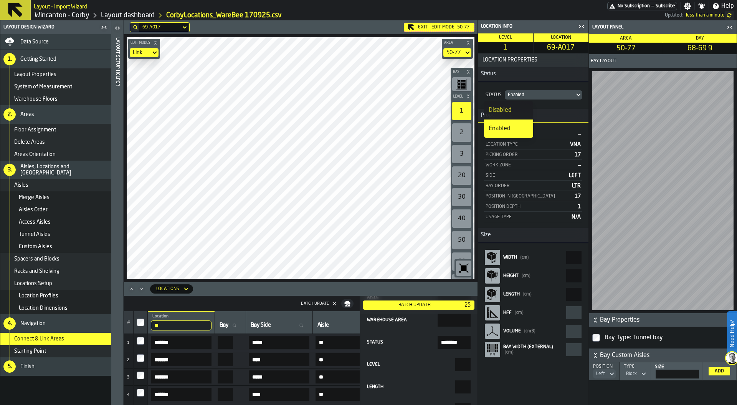
type input "********"
click at [423, 307] on div "Batch Update:" at bounding box center [415, 304] width 98 height 5
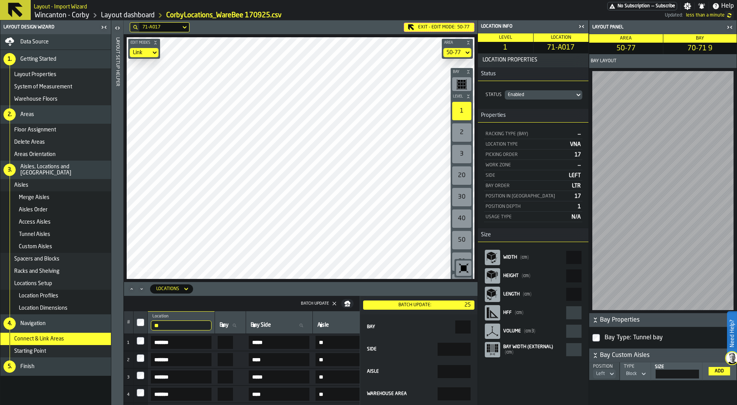
click at [0, 0] on icon at bounding box center [0, 0] width 0 height 0
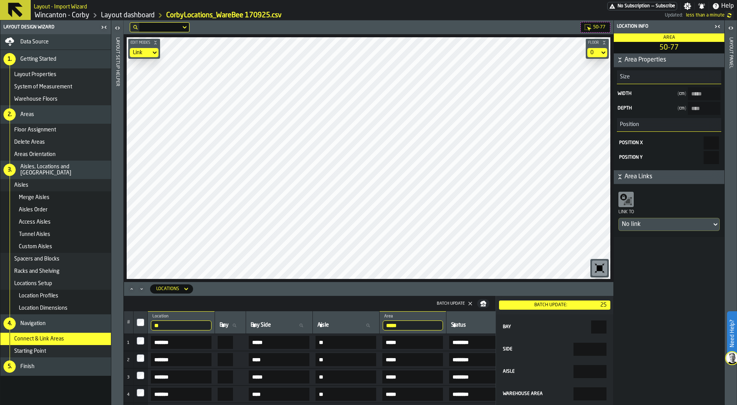
type input "*****"
type input "****"
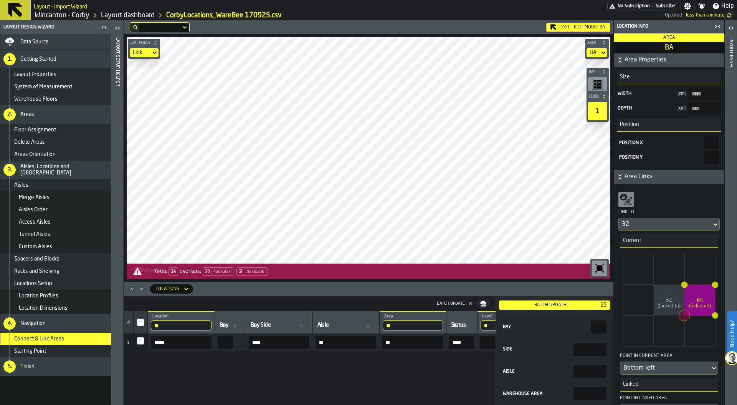
click at [0, 0] on icon at bounding box center [0, 0] width 0 height 0
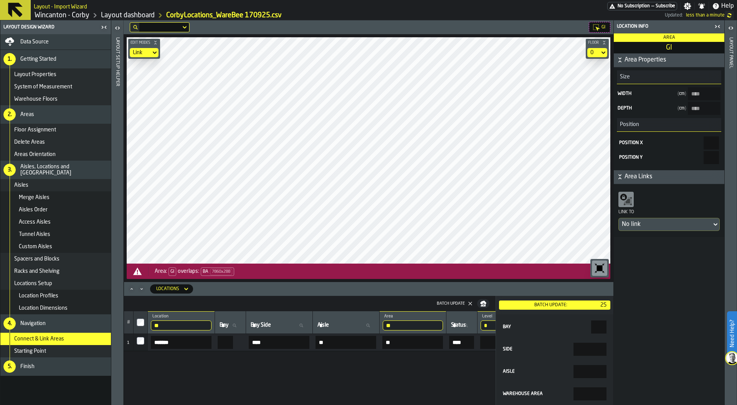
type input "****"
type input "*****"
type input "****"
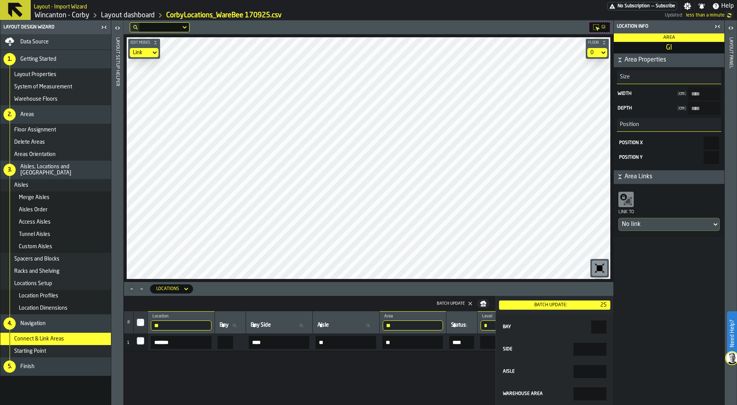
type input "*****"
type input "****"
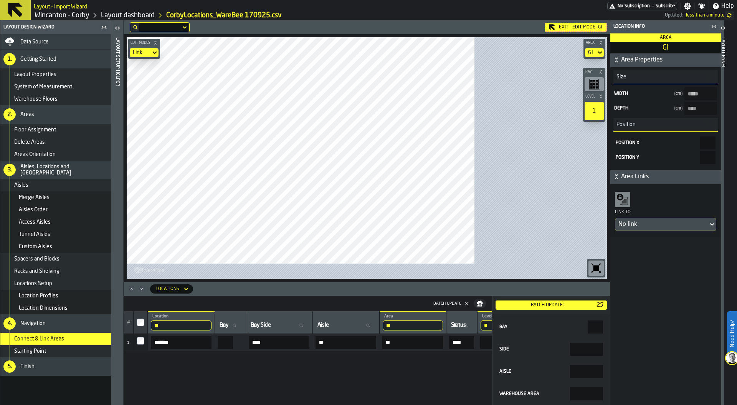
type input "****"
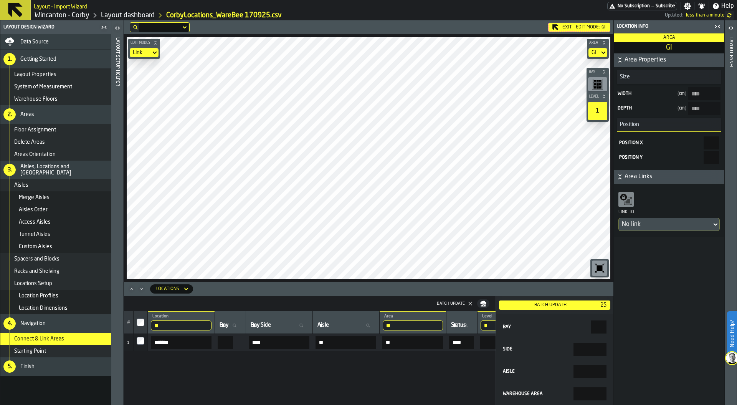
click at [571, 21] on header "Exit - Edit Mode: GI" at bounding box center [369, 27] width 490 height 14
click at [560, 25] on div "Exit - Edit Mode: GI" at bounding box center [579, 27] width 62 height 9
type input "*****"
type input "****"
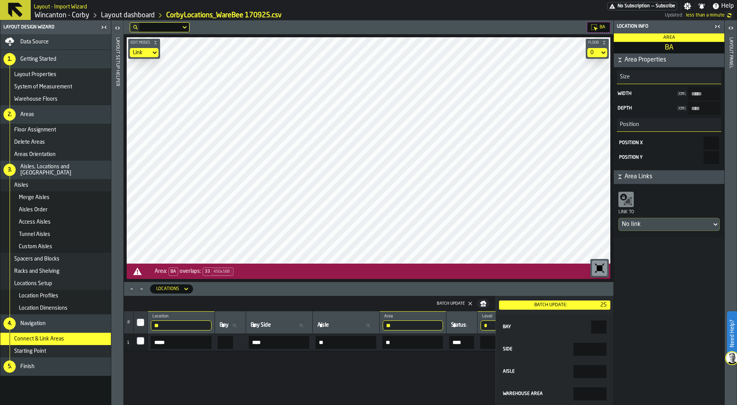
type input "*****"
type input "****"
type input "*****"
type input "****"
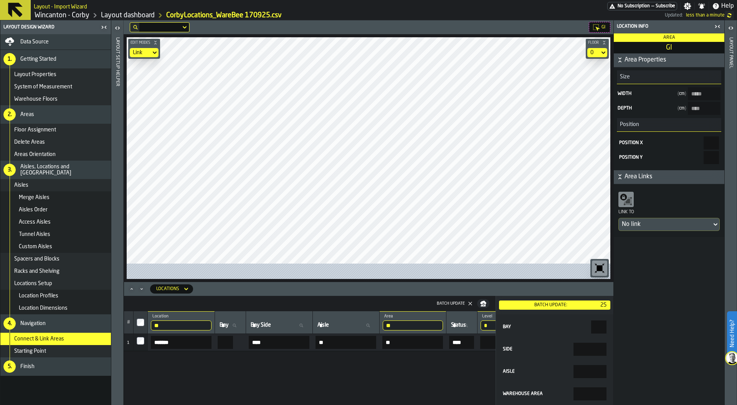
type input "****"
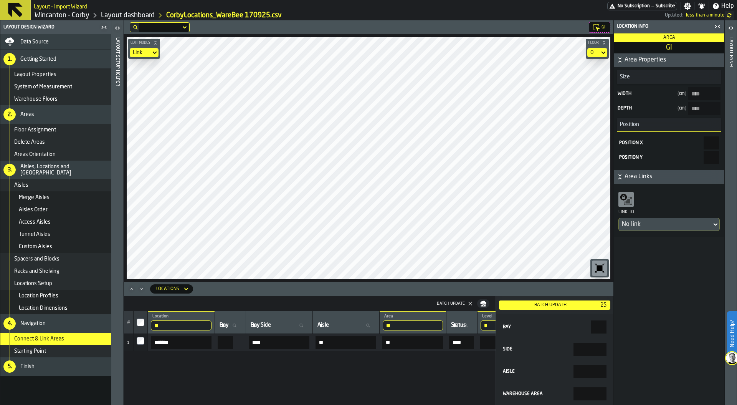
type input "*****"
type input "****"
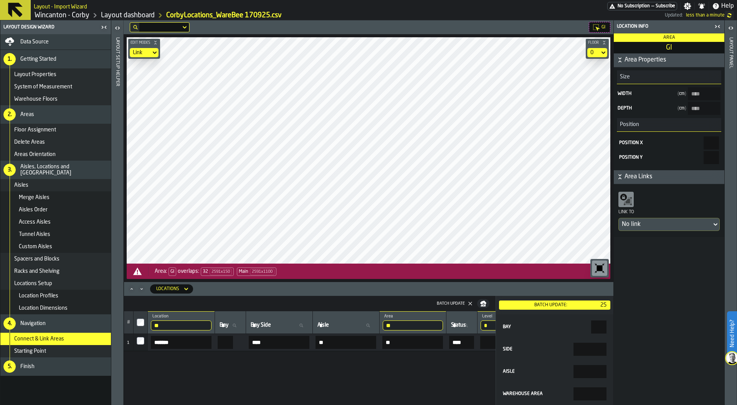
type input "****"
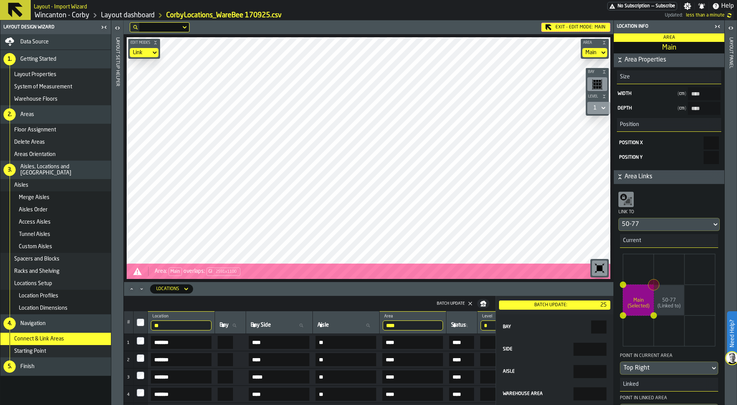
type input "****"
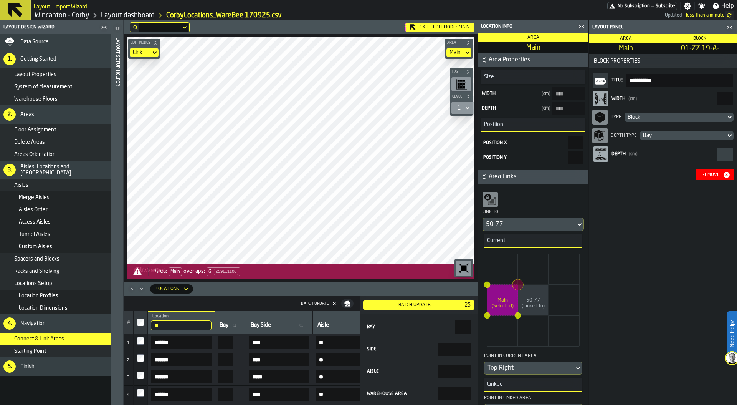
click at [711, 176] on div "Remove" at bounding box center [711, 174] width 24 height 5
click at [714, 177] on div "Remove" at bounding box center [711, 174] width 24 height 5
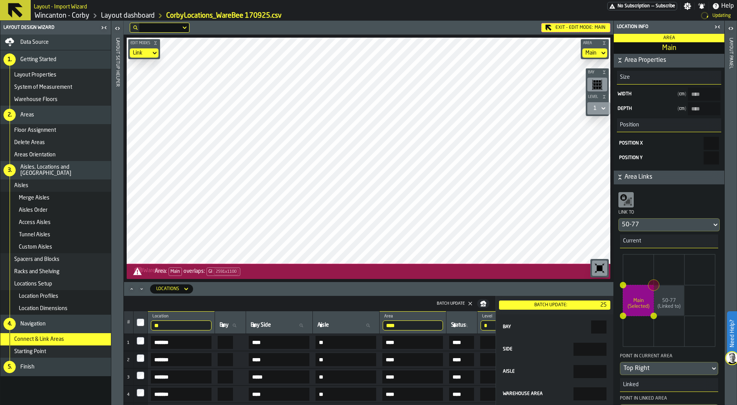
type input "****"
type input "*****"
click at [203, 23] on div "Exit - Edit Mode: Main Edit Modes Link Area Main Bay Level 1 M A K I N G W A R …" at bounding box center [369, 150] width 490 height 261
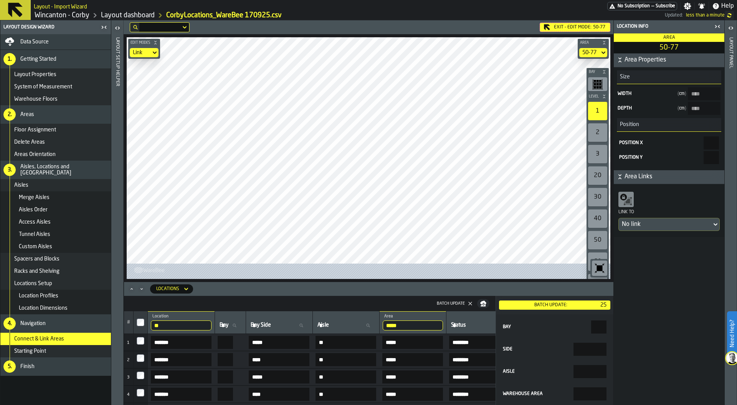
type input "*****"
type input "****"
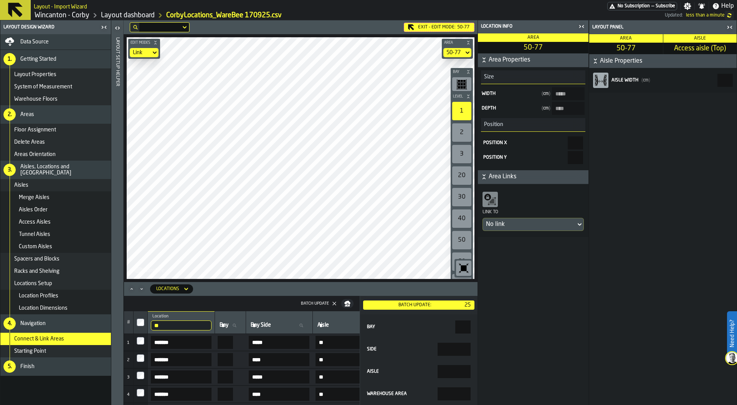
click at [0, 0] on icon at bounding box center [0, 0] width 0 height 0
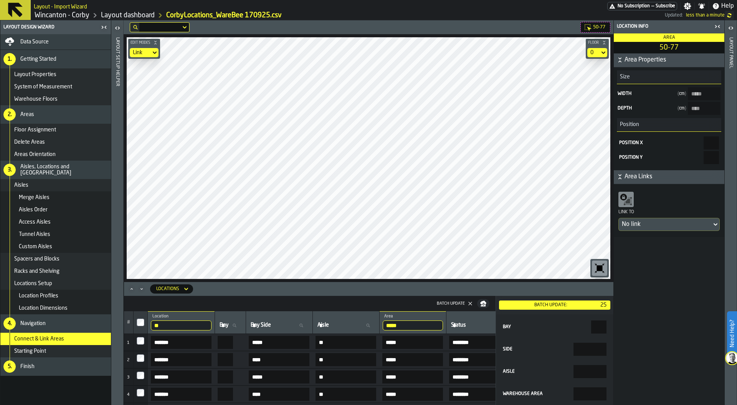
type input "***"
type input "****"
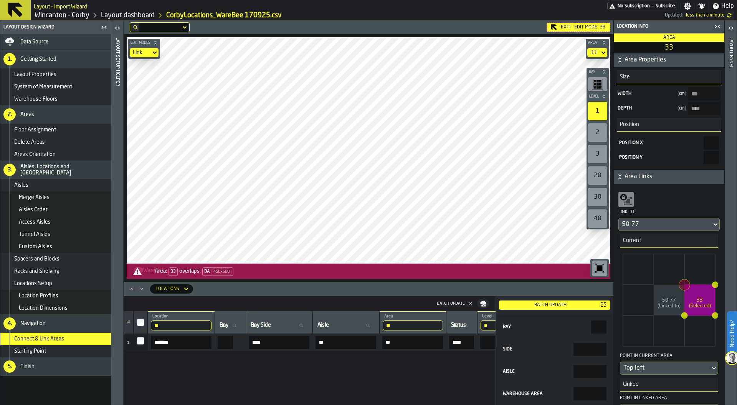
click at [445, 272] on div "Edit Modes Link Area 33 Bay Level 1 2 3 20 30 40 M A K I N G W A R E H O U S E …" at bounding box center [369, 158] width 490 height 248
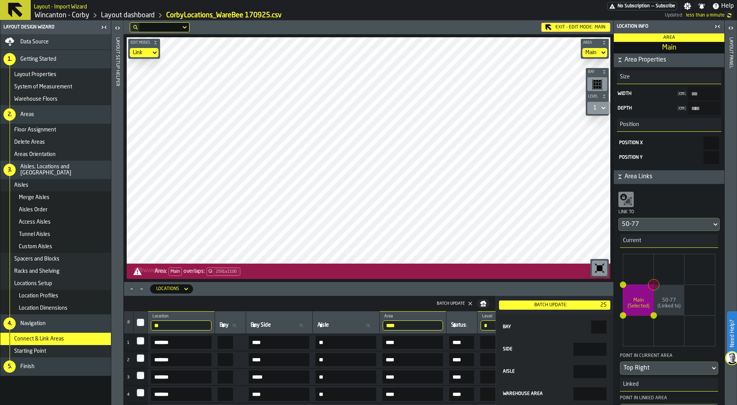
type input "****"
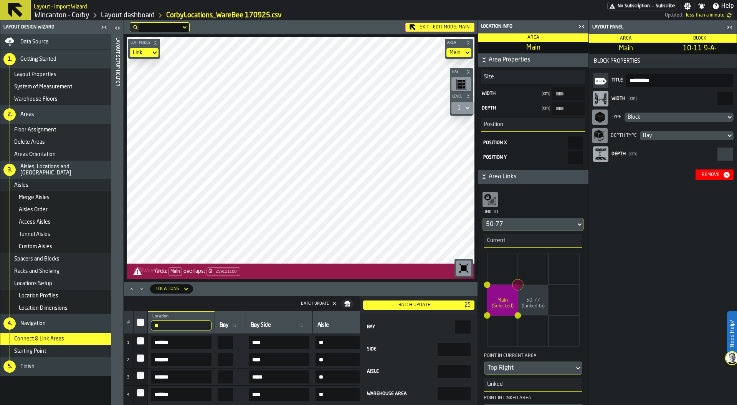
click at [164, 288] on div "Locations" at bounding box center [167, 288] width 23 height 5
click at [178, 341] on div "Spacers" at bounding box center [175, 339] width 40 height 9
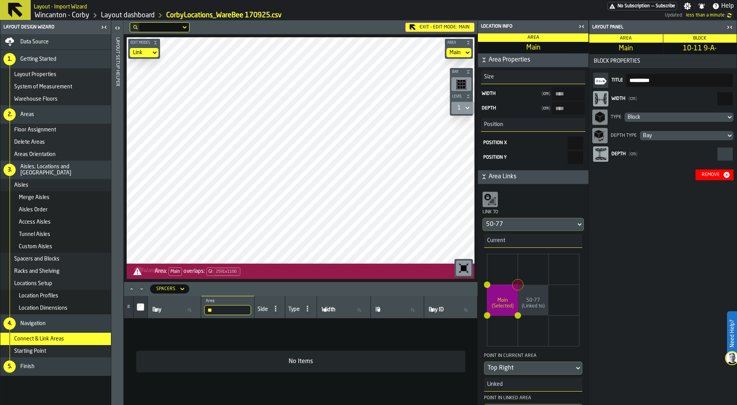
click at [0, 0] on icon at bounding box center [0, 0] width 0 height 0
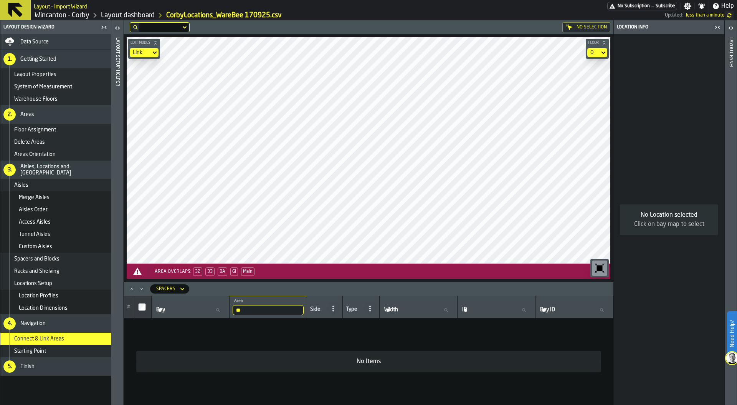
drag, startPoint x: 251, startPoint y: 311, endPoint x: 218, endPoint y: 310, distance: 33.4
click at [218, 311] on tr "# Bay Bay ** Area 50 Side Type Width Width ID ID Bay ID Bay ID" at bounding box center [369, 307] width 490 height 23
type input "****"
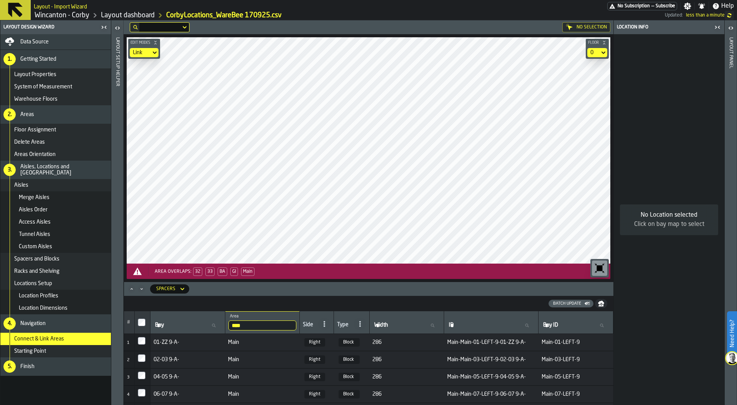
click at [566, 304] on div "Batch Update" at bounding box center [567, 303] width 34 height 5
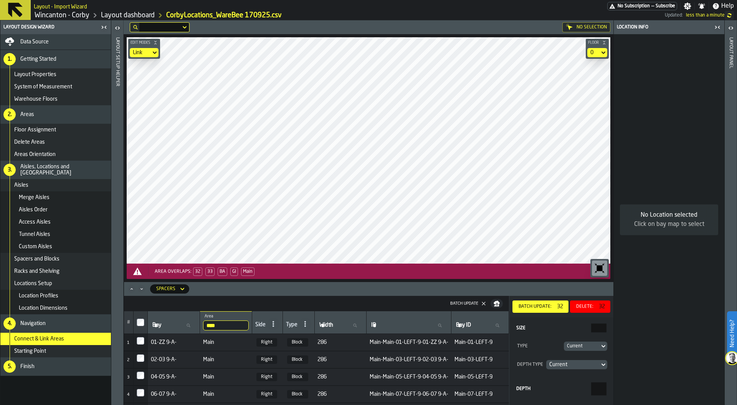
click at [586, 305] on div "Delete:" at bounding box center [584, 306] width 23 height 5
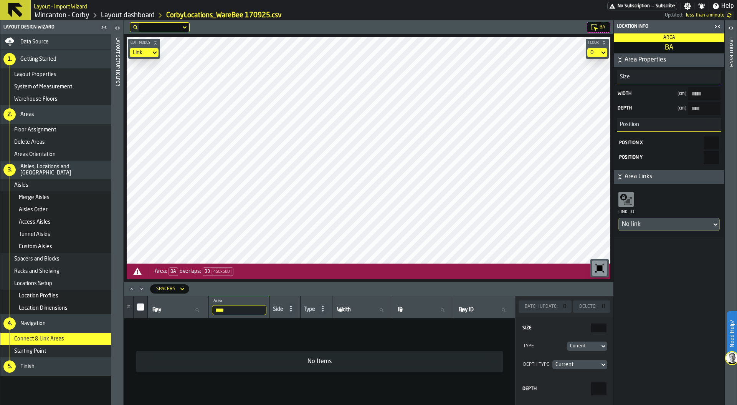
type input "*****"
type input "****"
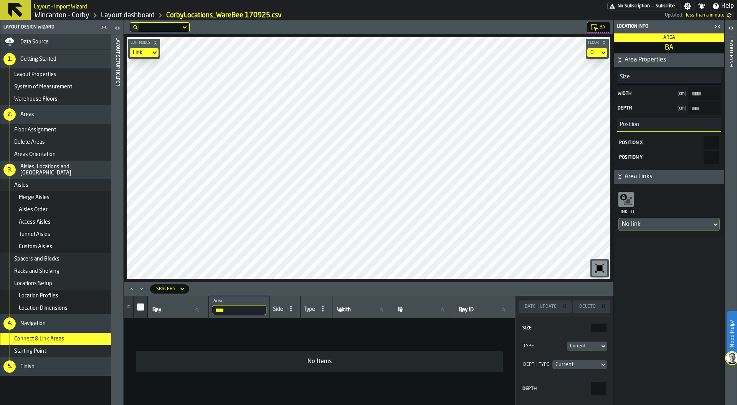
click at [91, 38] on div "Data Source" at bounding box center [55, 41] width 104 height 9
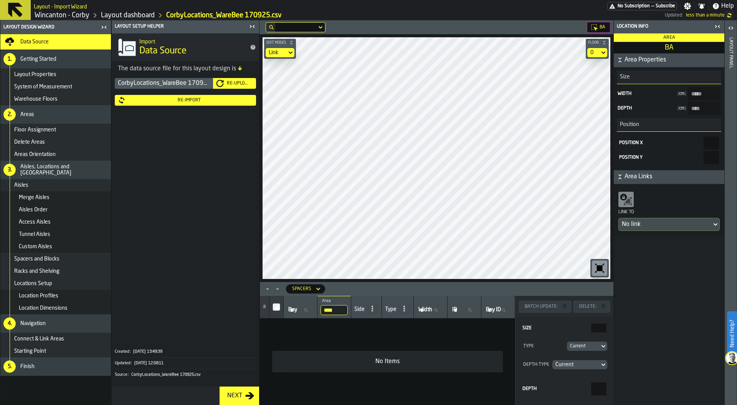
click at [187, 99] on div "Re-Import" at bounding box center [189, 100] width 127 height 5
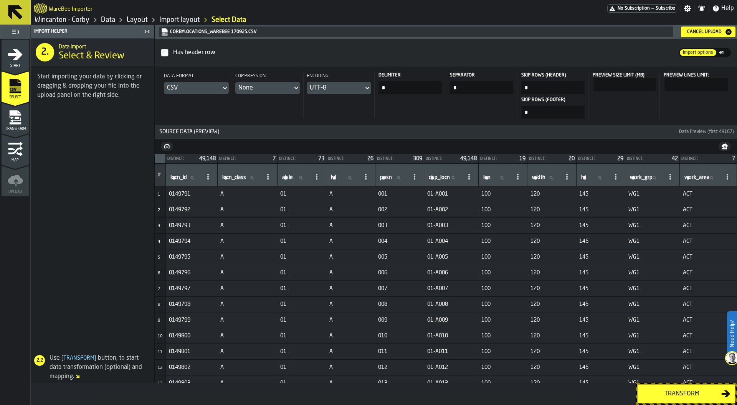
click at [286, 180] on span "aisle" at bounding box center [287, 177] width 11 height 6
click at [286, 180] on input "aisle aisle" at bounding box center [295, 178] width 29 height 10
type input "**"
click at [384, 176] on span "posn" at bounding box center [386, 177] width 12 height 6
click at [384, 176] on input "posn posn" at bounding box center [393, 178] width 29 height 10
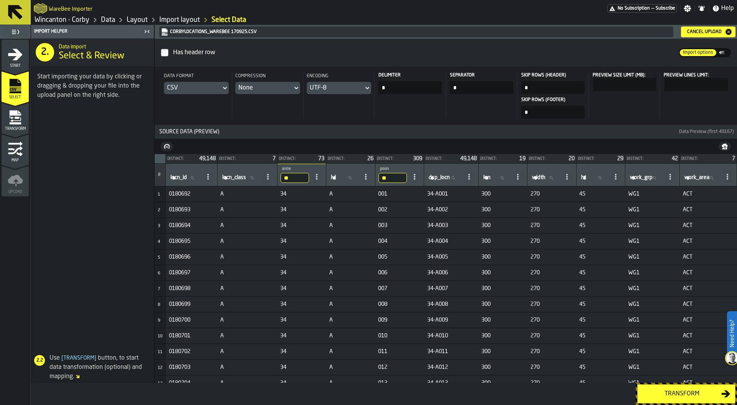
type input "***"
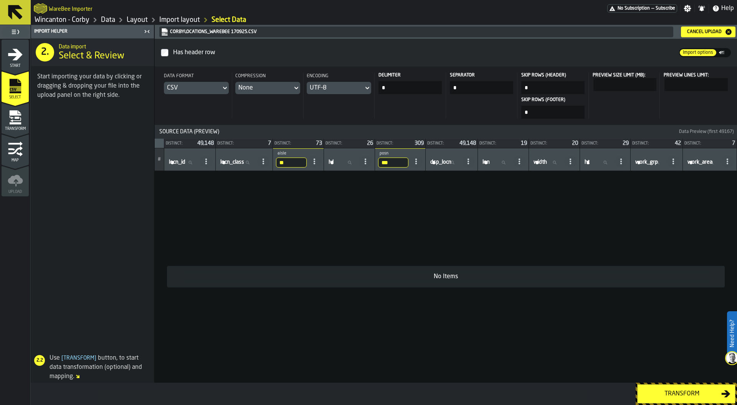
click at [391, 165] on input "***" at bounding box center [393, 162] width 31 height 10
type input "***"
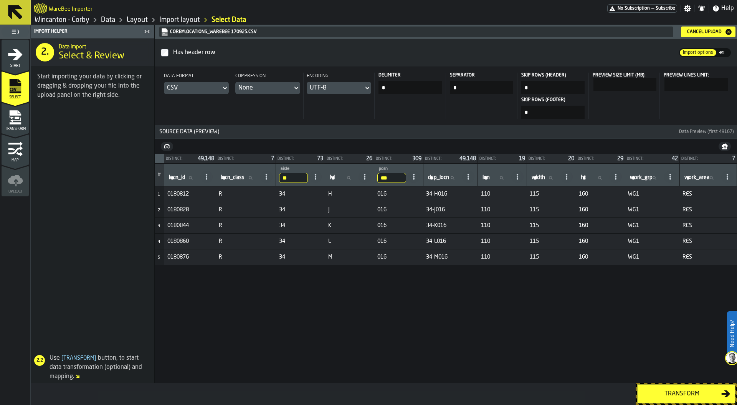
click at [681, 394] on div "Transform" at bounding box center [681, 393] width 79 height 9
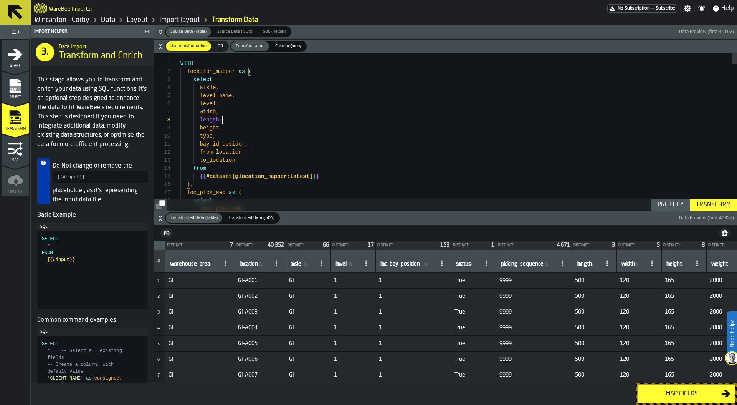
scroll to position [56, 0]
type textarea "**********"
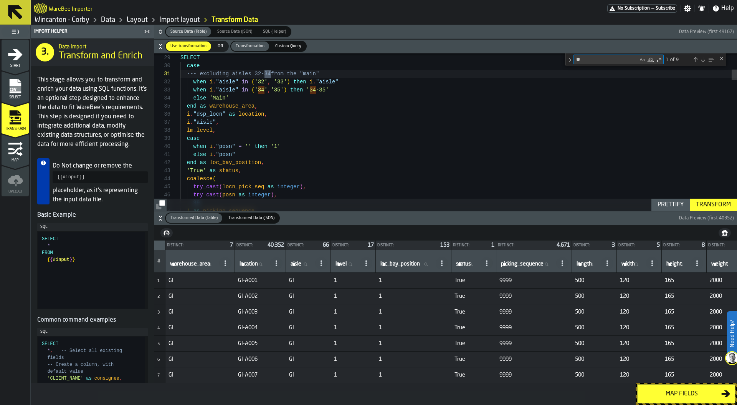
type textarea "**"
click at [703, 60] on div "Next Match (Enter)" at bounding box center [703, 59] width 6 height 6
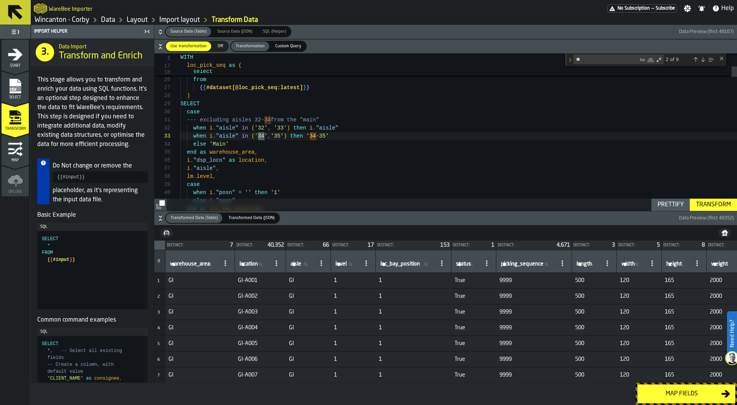
click at [703, 60] on div "Next Match (Enter)" at bounding box center [703, 59] width 6 height 6
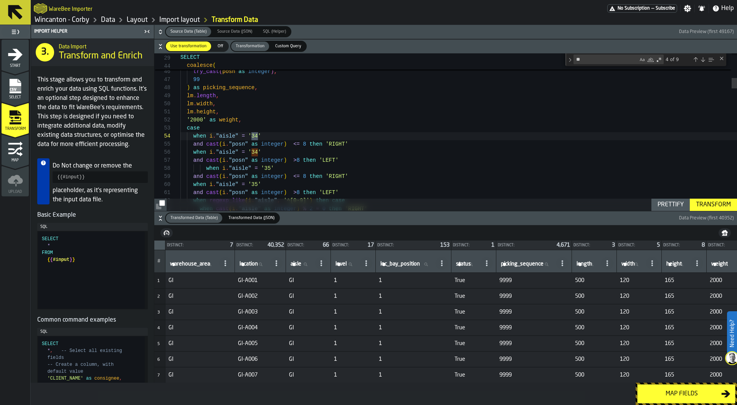
click at [703, 60] on div "Next Match (Enter)" at bounding box center [703, 59] width 6 height 6
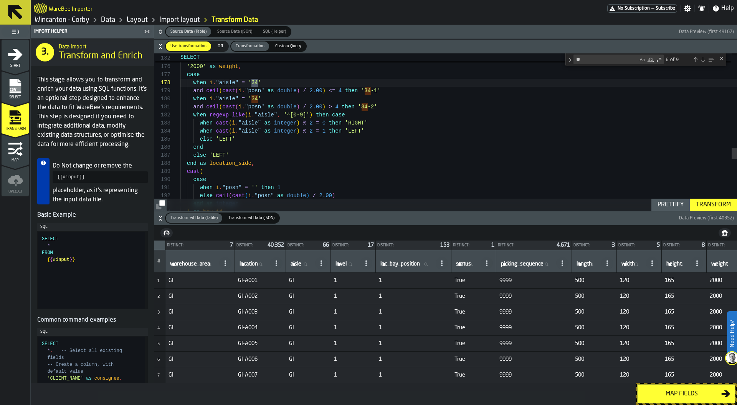
click at [697, 58] on div "Previous Match (⇧Enter)" at bounding box center [696, 59] width 6 height 6
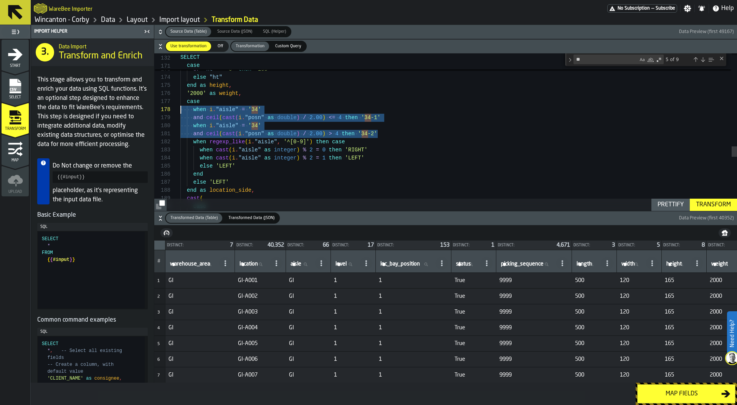
scroll to position [56, 0]
drag, startPoint x: 394, startPoint y: 134, endPoint x: 157, endPoint y: 111, distance: 238.0
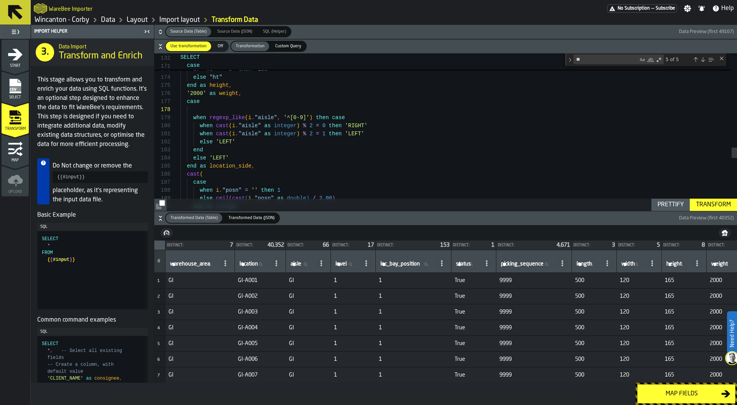
type textarea "**********"
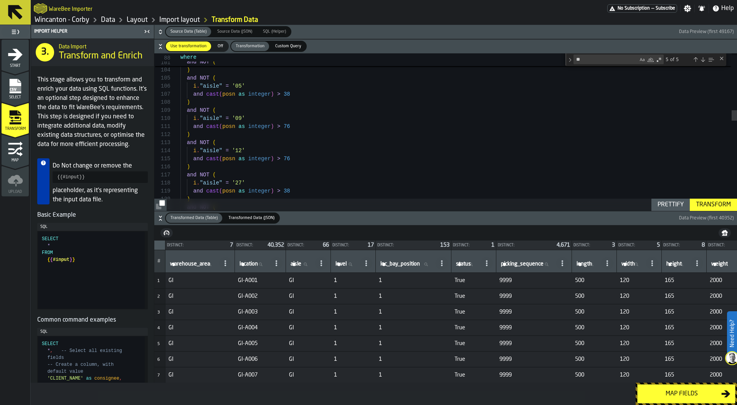
click at [299, 265] on label "aisle aisle" at bounding box center [301, 264] width 25 height 10
click at [299, 265] on input "aisle aisle" at bounding box center [301, 264] width 25 height 10
type input "**"
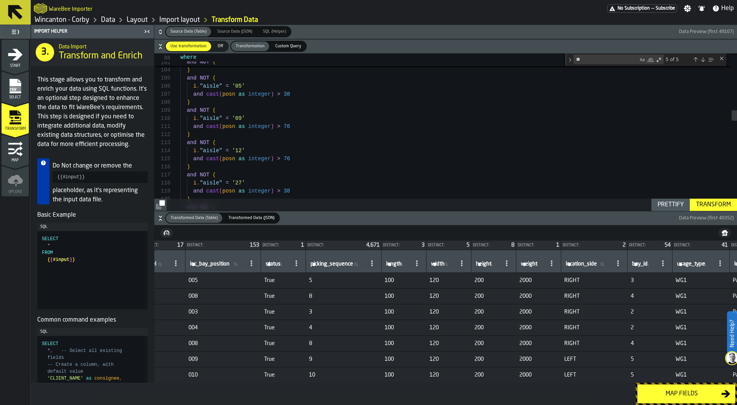
scroll to position [0, 0]
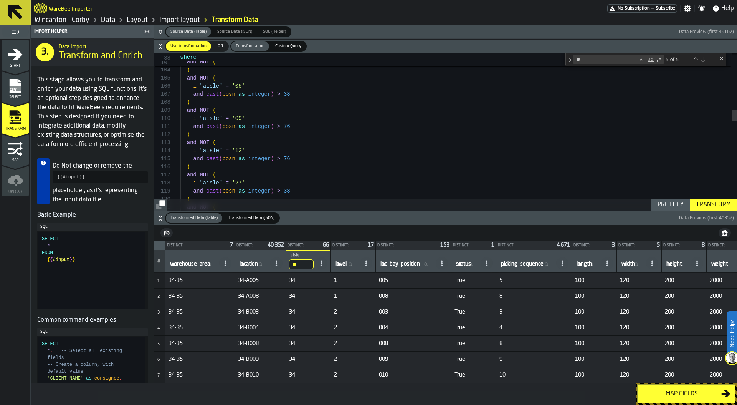
click at [250, 264] on label "location location" at bounding box center [253, 264] width 31 height 10
click at [250, 264] on input "location location" at bounding box center [253, 264] width 31 height 10
type input "**"
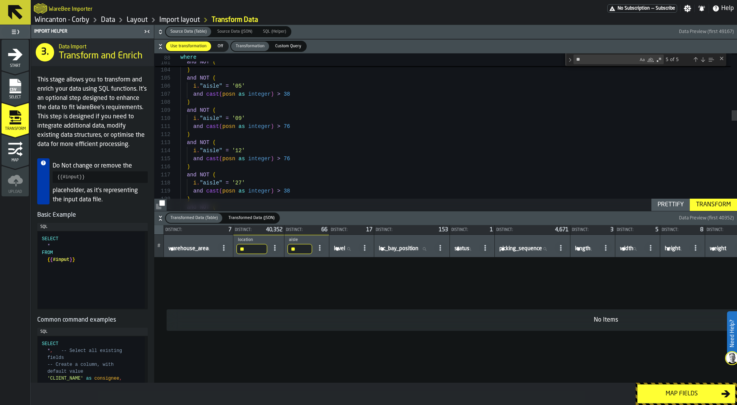
click at [157, 30] on icon "button-" at bounding box center [161, 32] width 8 height 8
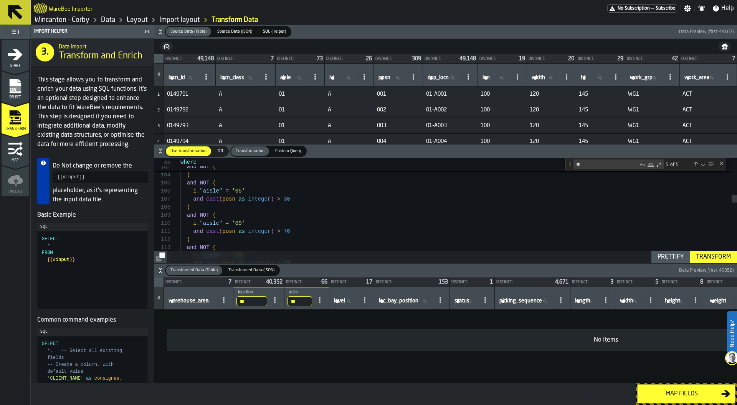
click at [291, 74] on label "aisle aisle" at bounding box center [293, 78] width 29 height 10
click at [291, 74] on input "aisle aisle" at bounding box center [293, 78] width 29 height 10
type input "**"
click at [385, 79] on label "posn posn" at bounding box center [391, 78] width 29 height 10
click at [385, 79] on input "posn posn" at bounding box center [391, 78] width 29 height 10
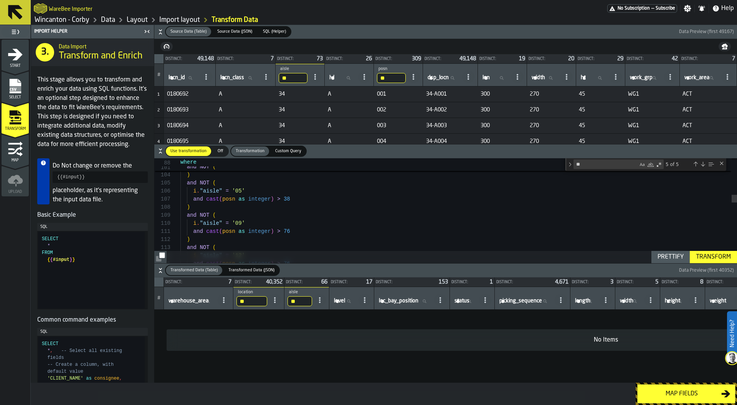
type input "***"
click at [392, 78] on input "***" at bounding box center [391, 78] width 29 height 10
type input "***"
click at [392, 76] on input "***" at bounding box center [391, 78] width 29 height 10
type input "***"
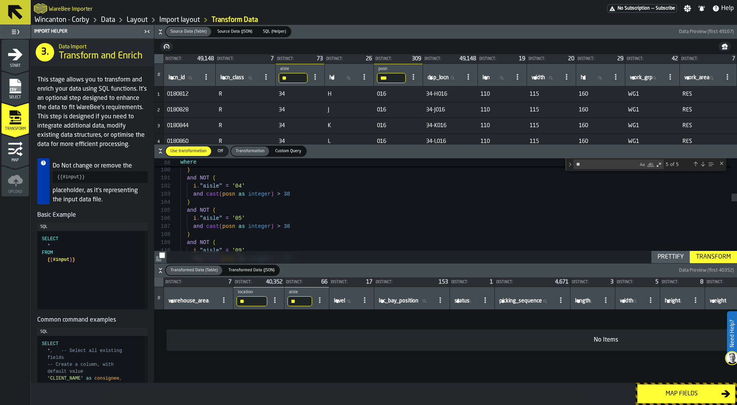
click at [252, 299] on input "**" at bounding box center [251, 301] width 31 height 10
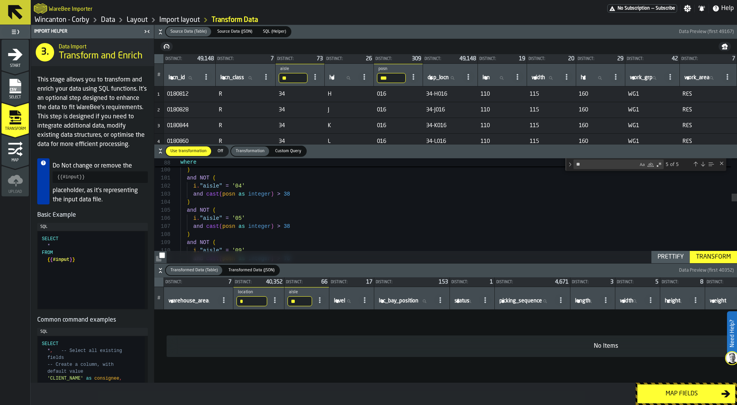
type input "**"
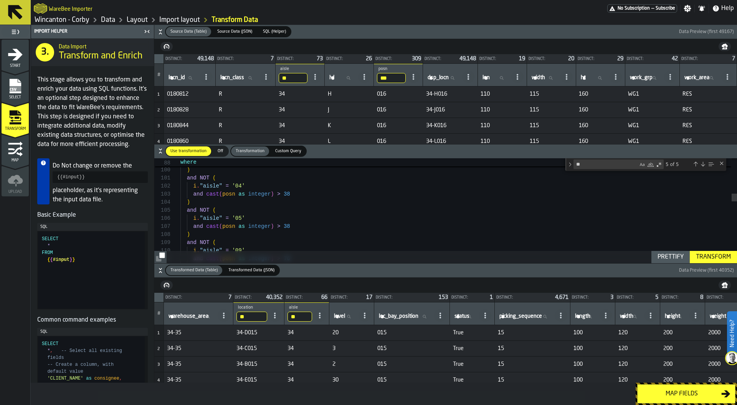
click at [157, 30] on icon "button-" at bounding box center [161, 32] width 8 height 8
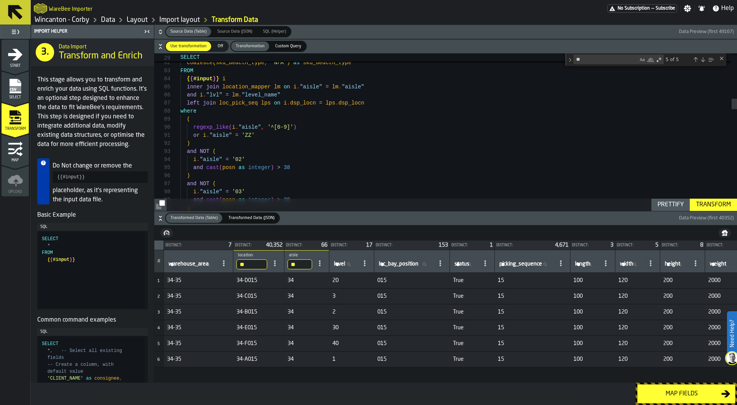
click at [160, 31] on icon "button-" at bounding box center [161, 32] width 8 height 8
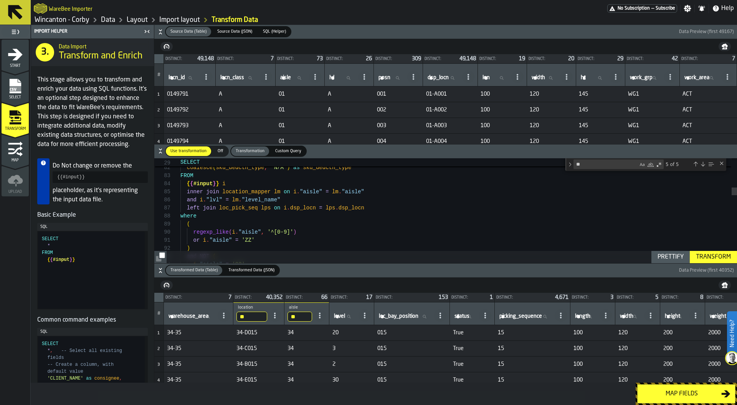
click at [290, 76] on label "aisle aisle" at bounding box center [293, 78] width 29 height 10
click at [290, 76] on input "aisle aisle" at bounding box center [293, 78] width 29 height 10
type input "**"
click at [436, 75] on span "dsp_locn" at bounding box center [438, 77] width 21 height 6
click at [436, 75] on input "dsp_locn dsp_locn" at bounding box center [443, 78] width 34 height 10
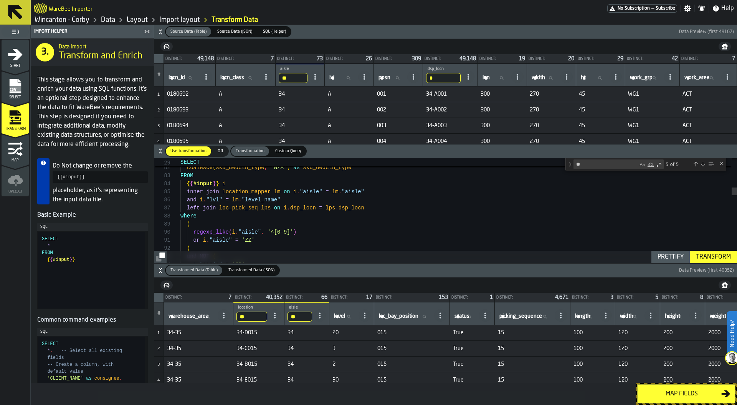
type input "**"
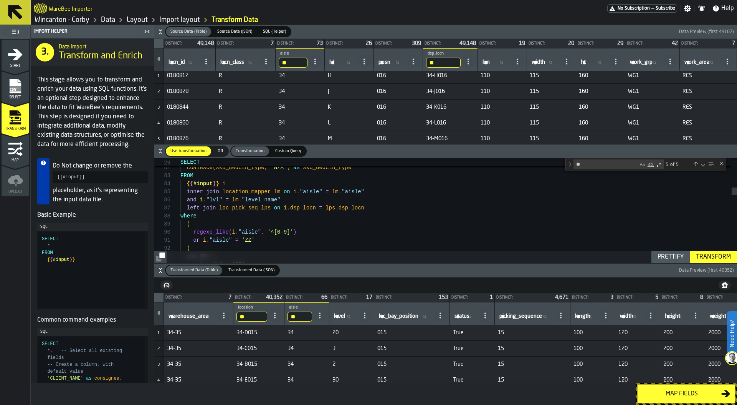
scroll to position [6, 0]
click at [721, 165] on div "Close (Escape)" at bounding box center [722, 163] width 6 height 6
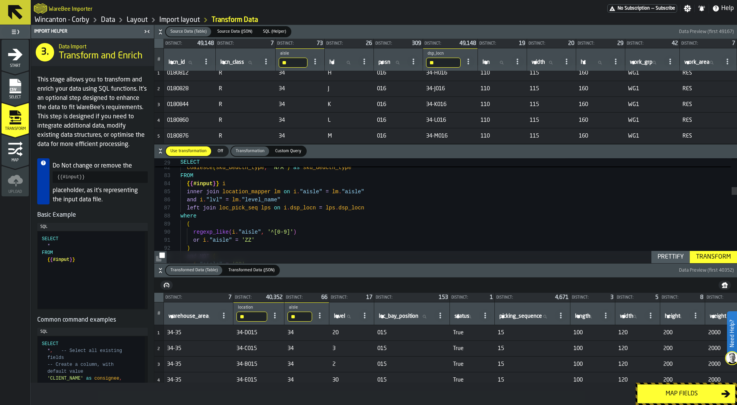
type textarea "**********"
click at [134, 19] on link "Layout" at bounding box center [137, 20] width 21 height 8
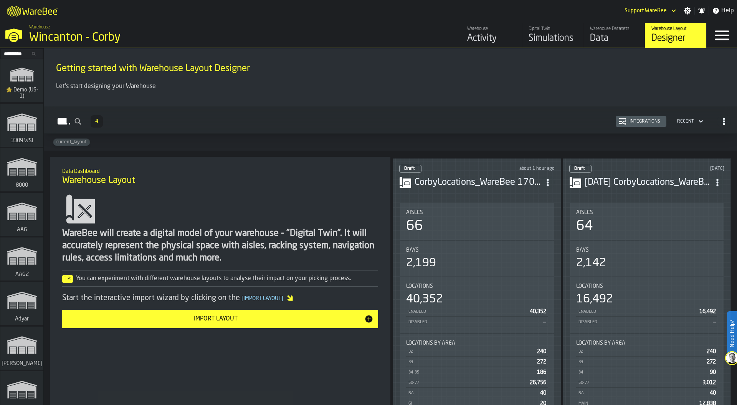
click at [78, 34] on div "Wincanton - Corby" at bounding box center [132, 38] width 207 height 14
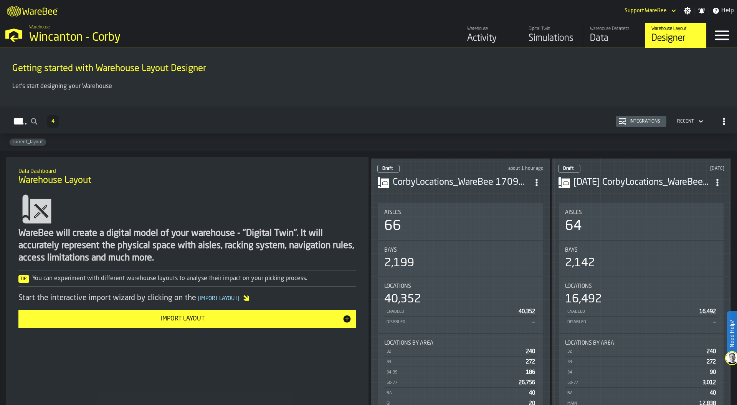
click at [486, 209] on div "Aisles" at bounding box center [460, 212] width 152 height 6
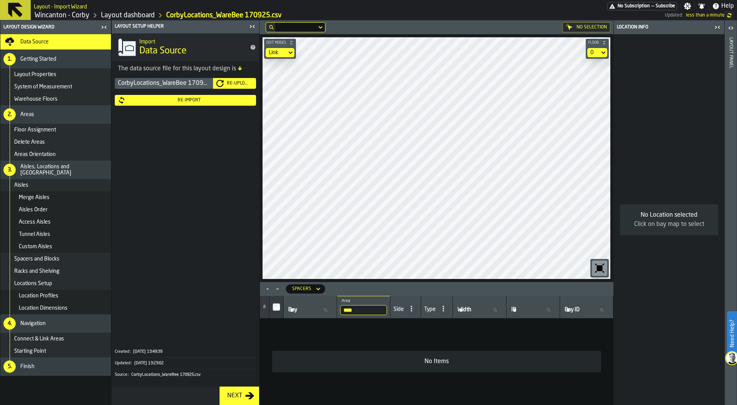
click at [717, 28] on icon "button-toggle-Close me" at bounding box center [717, 27] width 9 height 9
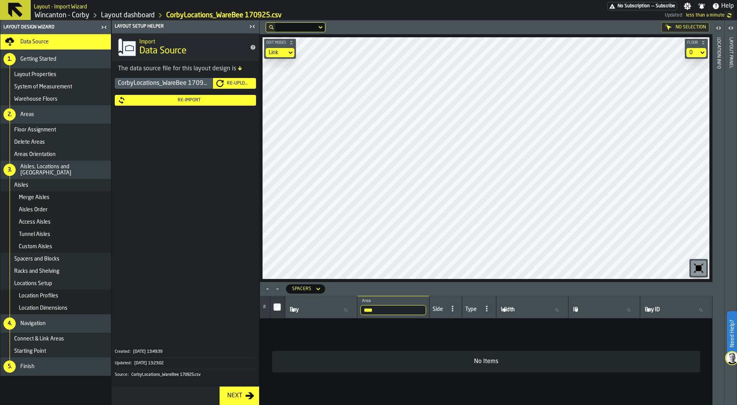
click at [277, 289] on icon "Minimize" at bounding box center [278, 289] width 8 height 8
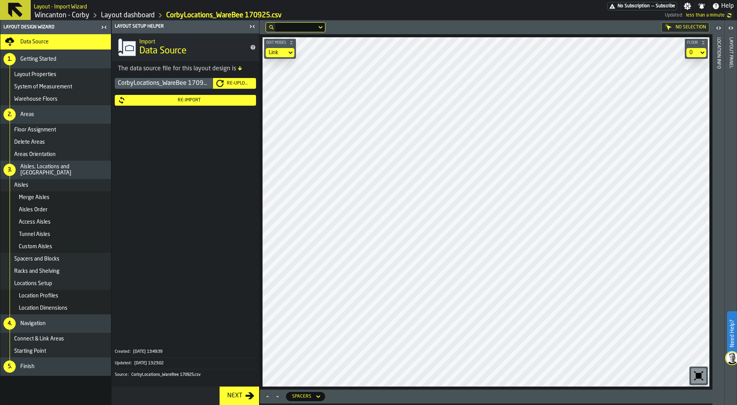
click at [266, 395] on icon "Maximize" at bounding box center [268, 396] width 8 height 8
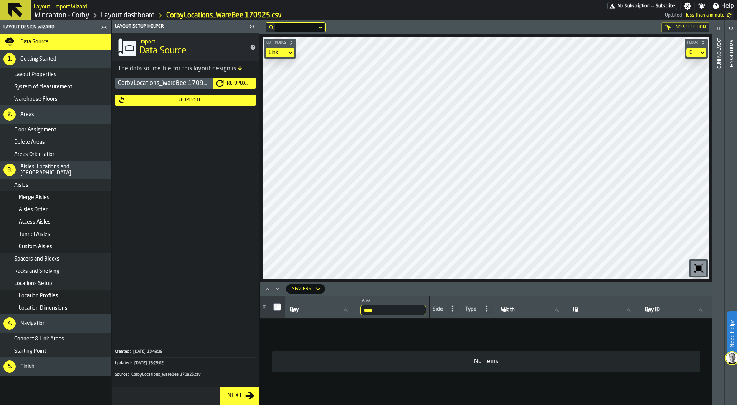
click at [307, 288] on div "Spacers" at bounding box center [301, 288] width 19 height 5
click at [312, 304] on div "Locations" at bounding box center [311, 302] width 40 height 9
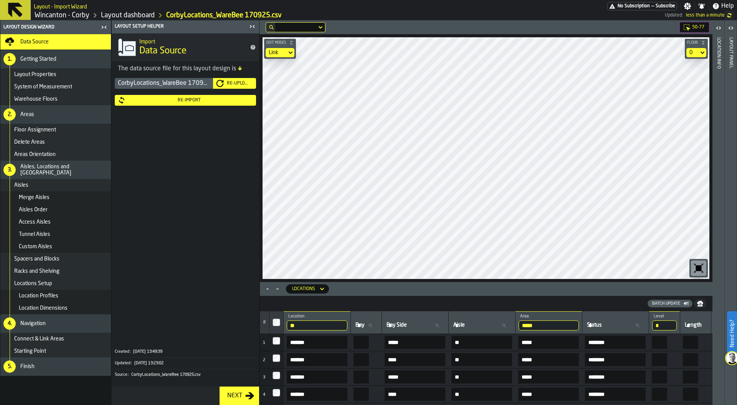
click at [252, 28] on icon "button-toggle-Close me" at bounding box center [252, 26] width 9 height 9
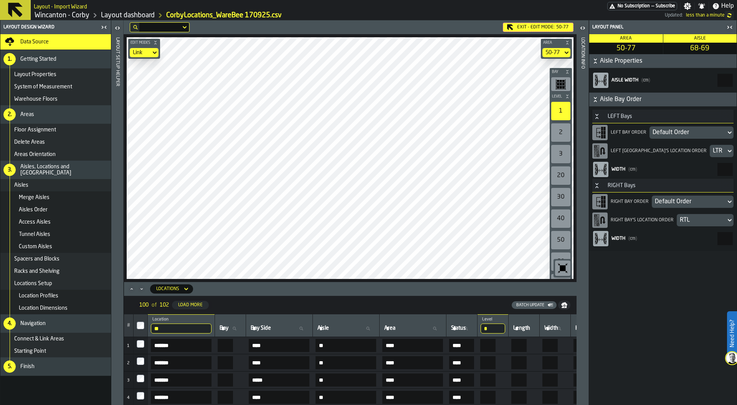
click at [585, 73] on header "Location Info" at bounding box center [583, 212] width 12 height 384
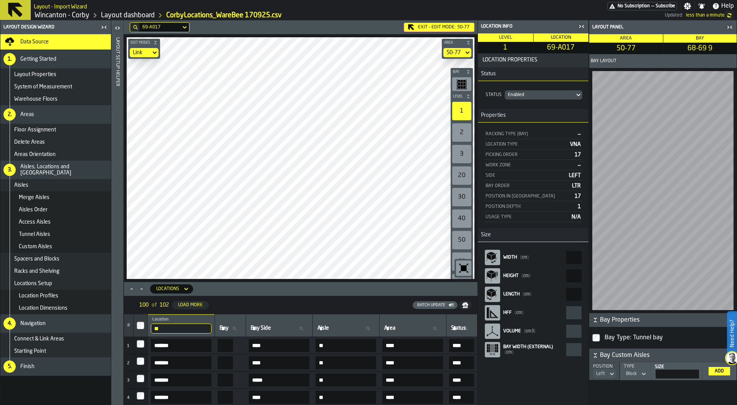
click at [526, 94] on div "Enabled" at bounding box center [540, 94] width 64 height 5
click at [505, 112] on div "Disabled" at bounding box center [509, 110] width 40 height 9
drag, startPoint x: 549, startPoint y: 47, endPoint x: 577, endPoint y: 48, distance: 28.0
click at [577, 48] on span "69-A017" at bounding box center [561, 47] width 52 height 8
drag, startPoint x: 577, startPoint y: 48, endPoint x: 542, endPoint y: 48, distance: 34.6
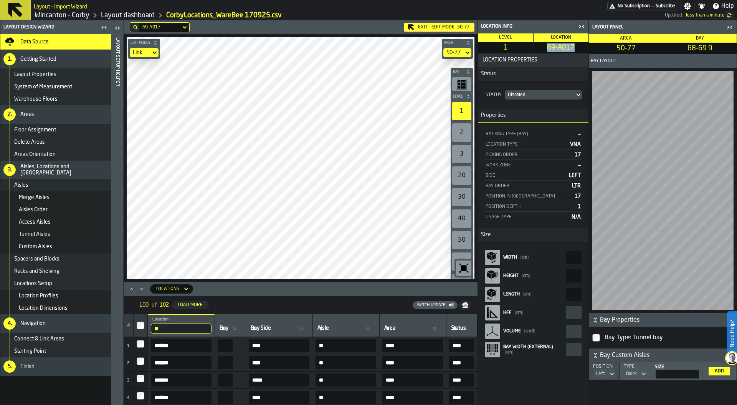
click at [542, 48] on span "69-A017" at bounding box center [561, 47] width 52 height 8
copy span "69-A017"
drag, startPoint x: 167, startPoint y: 327, endPoint x: 136, endPoint y: 327, distance: 31.5
click at [136, 327] on tr "# ** Location 17 Bay Bay Bay Side Bay Side Aisle Aisle Area Area Status Status …" at bounding box center [522, 325] width 796 height 23
paste input "*****"
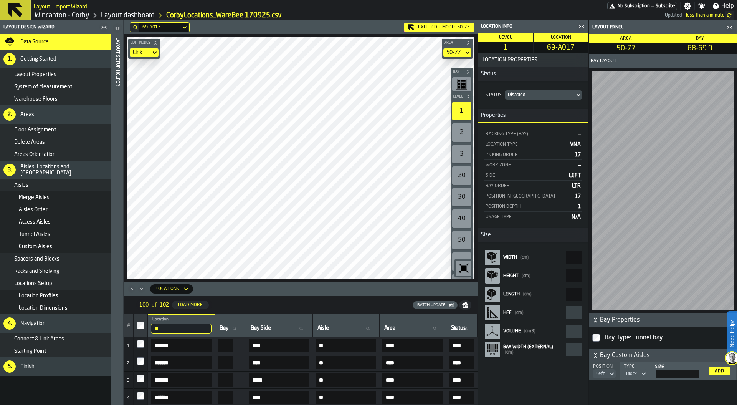
type input "*******"
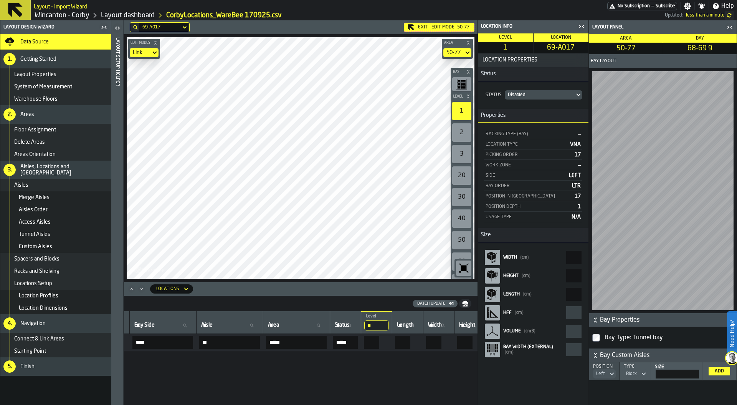
scroll to position [0, 131]
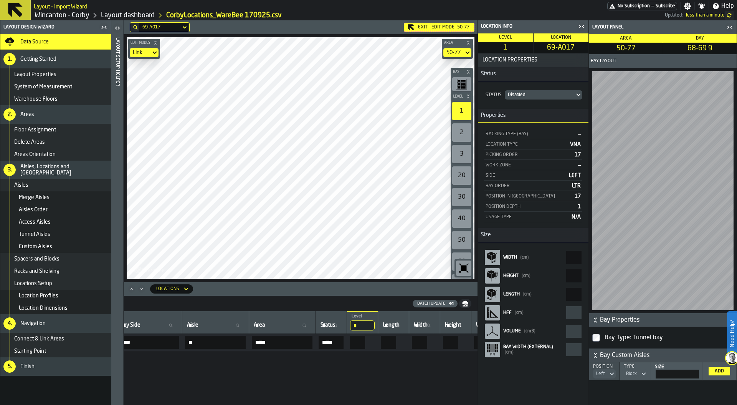
drag, startPoint x: 372, startPoint y: 342, endPoint x: 335, endPoint y: 342, distance: 37.2
click at [335, 342] on tr "1 ******* * **** ** ***** ***** * *** *** ***** **** * *** ** *** **" at bounding box center [391, 342] width 796 height 17
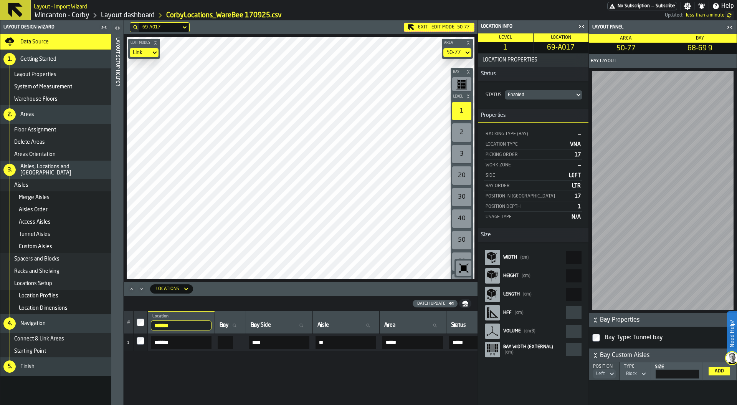
click at [179, 326] on input "*******" at bounding box center [181, 325] width 61 height 10
type input "*"
type input "**"
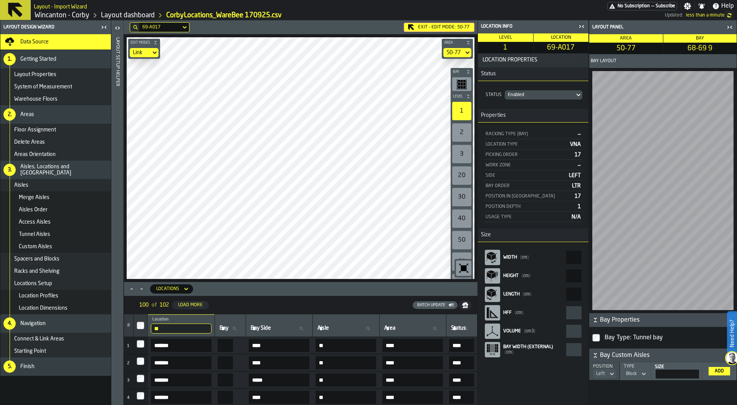
click at [582, 25] on icon "button-toggle-Close me" at bounding box center [581, 26] width 9 height 9
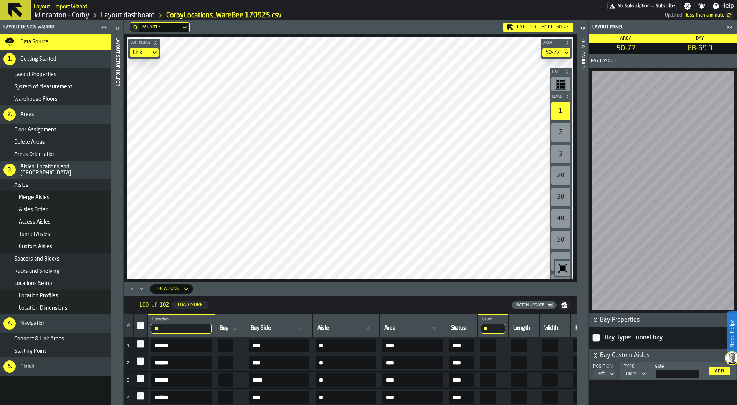
click at [729, 28] on icon "button-toggle-Close me" at bounding box center [729, 27] width 9 height 9
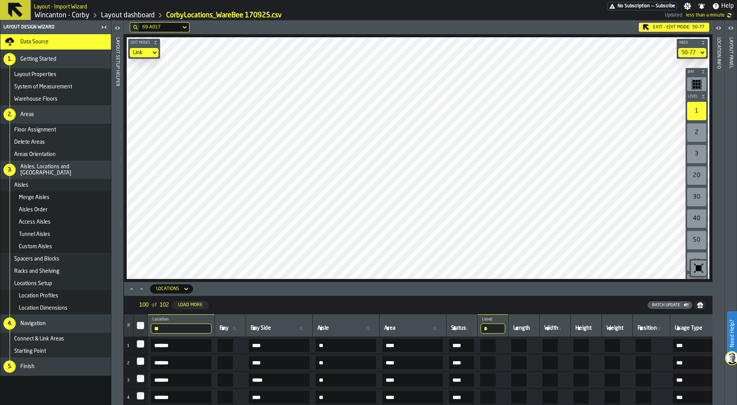
click at [505, 325] on input "*" at bounding box center [493, 328] width 25 height 10
click at [131, 288] on icon "Maximize" at bounding box center [132, 289] width 8 height 8
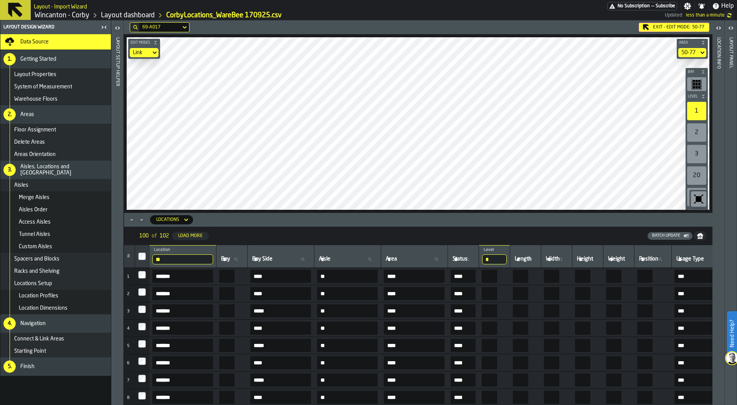
click at [438, 260] on input "Area Area" at bounding box center [414, 259] width 60 height 10
type input "**"
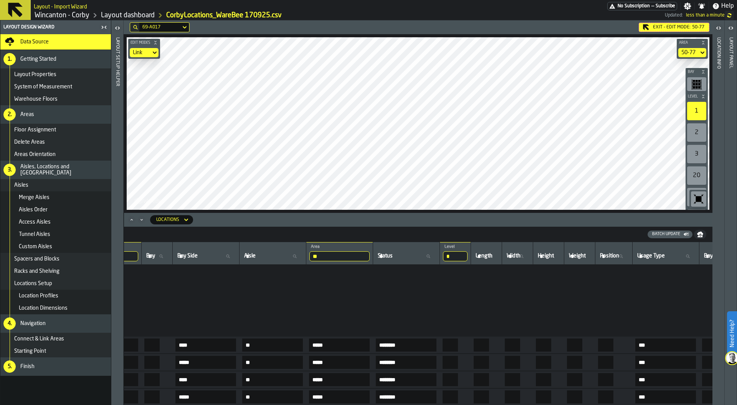
scroll to position [0, 75]
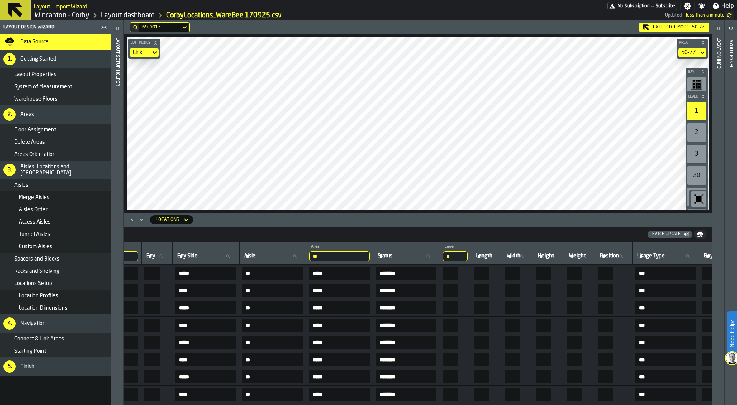
click at [393, 254] on span "Status" at bounding box center [385, 256] width 15 height 6
click at [421, 254] on input "Status Status" at bounding box center [406, 256] width 60 height 10
type input "********"
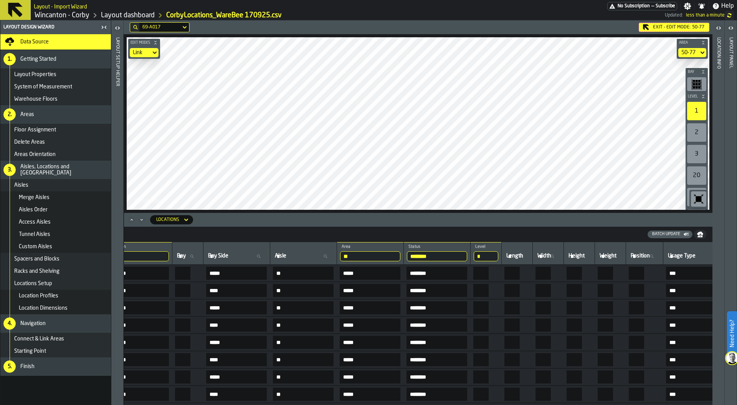
scroll to position [0, 0]
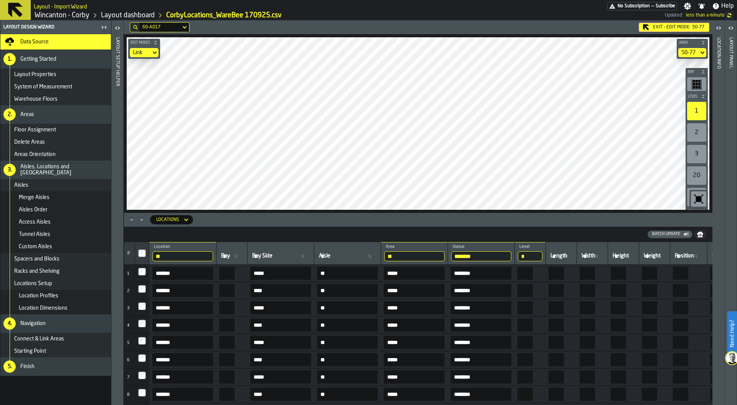
click at [438, 259] on input "**" at bounding box center [414, 256] width 60 height 10
click at [542, 250] on div "* Level 1" at bounding box center [530, 253] width 25 height 16
click at [542, 257] on input "*" at bounding box center [530, 256] width 25 height 10
click at [542, 256] on input "*" at bounding box center [530, 256] width 25 height 10
click at [117, 25] on icon "button-toggle-Open" at bounding box center [117, 27] width 9 height 9
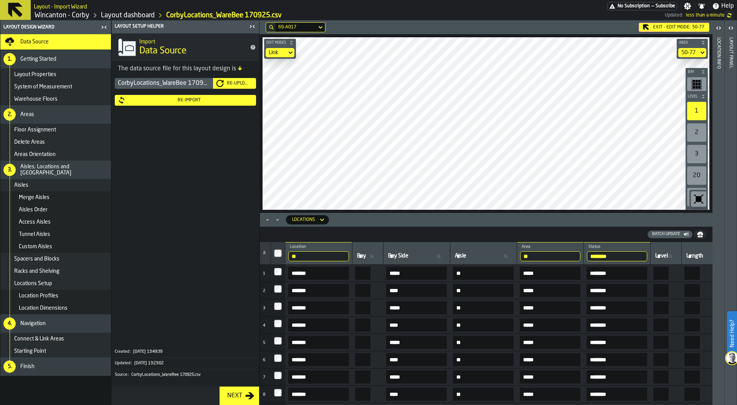
click at [52, 308] on span "Location Dimensions" at bounding box center [43, 308] width 49 height 6
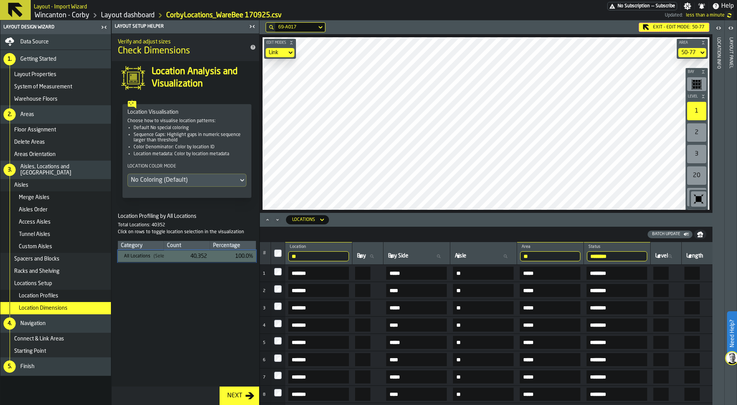
click at [54, 284] on div "Locations Setup" at bounding box center [61, 283] width 94 height 6
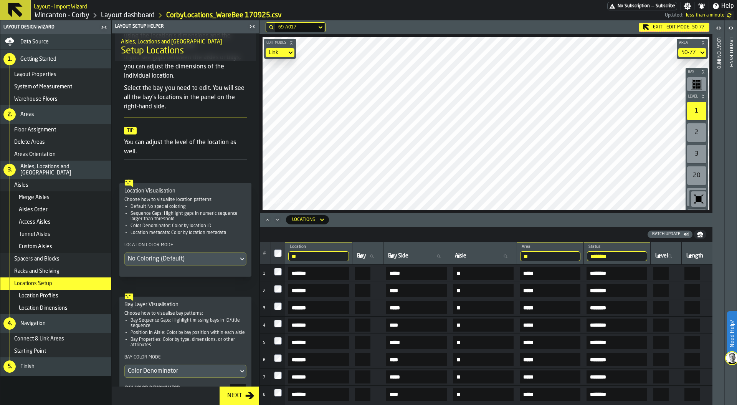
scroll to position [132, 0]
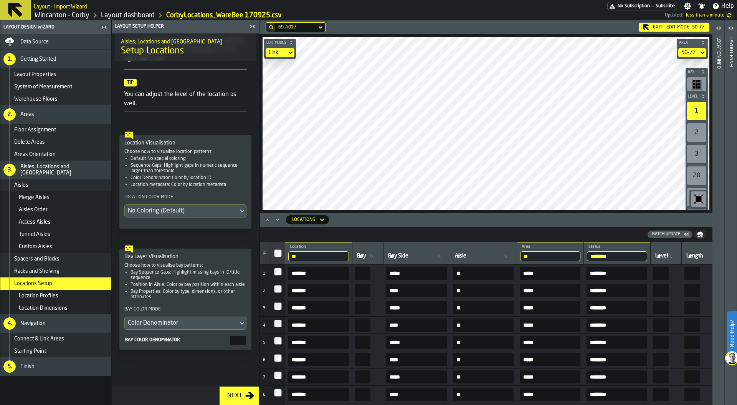
click at [182, 321] on div "Color Denominator" at bounding box center [181, 322] width 107 height 9
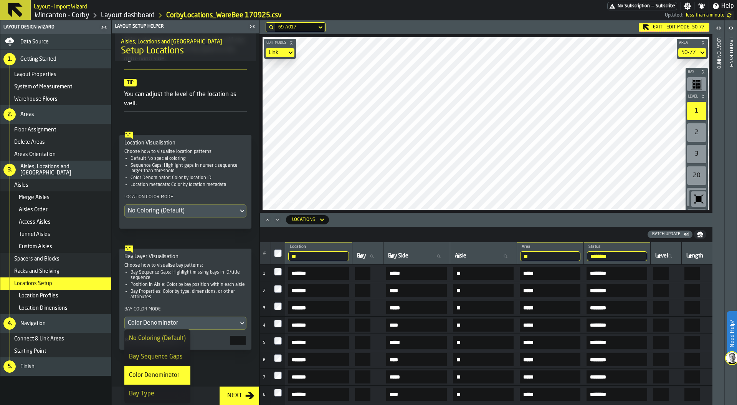
click at [155, 336] on div "No Coloring (Default)" at bounding box center [157, 338] width 57 height 9
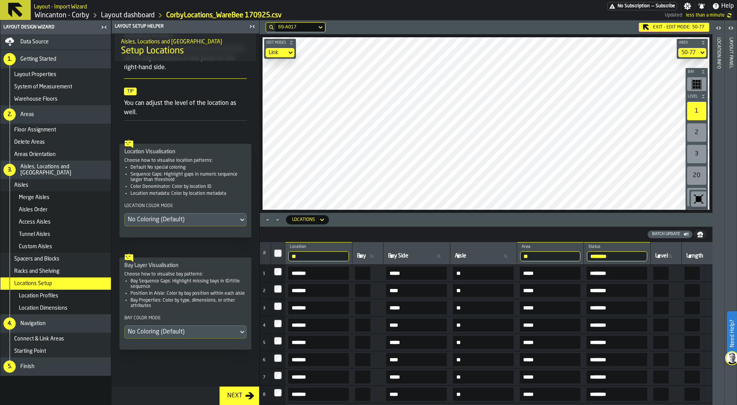
scroll to position [122, 0]
click at [253, 24] on icon "button-toggle-Close me" at bounding box center [252, 26] width 9 height 9
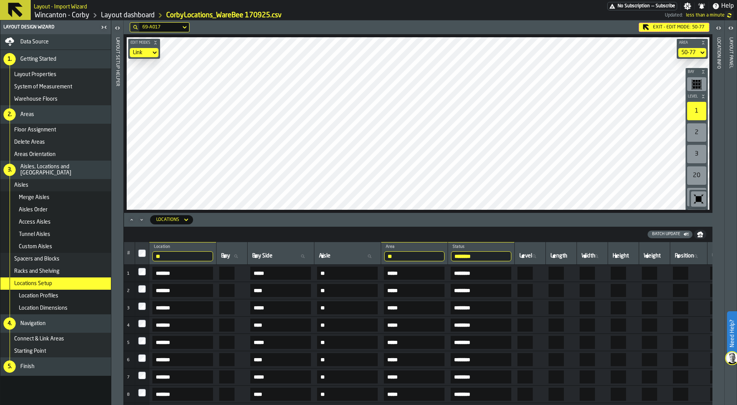
click at [673, 232] on div "Batch Update" at bounding box center [666, 234] width 34 height 5
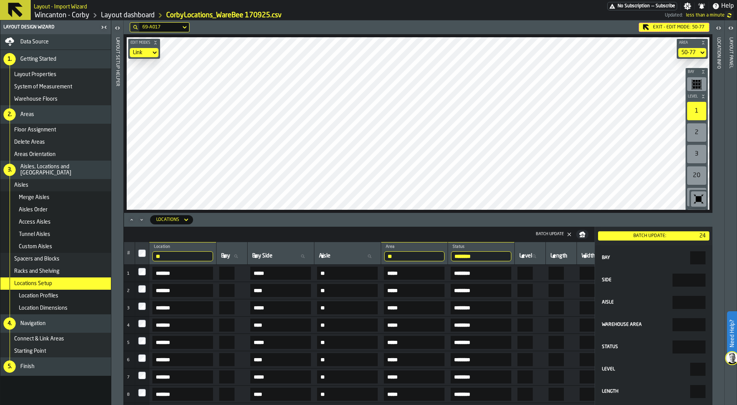
click at [679, 340] on input "Status" at bounding box center [689, 346] width 33 height 13
type input "*****"
click at [650, 234] on div "Batch Update:" at bounding box center [650, 235] width 98 height 5
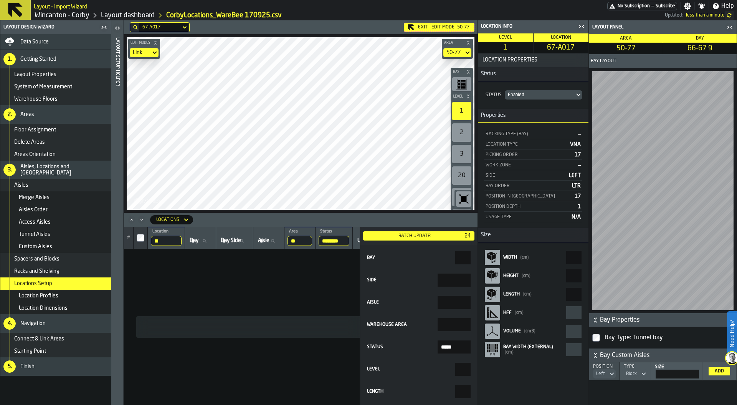
click at [326, 289] on td "No Items" at bounding box center [434, 327] width 620 height 156
click at [323, 215] on header "Locations" at bounding box center [301, 220] width 354 height 14
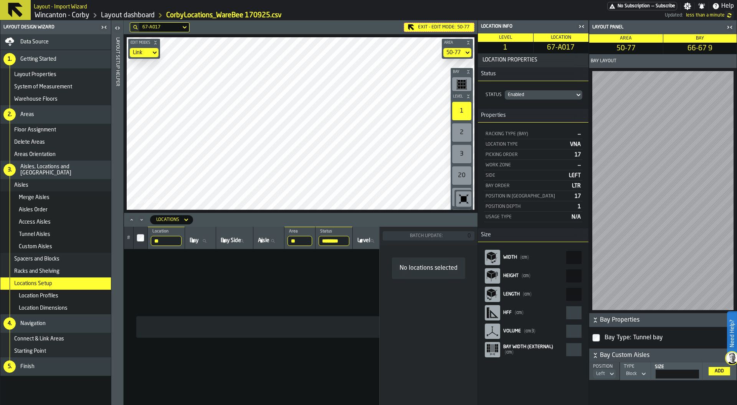
click at [339, 241] on input "********" at bounding box center [334, 241] width 31 height 10
click at [349, 241] on input "********" at bounding box center [334, 241] width 31 height 10
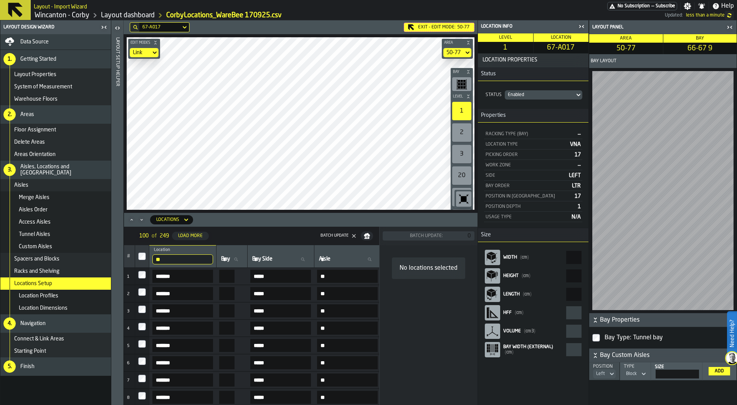
click at [580, 24] on icon "button-toggle-Close me" at bounding box center [581, 26] width 9 height 9
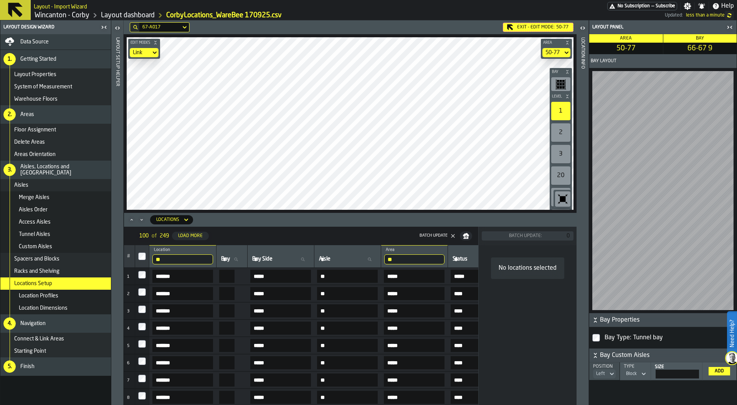
click at [731, 25] on icon "button-toggle-Close me" at bounding box center [729, 27] width 9 height 9
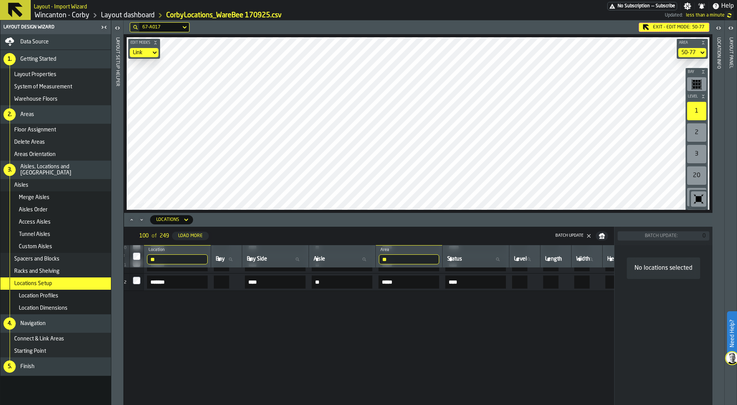
scroll to position [0, 5]
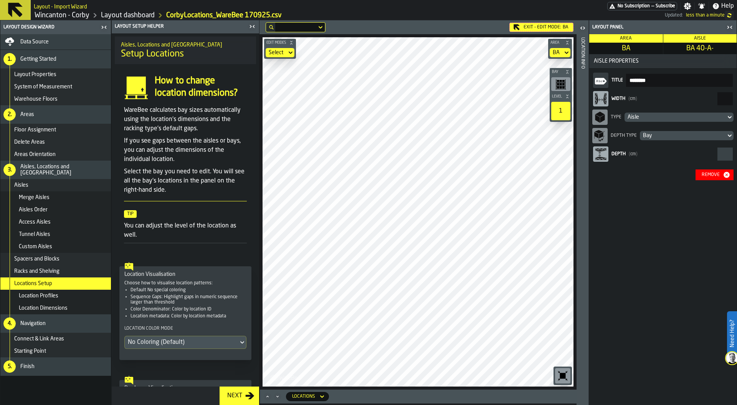
click at [721, 172] on div "Remove" at bounding box center [711, 174] width 24 height 5
click at [712, 172] on div "Remove" at bounding box center [711, 174] width 24 height 5
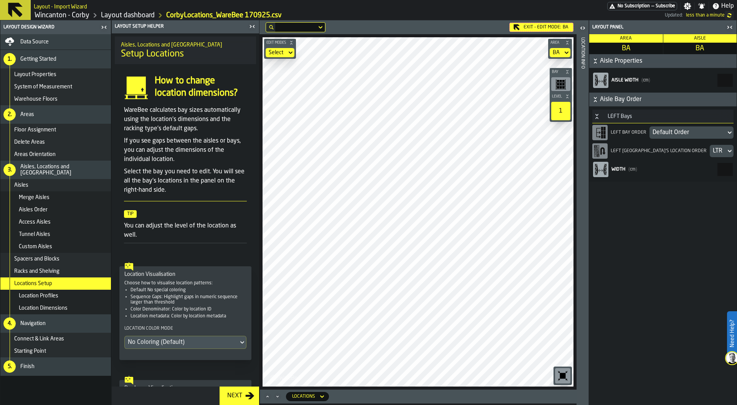
click at [727, 26] on icon "button-toggle-Close me" at bounding box center [729, 27] width 9 height 9
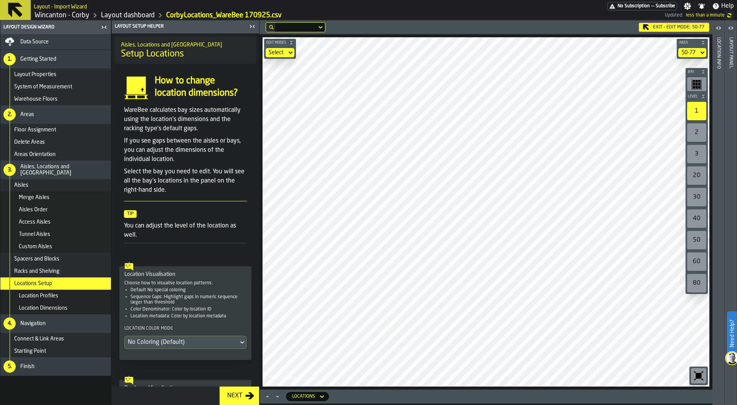
click at [697, 113] on div "1" at bounding box center [696, 111] width 19 height 18
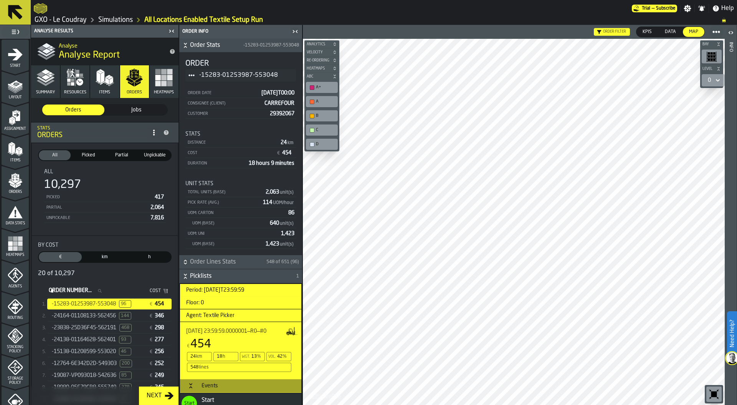
click at [109, 21] on link "Simulations" at bounding box center [115, 20] width 35 height 8
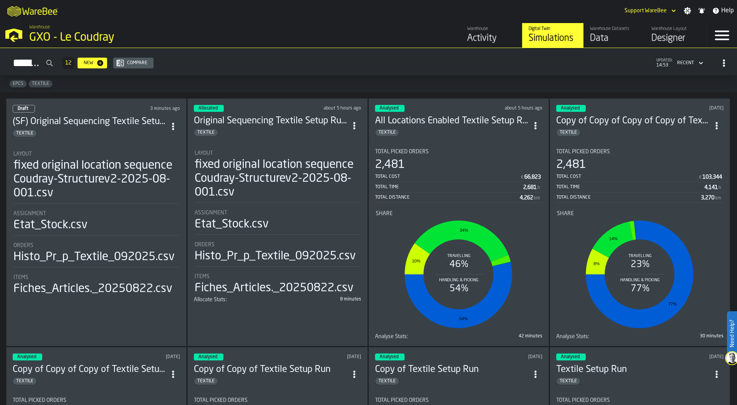
click at [262, 130] on div "TEXTILE" at bounding box center [271, 133] width 154 height 8
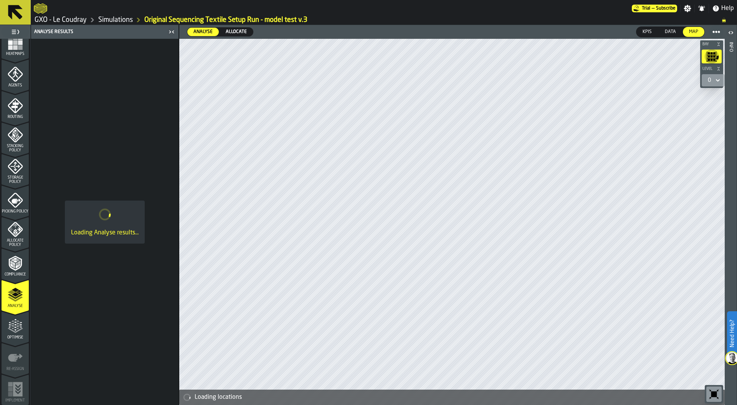
scroll to position [196, 0]
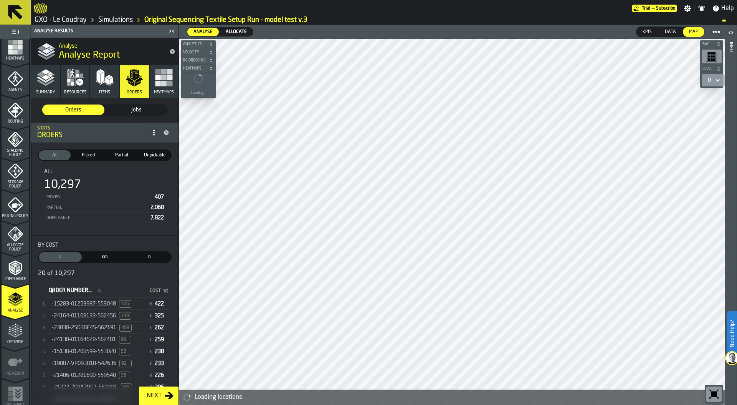
click at [243, 30] on span "Allocate" at bounding box center [236, 31] width 27 height 7
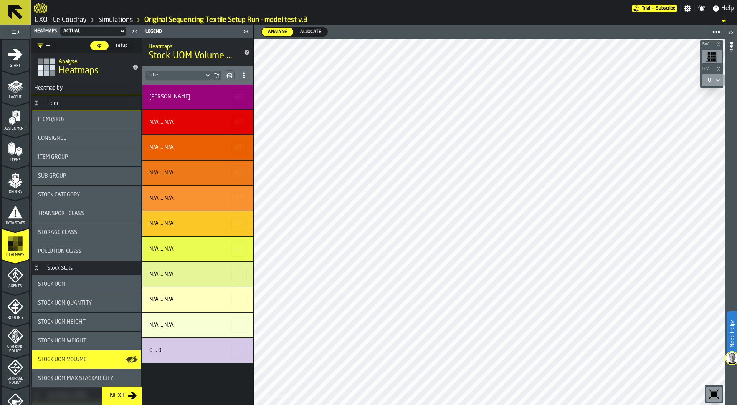
scroll to position [54, 0]
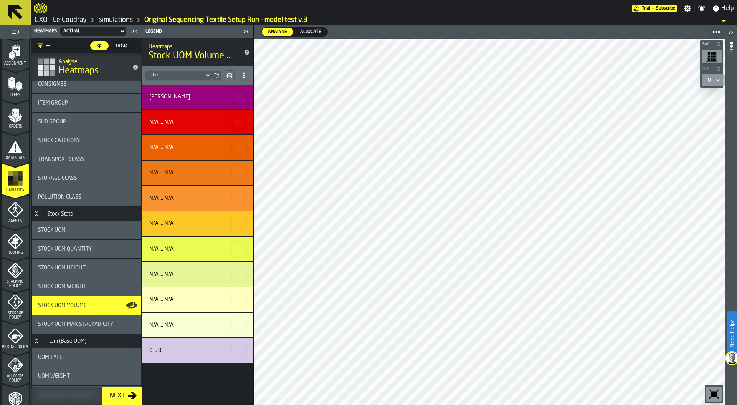
click at [106, 20] on link "Simulations" at bounding box center [115, 20] width 35 height 8
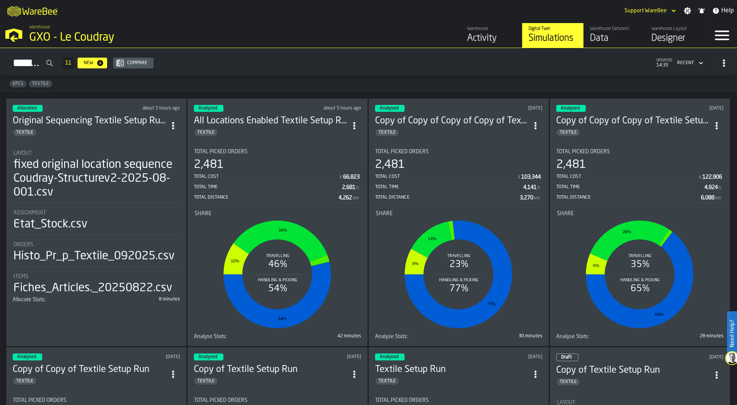
click at [89, 160] on div "fixed original location sequence Coudray-Structurev2-2025-08-001.csv" at bounding box center [96, 178] width 166 height 41
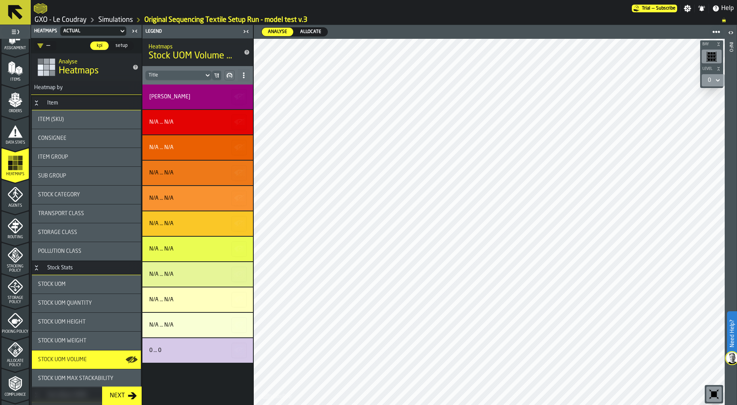
scroll to position [159, 0]
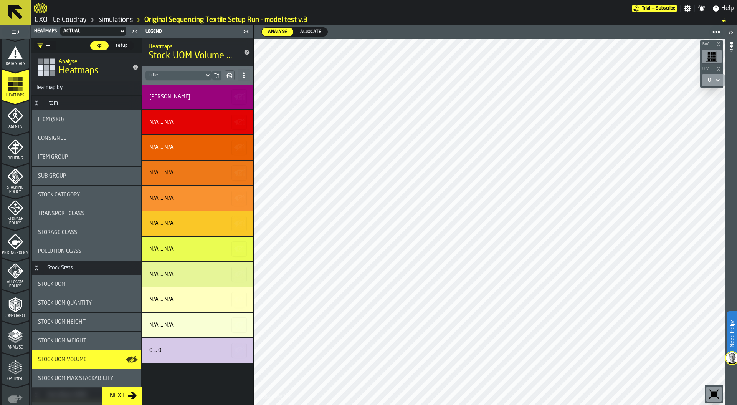
click at [15, 364] on icon "menu Optimise" at bounding box center [15, 367] width 15 height 15
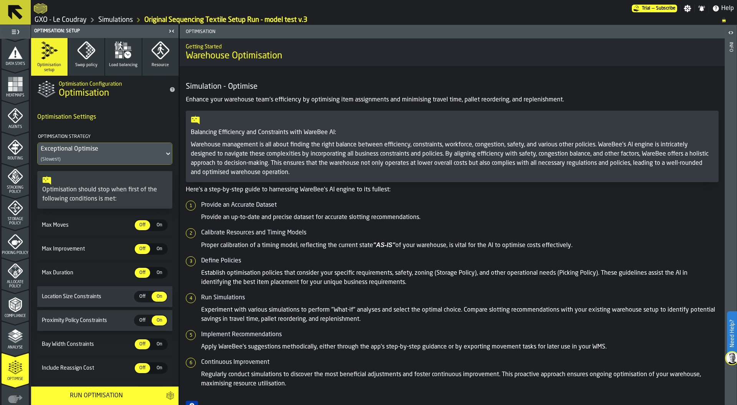
click at [17, 341] on icon "menu Analyse" at bounding box center [15, 335] width 15 height 15
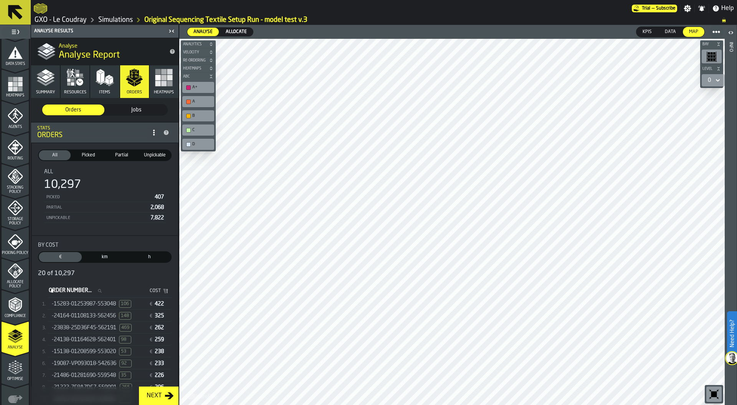
click at [105, 303] on span "-15283-01253987-553048" at bounding box center [84, 304] width 64 height 6
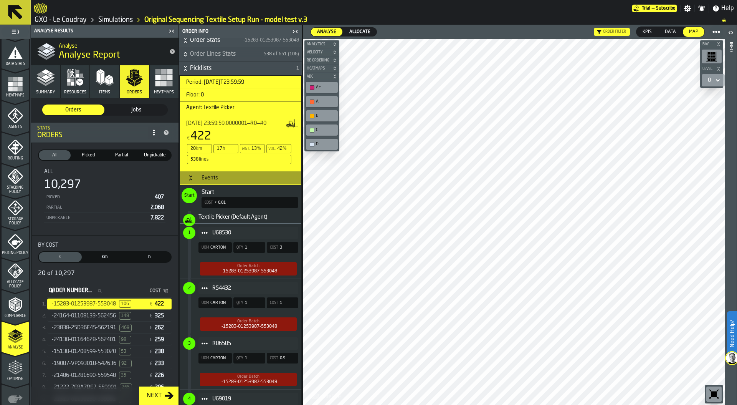
scroll to position [208, 0]
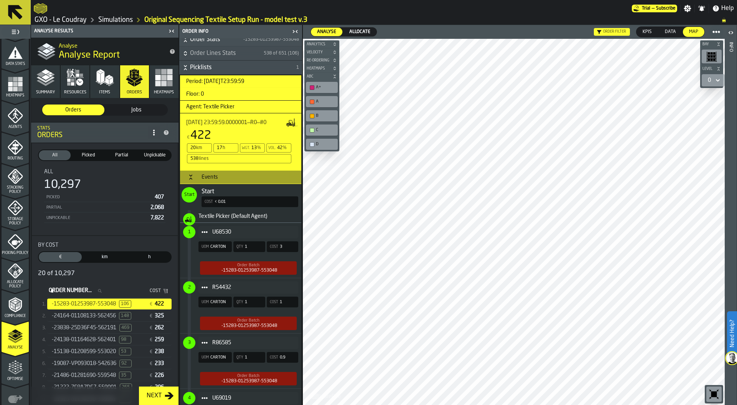
click at [191, 230] on span "1" at bounding box center [189, 232] width 12 height 12
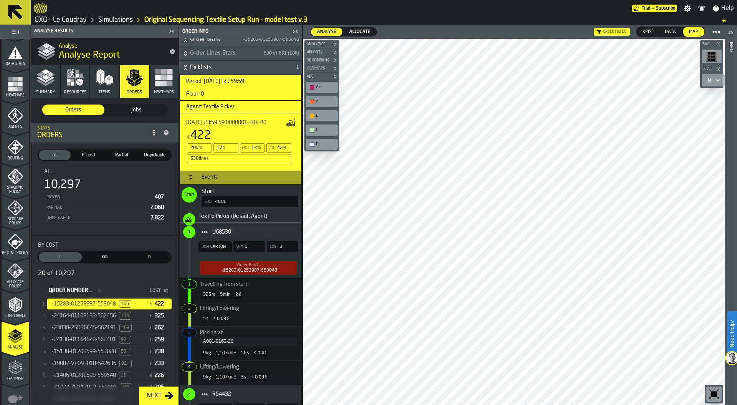
click at [223, 291] on div "5 min" at bounding box center [225, 294] width 14 height 8
click at [223, 283] on span "Travelling from start" at bounding box center [223, 283] width 47 height 5
click at [737, 212] on main "1 Start 1.1 Layout 1.2 Assignment 1.3 Items 1.4 Orders 1.5 Data Stats 1.6 Heatm…" at bounding box center [368, 215] width 737 height 380
click at [737, 222] on main "1 Start 1.1 Layout 1.2 Assignment 1.3 Items 1.4 Orders 1.5 Data Stats 1.6 Heatm…" at bounding box center [368, 215] width 737 height 380
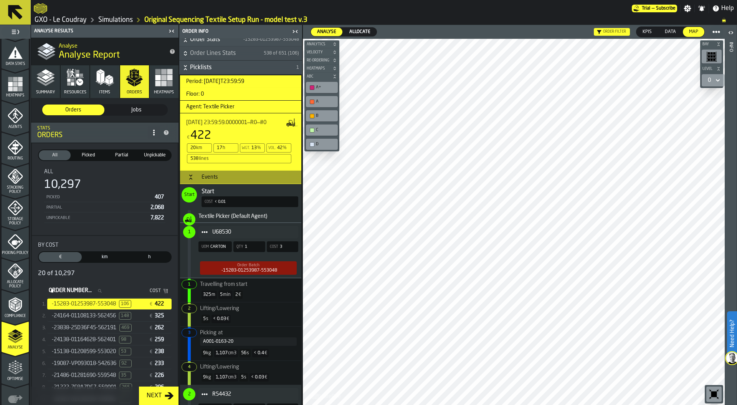
click at [255, 233] on span "U68530" at bounding box center [252, 232] width 80 height 6
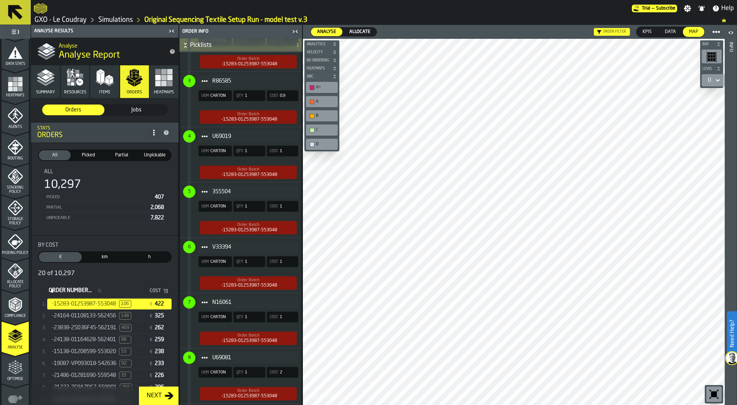
scroll to position [496, 0]
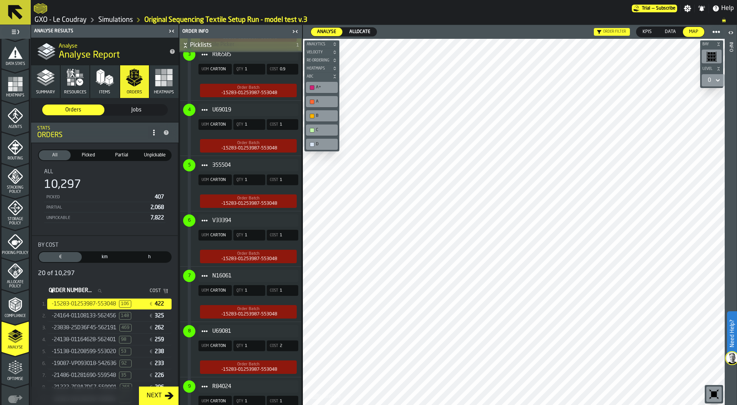
click at [289, 165] on span "355504" at bounding box center [252, 165] width 80 height 6
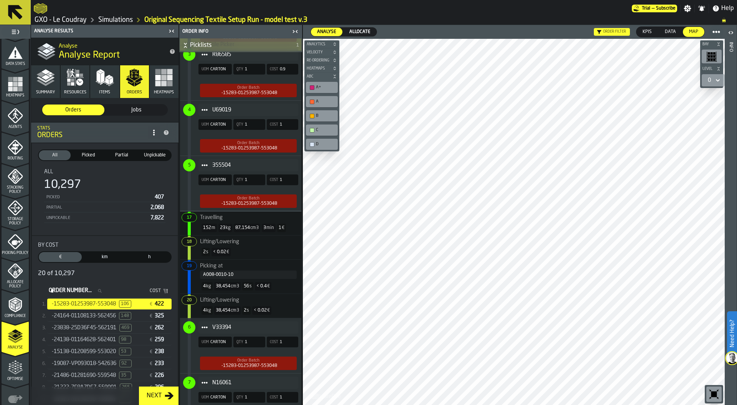
click at [713, 76] on div "0" at bounding box center [709, 80] width 9 height 9
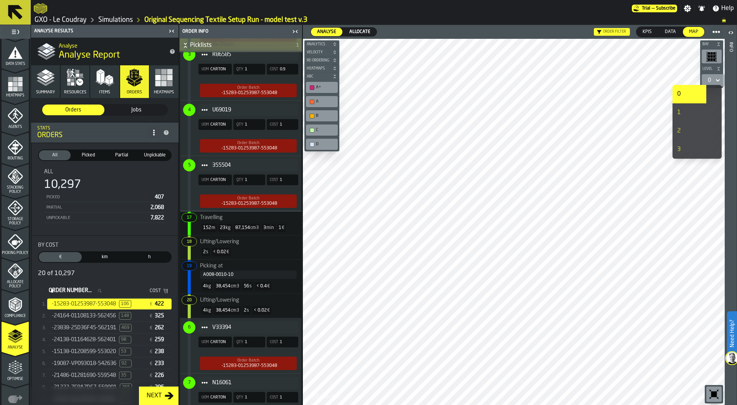
click at [681, 111] on div "1" at bounding box center [689, 112] width 25 height 9
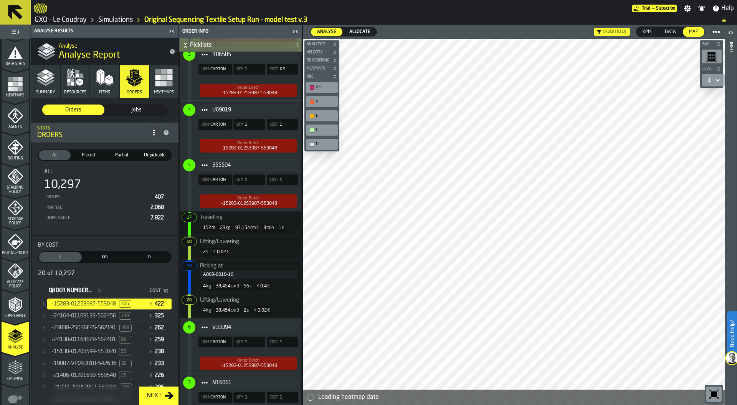
click at [714, 57] on icon "button-toolbar-undefined" at bounding box center [711, 56] width 11 height 11
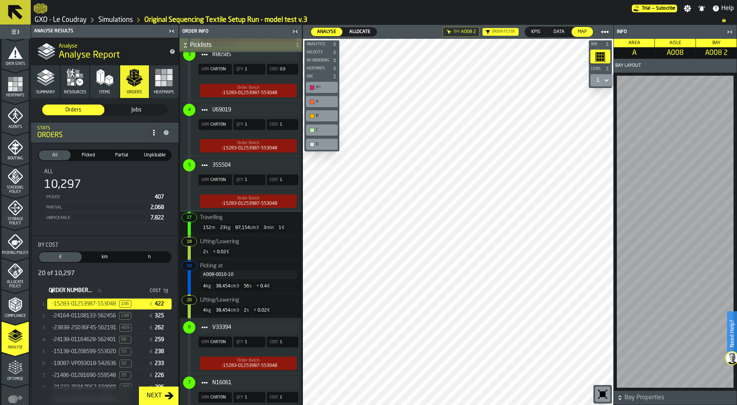
click at [228, 274] on div "A008-0010-10" at bounding box center [248, 274] width 91 height 5
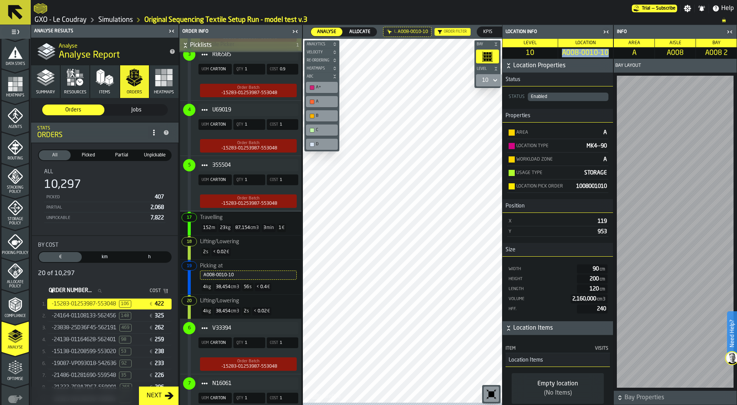
drag, startPoint x: 562, startPoint y: 52, endPoint x: 609, endPoint y: 56, distance: 47.4
click at [609, 56] on span "A008-0010-10" at bounding box center [586, 53] width 52 height 8
copy span "A008-0010-10"
click at [252, 273] on div "A008-0010-10" at bounding box center [248, 274] width 90 height 5
click at [230, 219] on span "Travelling" at bounding box center [239, 215] width 115 height 9
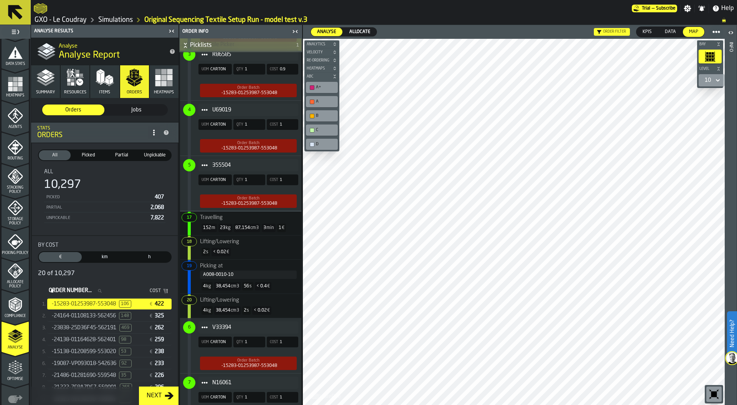
click at [230, 219] on span "Travelling" at bounding box center [239, 215] width 115 height 9
click at [223, 220] on div "152 m 23 kg 87,154 cm3 3 min 1 €" at bounding box center [240, 227] width 115 height 15
click at [734, 107] on header "Info" at bounding box center [731, 215] width 12 height 380
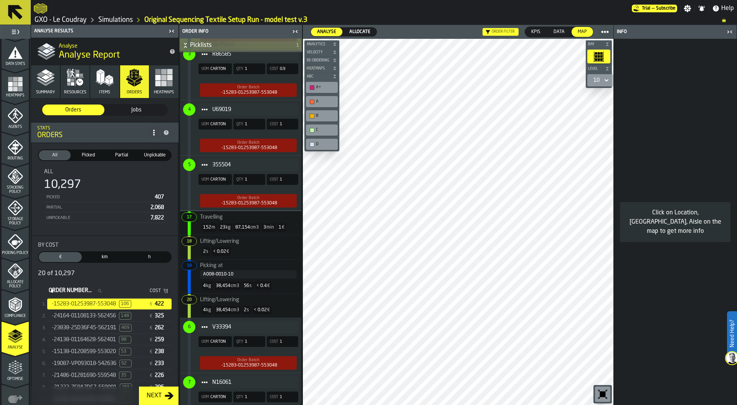
click at [235, 225] on div "87,154 cm3" at bounding box center [247, 227] width 26 height 8
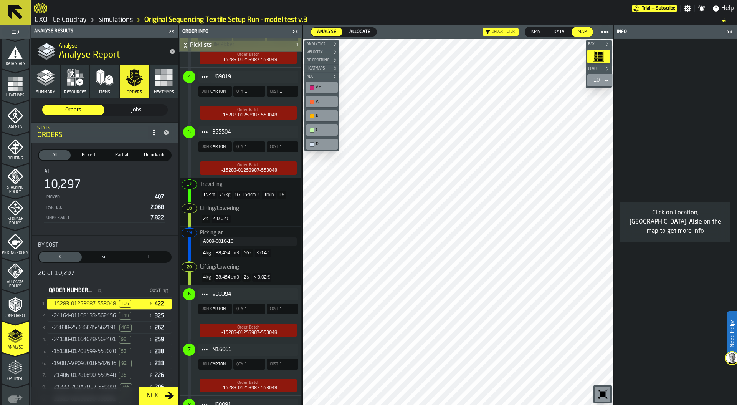
scroll to position [557, 0]
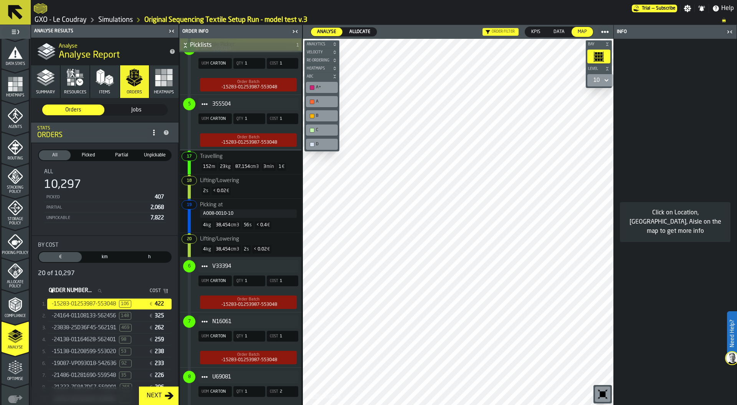
click at [262, 223] on span "< 0.4" at bounding box center [261, 225] width 10 height 5
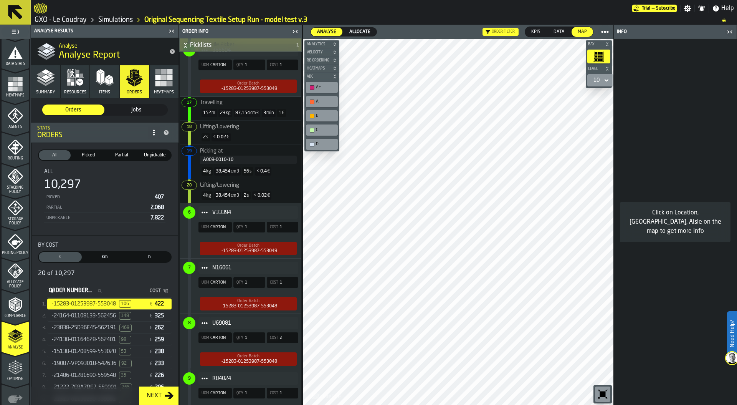
click at [266, 213] on span "V33394" at bounding box center [252, 212] width 80 height 6
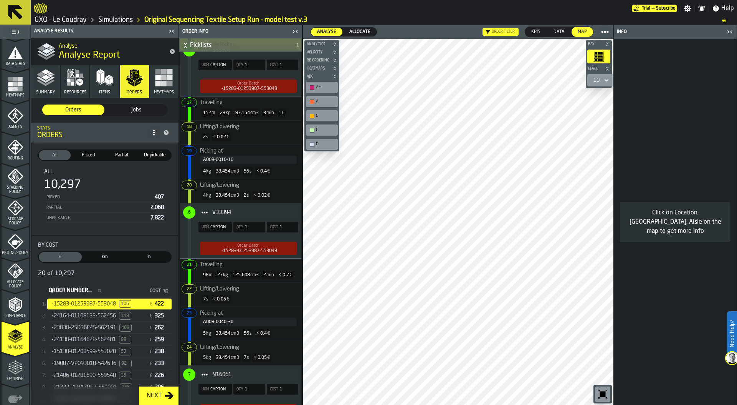
click at [233, 319] on div "A008-0040-30" at bounding box center [248, 321] width 91 height 5
click at [219, 320] on div "A008-0040-30" at bounding box center [248, 321] width 91 height 5
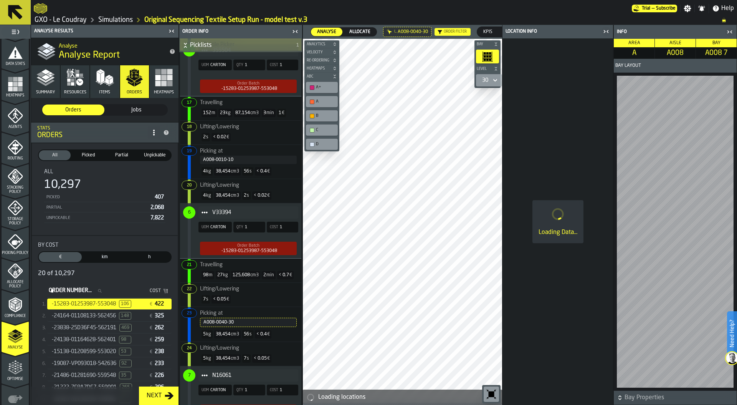
click at [116, 21] on link "Simulations" at bounding box center [115, 20] width 35 height 8
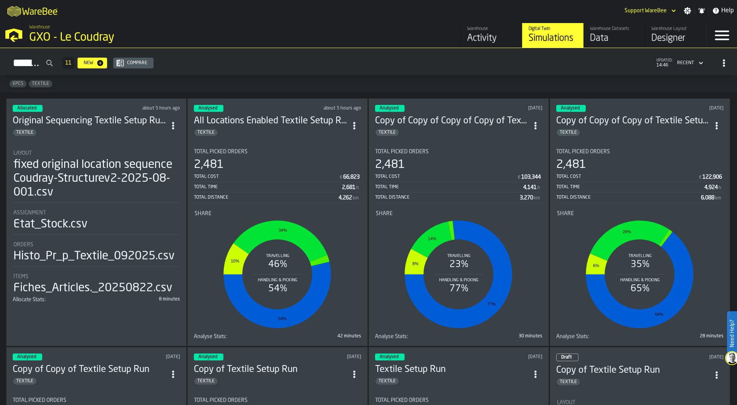
click at [173, 127] on span "ItemListCard-DashboardItemContainer" at bounding box center [173, 126] width 14 height 14
click at [164, 176] on div "Duplicate" at bounding box center [157, 175] width 40 height 9
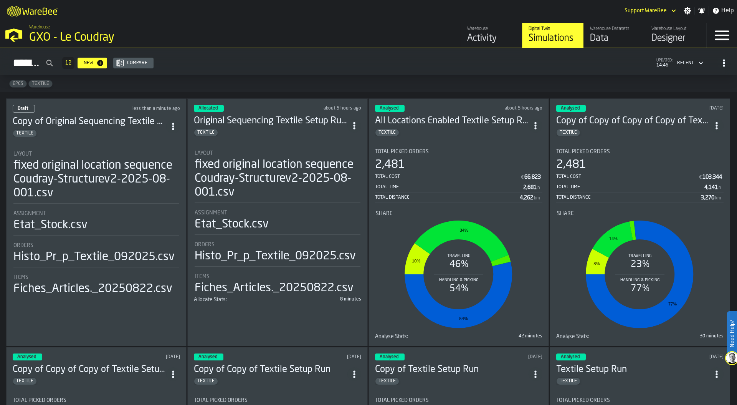
click at [71, 152] on div "Layout" at bounding box center [96, 154] width 166 height 6
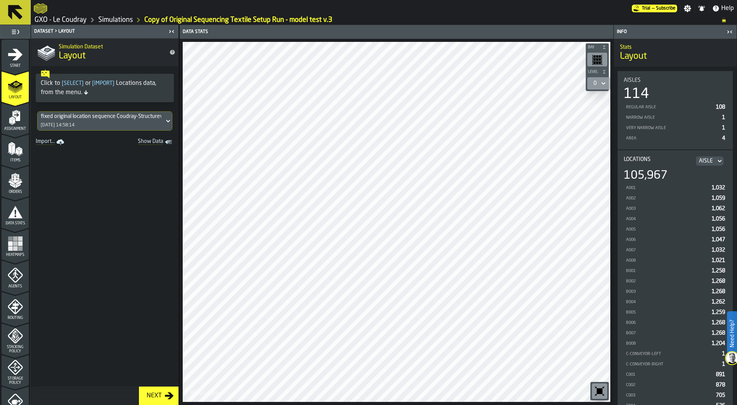
click at [19, 54] on icon "menu Start" at bounding box center [15, 54] width 15 height 12
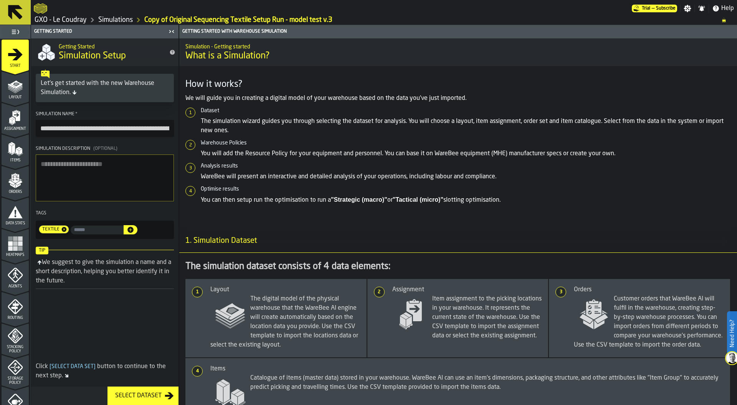
drag, startPoint x: 65, startPoint y: 127, endPoint x: 26, endPoint y: 127, distance: 39.5
click at [26, 127] on aside "**********" at bounding box center [89, 215] width 179 height 380
click at [167, 127] on input "**********" at bounding box center [105, 129] width 138 height 18
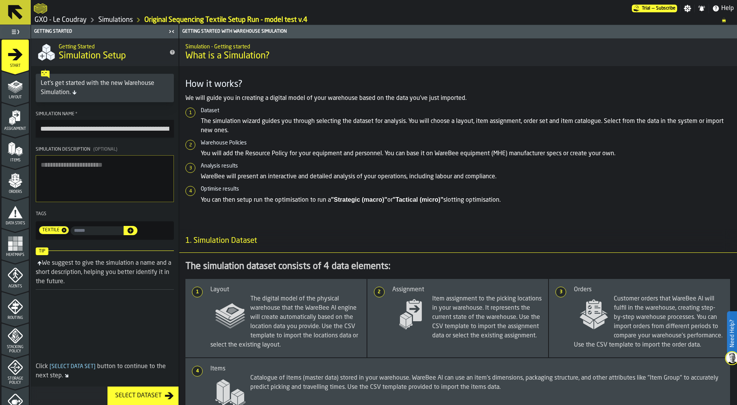
click at [39, 127] on input "**********" at bounding box center [105, 129] width 138 height 18
type input "**********"
click at [68, 185] on textarea "Simulation Description (Optional)" at bounding box center [105, 178] width 138 height 47
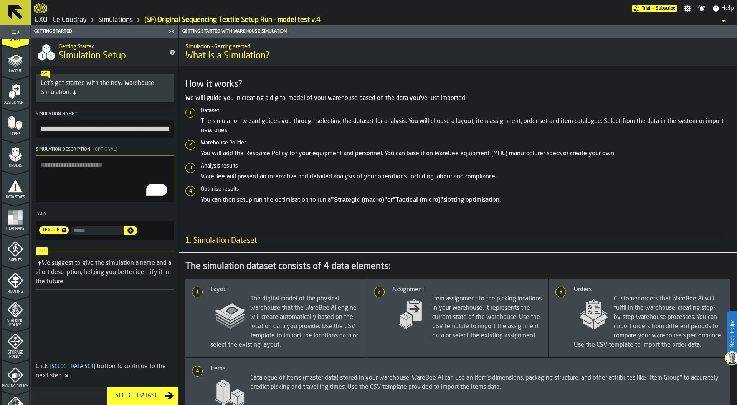
scroll to position [29, 0]
click at [15, 370] on icon "menu Picking Policy" at bounding box center [16, 372] width 9 height 5
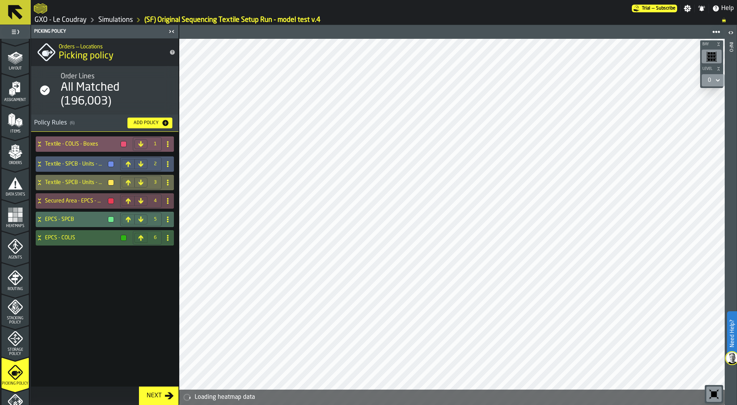
click at [39, 142] on icon at bounding box center [39, 142] width 3 height 2
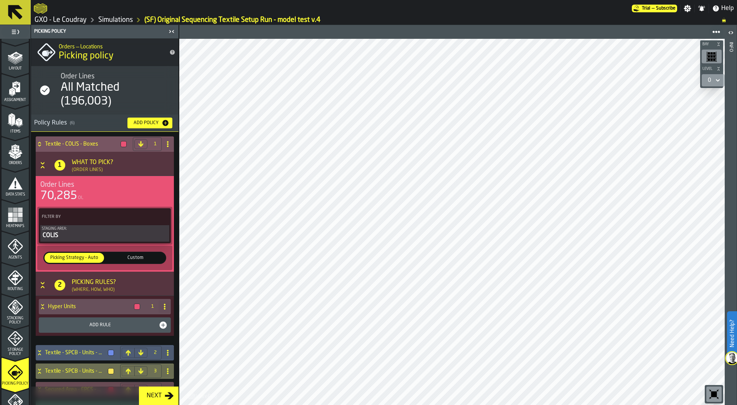
click at [39, 142] on icon at bounding box center [40, 144] width 8 height 6
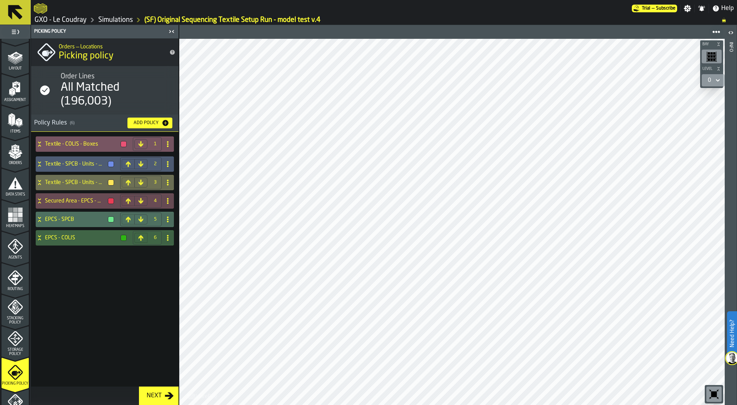
click at [38, 142] on icon at bounding box center [40, 144] width 8 height 6
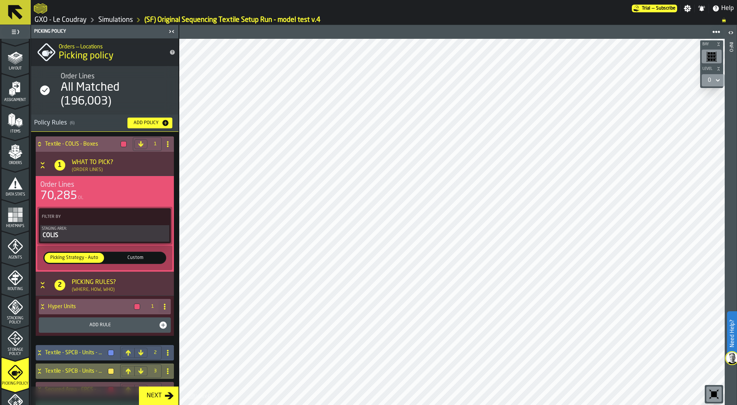
click at [43, 306] on icon at bounding box center [43, 306] width 8 height 6
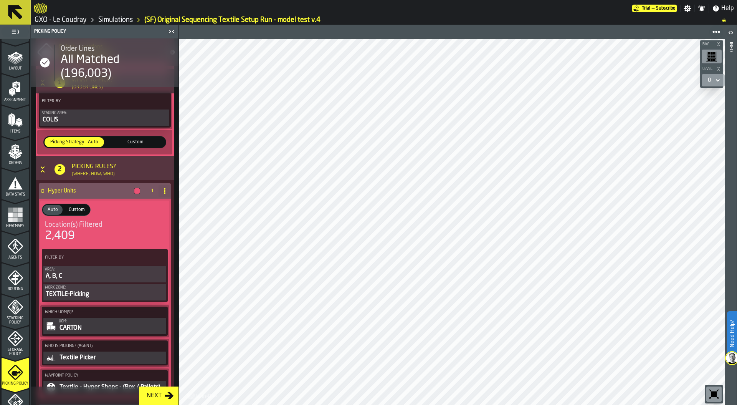
scroll to position [132, 0]
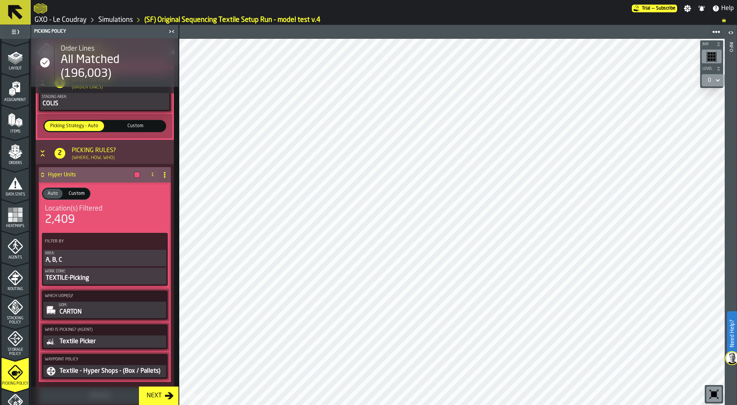
click at [85, 262] on div "A, B, C" at bounding box center [105, 259] width 120 height 9
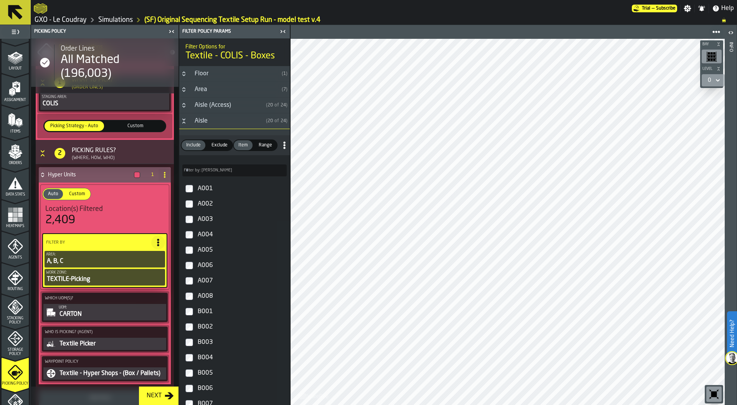
click at [184, 123] on icon "Button-Aisle-open" at bounding box center [184, 121] width 6 height 6
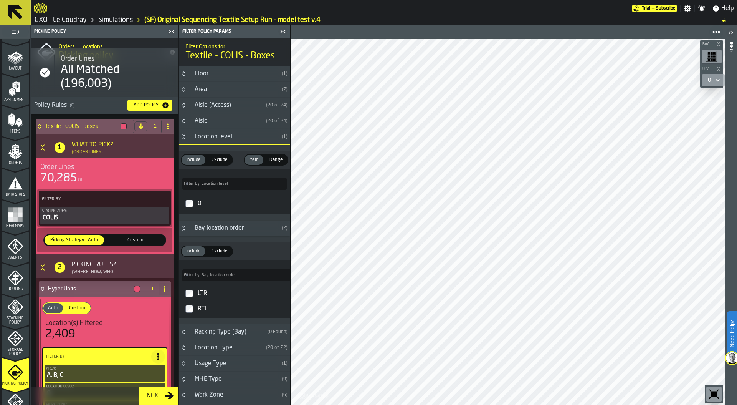
scroll to position [17, 0]
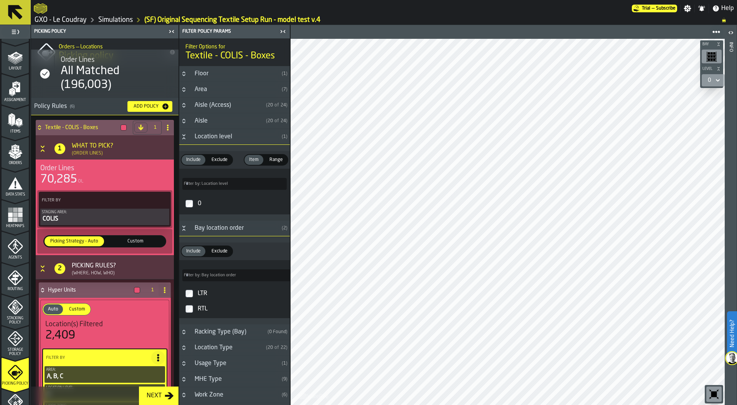
click at [39, 127] on icon at bounding box center [40, 127] width 8 height 6
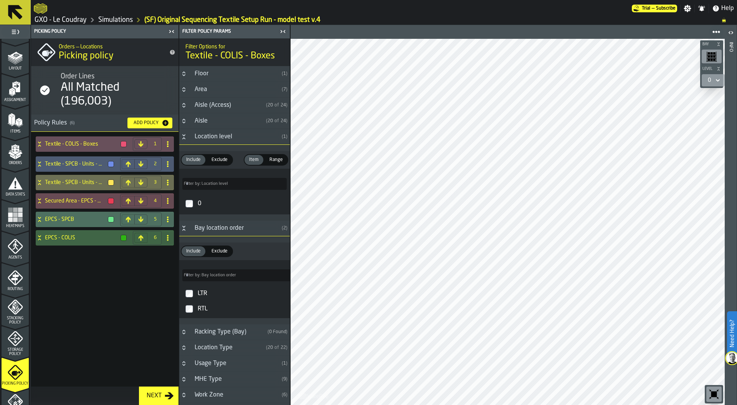
scroll to position [0, 0]
click at [38, 141] on icon at bounding box center [40, 144] width 8 height 6
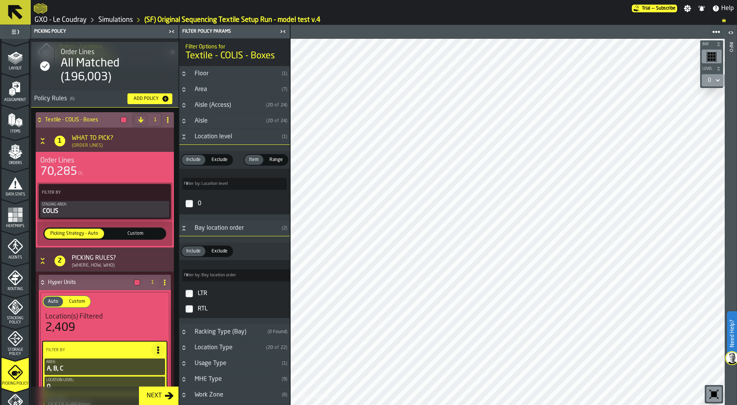
scroll to position [20, 0]
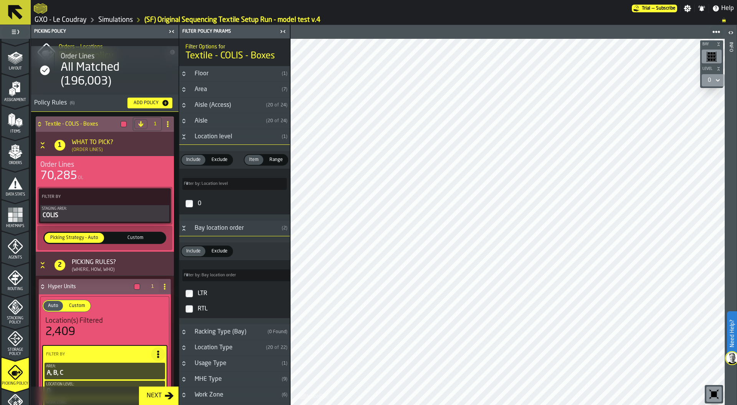
click at [40, 121] on icon at bounding box center [40, 124] width 8 height 6
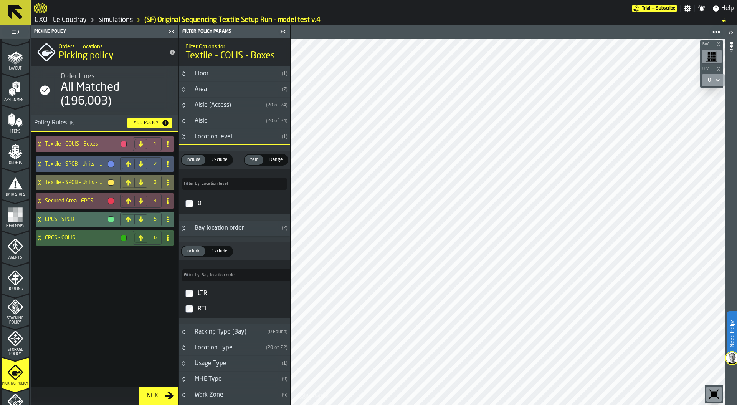
scroll to position [0, 0]
click at [39, 163] on icon at bounding box center [40, 164] width 8 height 6
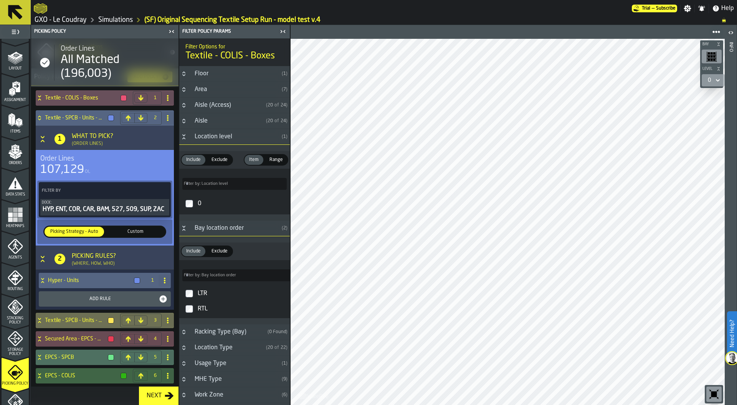
click at [45, 279] on icon at bounding box center [43, 280] width 8 height 6
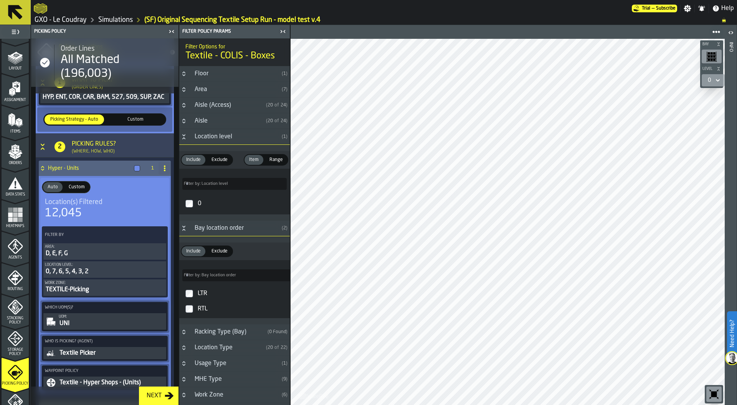
scroll to position [184, 0]
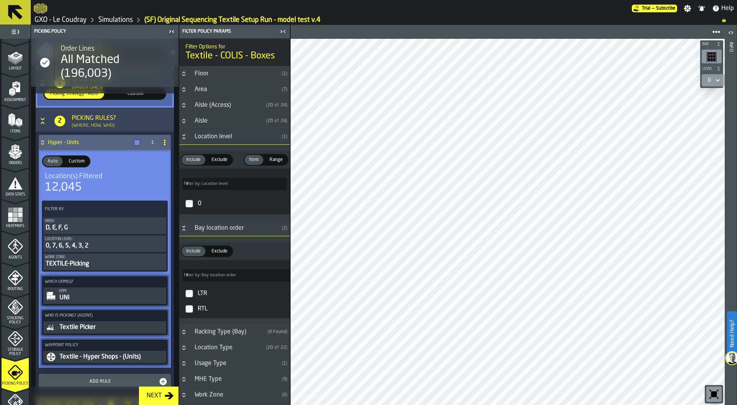
click at [86, 246] on div "0, 7, 6, 5, 4, 3, 2" at bounding box center [105, 245] width 120 height 9
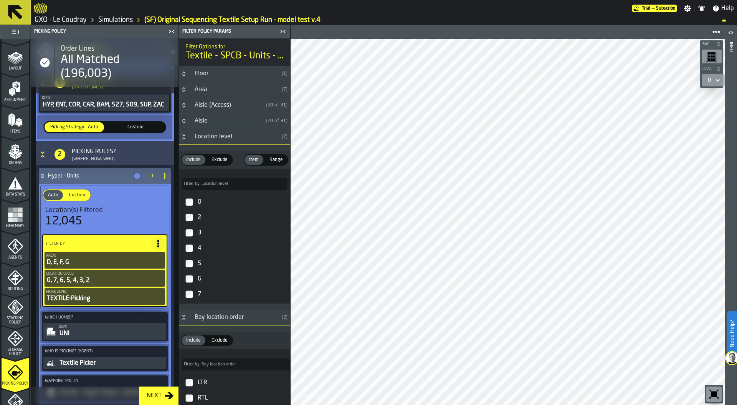
scroll to position [154, 0]
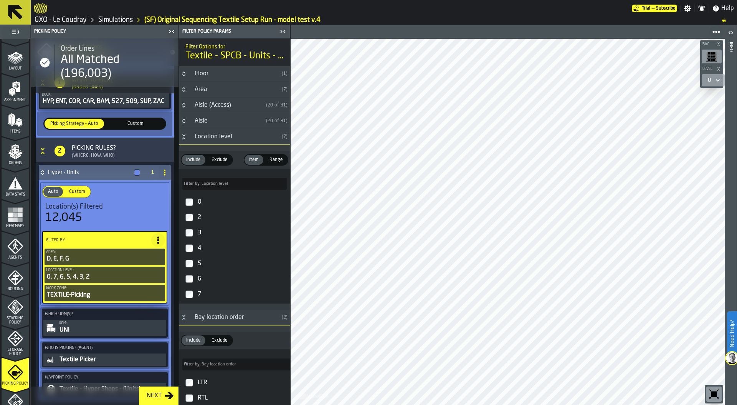
click at [717, 80] on icon at bounding box center [717, 80] width 3 height 3
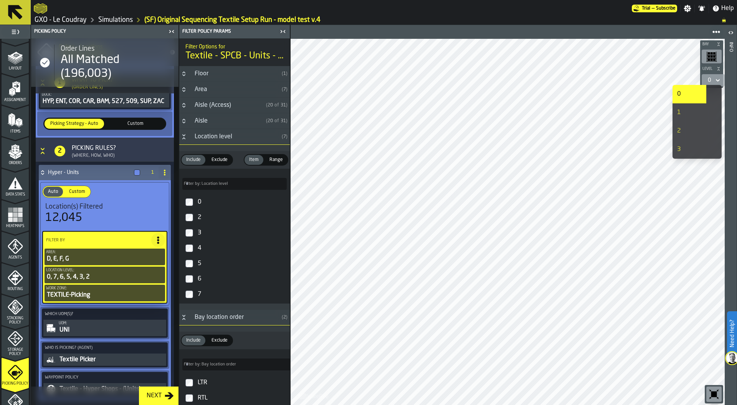
click at [701, 104] on li "1" at bounding box center [690, 112] width 34 height 18
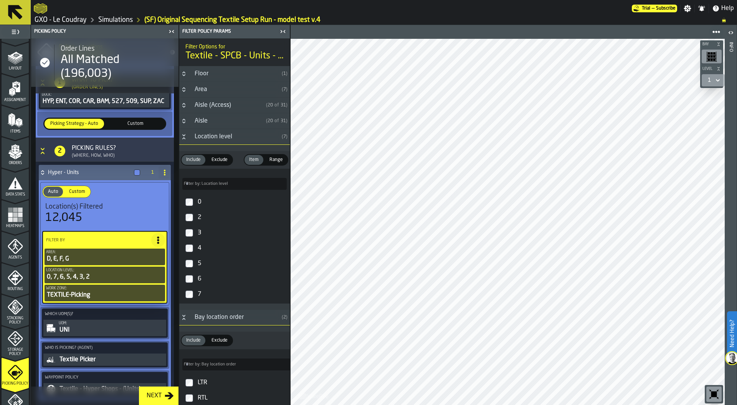
click at [717, 80] on icon at bounding box center [717, 80] width 3 height 3
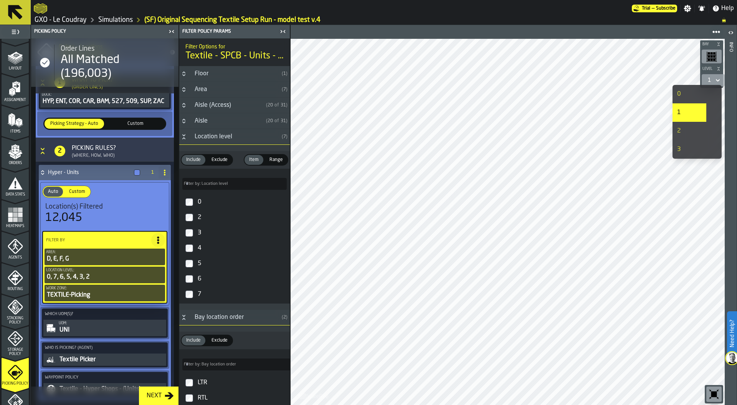
click at [683, 129] on div "2" at bounding box center [689, 130] width 25 height 9
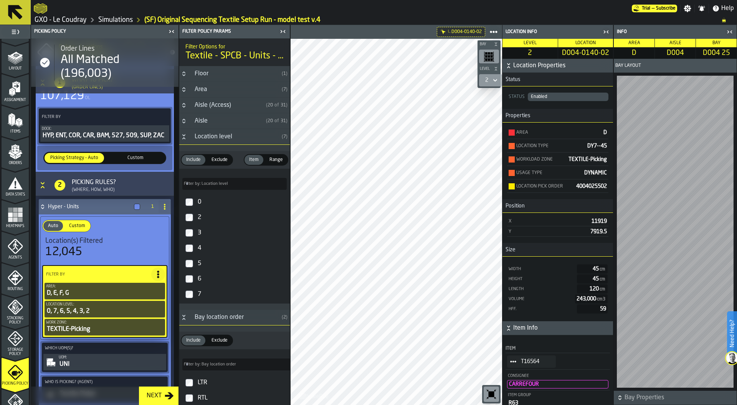
scroll to position [84, 0]
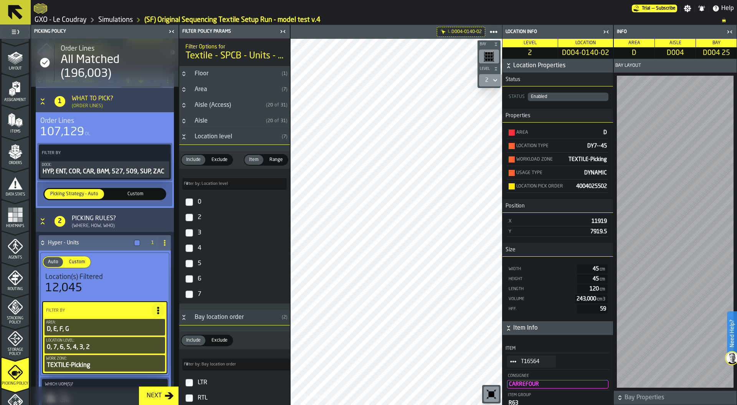
click at [41, 241] on icon at bounding box center [42, 241] width 3 height 2
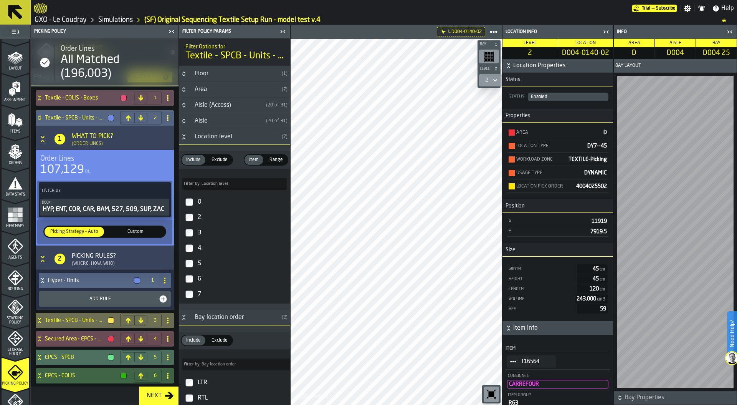
scroll to position [46, 0]
click at [39, 116] on icon at bounding box center [39, 117] width 3 height 2
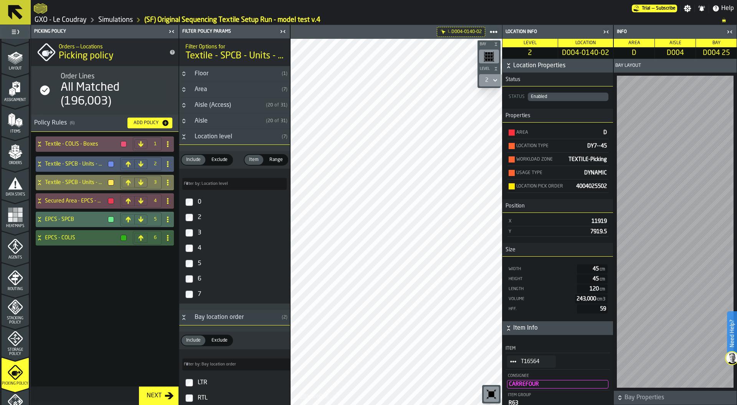
click at [39, 184] on icon at bounding box center [39, 184] width 3 height 2
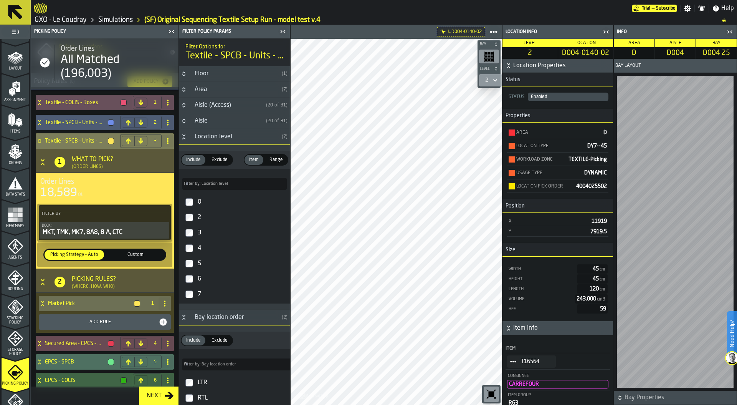
scroll to position [46, 0]
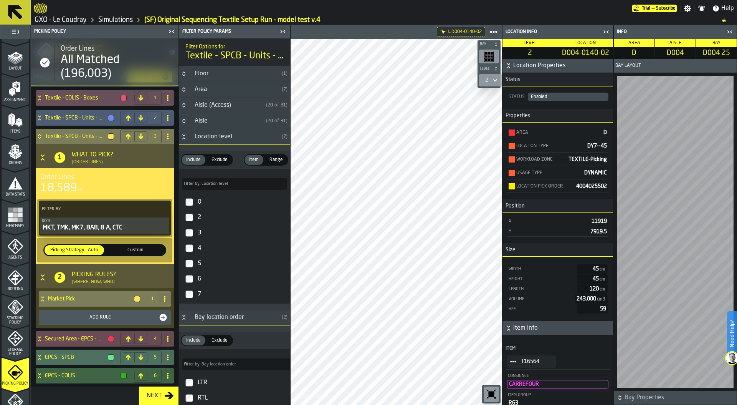
click at [43, 296] on icon at bounding box center [43, 299] width 8 height 6
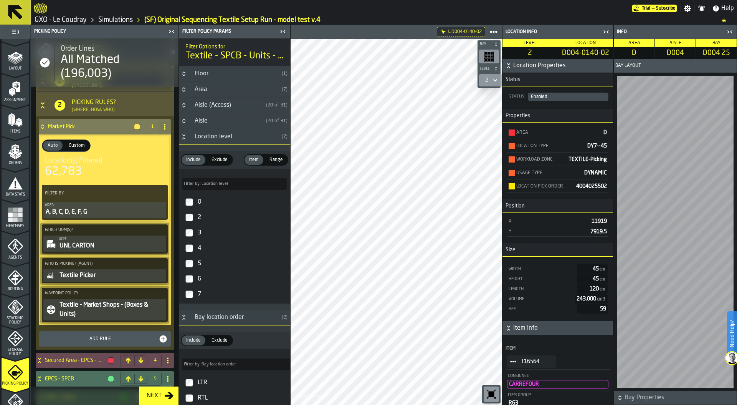
scroll to position [220, 0]
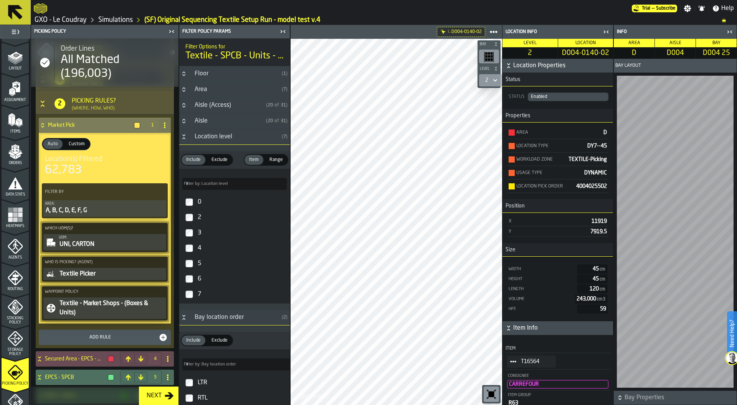
click at [96, 207] on div "A, B, C, D, E, F, G" at bounding box center [105, 210] width 120 height 9
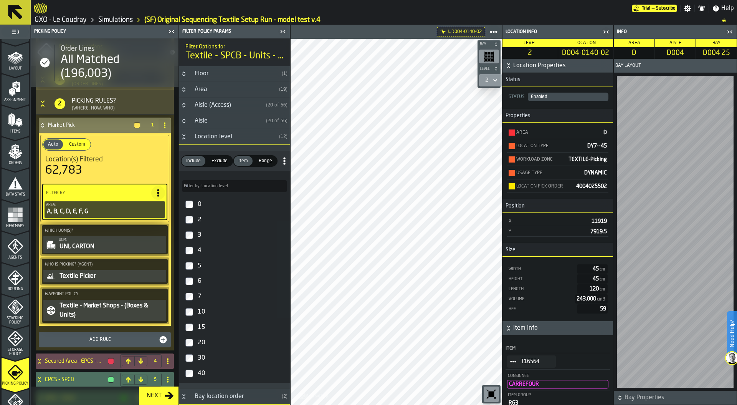
scroll to position [210, 0]
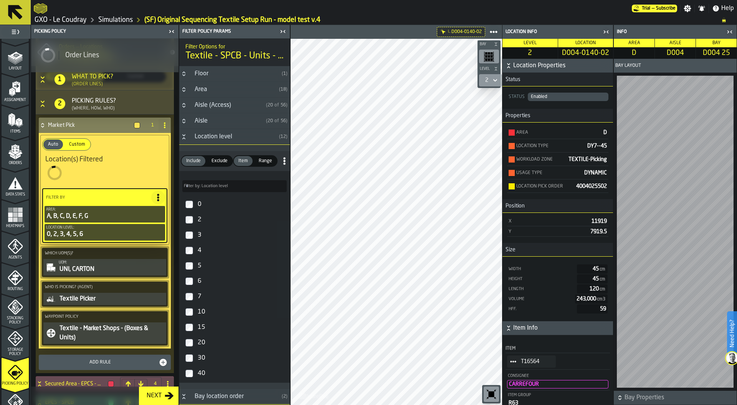
click at [190, 301] on label "7" at bounding box center [234, 296] width 107 height 15
click at [276, 197] on main "1 Start 1.1 Layout 1.2 Assignment 1.3 Items 1.4 Orders 1.5 Data Stats 1.6 Heatm…" at bounding box center [368, 215] width 737 height 380
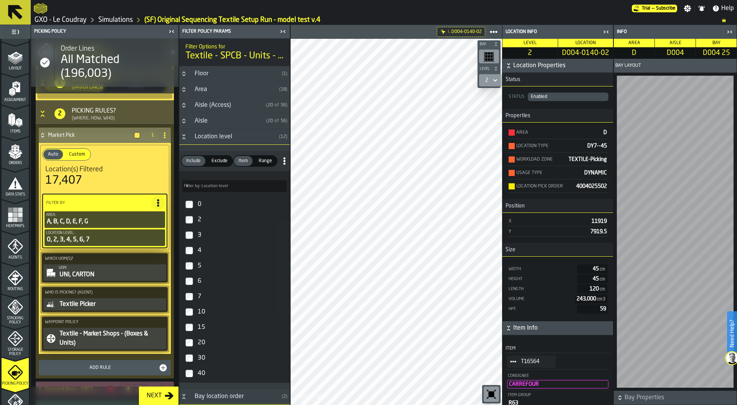
scroll to position [220, 0]
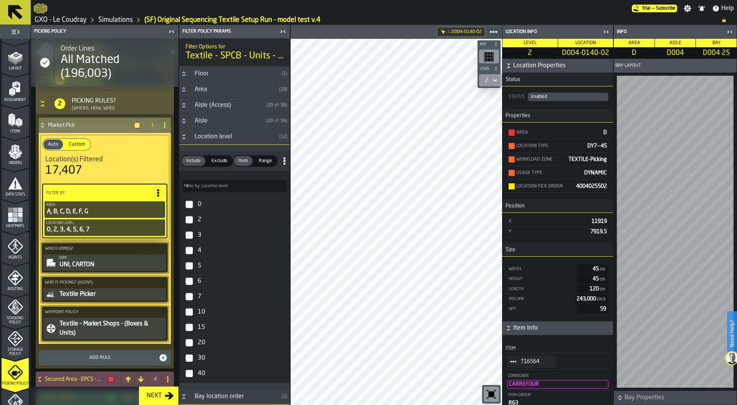
click at [43, 126] on icon at bounding box center [42, 127] width 3 height 2
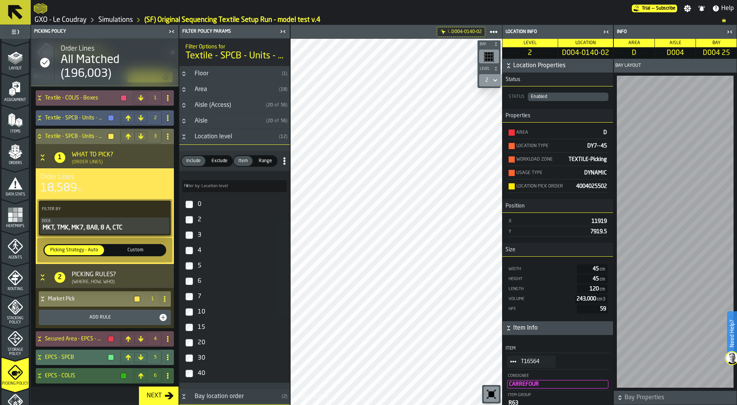
scroll to position [46, 0]
click at [39, 338] on icon at bounding box center [40, 339] width 8 height 6
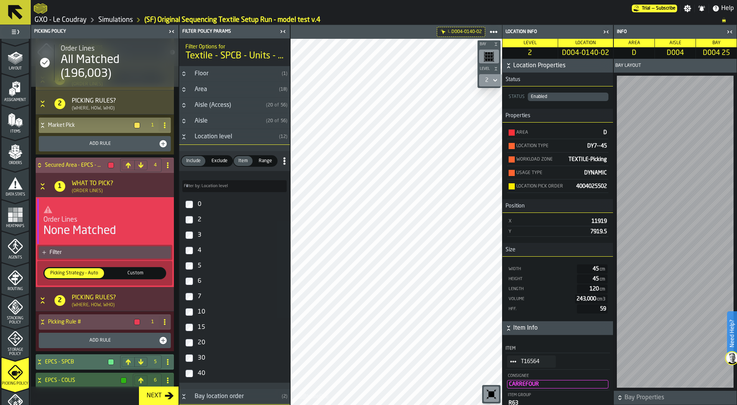
scroll to position [224, 0]
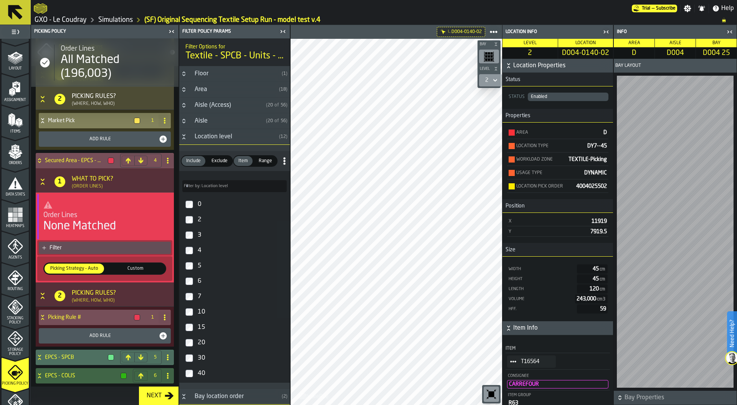
click at [44, 319] on icon at bounding box center [42, 319] width 3 height 2
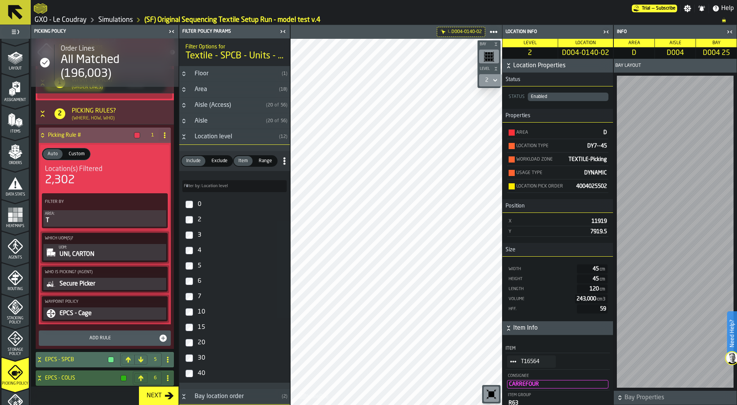
scroll to position [408, 0]
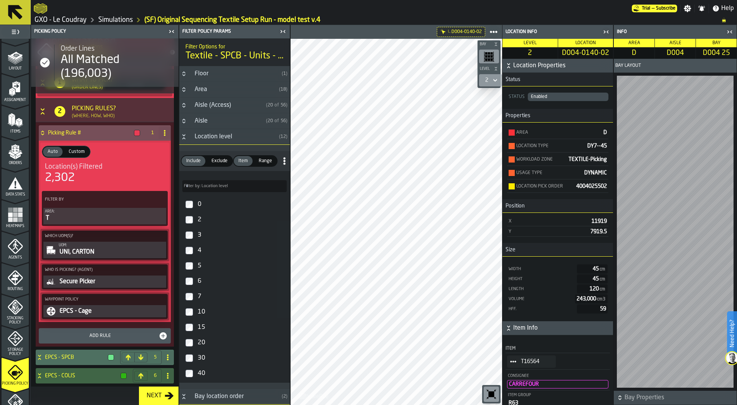
click at [86, 218] on div "T" at bounding box center [105, 217] width 120 height 9
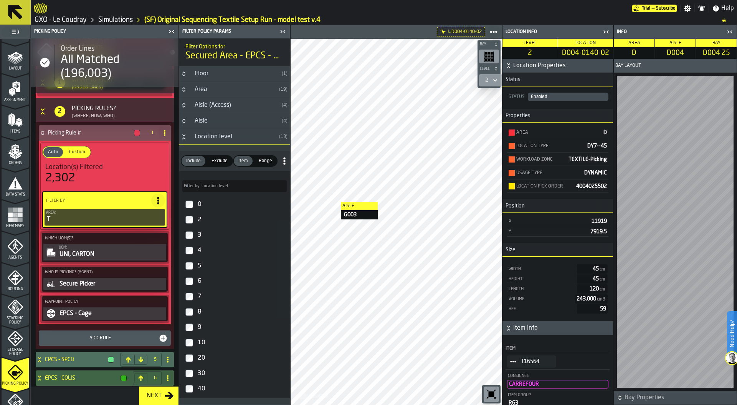
click at [344, 206] on div at bounding box center [397, 222] width 212 height 366
click at [208, 201] on main "1 Start 1.1 Layout 1.2 Assignment 1.3 Items 1.4 Orders 1.5 Data Stats 1.6 Heatm…" at bounding box center [368, 215] width 737 height 380
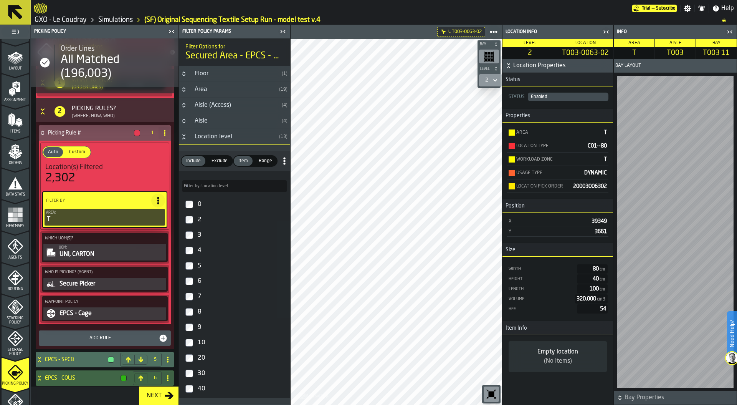
click at [265, 159] on span "Range" at bounding box center [266, 160] width 20 height 7
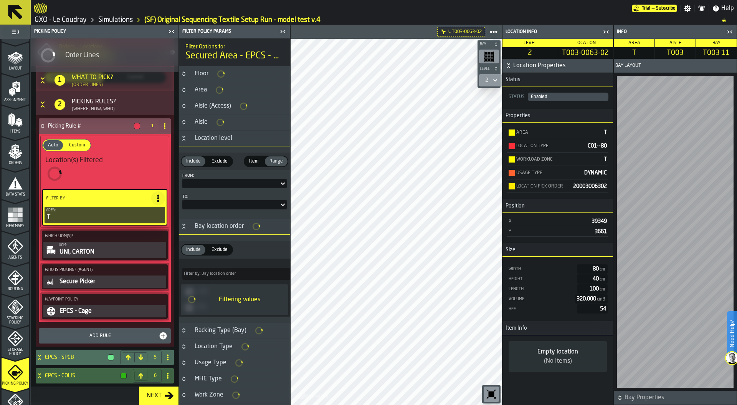
scroll to position [393, 0]
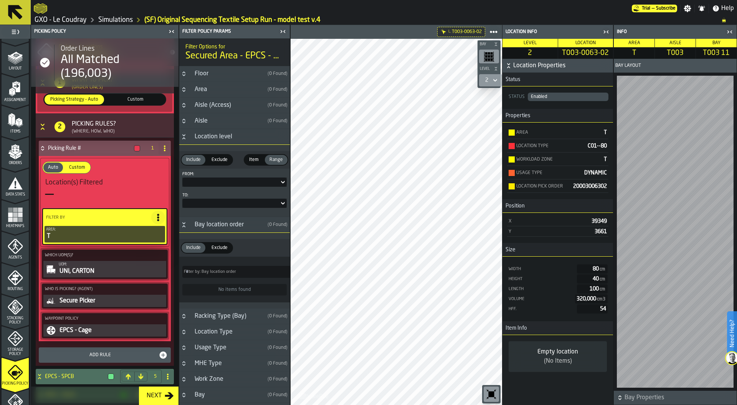
click at [231, 180] on div at bounding box center [234, 181] width 104 height 9
click at [197, 209] on div "0" at bounding box center [207, 211] width 40 height 9
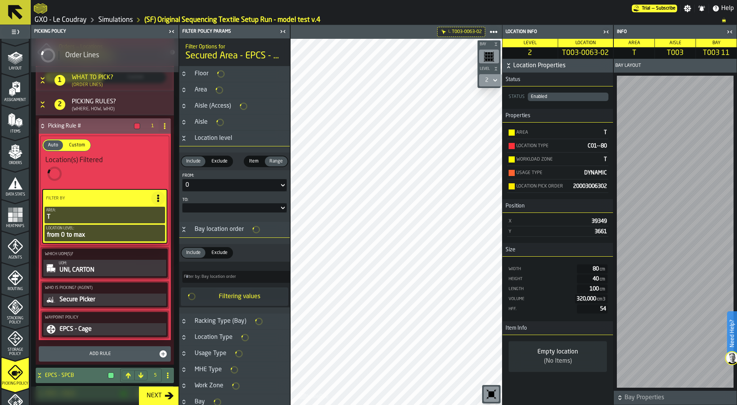
click at [220, 207] on div at bounding box center [230, 207] width 97 height 3
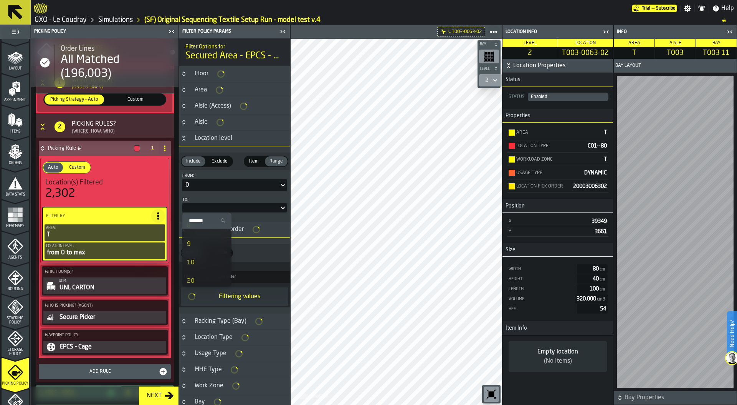
scroll to position [146, 0]
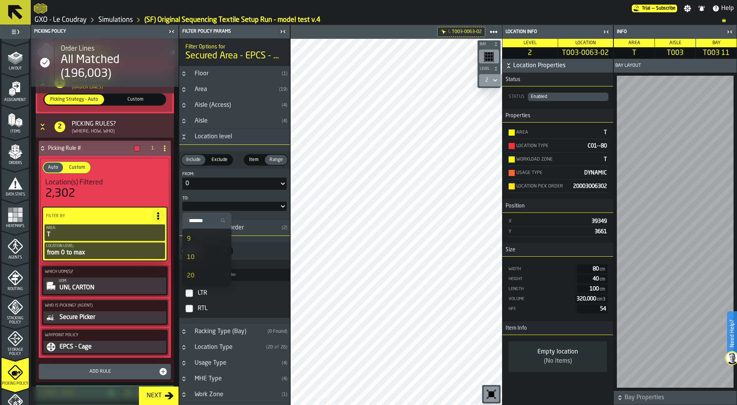
click at [205, 236] on div "9" at bounding box center [207, 238] width 40 height 9
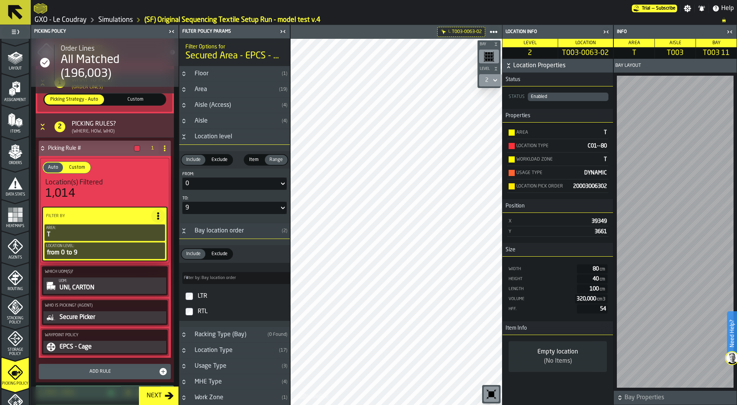
click at [41, 150] on icon at bounding box center [43, 148] width 8 height 6
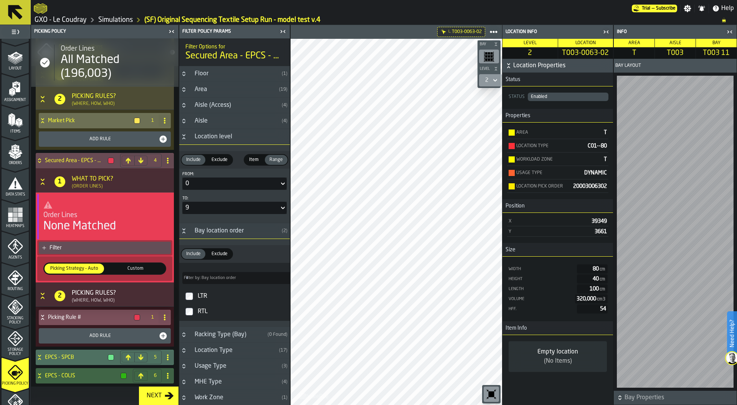
scroll to position [224, 0]
click at [42, 357] on icon at bounding box center [40, 357] width 8 height 6
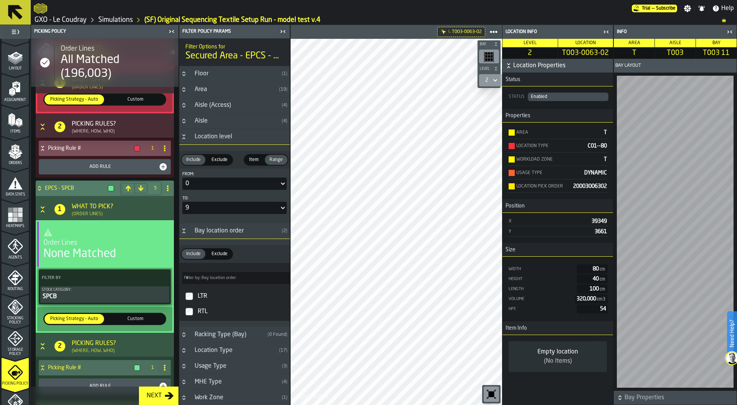
scroll to position [425, 0]
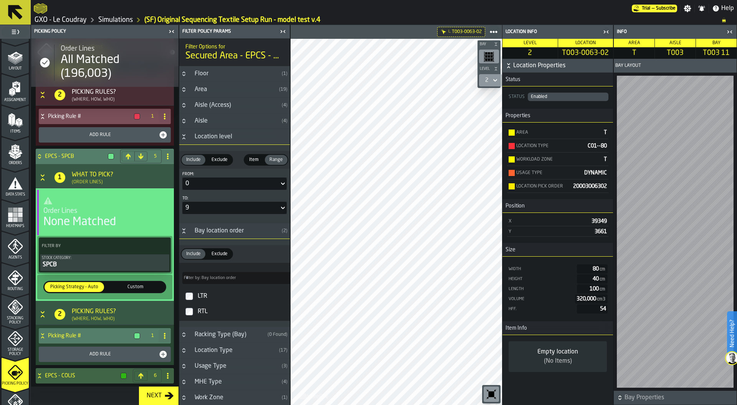
click at [44, 336] on icon at bounding box center [43, 335] width 8 height 6
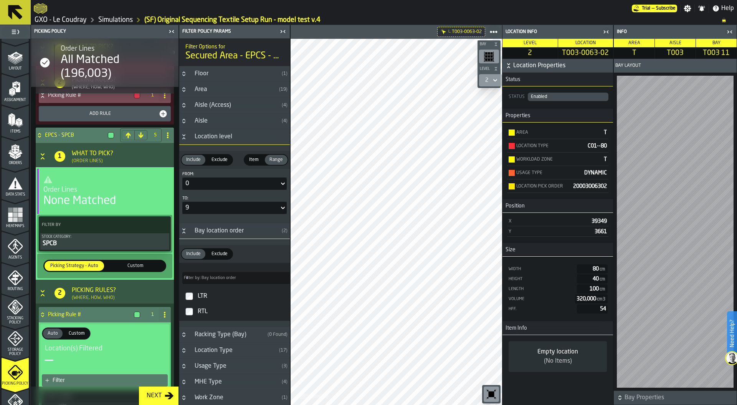
scroll to position [445, 0]
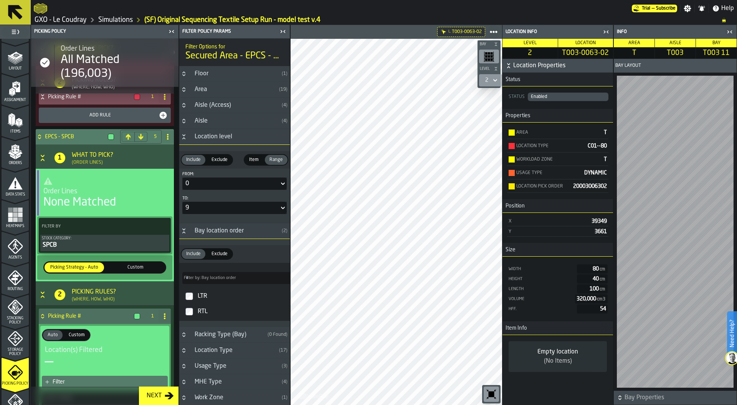
click at [39, 136] on icon at bounding box center [40, 137] width 8 height 6
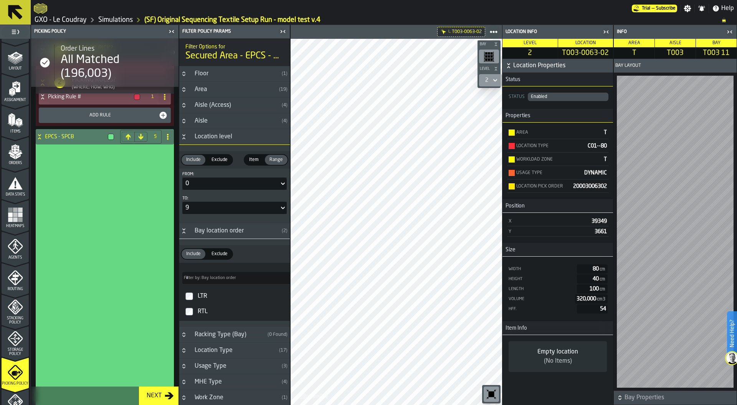
scroll to position [224, 0]
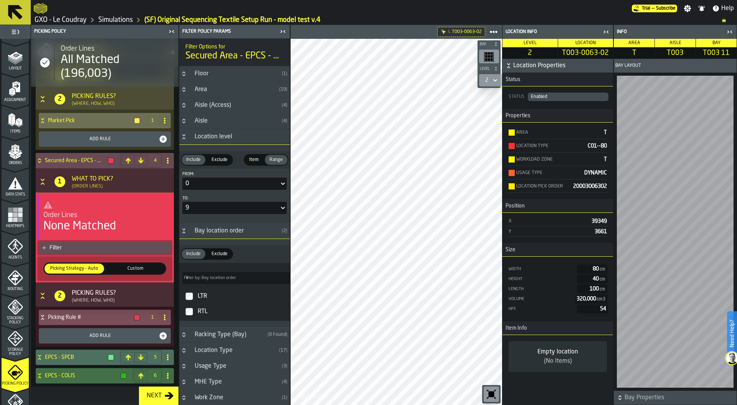
click at [39, 376] on icon at bounding box center [39, 377] width 3 height 2
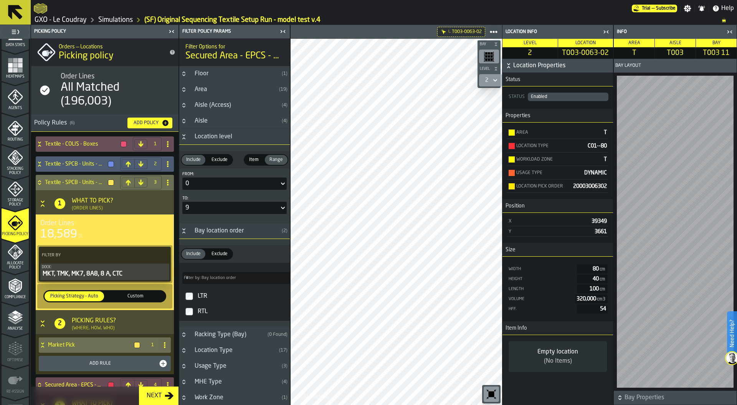
scroll to position [201, 0]
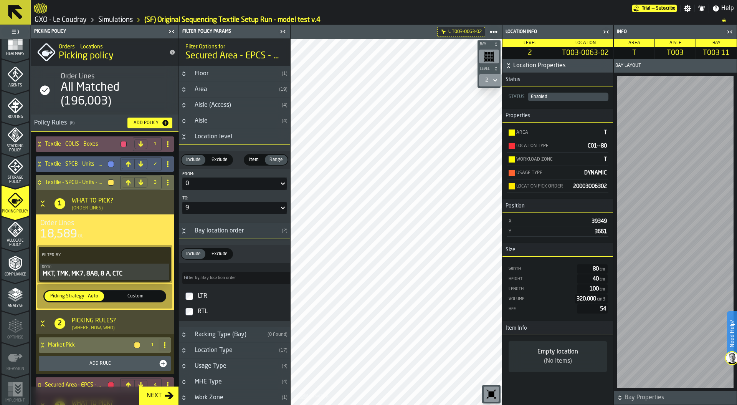
click at [13, 234] on icon "menu Allocate Policy" at bounding box center [14, 233] width 2 height 3
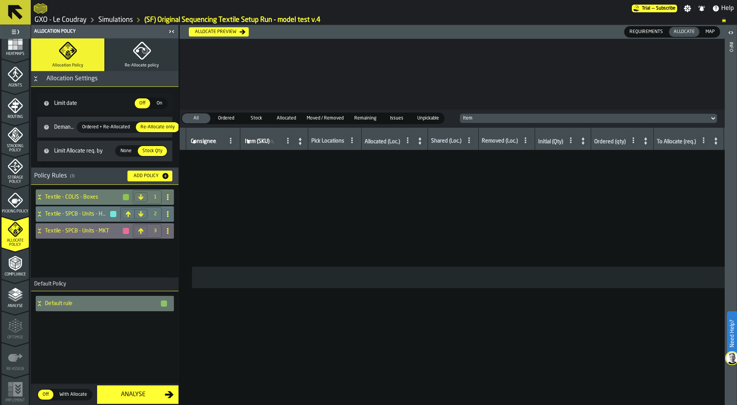
click at [40, 197] on icon at bounding box center [40, 197] width 8 height 6
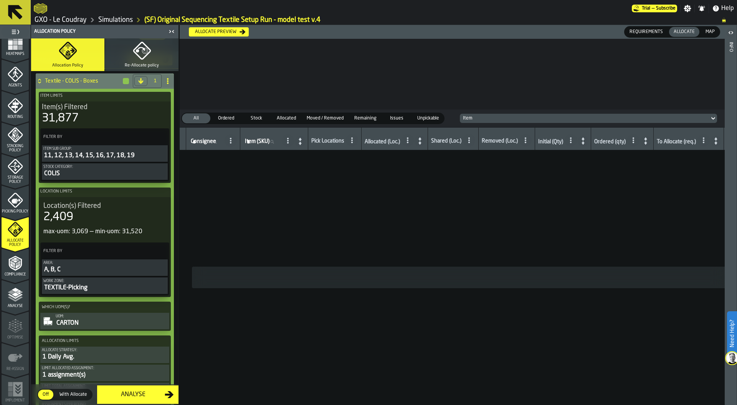
scroll to position [134, 0]
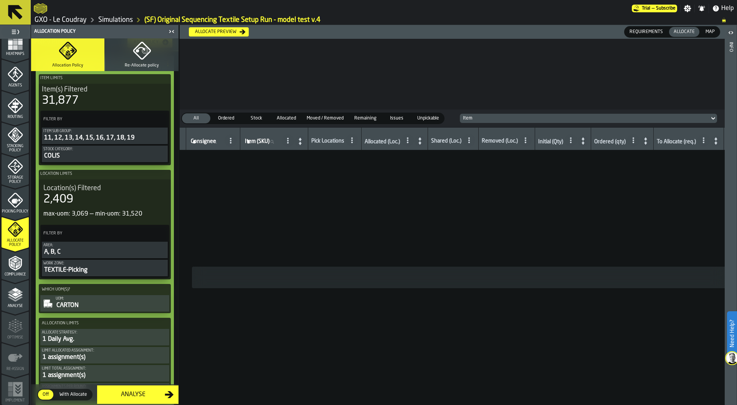
click at [82, 249] on div "A, B, C" at bounding box center [104, 251] width 123 height 9
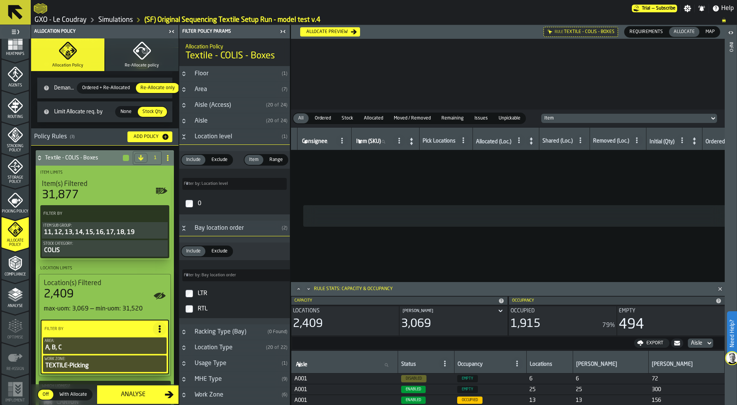
scroll to position [25, 0]
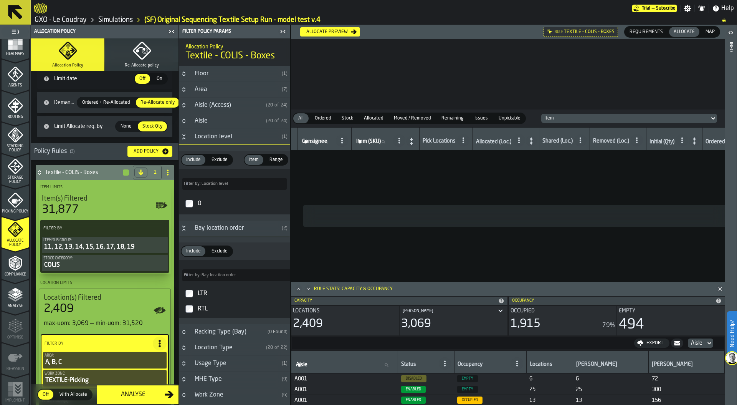
click at [41, 174] on icon at bounding box center [40, 172] width 8 height 6
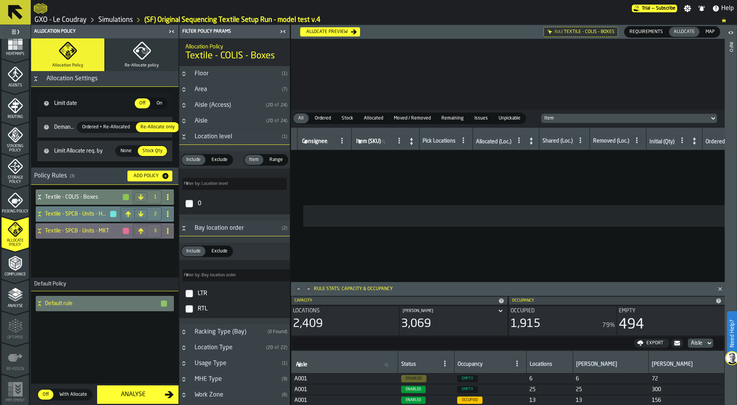
click at [40, 211] on icon at bounding box center [40, 214] width 8 height 6
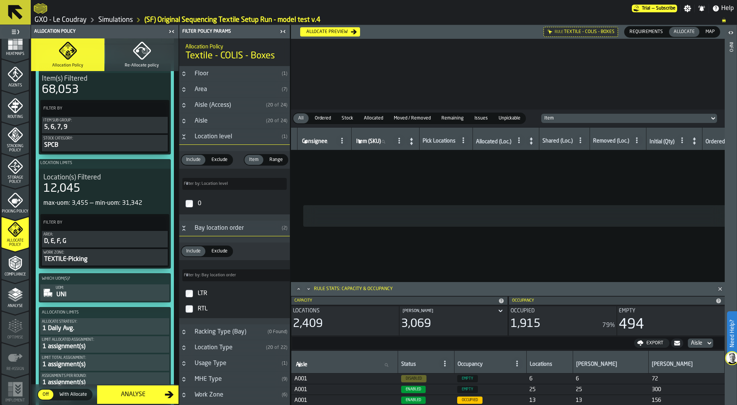
scroll to position [165, 0]
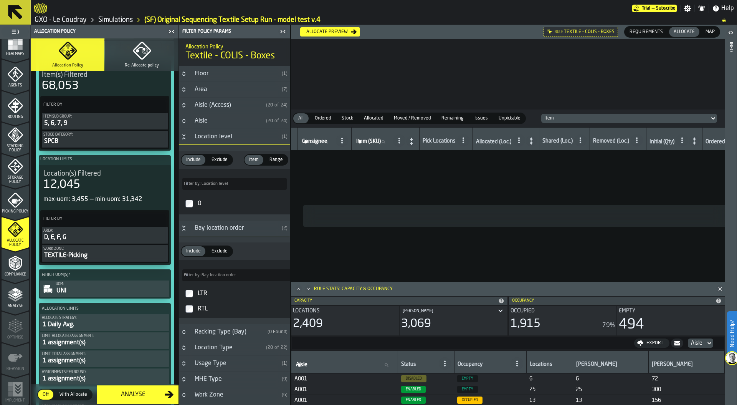
click at [73, 235] on div "D, E, F, G" at bounding box center [104, 237] width 123 height 9
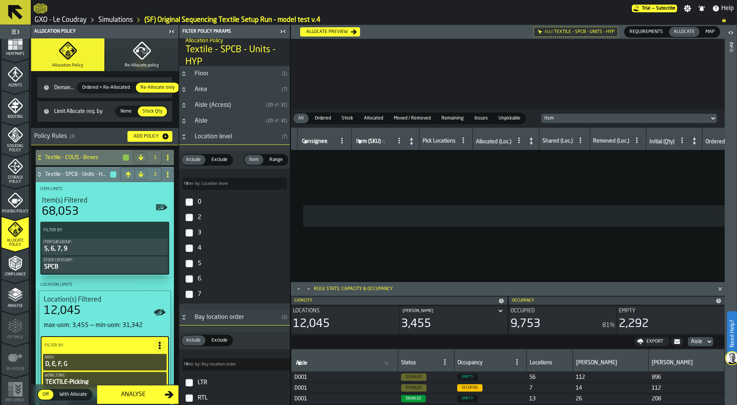
scroll to position [36, 0]
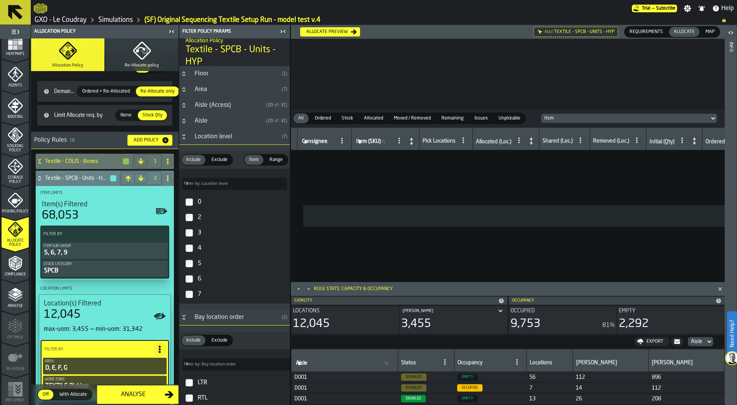
click at [40, 179] on icon at bounding box center [39, 180] width 3 height 2
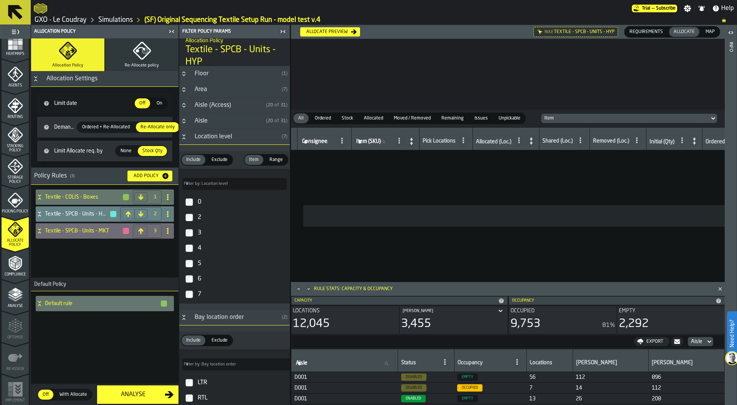
scroll to position [0, 0]
click at [41, 231] on icon at bounding box center [40, 231] width 8 height 6
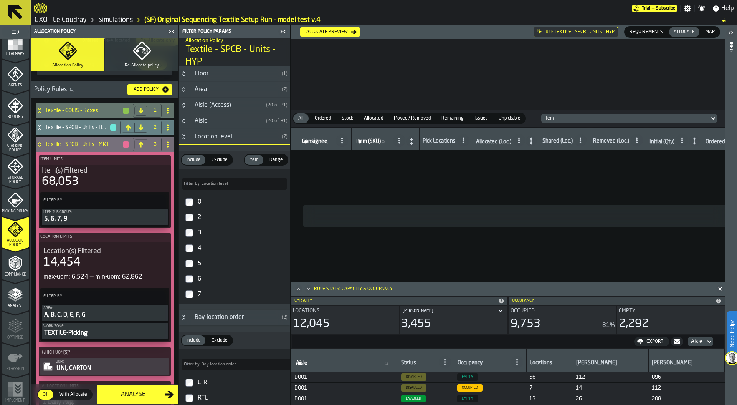
scroll to position [99, 0]
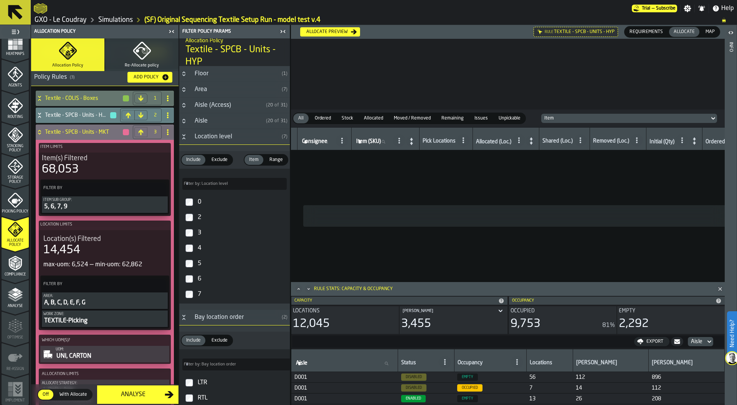
click at [88, 260] on div "max-uom: 6,524 — min-uom: 62,862" at bounding box center [104, 264] width 123 height 9
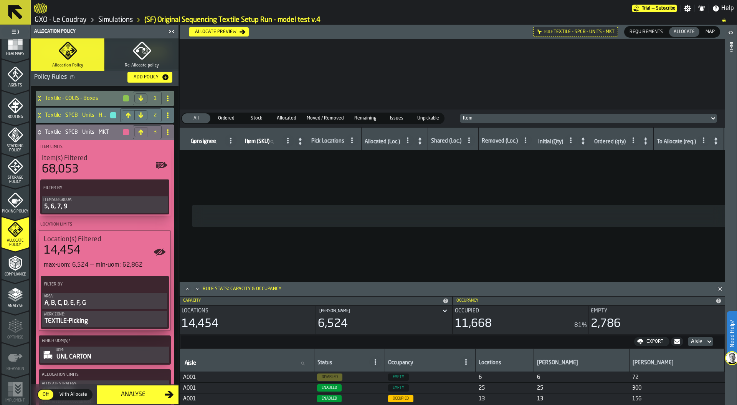
click at [94, 302] on div "A, B, C, D, E, F, G" at bounding box center [105, 302] width 122 height 9
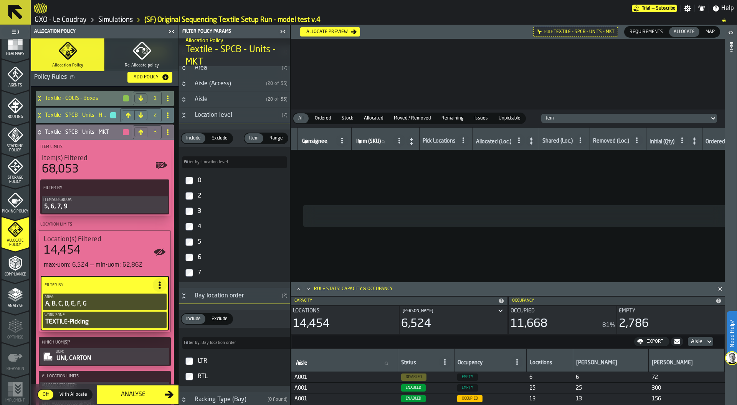
scroll to position [0, 0]
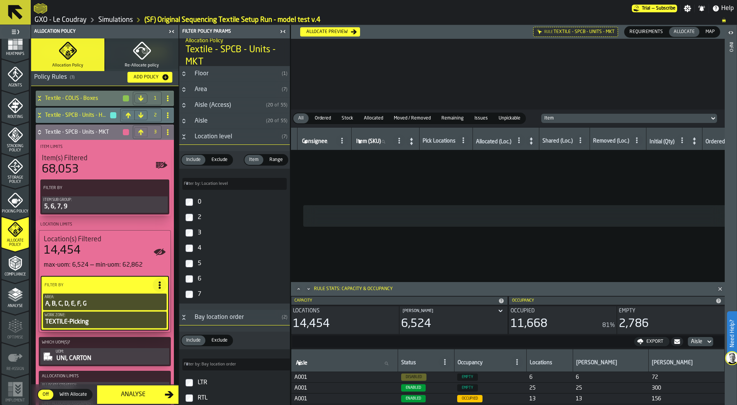
click at [40, 131] on icon at bounding box center [39, 131] width 3 height 2
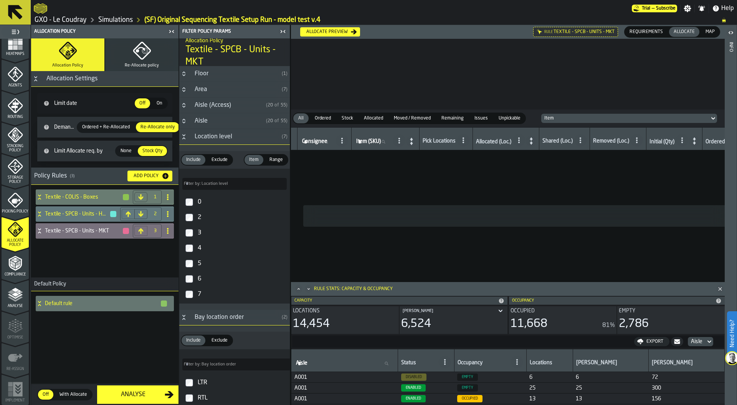
click at [39, 195] on icon at bounding box center [39, 195] width 3 height 2
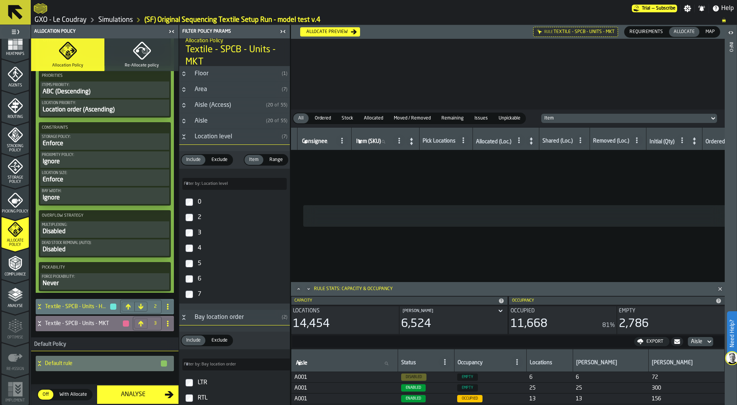
scroll to position [528, 0]
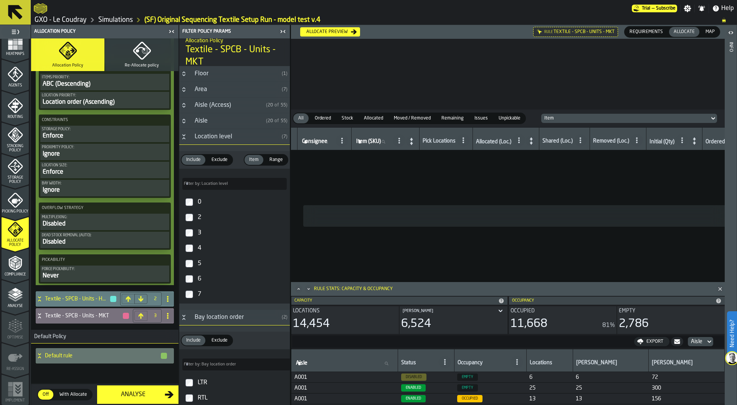
click at [58, 296] on h4 "Textile - SPCB - Units - HYP" at bounding box center [77, 299] width 64 height 6
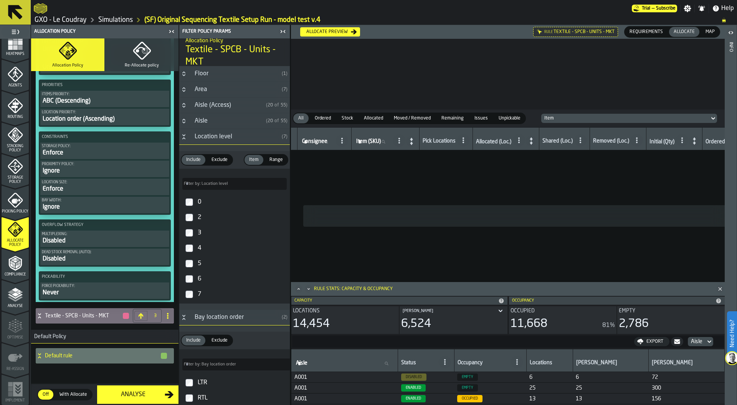
scroll to position [1141, 0]
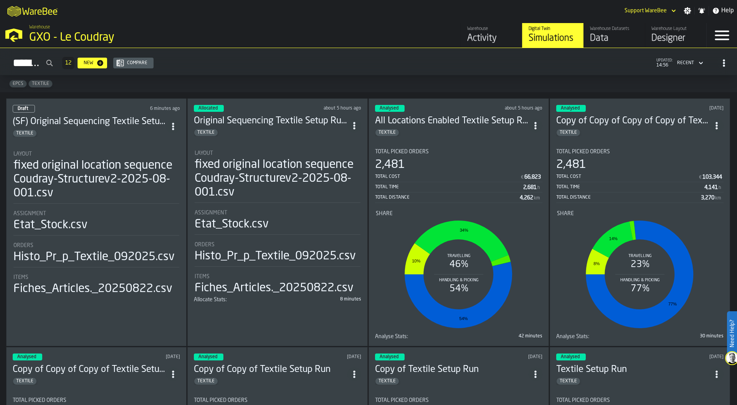
click at [251, 143] on li "Layout fixed original location sequence Coudray-Structurev2-2025-08-001.csv Ass…" at bounding box center [277, 219] width 167 height 152
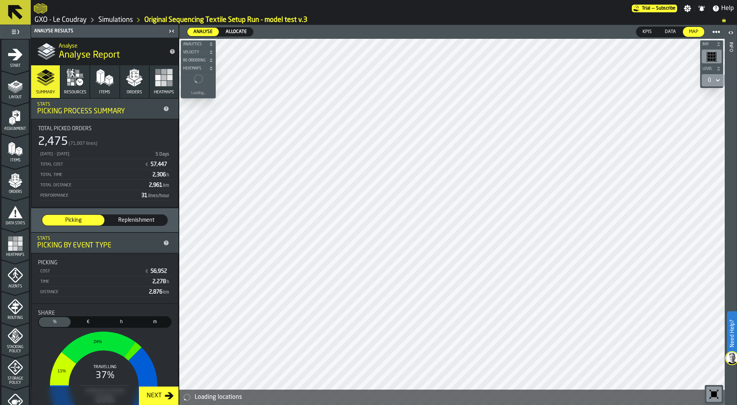
click at [51, 23] on link "GXO - Le Coudray" at bounding box center [61, 20] width 52 height 8
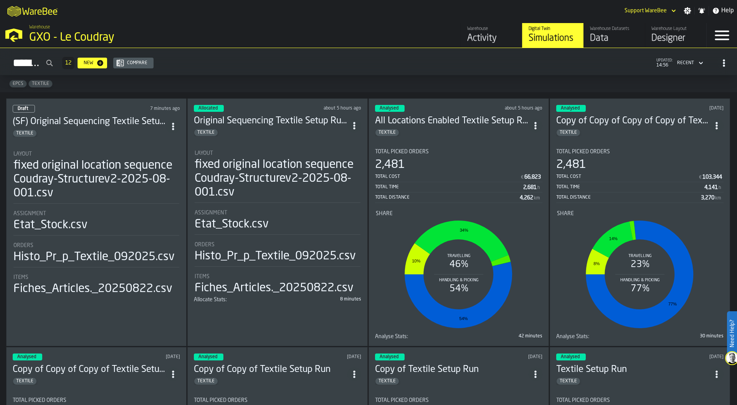
click at [29, 37] on div "GXO - Le Coudray" at bounding box center [132, 38] width 207 height 14
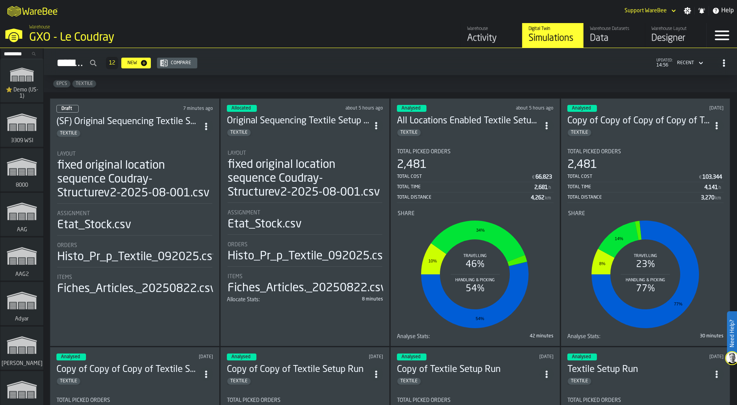
click at [16, 84] on icon "link-to-/wh/i/103622fe-4b04-4da1-b95f-2619b9c959cc/simulations" at bounding box center [21, 74] width 37 height 25
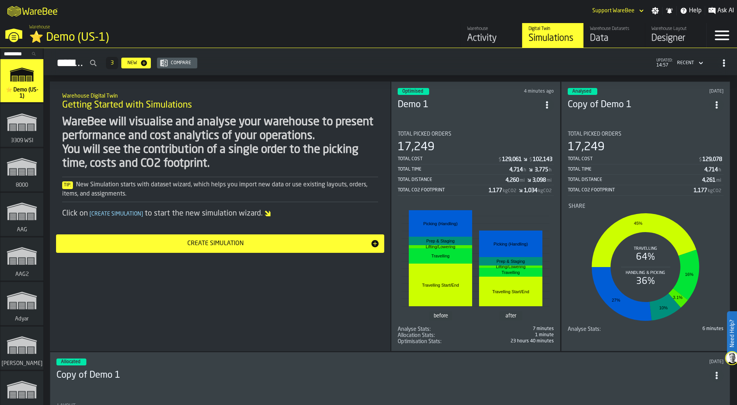
click at [491, 34] on div "Activity" at bounding box center [491, 38] width 49 height 12
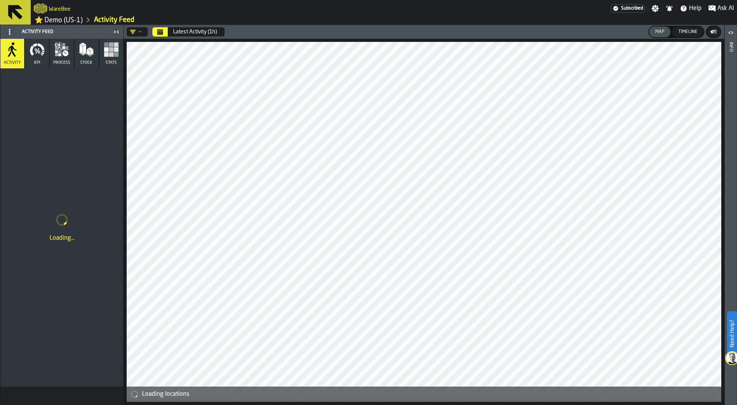
click at [115, 61] on button "Stats" at bounding box center [111, 54] width 24 height 30
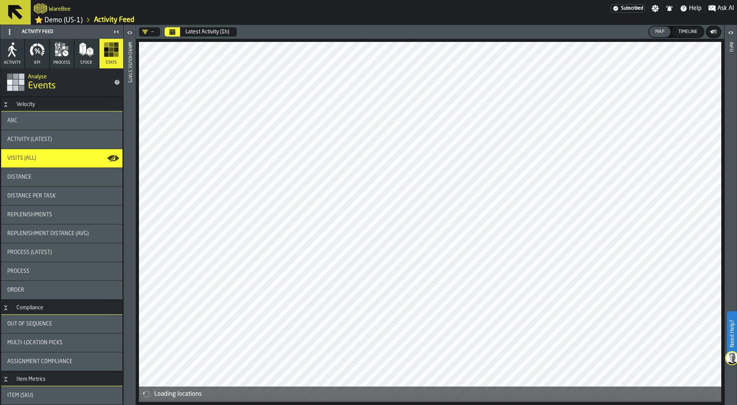
click at [36, 56] on icon "button" at bounding box center [37, 49] width 15 height 15
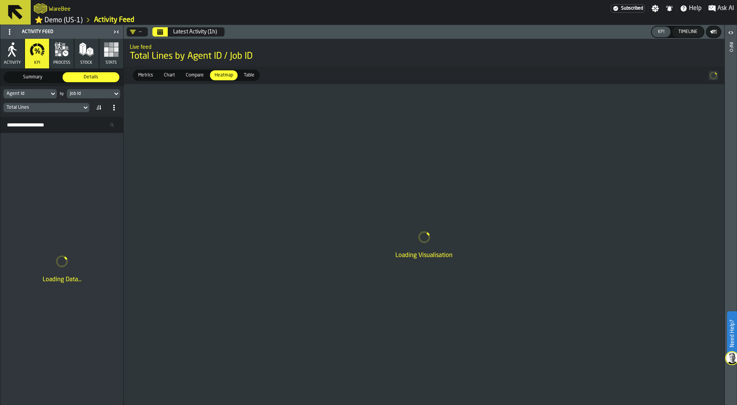
click at [92, 96] on div "Job Id" at bounding box center [90, 93] width 40 height 5
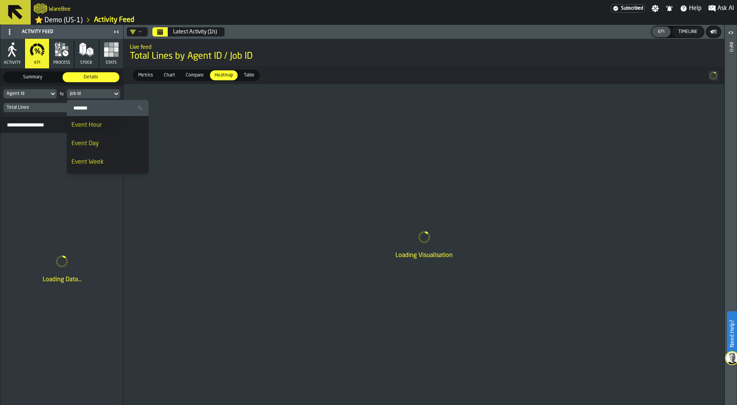
click at [96, 141] on div "Event Day" at bounding box center [107, 143] width 73 height 9
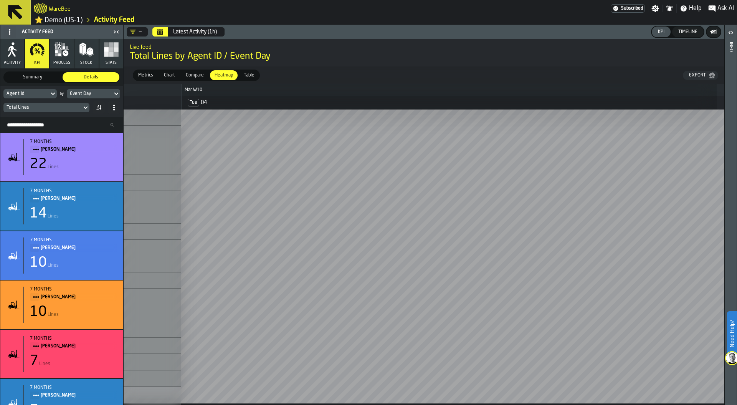
click at [159, 33] on icon "Calendar" at bounding box center [160, 33] width 6 height 4
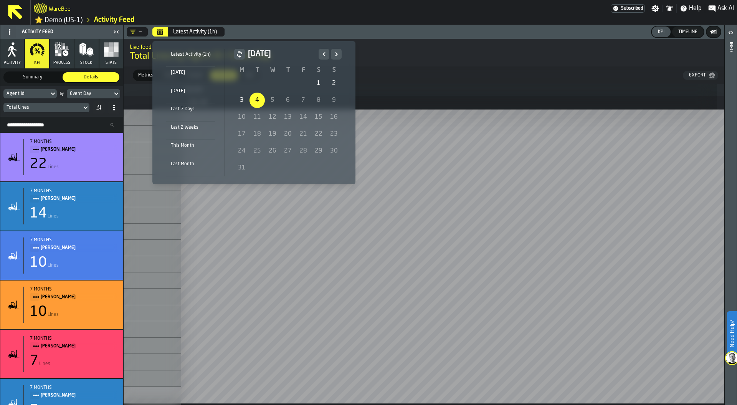
click at [324, 56] on icon "Previous" at bounding box center [324, 54] width 8 height 9
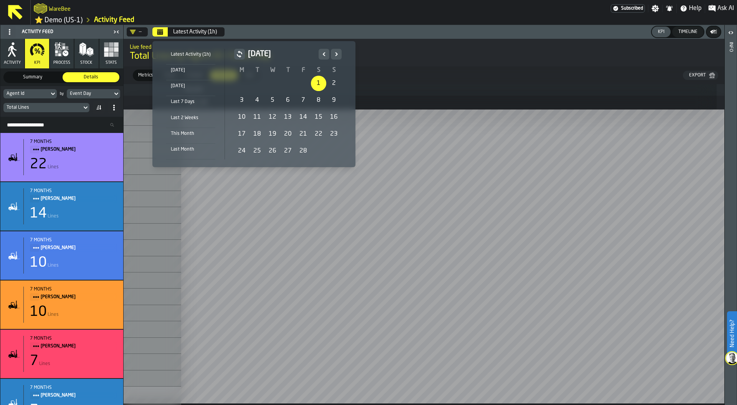
click at [319, 85] on div "1" at bounding box center [318, 83] width 15 height 15
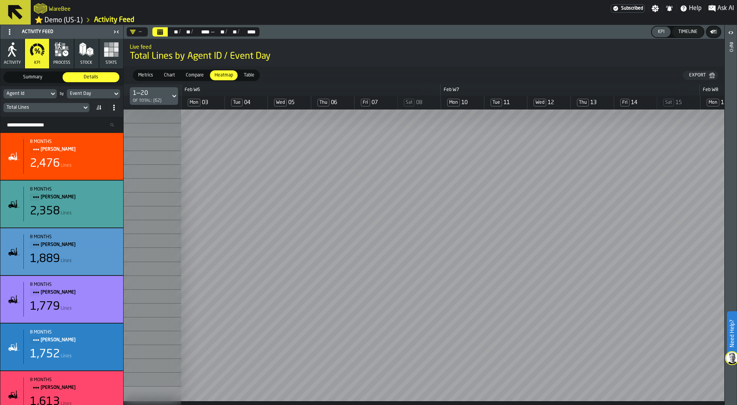
click at [132, 117] on div "1" at bounding box center [153, 116] width 58 height 14
click at [251, 76] on span "Table" at bounding box center [249, 75] width 17 height 7
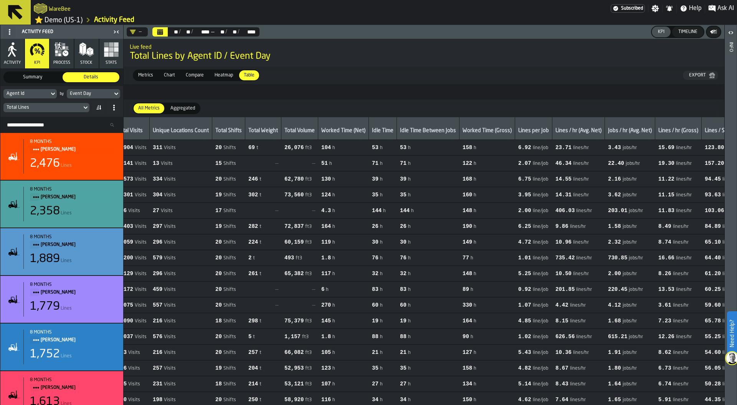
scroll to position [0, 210]
click at [223, 76] on span "Heatmap" at bounding box center [224, 75] width 25 height 7
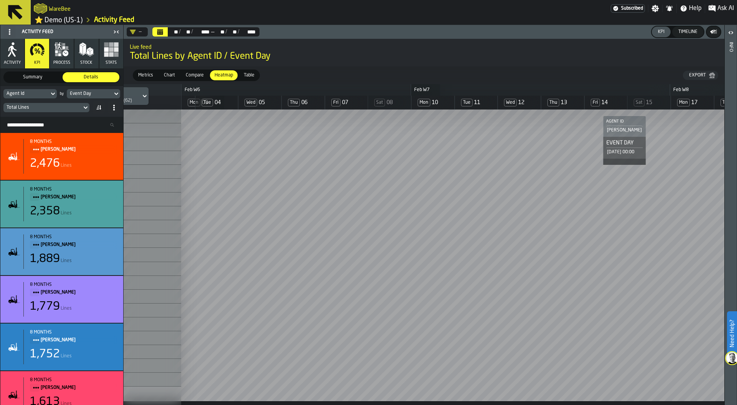
scroll to position [0, 0]
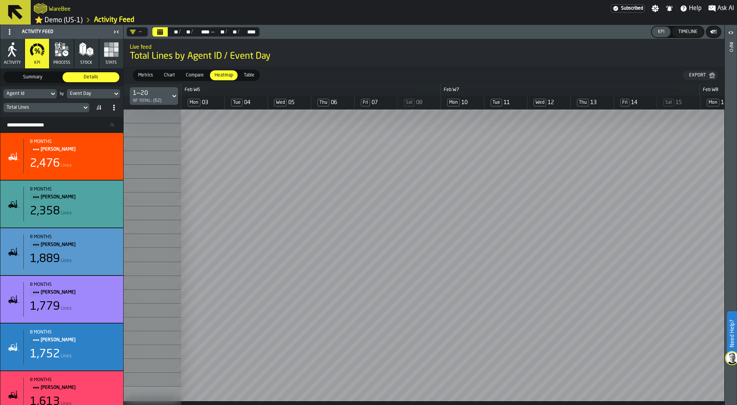
click at [198, 74] on span "Compare" at bounding box center [195, 75] width 24 height 7
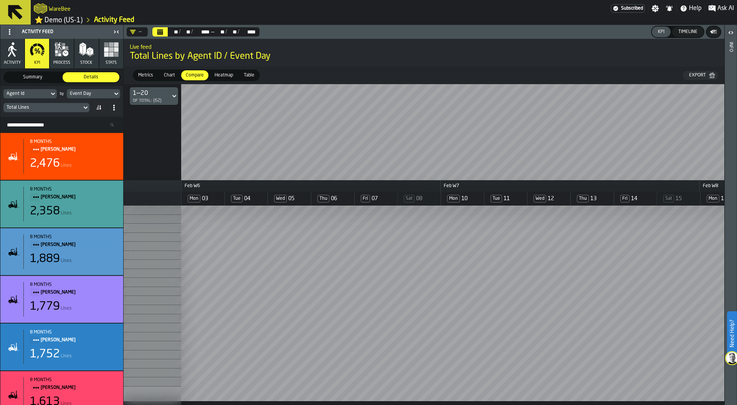
click at [114, 106] on icon at bounding box center [114, 107] width 6 height 6
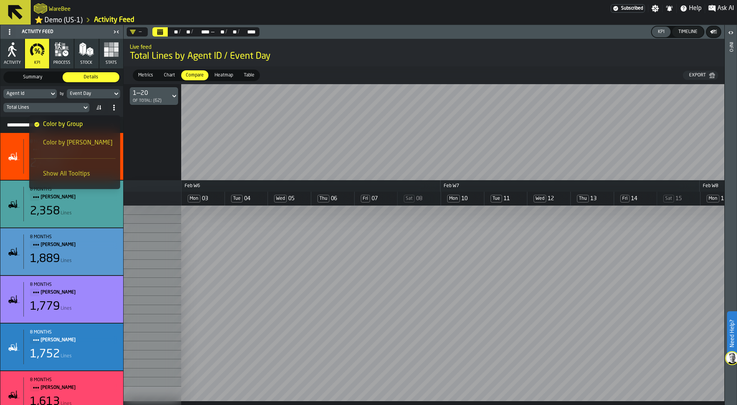
click at [79, 143] on span "Color by Metric" at bounding box center [77, 142] width 69 height 9
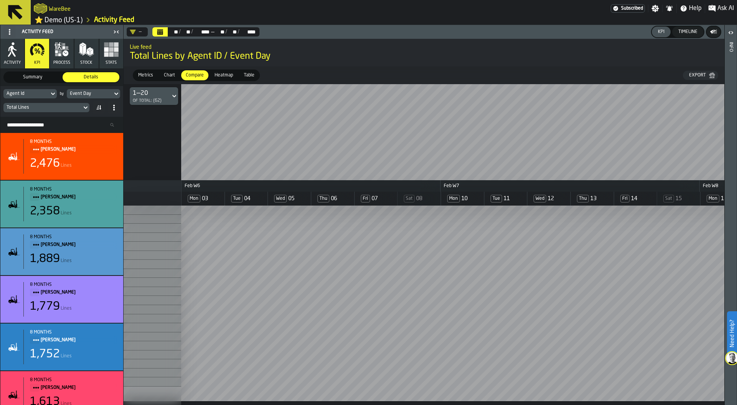
click at [69, 21] on link "⭐ Demo (US-1)" at bounding box center [59, 20] width 48 height 9
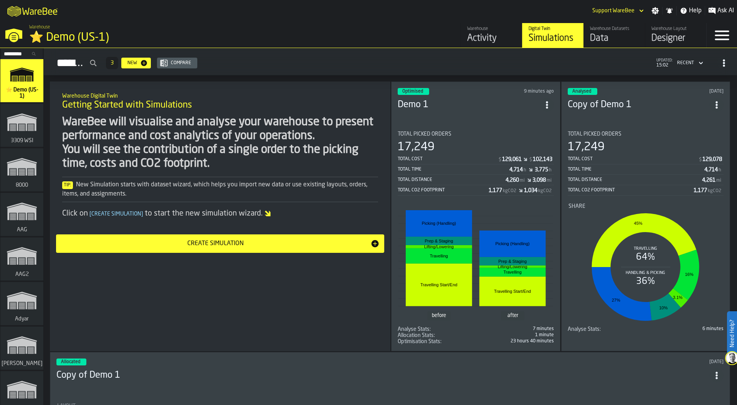
click at [89, 33] on div "⭐ Demo (US-1)" at bounding box center [132, 38] width 207 height 14
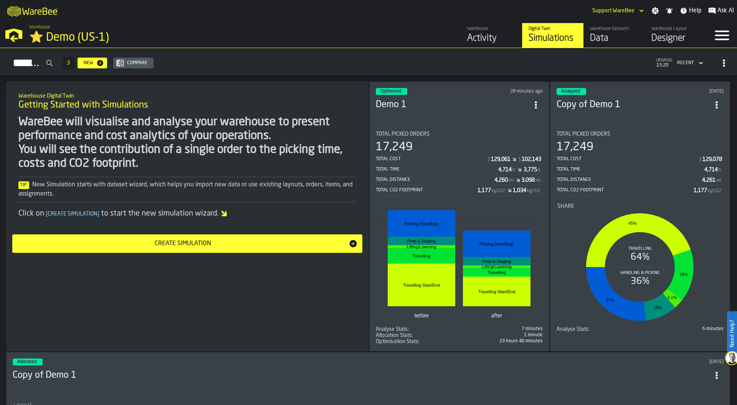
click at [419, 5] on div "M A K I N G W A R E H O U S E S M O R E EF F I C I E N T Support WareBee Settin…" at bounding box center [368, 10] width 737 height 21
click at [655, 10] on icon "button-toggle-Settings" at bounding box center [656, 11] width 8 height 8
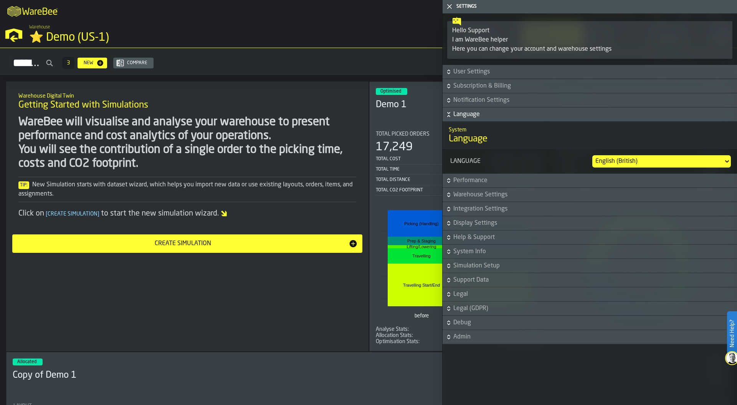
click at [648, 162] on div "English (British)" at bounding box center [657, 161] width 125 height 9
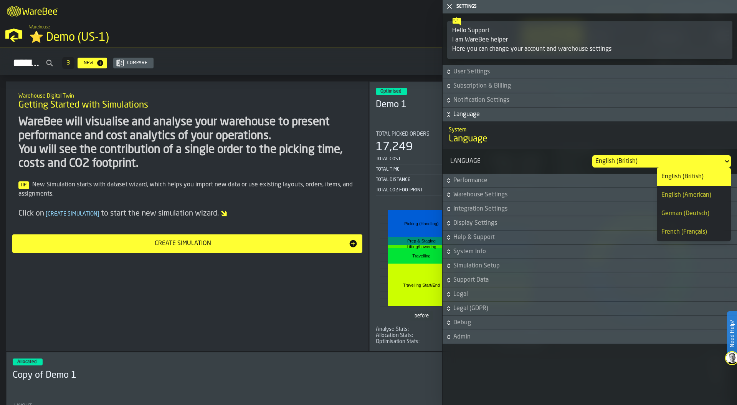
click at [392, 20] on div "M A K I N G W A R E H O U S E S M O R E EF F I C I E N T Support WareBee Settin…" at bounding box center [368, 10] width 737 height 21
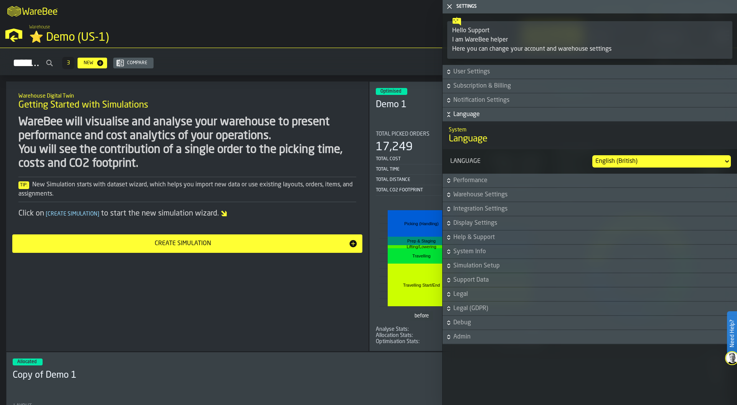
click at [452, 5] on icon "button-toggle-Close me" at bounding box center [449, 6] width 9 height 9
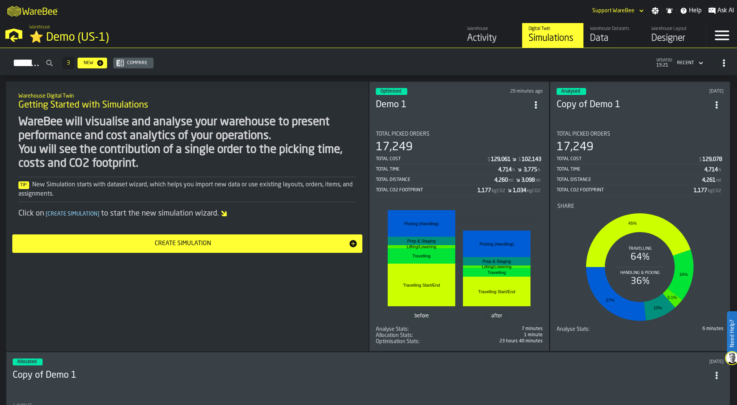
click at [492, 12] on div "M A K I N G W A R E H O U S E S M O R E EF F I C I E N T Support WareBee Settin…" at bounding box center [368, 10] width 737 height 21
click at [480, 38] on div "Activity" at bounding box center [491, 38] width 49 height 12
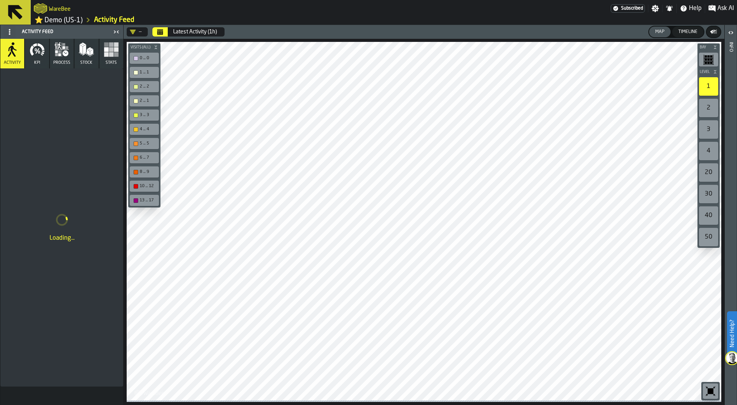
click at [113, 49] on icon "button" at bounding box center [111, 49] width 15 height 15
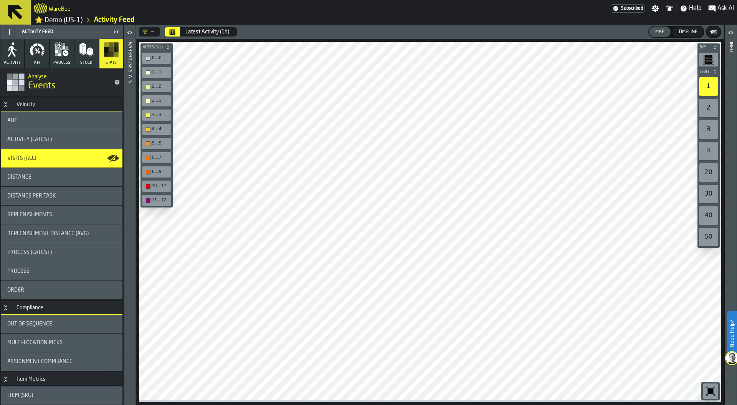
click at [176, 30] on button "Calendar" at bounding box center [172, 31] width 15 height 9
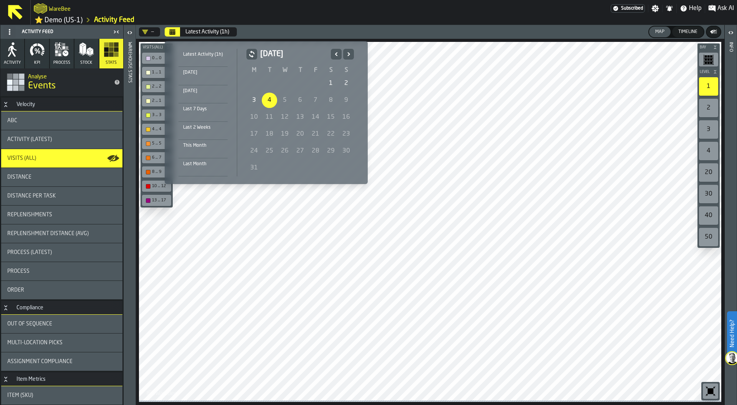
click at [335, 53] on icon "Previous" at bounding box center [336, 54] width 8 height 9
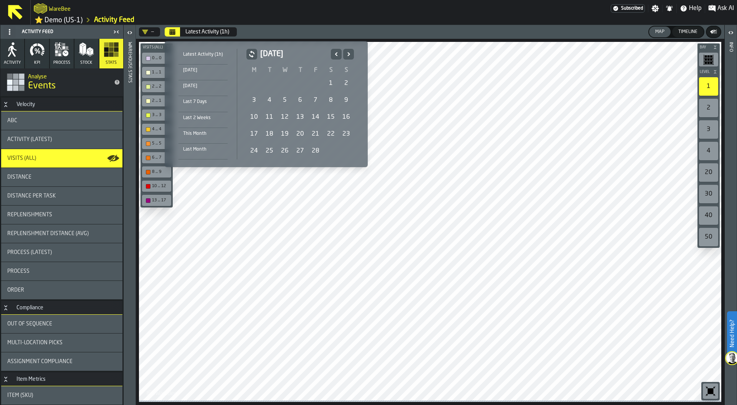
click at [326, 81] on div "1" at bounding box center [330, 83] width 15 height 15
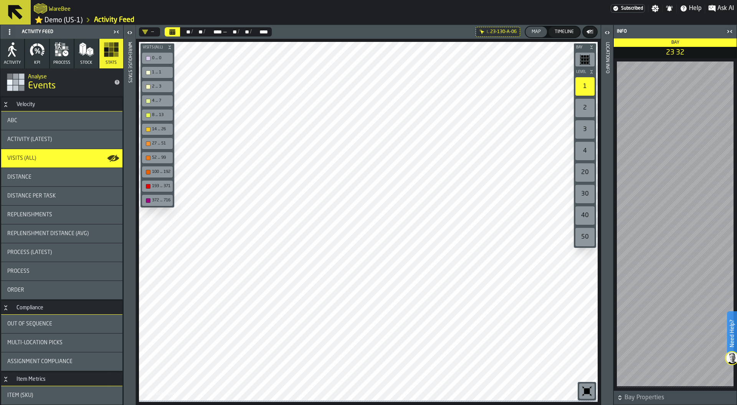
click at [70, 21] on link "⭐ Demo (US-1)" at bounding box center [59, 20] width 48 height 9
click at [172, 30] on icon "Calendar" at bounding box center [172, 29] width 0 height 0
click at [0, 0] on icon at bounding box center [0, 0] width 0 height 0
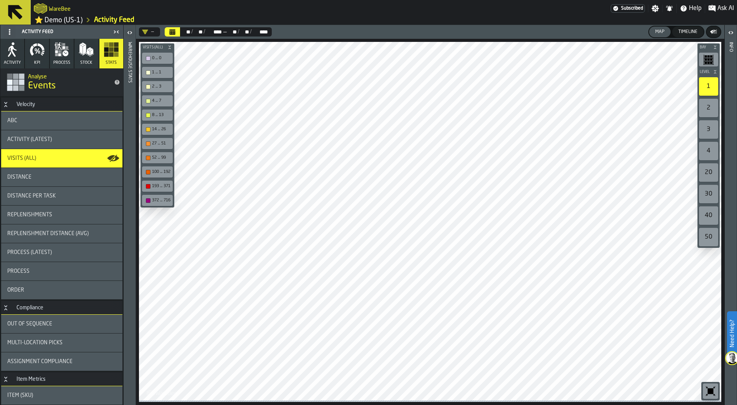
click at [714, 384] on div "button-toolbar-undefined" at bounding box center [710, 390] width 15 height 15
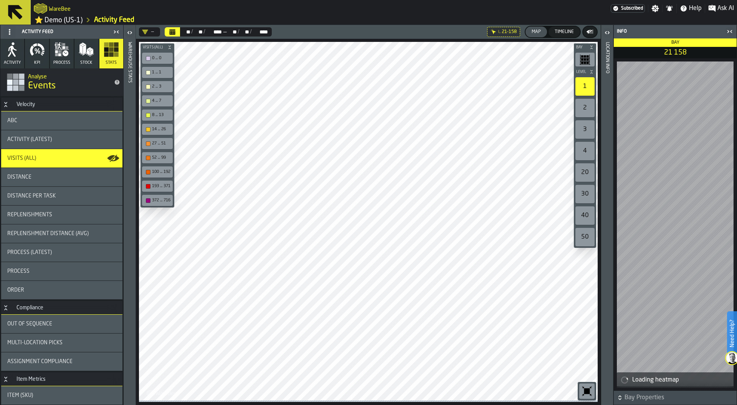
click at [730, 32] on icon "button-toggle-Close me" at bounding box center [729, 31] width 9 height 9
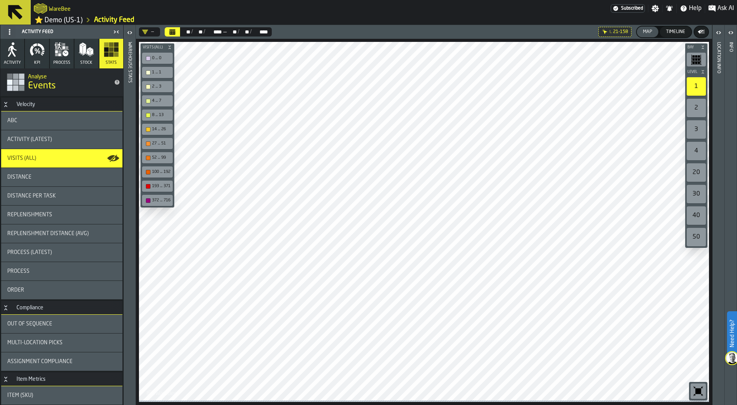
click at [0, 0] on icon at bounding box center [0, 0] width 0 height 0
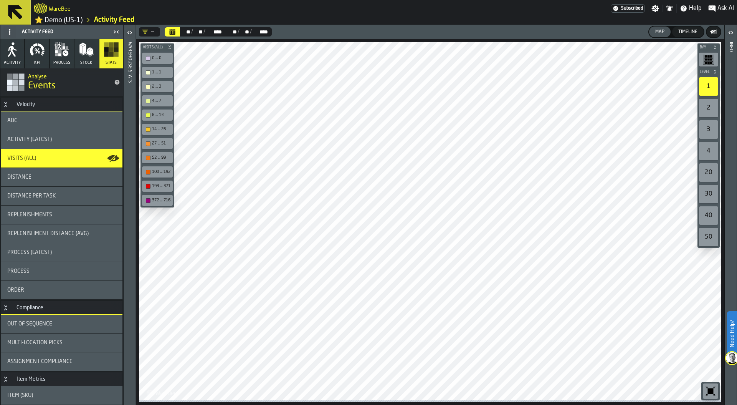
click at [517, 213] on div at bounding box center [430, 221] width 582 height 358
click at [72, 124] on div "ABC" at bounding box center [61, 120] width 109 height 6
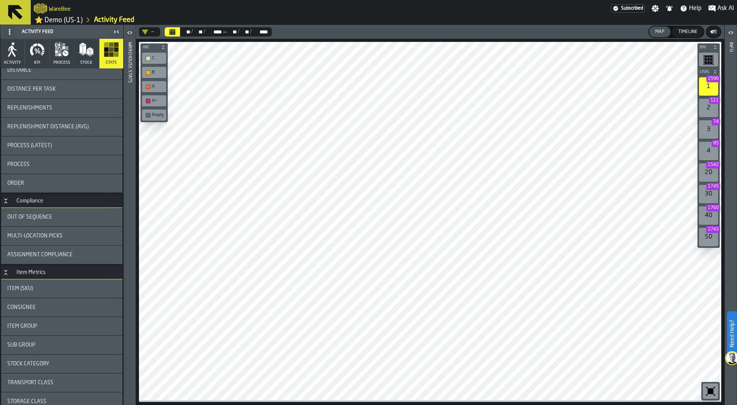
scroll to position [123, 0]
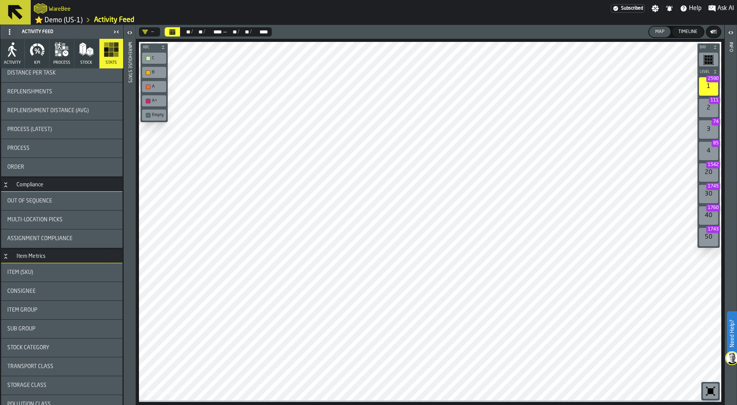
click at [57, 203] on div "Out of Sequence" at bounding box center [61, 201] width 109 height 6
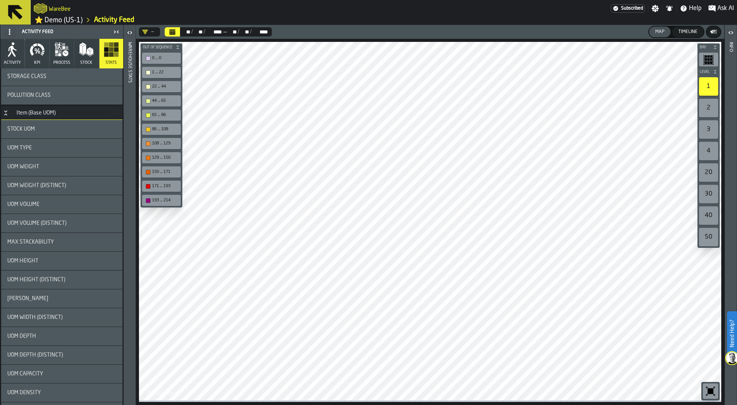
scroll to position [437, 0]
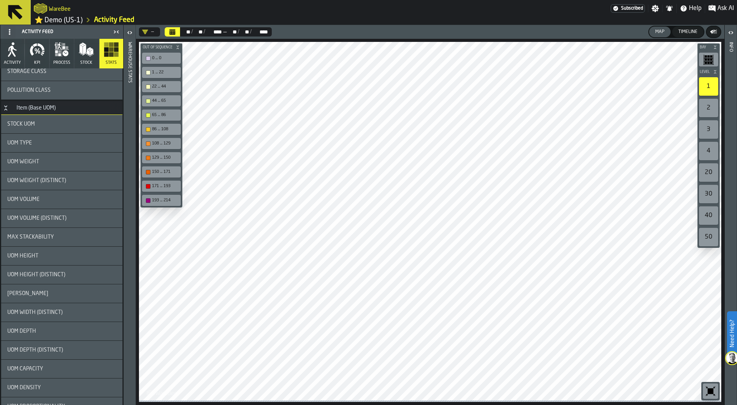
click at [63, 164] on div "UOM Weight" at bounding box center [61, 162] width 109 height 6
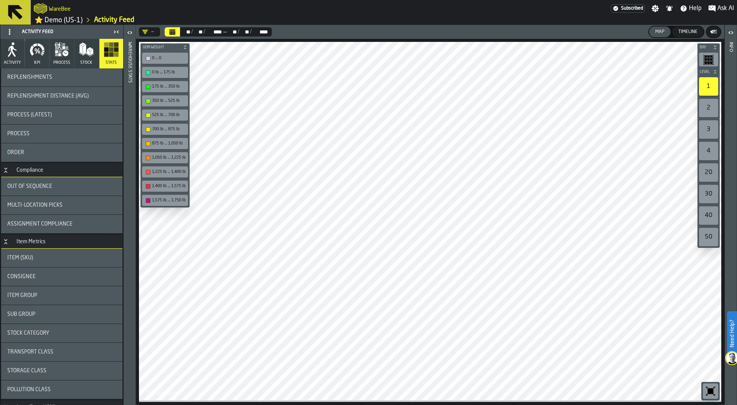
scroll to position [136, 0]
click at [35, 57] on icon "button" at bounding box center [37, 49] width 15 height 15
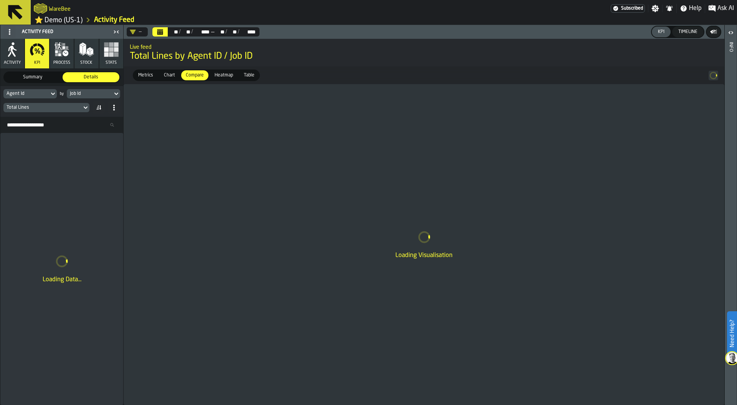
click at [81, 96] on div "Job Id" at bounding box center [90, 93] width 40 height 5
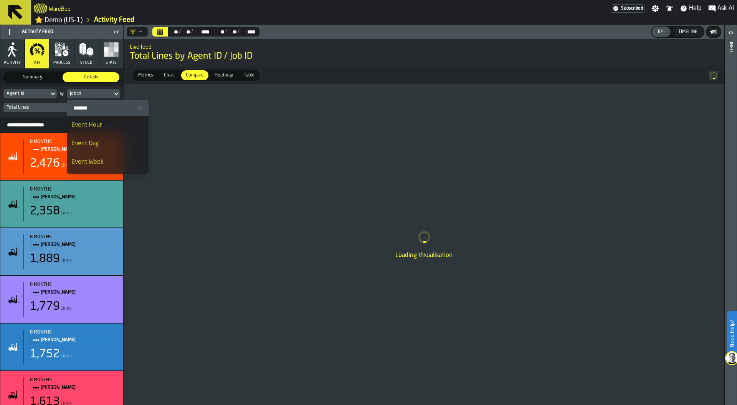
click at [87, 125] on div "Event Hour" at bounding box center [107, 125] width 73 height 9
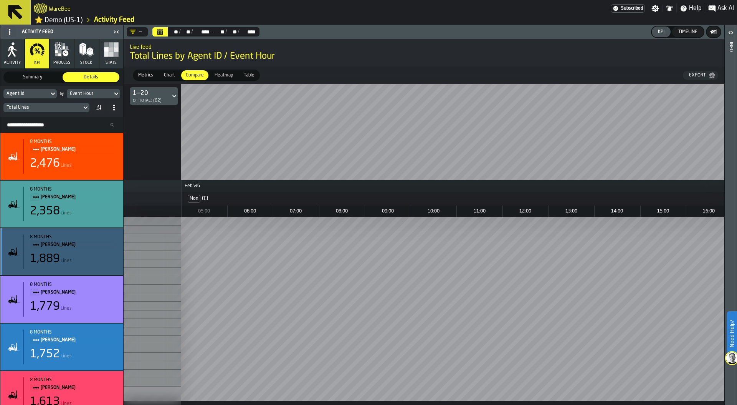
click at [228, 74] on span "Heatmap" at bounding box center [224, 75] width 25 height 7
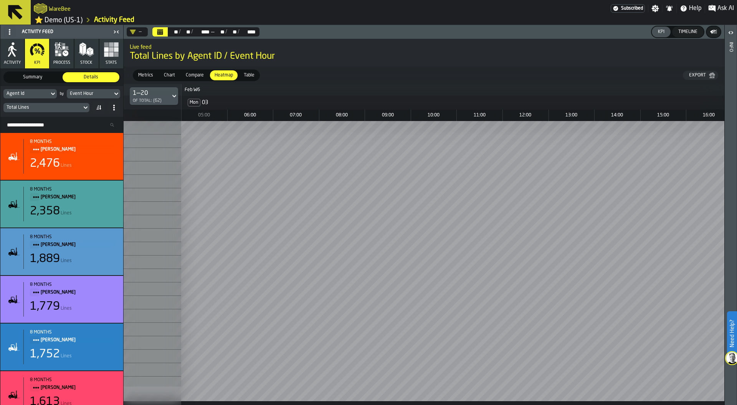
click at [43, 112] on div "Total Lines" at bounding box center [42, 107] width 78 height 8
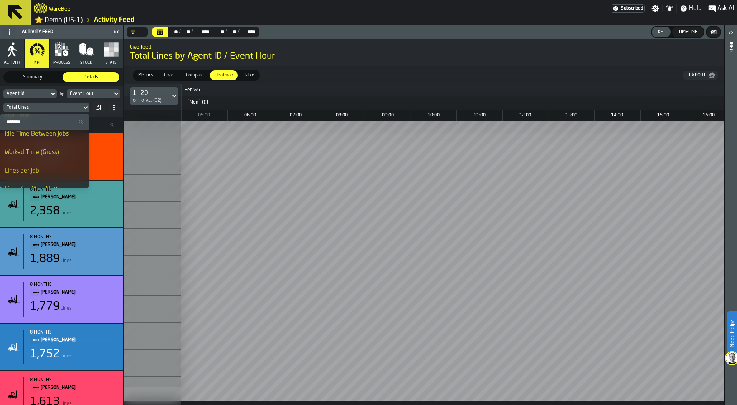
scroll to position [181, 0]
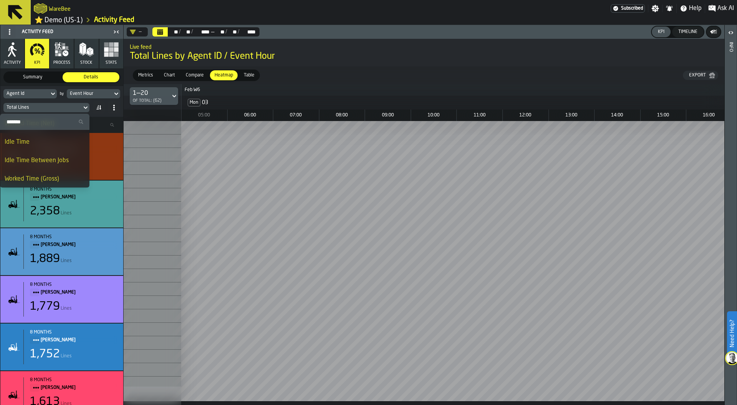
click at [153, 155] on div "3" at bounding box center [153, 154] width 58 height 13
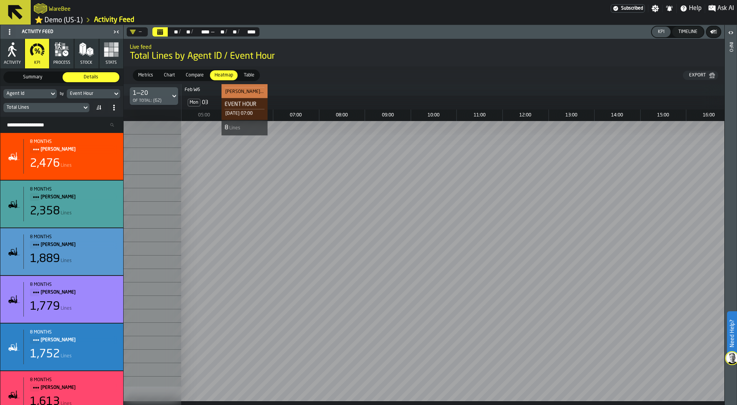
click at [46, 107] on div "Total Lines" at bounding box center [43, 107] width 72 height 5
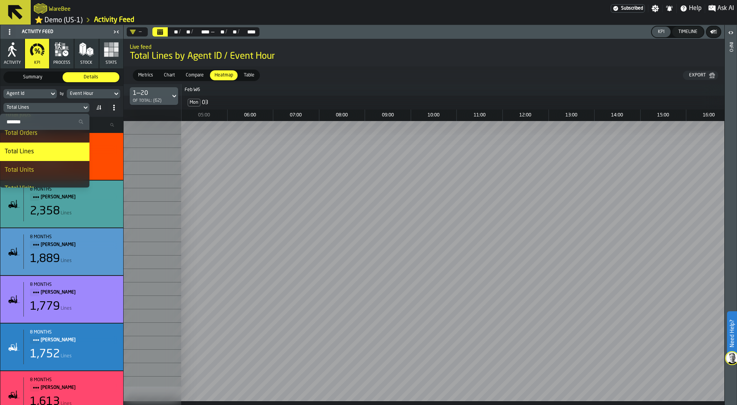
scroll to position [26, 0]
click at [37, 167] on div "Total Units" at bounding box center [45, 168] width 80 height 9
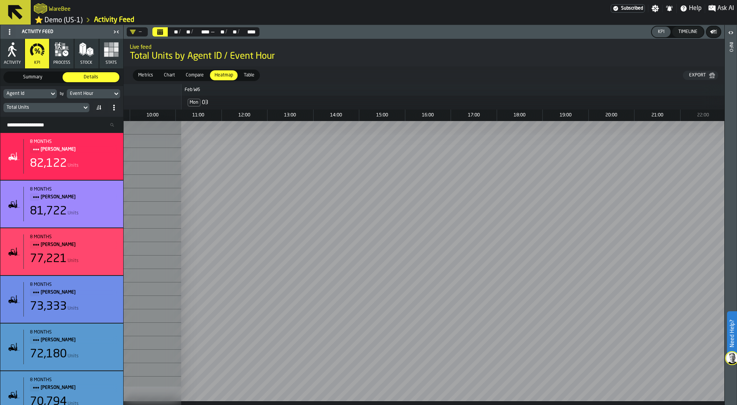
scroll to position [0, 0]
click at [94, 93] on div "Event Hour" at bounding box center [90, 93] width 40 height 5
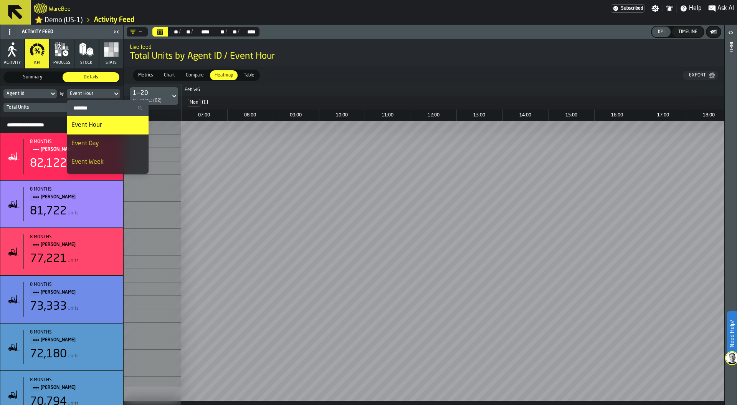
click at [99, 139] on div "Event Day" at bounding box center [107, 143] width 73 height 9
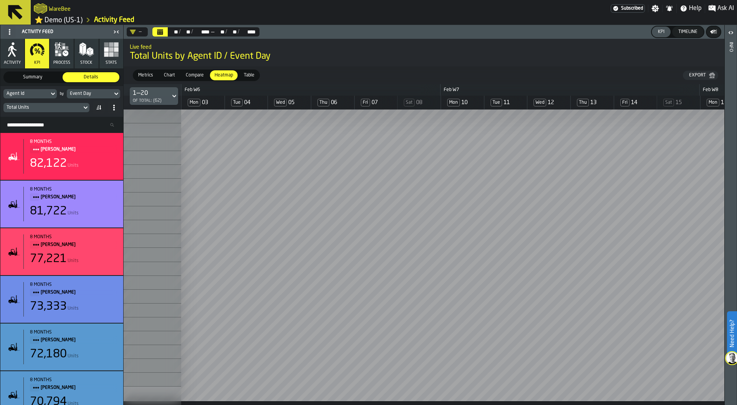
click at [66, 108] on div "Total Units" at bounding box center [43, 107] width 72 height 5
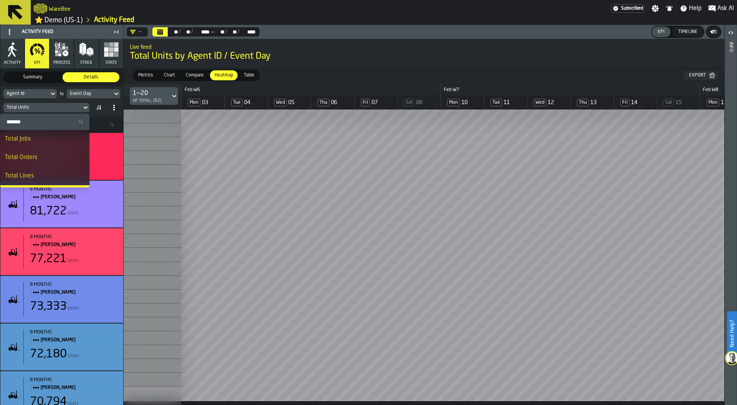
click at [53, 122] on input "Search" at bounding box center [44, 122] width 83 height 10
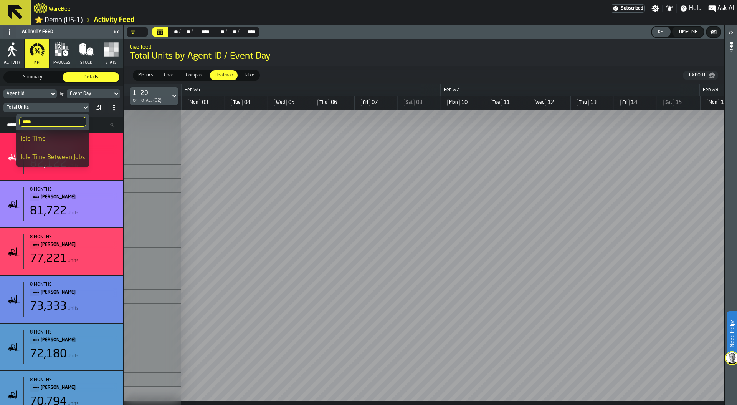
type input "****"
click at [64, 137] on div "Idle Time" at bounding box center [53, 138] width 64 height 9
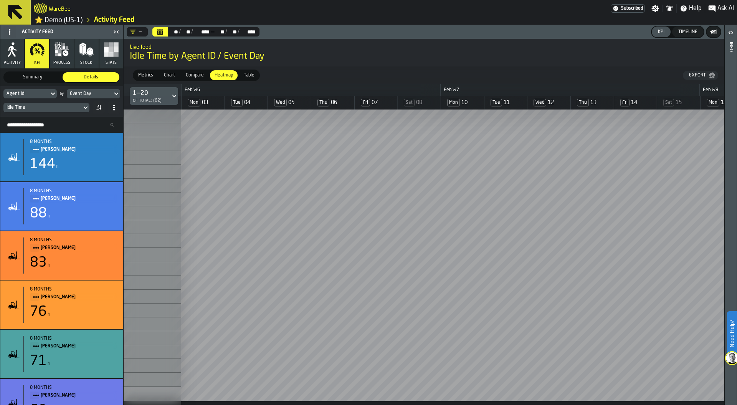
click at [59, 56] on icon "button" at bounding box center [59, 54] width 3 height 3
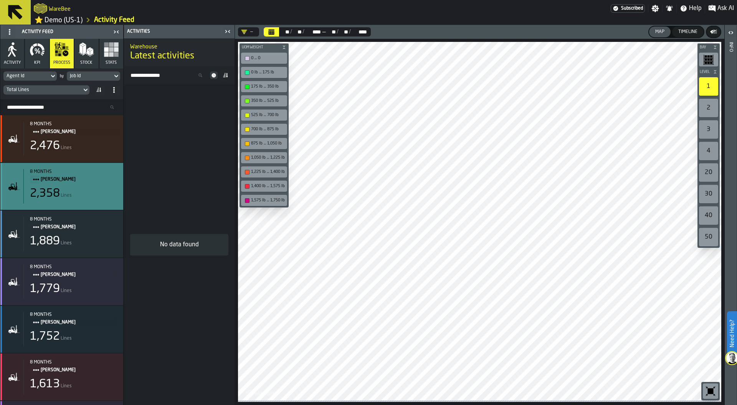
click at [69, 185] on div "8 months DEBRA GARDNER 2,358 Lines" at bounding box center [70, 186] width 94 height 35
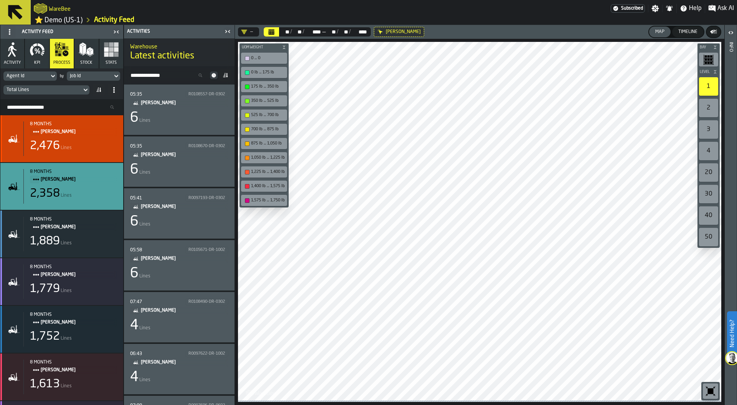
click at [82, 139] on div "8 months JEFFREY LAWRENCE 2,476 Lines" at bounding box center [70, 138] width 94 height 35
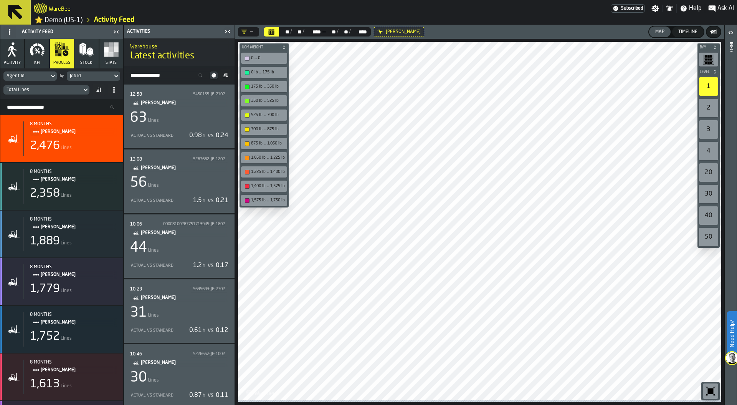
click at [170, 193] on div "13:08 5267662-JE-1202 JEFFREY LAWRENCE 56 Lines Actual vs Standard 1.5 h vs 0.21" at bounding box center [179, 180] width 98 height 51
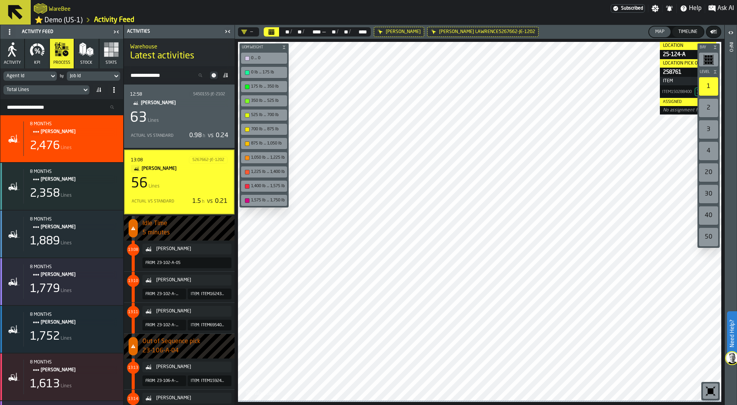
click at [726, 8] on span "Ask AI" at bounding box center [726, 8] width 17 height 9
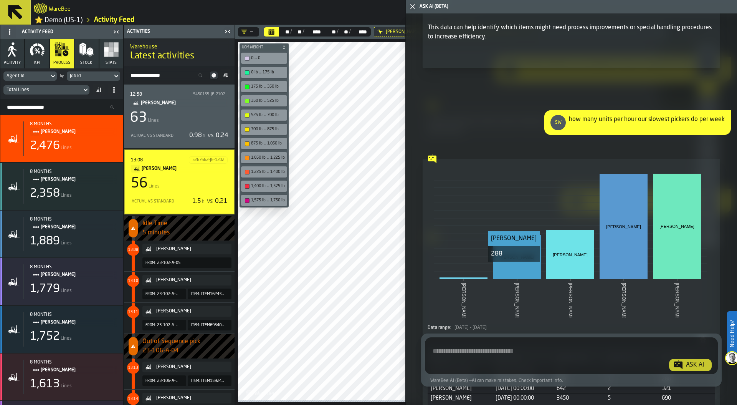
scroll to position [1714, 0]
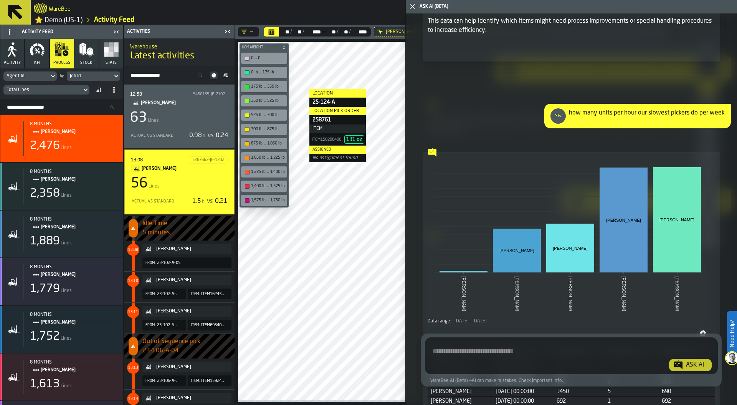
click at [66, 20] on link "⭐ Demo (US-1)" at bounding box center [59, 20] width 48 height 9
click at [72, 18] on link "⭐ Demo (US-1)" at bounding box center [59, 20] width 48 height 9
click at [414, 6] on icon "button-toggle-Close me" at bounding box center [412, 6] width 9 height 9
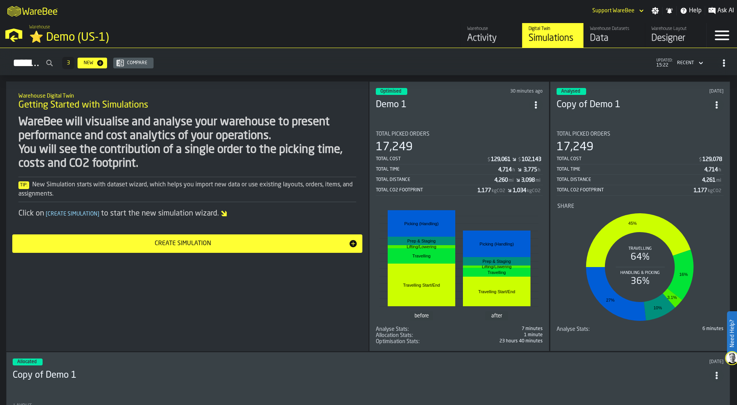
click at [671, 37] on div "Designer" at bounding box center [676, 38] width 49 height 12
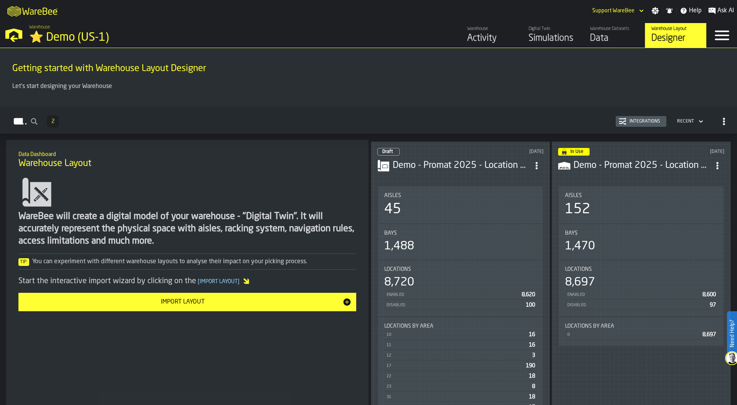
click at [641, 121] on div "Integrations" at bounding box center [645, 121] width 37 height 5
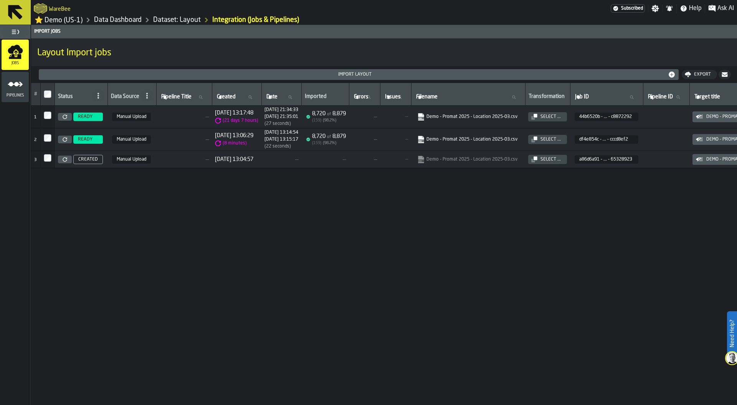
click at [65, 119] on icon at bounding box center [65, 116] width 5 height 5
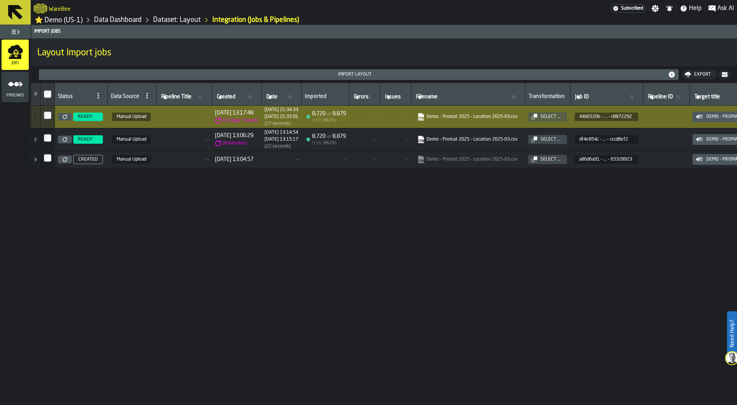
click at [137, 22] on link "Data Dashboard" at bounding box center [118, 20] width 48 height 8
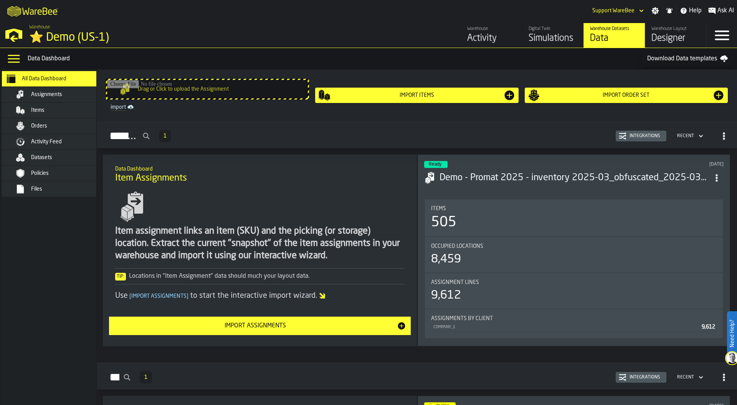
click at [683, 37] on div "Designer" at bounding box center [676, 38] width 49 height 12
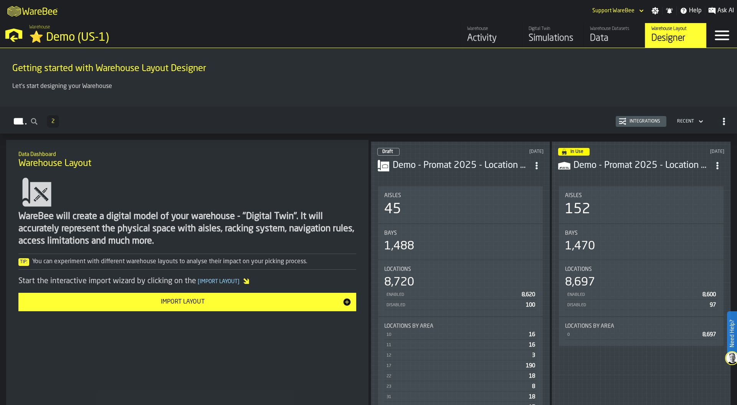
click at [437, 245] on div "1,488" at bounding box center [460, 246] width 152 height 14
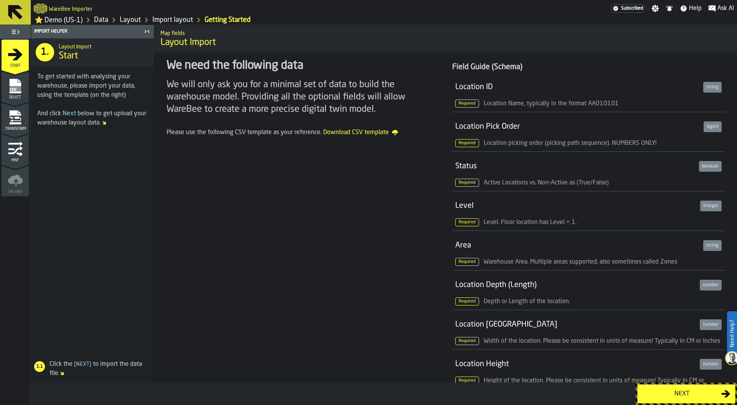
click at [678, 393] on div "Next" at bounding box center [681, 393] width 79 height 9
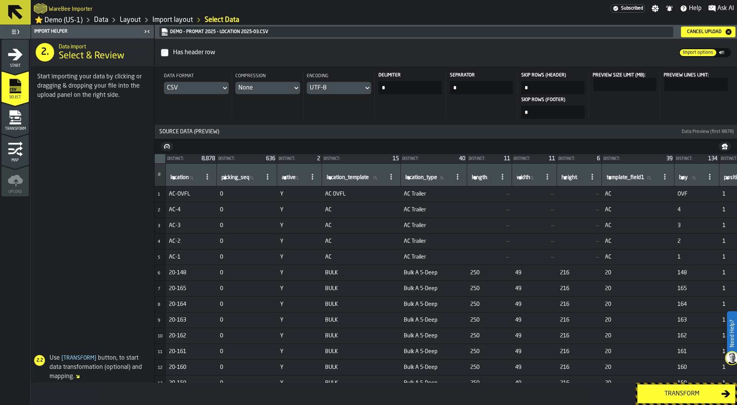
click at [727, 52] on span "thumb" at bounding box center [724, 53] width 12 height 8
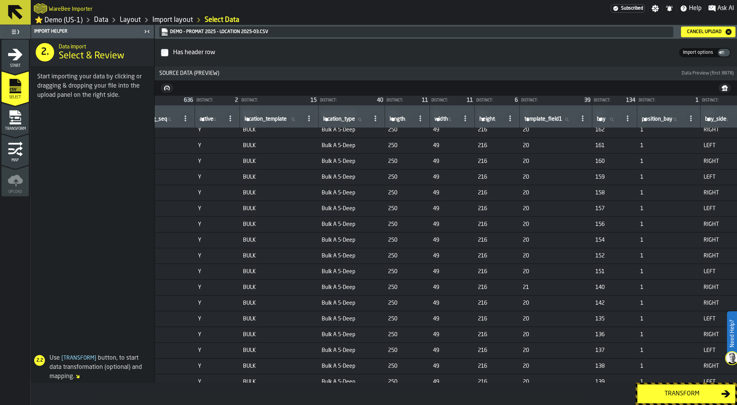
scroll to position [147, 124]
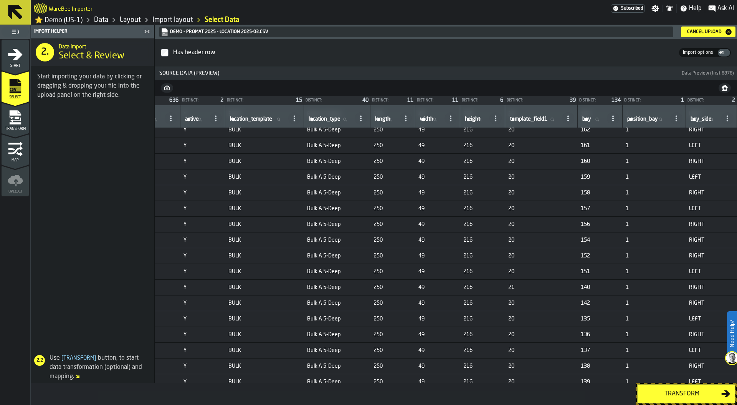
click at [673, 391] on div "Transform" at bounding box center [681, 393] width 79 height 9
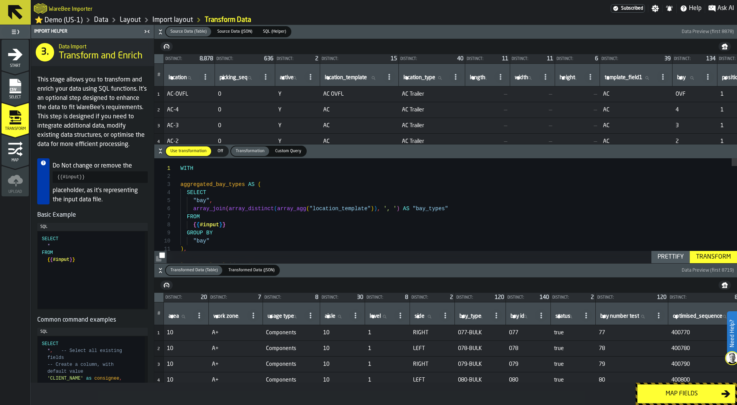
click at [674, 390] on div "Map fields" at bounding box center [681, 393] width 79 height 9
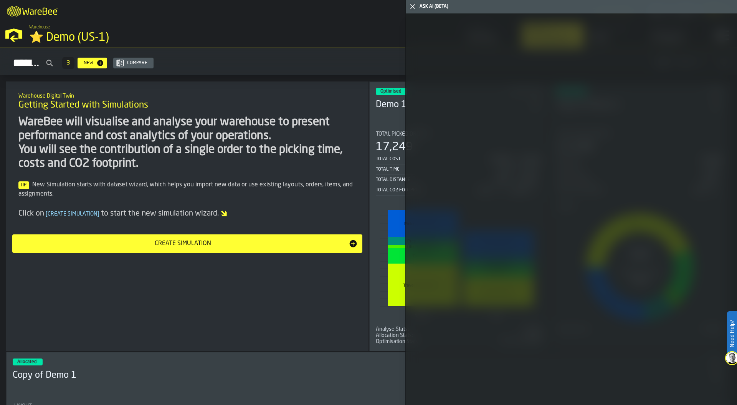
click at [412, 5] on icon "button-toggle-Close me" at bounding box center [412, 6] width 9 height 9
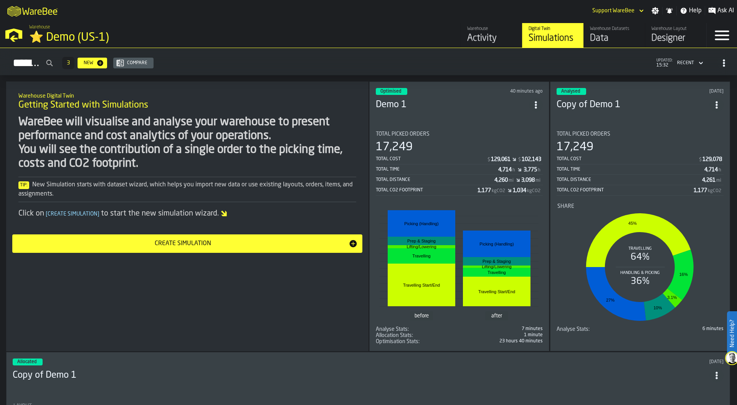
click at [471, 183] on div "Total Distance 4,260 mi 3,098 mi" at bounding box center [459, 180] width 167 height 10
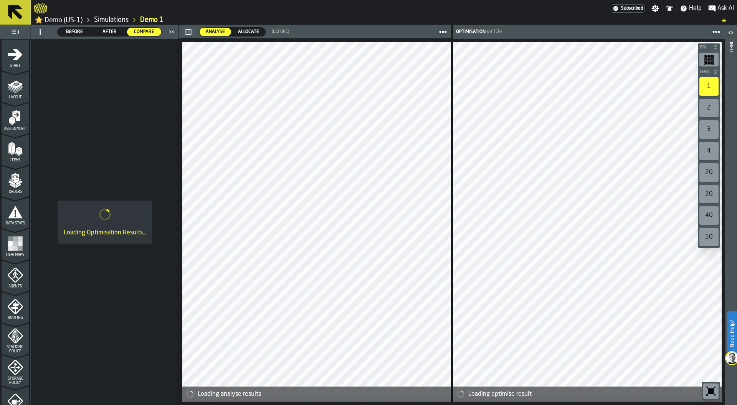
click at [72, 33] on span "Before" at bounding box center [75, 31] width 28 height 7
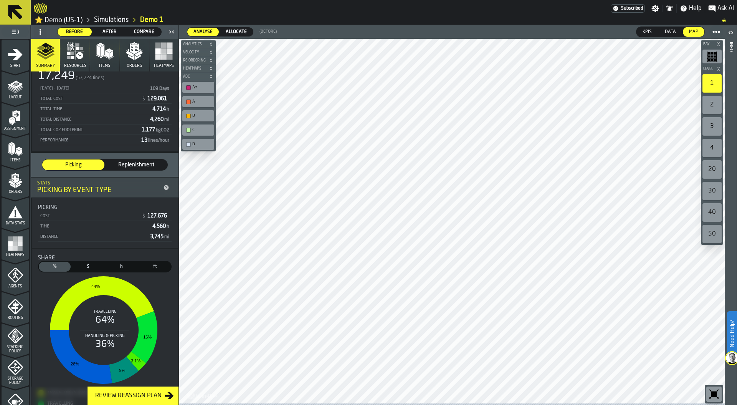
scroll to position [101, 0]
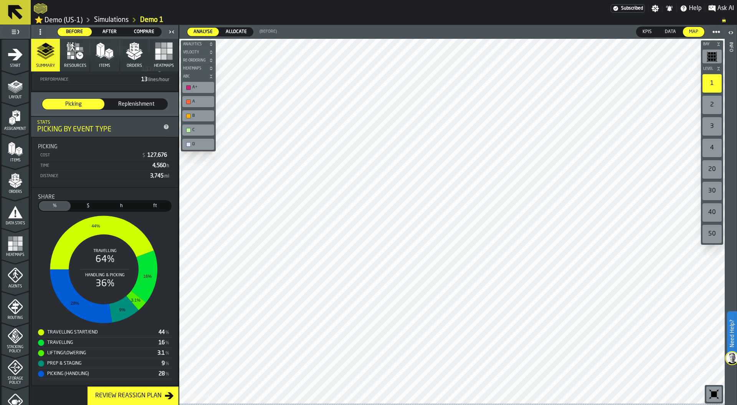
click at [83, 198] on div "Share" at bounding box center [105, 197] width 134 height 6
click at [85, 204] on span "$" at bounding box center [88, 205] width 29 height 7
click at [133, 106] on span "Replenishment" at bounding box center [136, 104] width 56 height 8
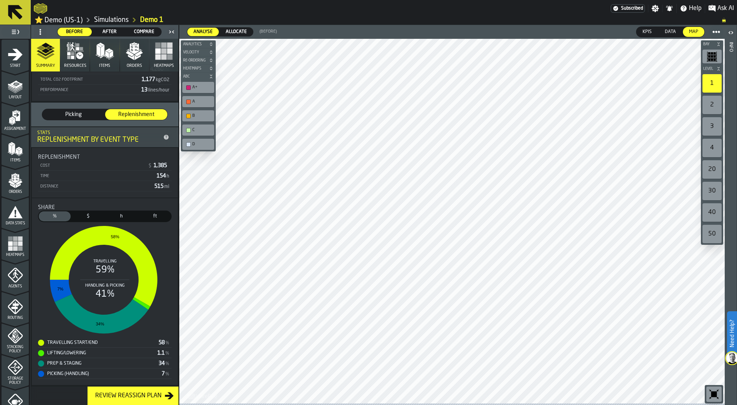
click at [69, 112] on span "Picking" at bounding box center [73, 115] width 56 height 8
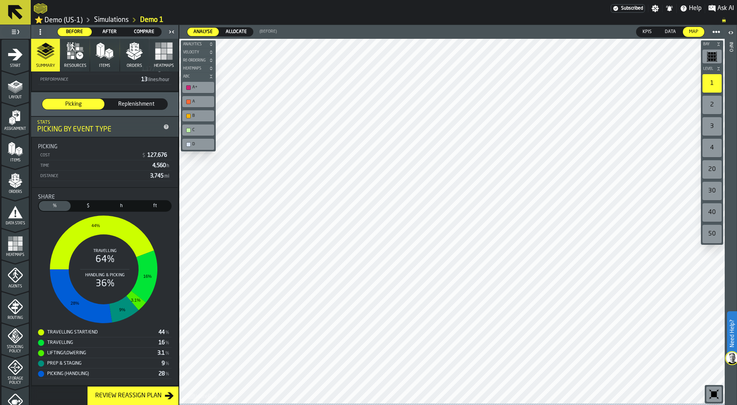
click at [76, 49] on icon "button" at bounding box center [77, 48] width 3 height 3
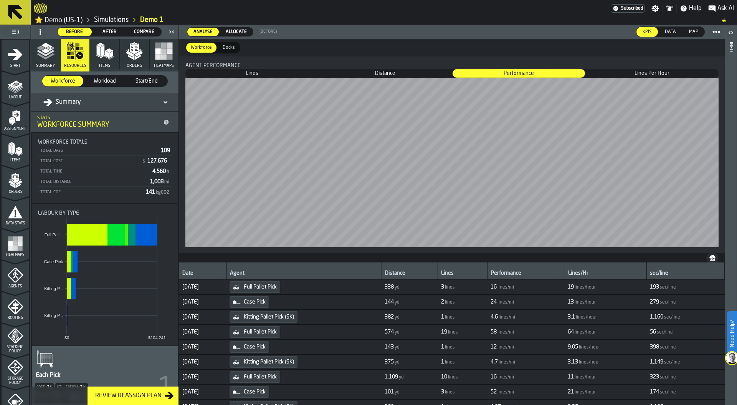
scroll to position [0, 0]
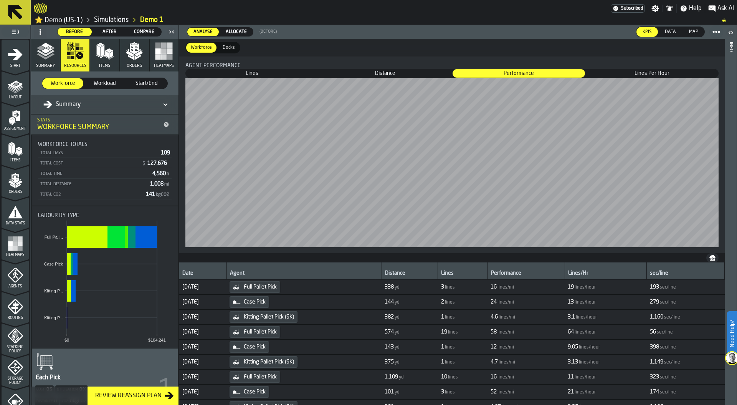
click at [53, 106] on div "Summary" at bounding box center [62, 104] width 38 height 9
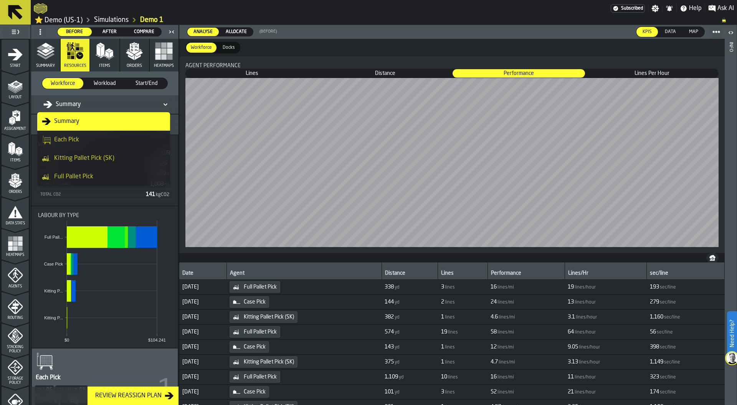
click at [92, 176] on div "Full Pallet Pick" at bounding box center [104, 176] width 124 height 9
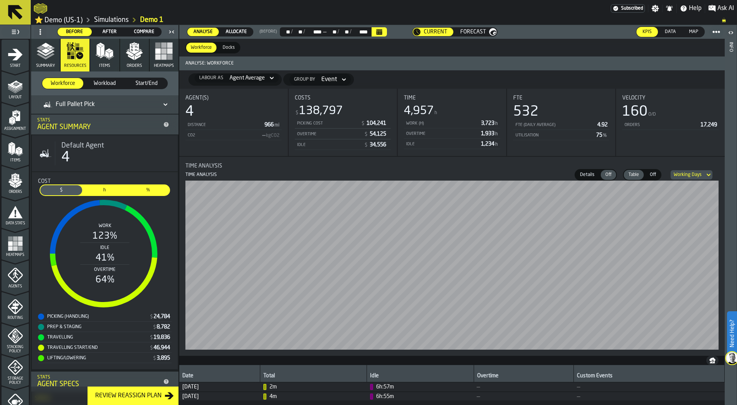
click at [132, 63] on button "Orders" at bounding box center [134, 55] width 29 height 33
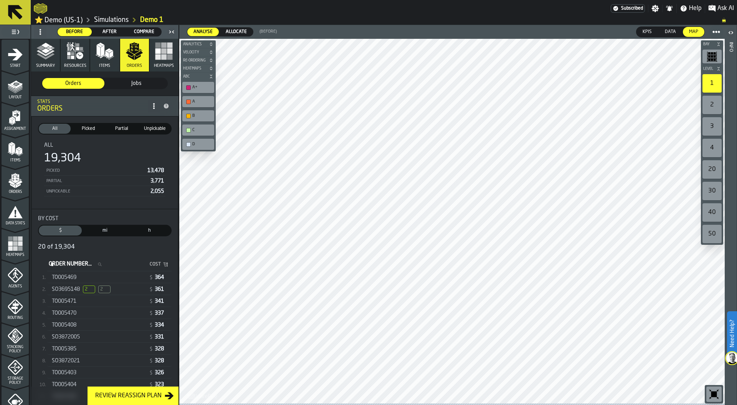
click at [114, 291] on div "SO3695148 2 2" at bounding box center [99, 289] width 94 height 8
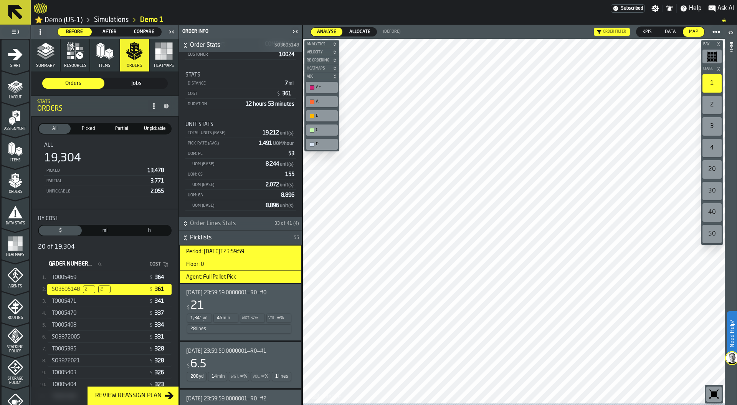
scroll to position [145, 0]
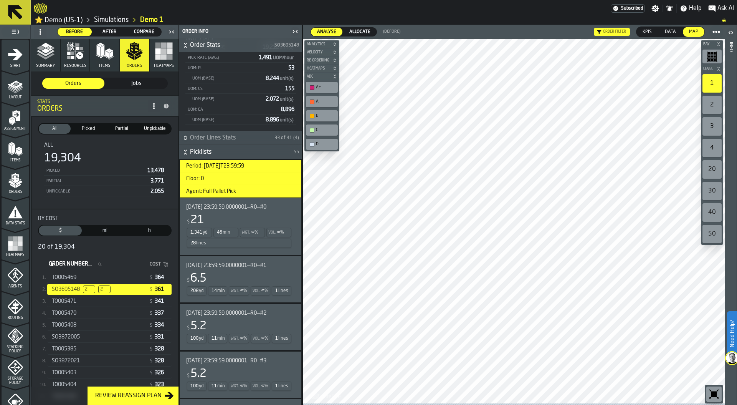
click at [255, 235] on span "%" at bounding box center [257, 232] width 4 height 5
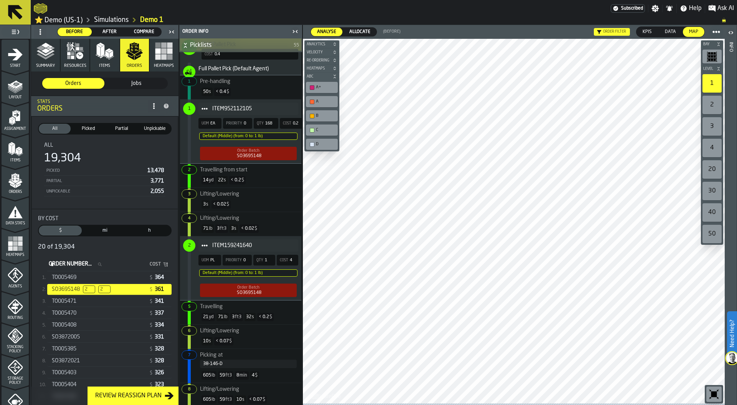
scroll to position [385, 0]
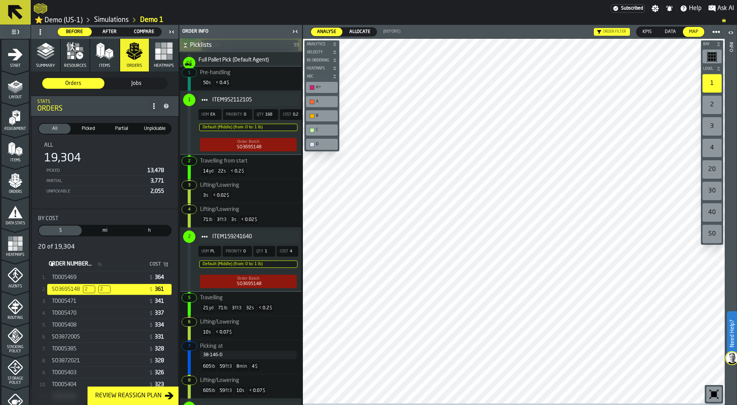
click at [240, 167] on div "14 yd 22 s < 0.2 $" at bounding box center [240, 171] width 115 height 15
click at [0, 0] on icon at bounding box center [0, 0] width 0 height 0
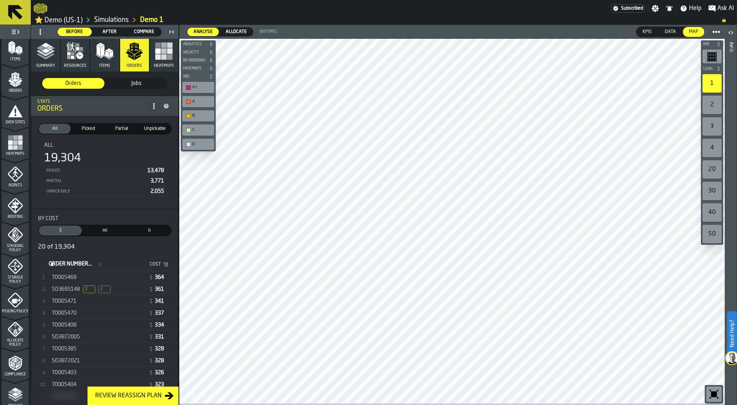
scroll to position [183, 0]
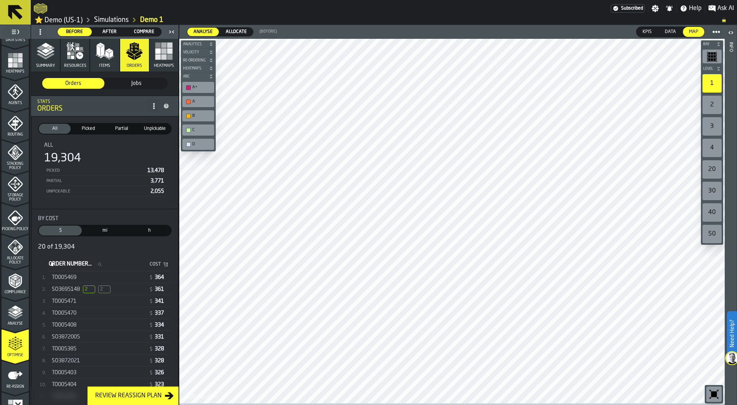
click at [13, 349] on icon "menu Optimise" at bounding box center [15, 343] width 15 height 15
click at [49, 63] on button "Summary" at bounding box center [45, 55] width 29 height 33
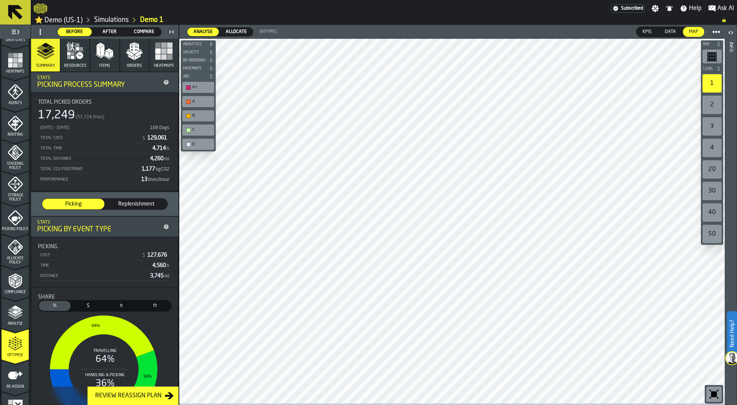
click at [139, 32] on span "Compare" at bounding box center [144, 31] width 28 height 7
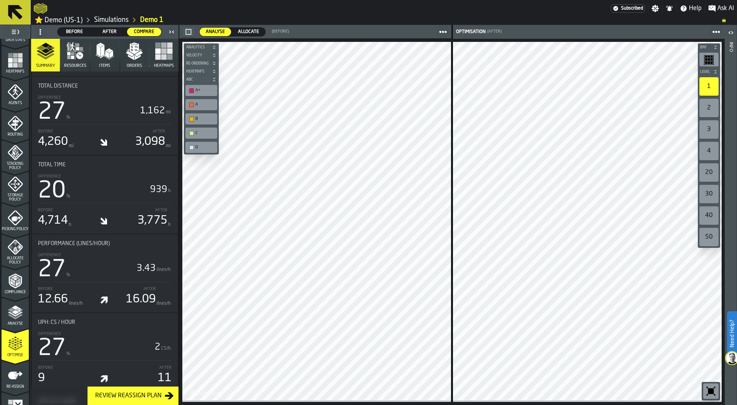
scroll to position [450, 0]
click at [14, 377] on icon "menu Re-assign" at bounding box center [15, 375] width 15 height 8
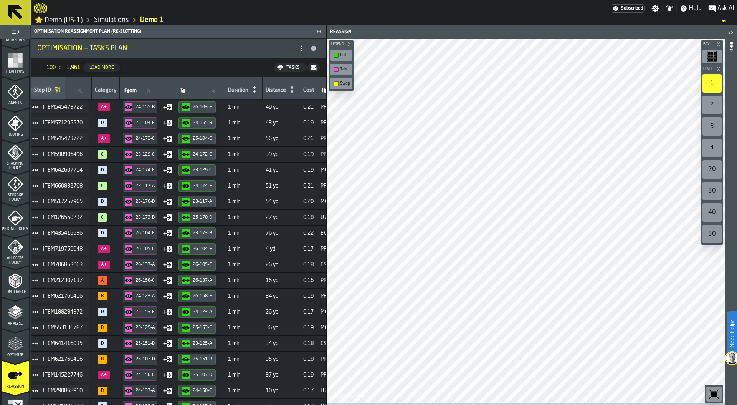
scroll to position [0, 98]
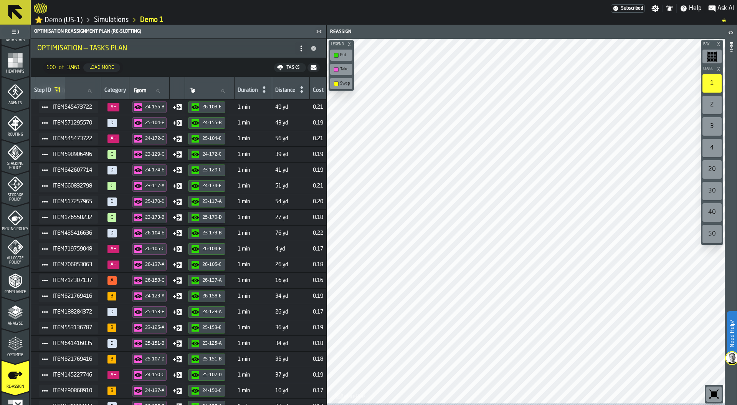
click at [114, 22] on link "Simulations" at bounding box center [111, 20] width 35 height 8
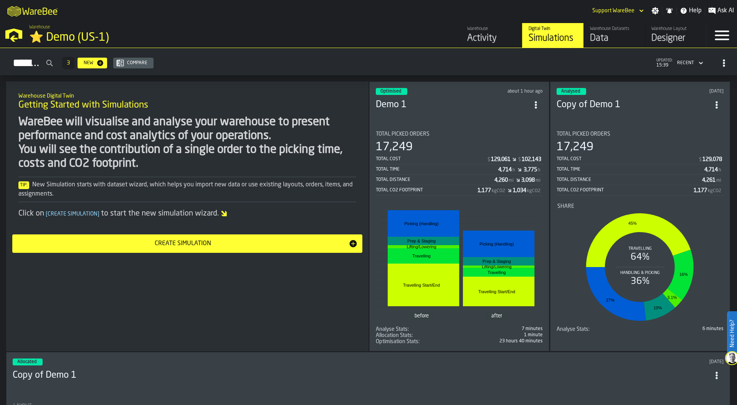
click at [647, 184] on div "Total Cost $ 129,078 Total Time 4,714 h Total Distance 4,261 mi Total CO2 Footp…" at bounding box center [640, 174] width 167 height 41
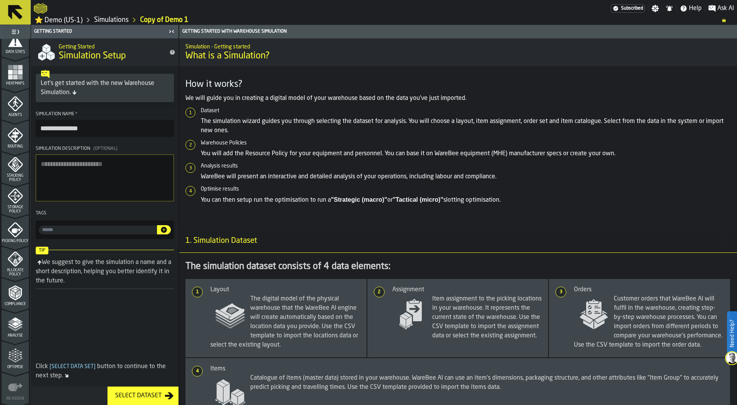
scroll to position [179, 0]
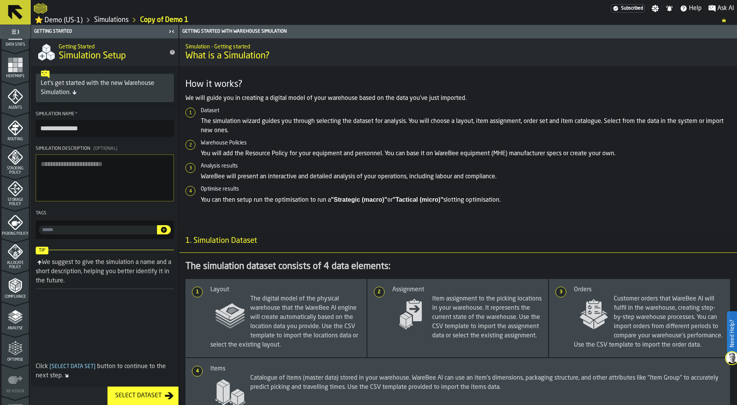
click at [5, 351] on div "Optimise" at bounding box center [15, 351] width 27 height 21
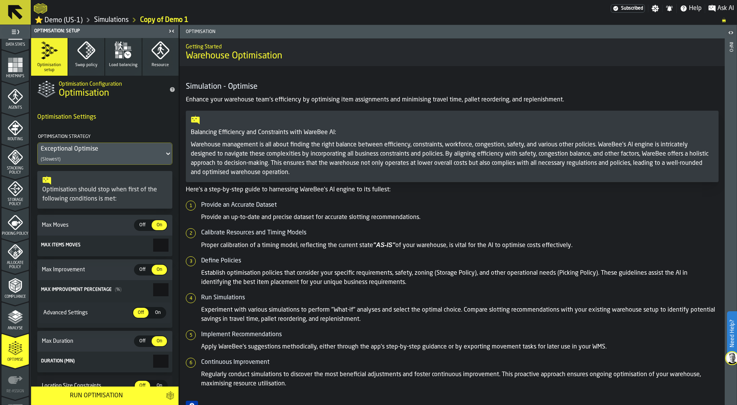
drag, startPoint x: 150, startPoint y: 242, endPoint x: 176, endPoint y: 242, distance: 26.1
click at [176, 242] on section "Optimisation Settings Optimisation Strategy Exceptional Optimise (Slowest) Opti…" at bounding box center [104, 324] width 147 height 442
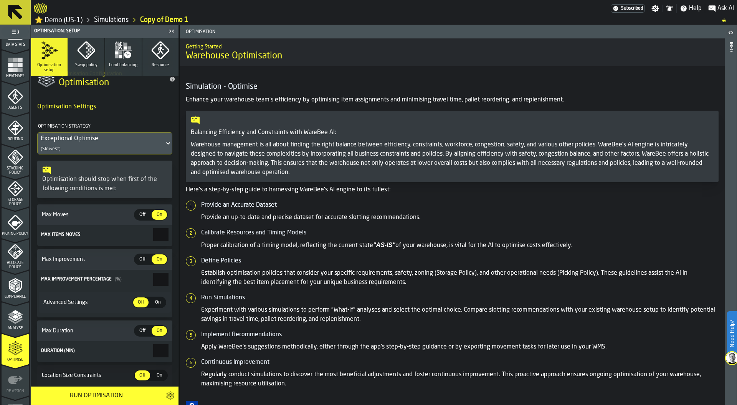
type input "**"
click at [140, 259] on span "Off" at bounding box center [142, 259] width 12 height 7
type input "*"
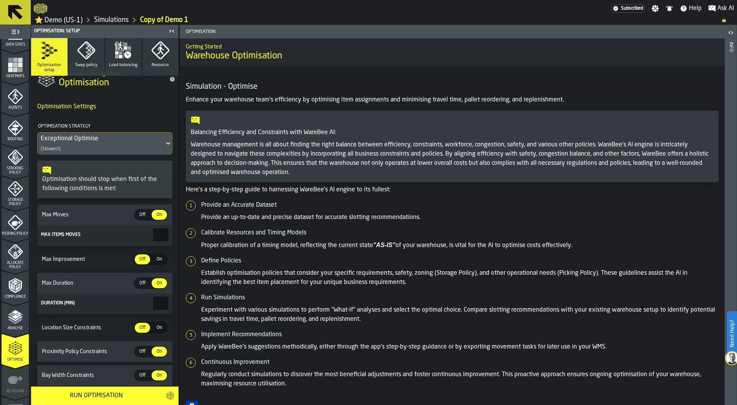
click at [139, 284] on span "Off" at bounding box center [142, 282] width 12 height 7
type input "*"
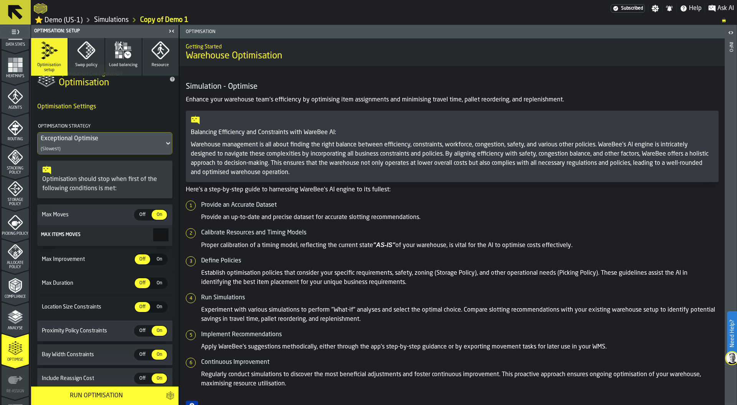
drag, startPoint x: 149, startPoint y: 236, endPoint x: 164, endPoint y: 236, distance: 15.0
click at [164, 236] on input "**" at bounding box center [160, 234] width 15 height 13
type input "***"
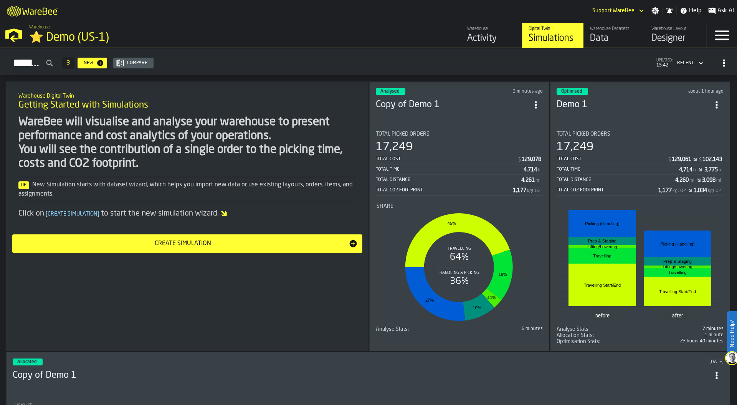
click at [631, 186] on div "Total CO2 Footprint 1,177 kgCO2 1,034 kgCO2" at bounding box center [640, 191] width 167 height 10
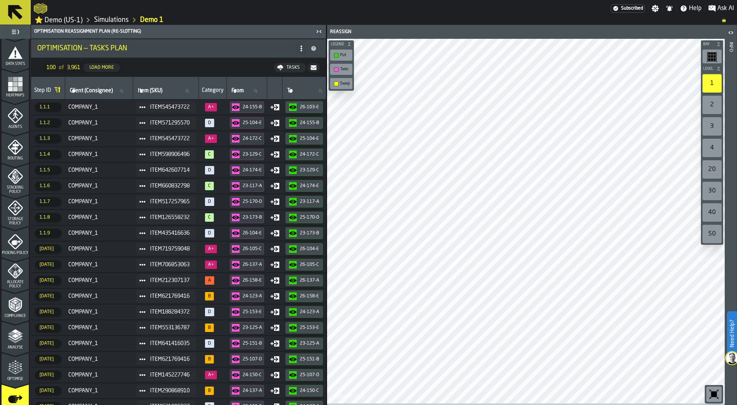
scroll to position [161, 0]
click at [8, 368] on icon "menu Optimise" at bounding box center [15, 365] width 15 height 15
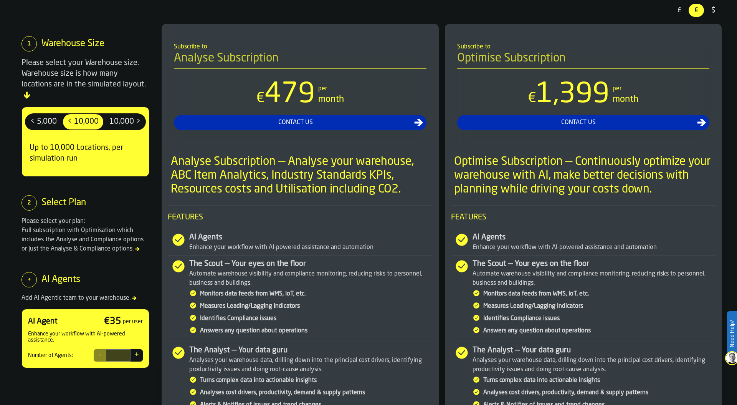
click at [714, 8] on span "$" at bounding box center [713, 10] width 12 height 10
click at [119, 116] on span "10,000 >" at bounding box center [124, 122] width 37 height 12
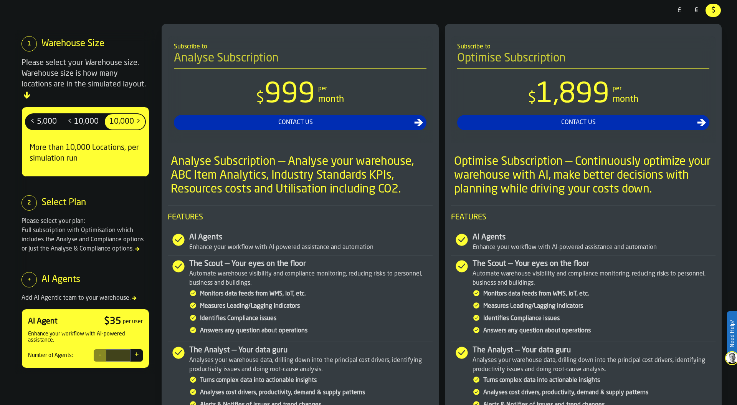
click at [90, 116] on span "< 10,000" at bounding box center [82, 122] width 37 height 12
click at [681, 11] on span "£" at bounding box center [679, 10] width 12 height 10
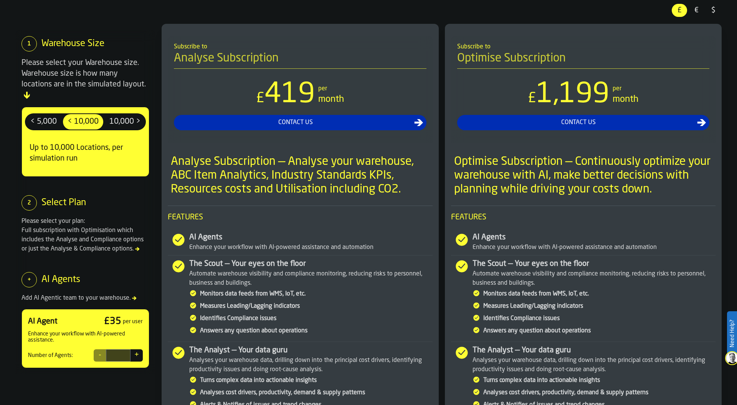
click at [715, 9] on span "$" at bounding box center [713, 10] width 12 height 10
click at [125, 116] on span "10,000 >" at bounding box center [124, 122] width 37 height 12
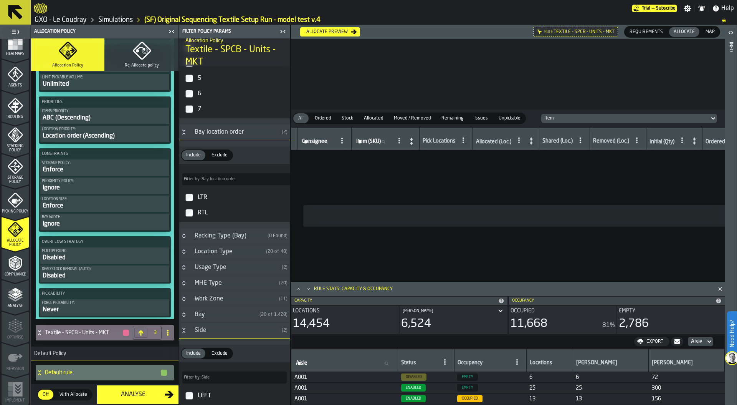
scroll to position [1141, 0]
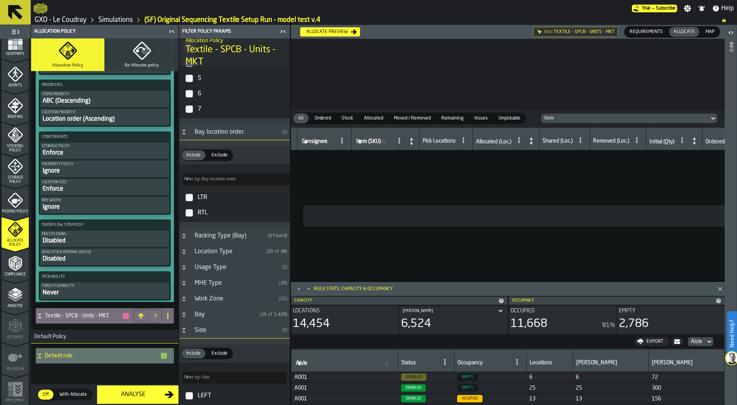
click at [62, 314] on h4 "Textile - SPCB - Units - MKT" at bounding box center [83, 316] width 77 height 6
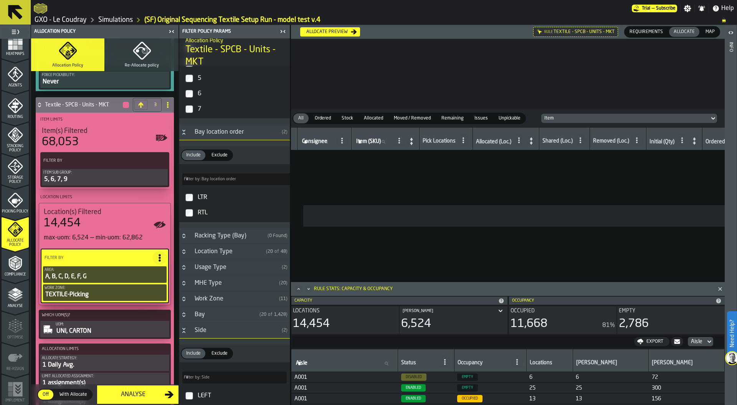
scroll to position [1355, 0]
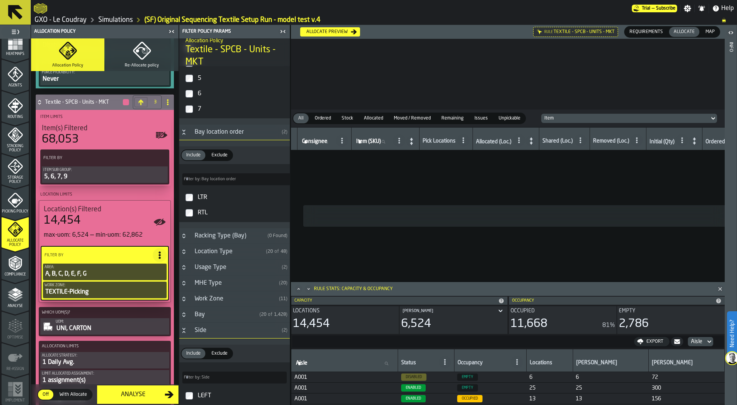
click at [88, 270] on div "A, B, C, D, E, F, G" at bounding box center [105, 273] width 121 height 9
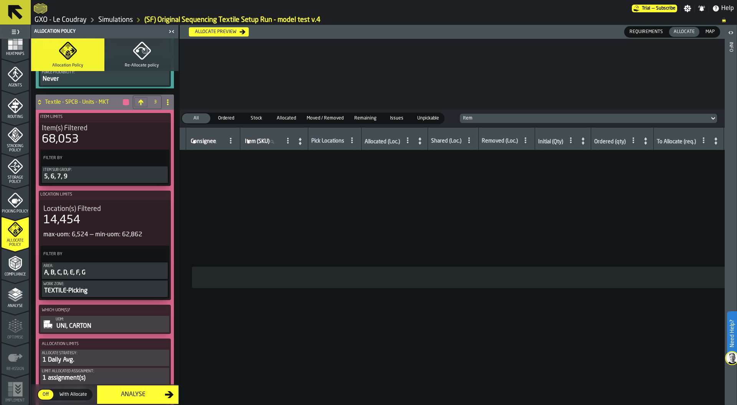
click at [88, 270] on div "A, B, C, D, E, F, G" at bounding box center [104, 272] width 123 height 9
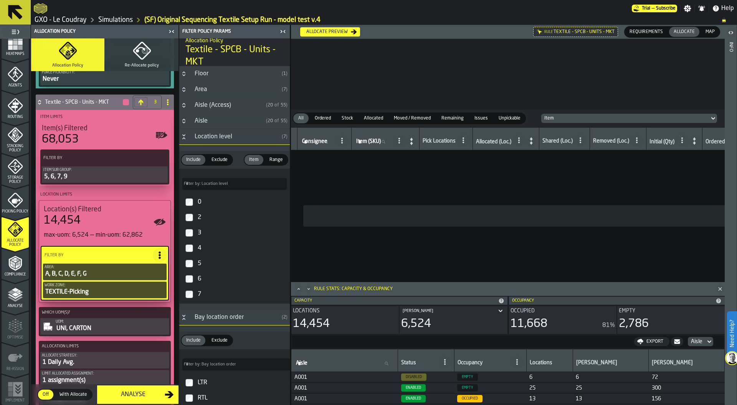
scroll to position [195, 0]
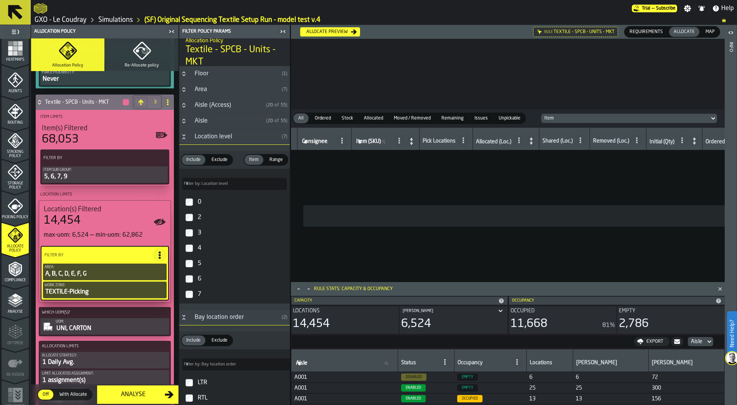
click at [323, 29] on div "Allocate preview" at bounding box center [327, 31] width 48 height 5
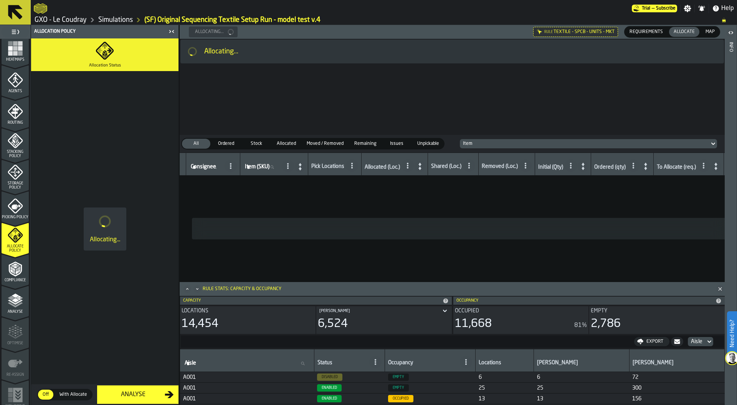
scroll to position [0, 0]
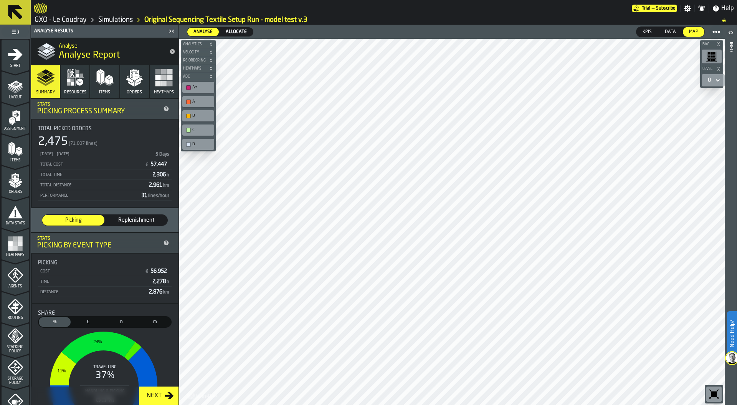
click at [237, 31] on span "Allocate" at bounding box center [236, 31] width 27 height 7
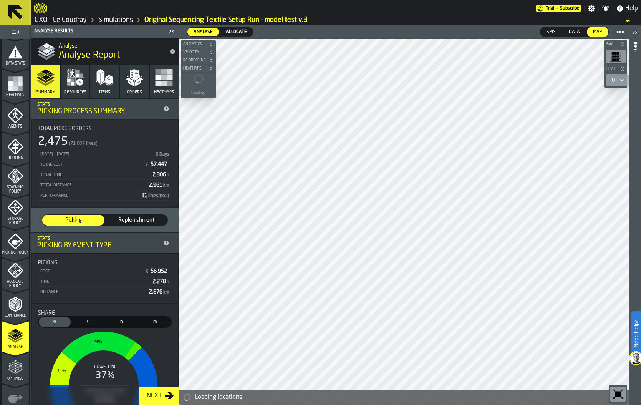
scroll to position [201, 0]
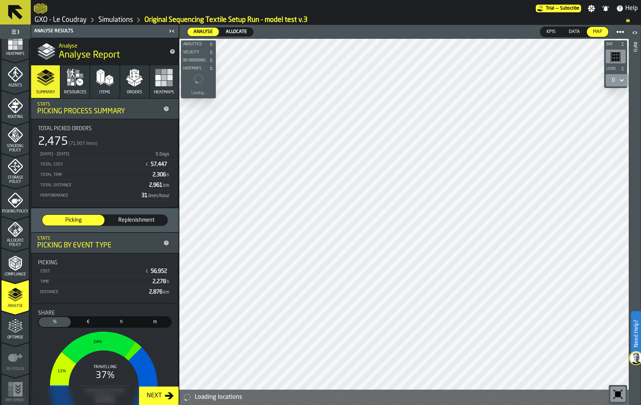
click at [10, 235] on icon "menu Allocate Policy" at bounding box center [15, 229] width 15 height 15
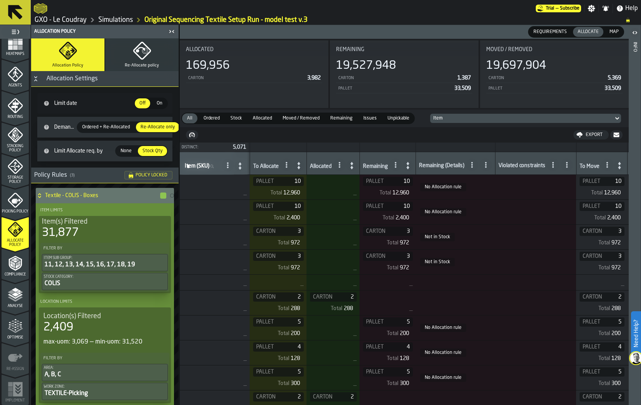
scroll to position [0, 490]
